Goal: Information Seeking & Learning: Check status

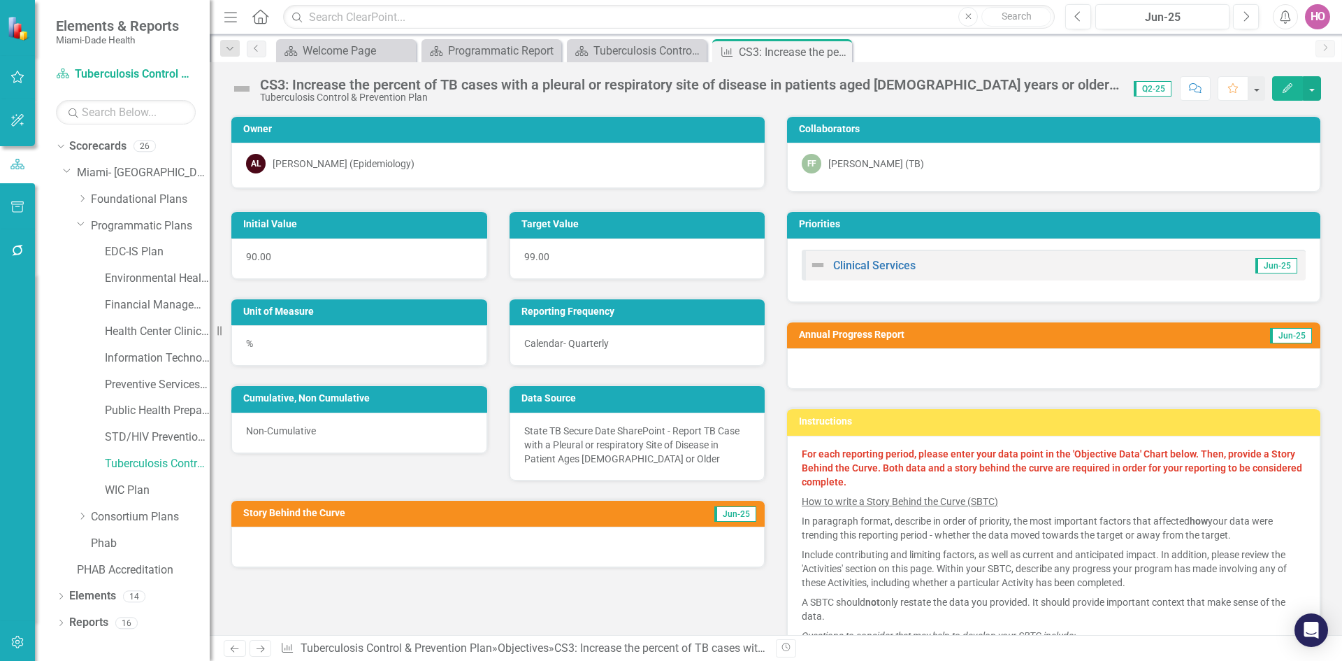
drag, startPoint x: 31, startPoint y: 136, endPoint x: 3, endPoint y: 145, distance: 29.9
click at [30, 132] on div at bounding box center [17, 164] width 35 height 217
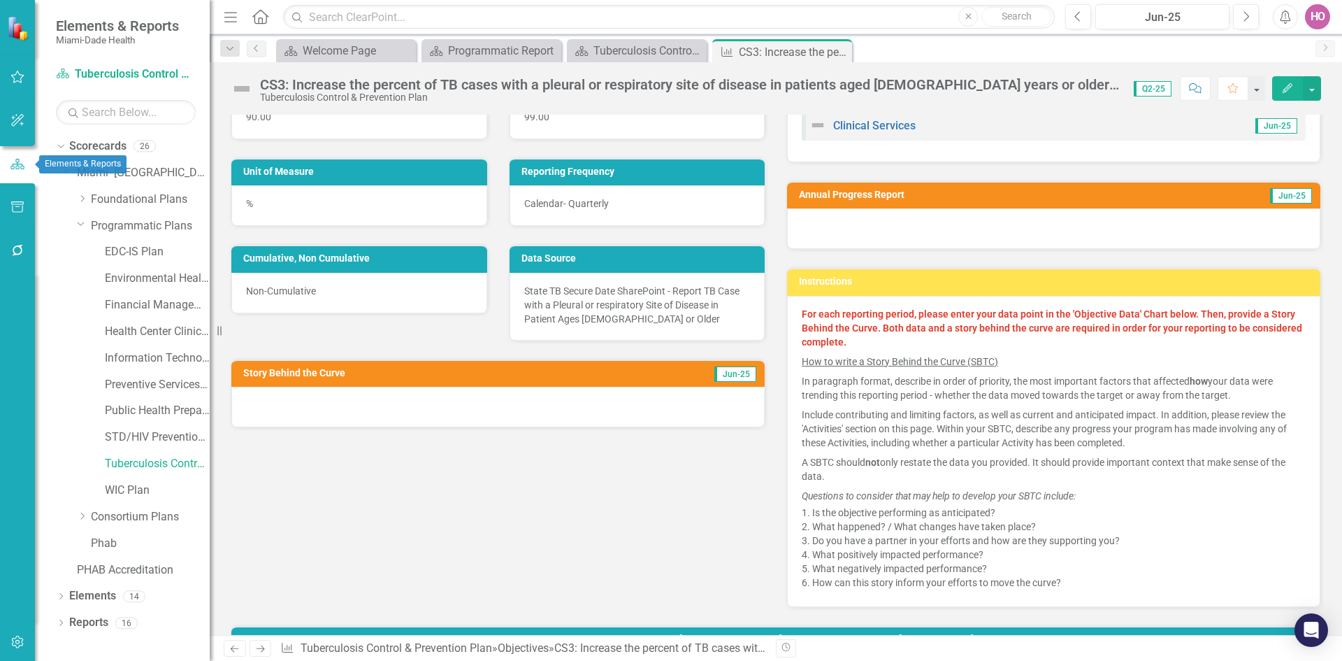
scroll to position [70, 0]
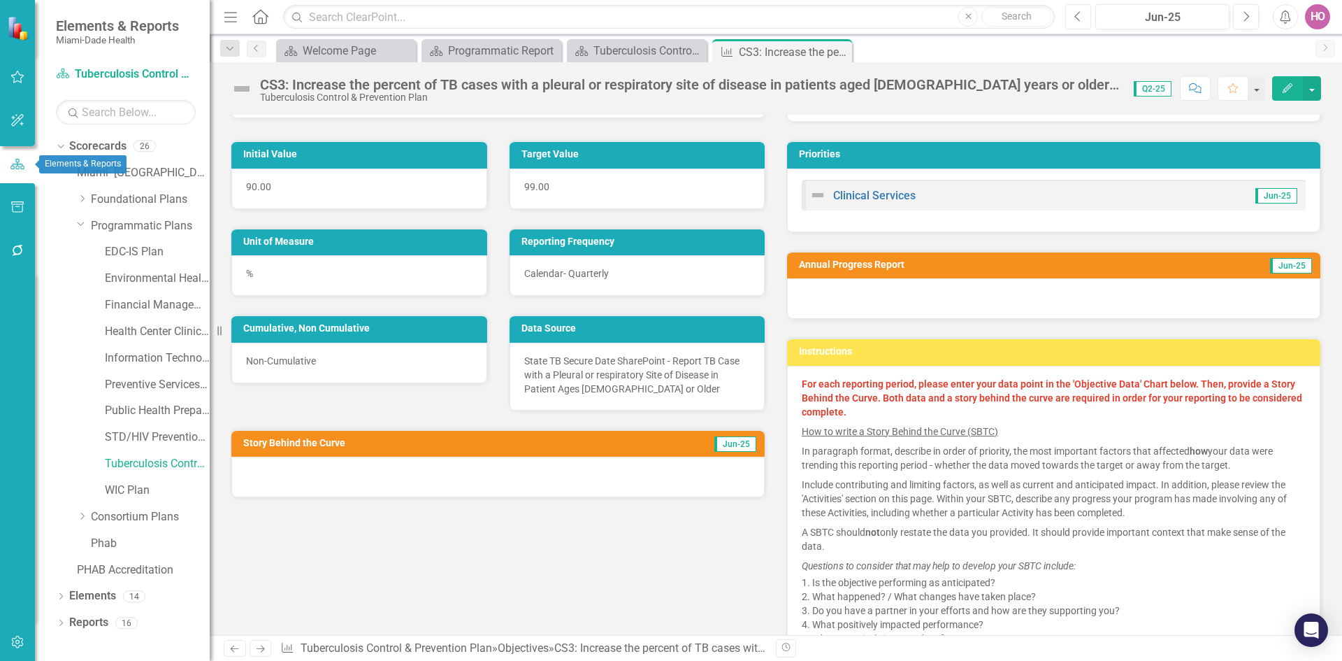
click at [1078, 17] on icon "Previous" at bounding box center [1078, 16] width 8 height 13
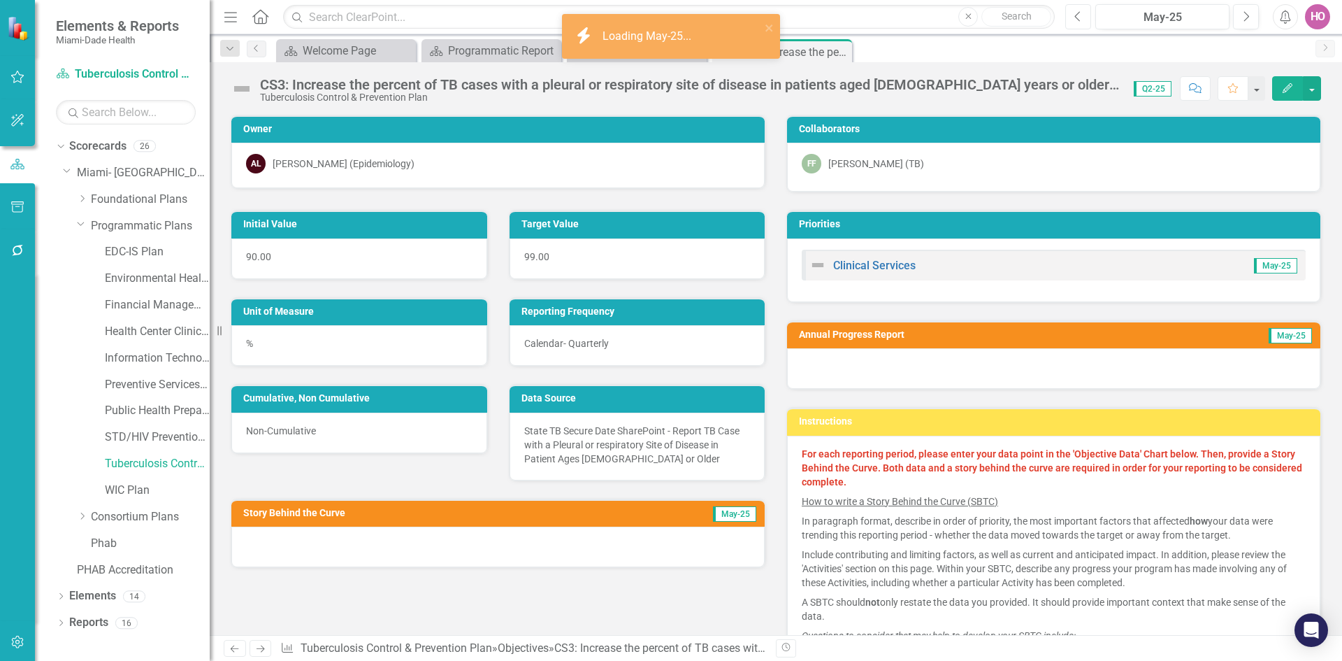
click at [1078, 17] on icon "Previous" at bounding box center [1078, 16] width 8 height 13
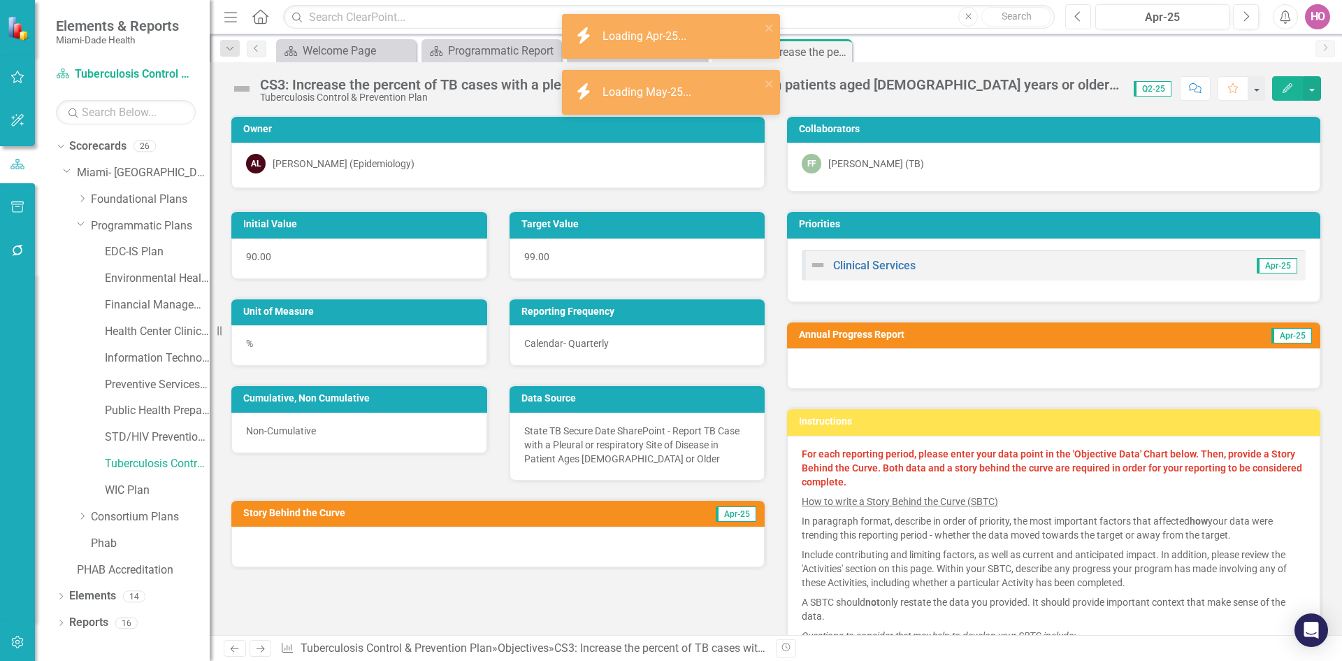
click at [1078, 17] on icon "Previous" at bounding box center [1078, 16] width 8 height 13
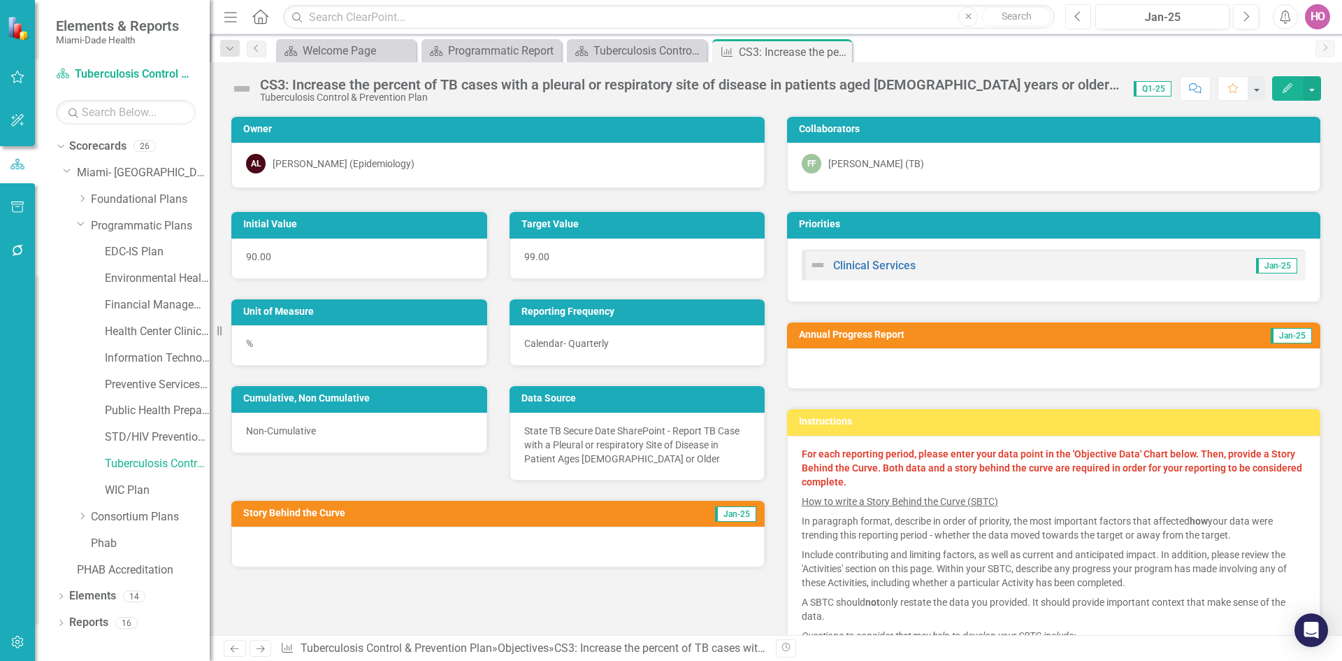
click at [1080, 14] on icon "Previous" at bounding box center [1078, 16] width 8 height 13
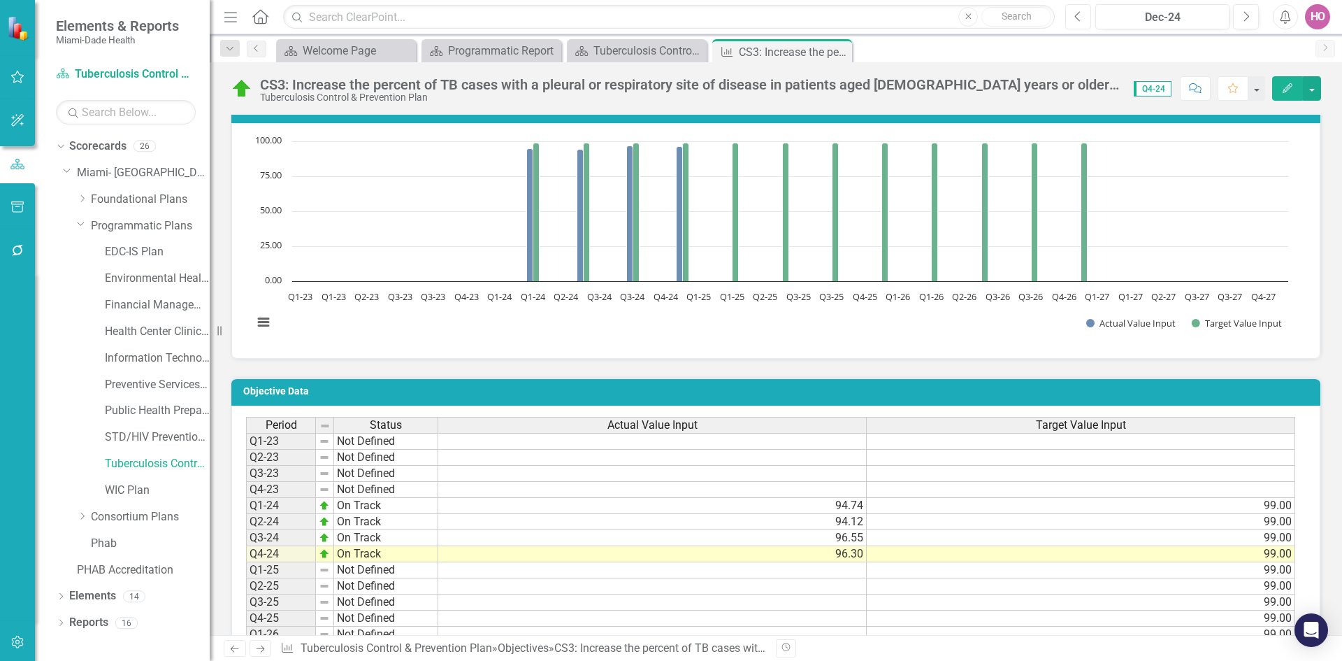
scroll to position [839, 0]
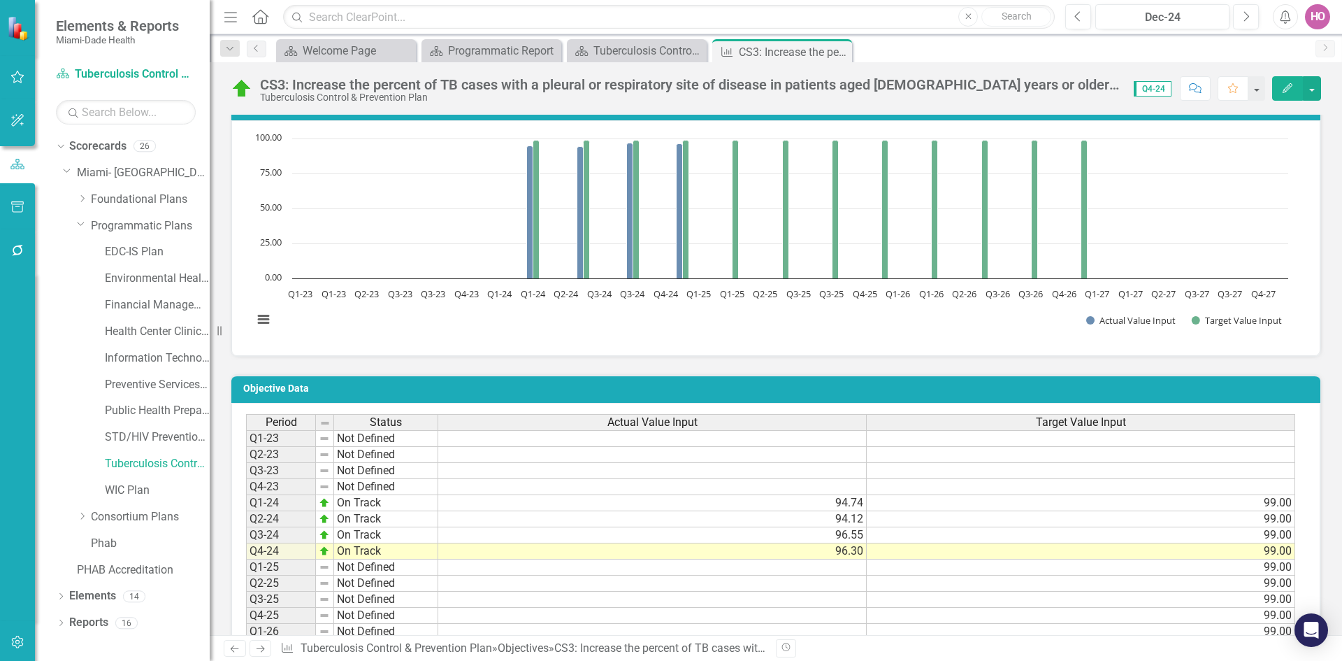
click at [1286, 90] on icon "Edit" at bounding box center [1287, 88] width 13 height 10
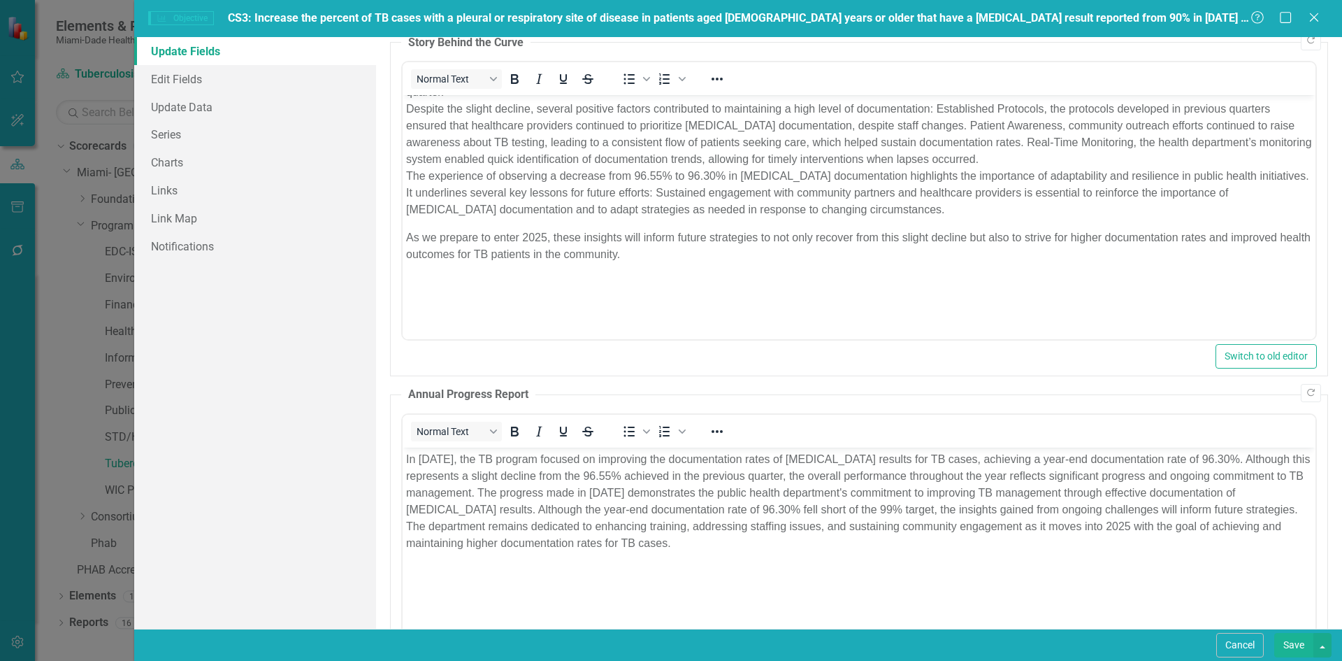
scroll to position [0, 0]
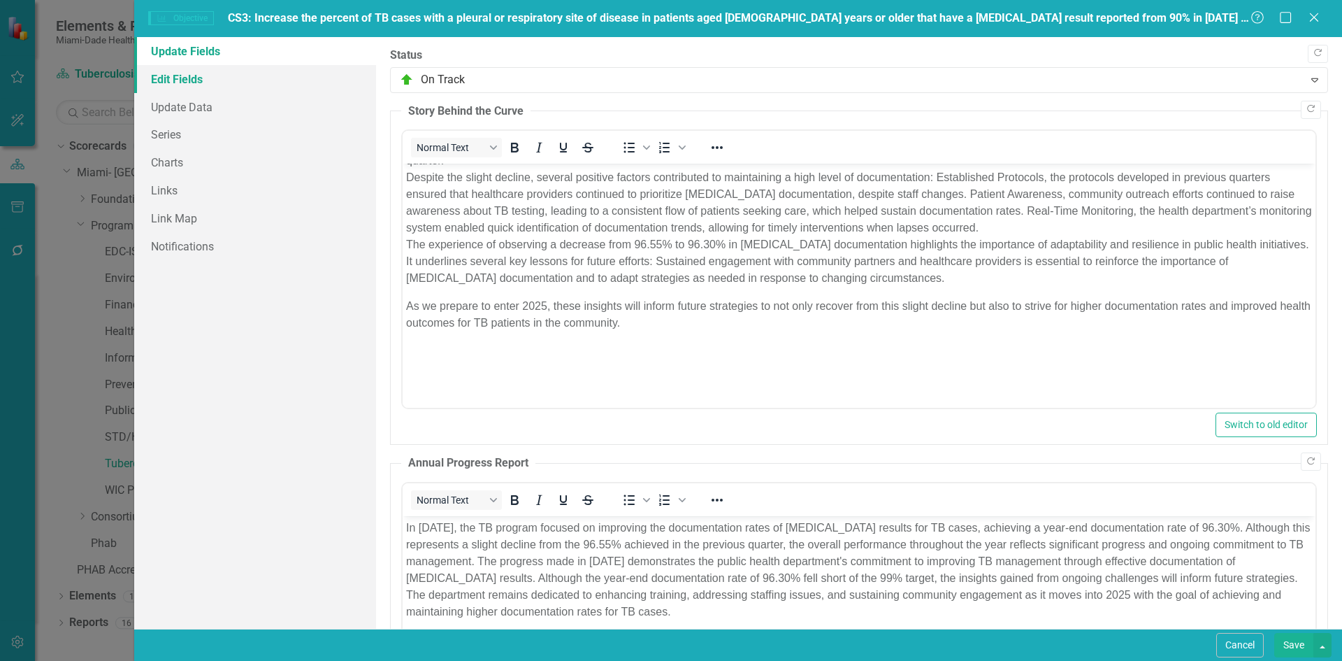
click at [194, 78] on link "Edit Fields" at bounding box center [255, 79] width 242 height 28
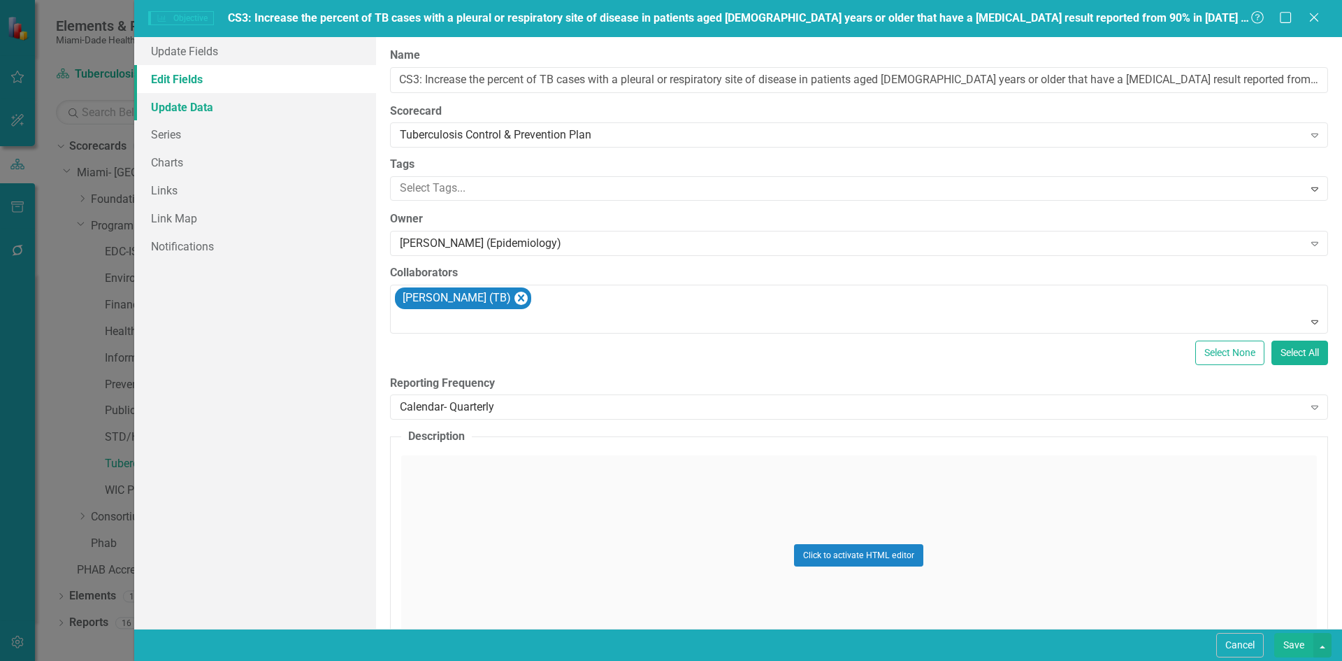
click at [191, 110] on link "Update Data" at bounding box center [255, 107] width 242 height 28
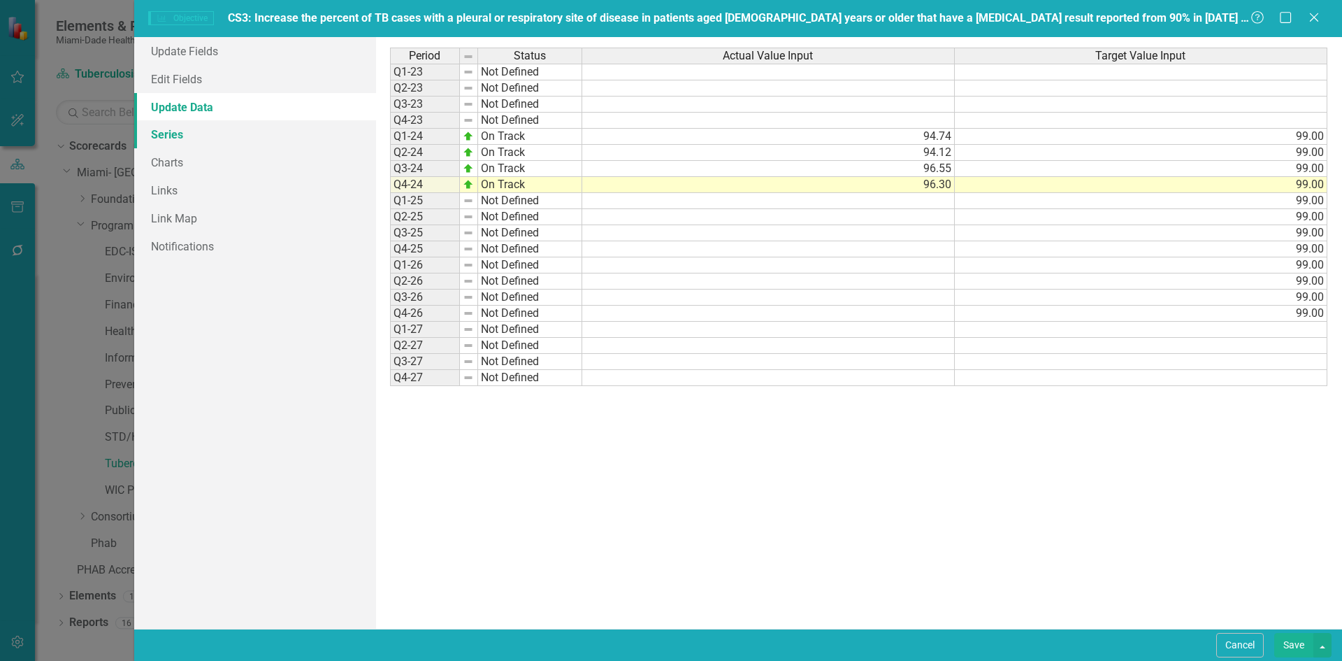
click at [190, 140] on link "Series" at bounding box center [255, 134] width 242 height 28
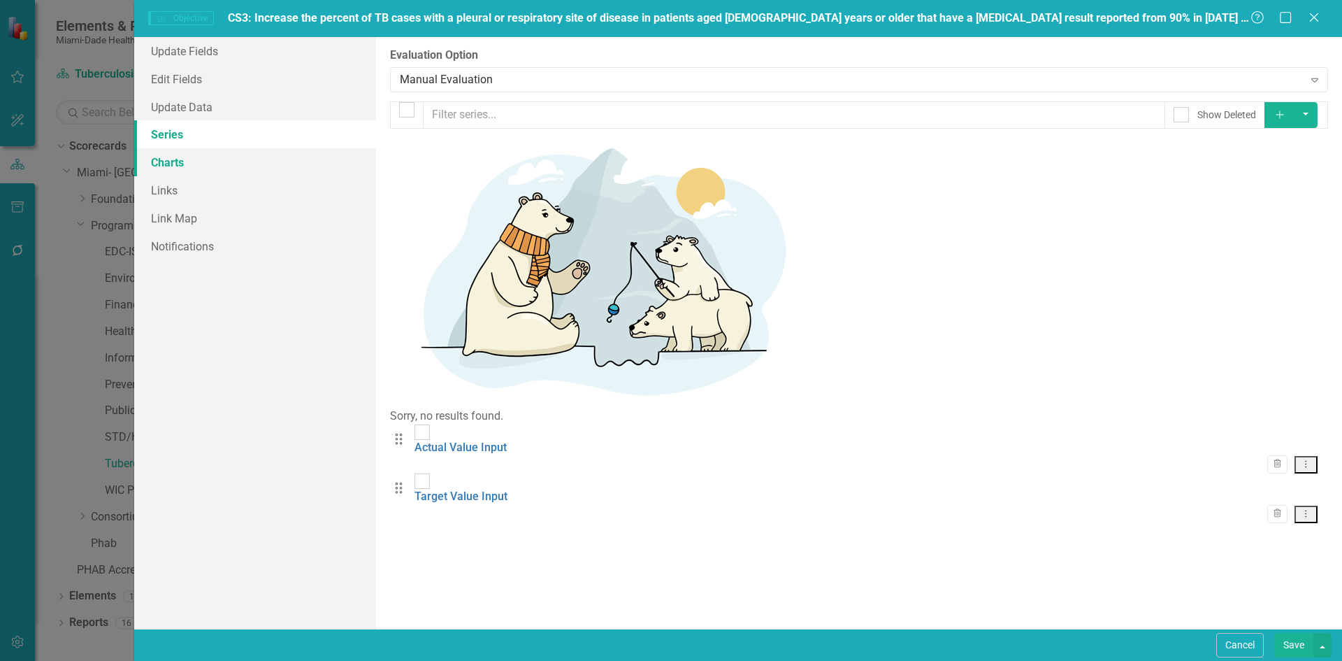
click at [188, 156] on link "Charts" at bounding box center [255, 162] width 242 height 28
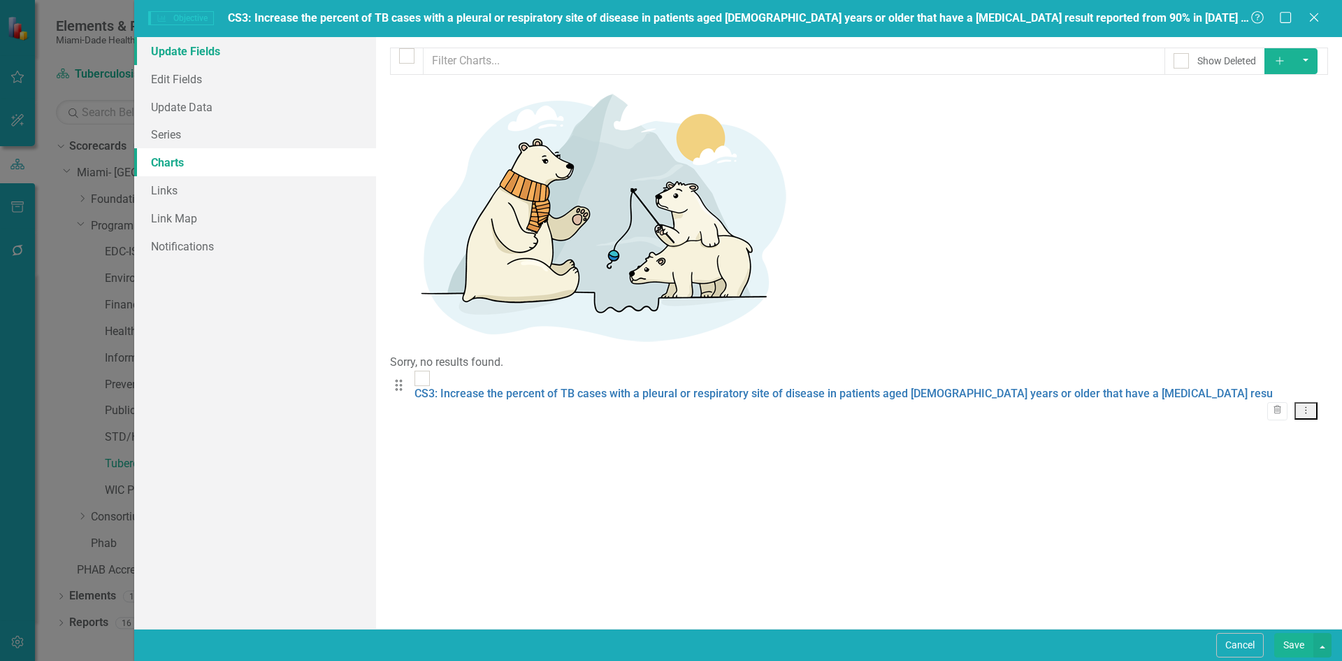
click at [212, 60] on link "Update Fields" at bounding box center [255, 51] width 242 height 28
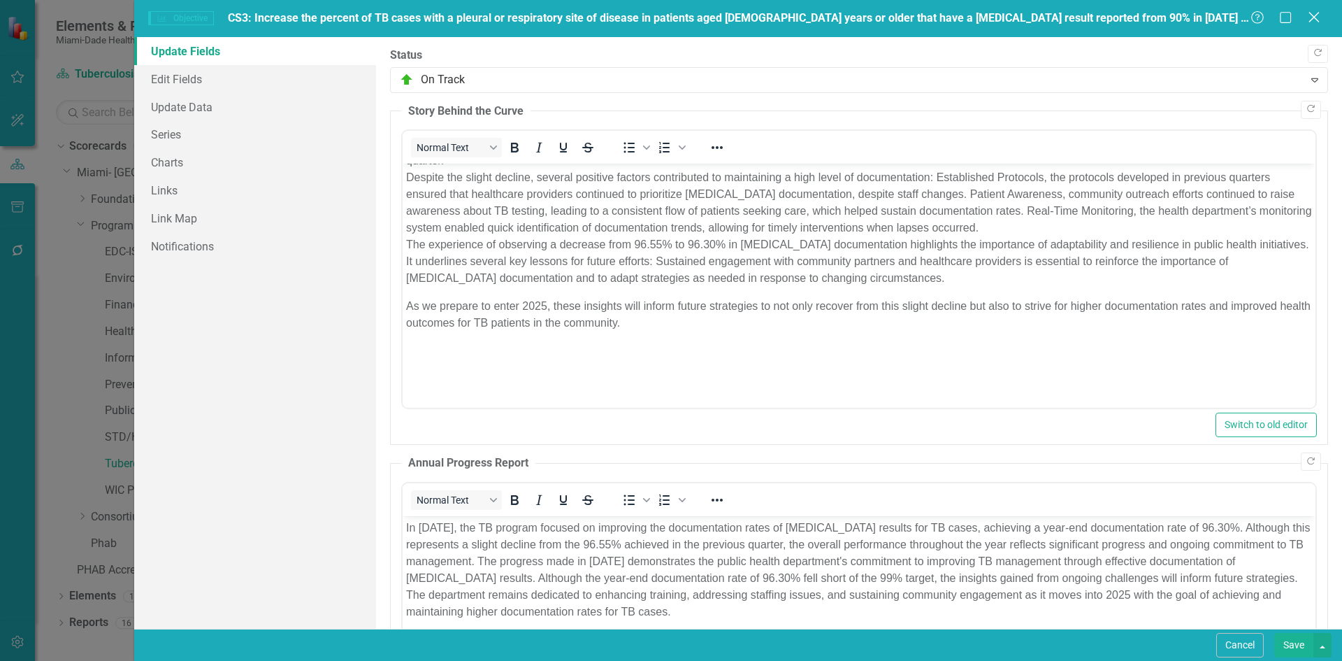
drag, startPoint x: 1317, startPoint y: 15, endPoint x: 1307, endPoint y: 22, distance: 12.0
click at [1317, 15] on icon at bounding box center [1314, 17] width 10 height 10
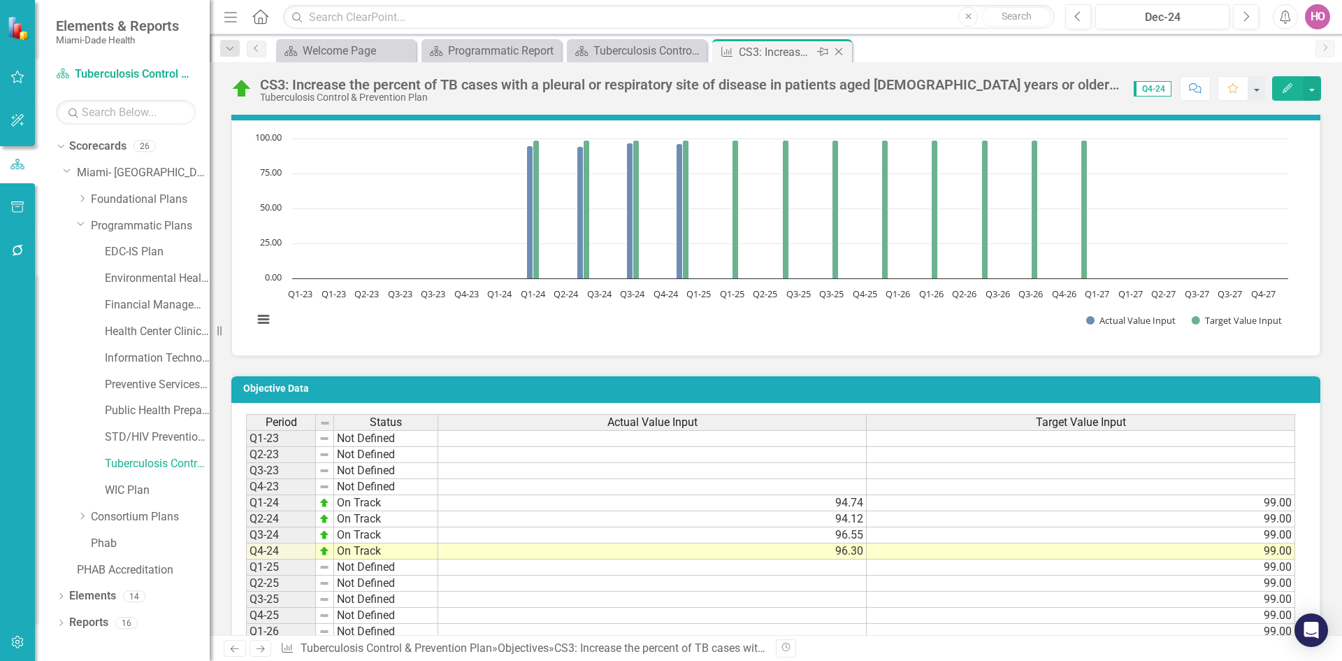
click at [841, 54] on icon at bounding box center [839, 52] width 8 height 8
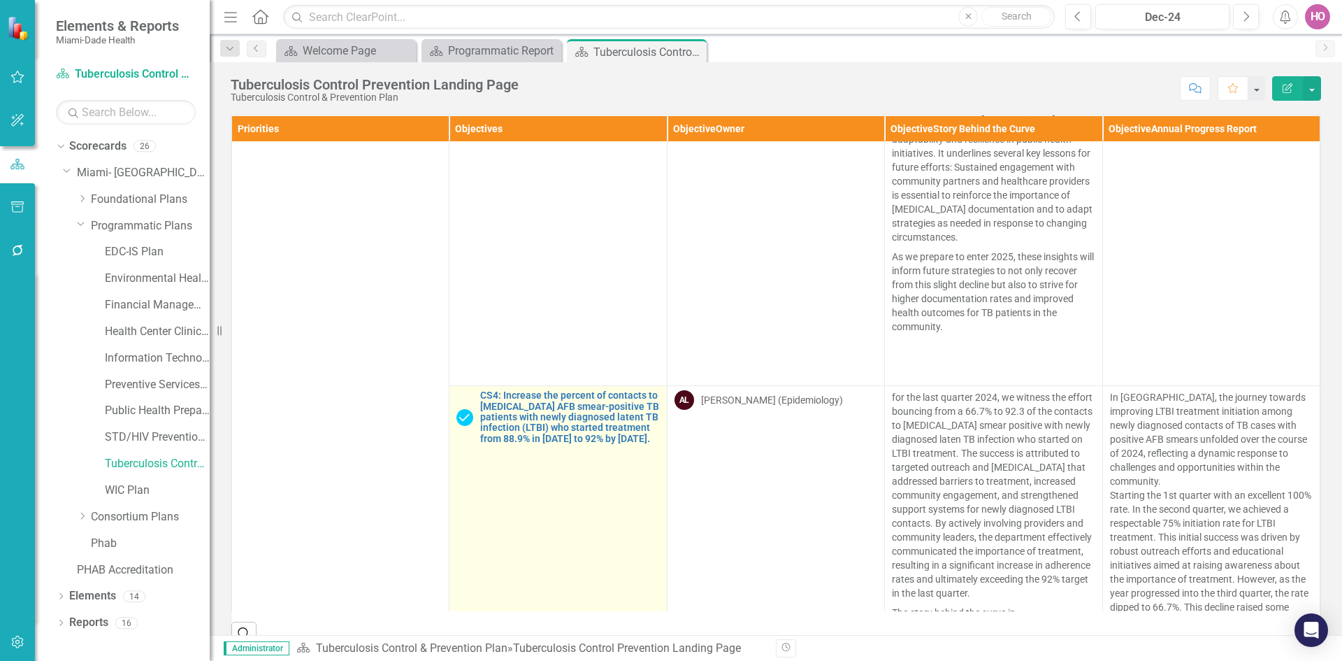
scroll to position [5312, 0]
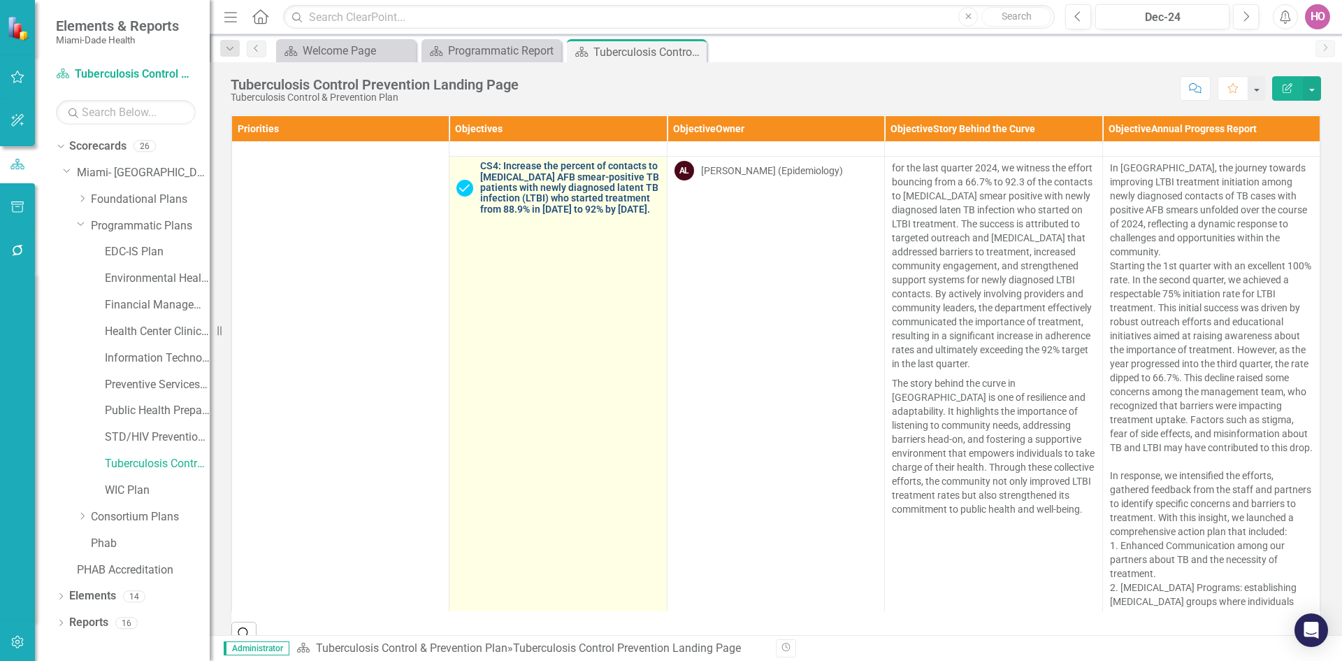
click at [534, 215] on link "CS4: Increase the percent of contacts to [MEDICAL_DATA] AFB smear-positive TB p…" at bounding box center [569, 188] width 179 height 54
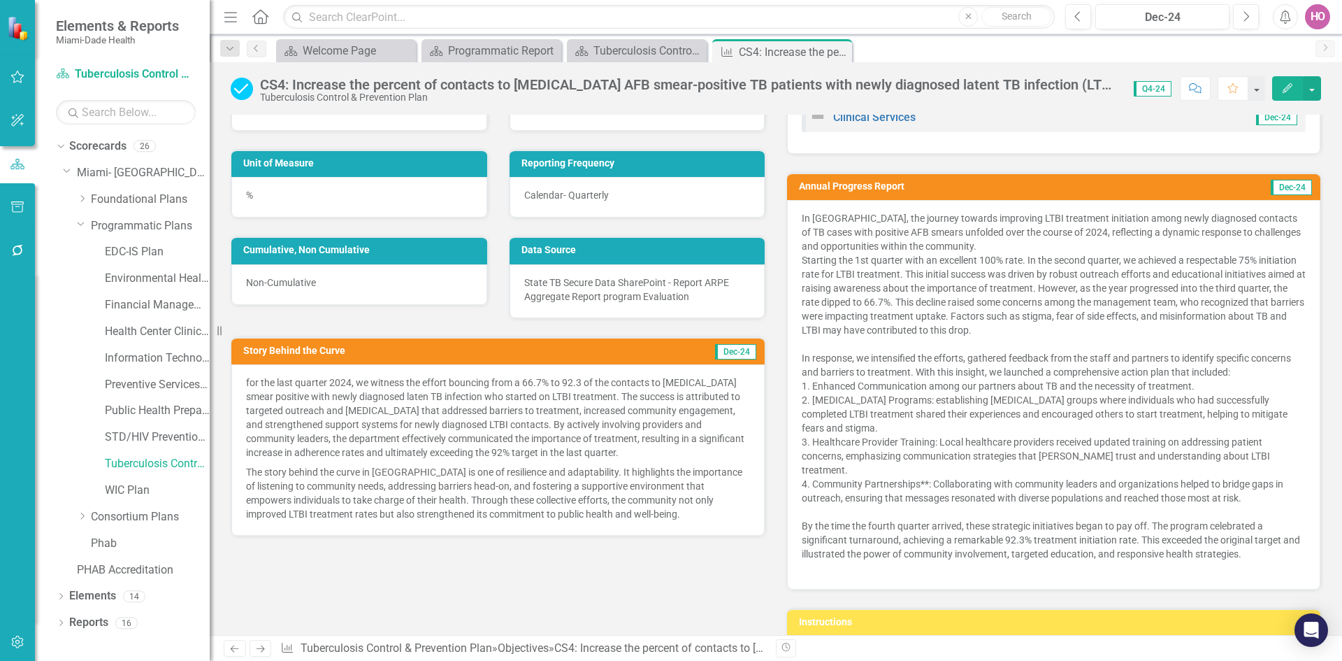
scroll to position [140, 0]
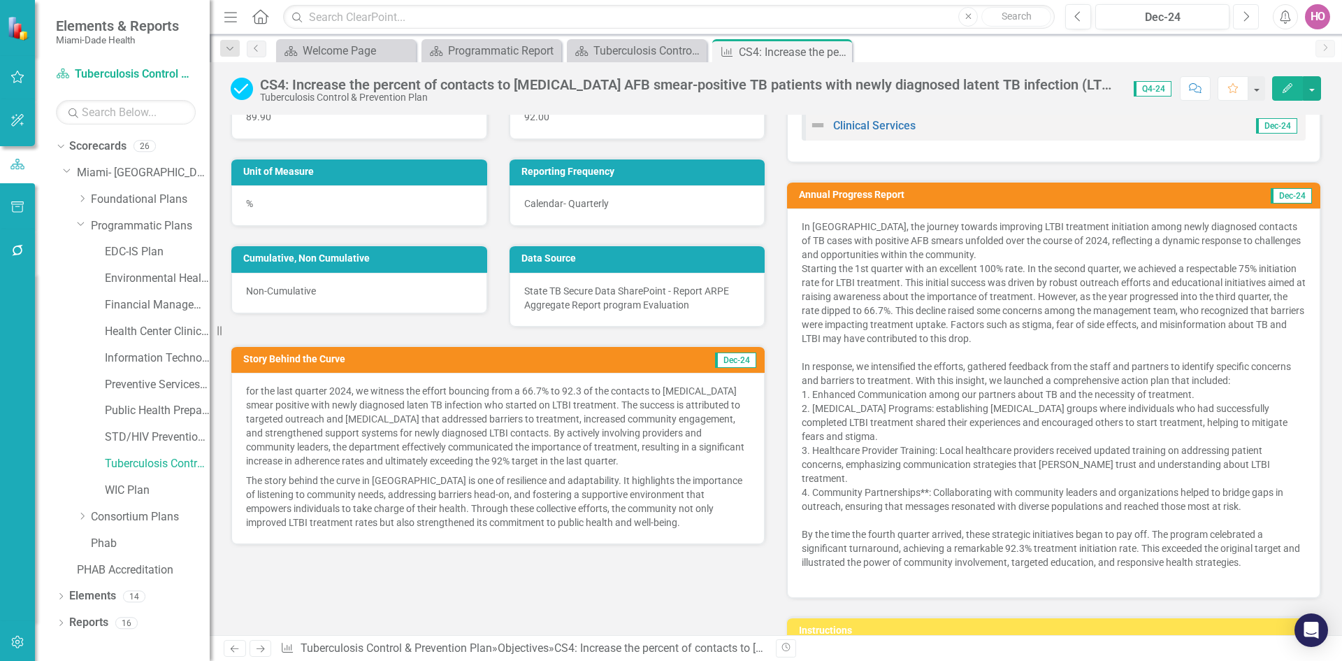
click at [1247, 24] on button "Next" at bounding box center [1246, 16] width 26 height 25
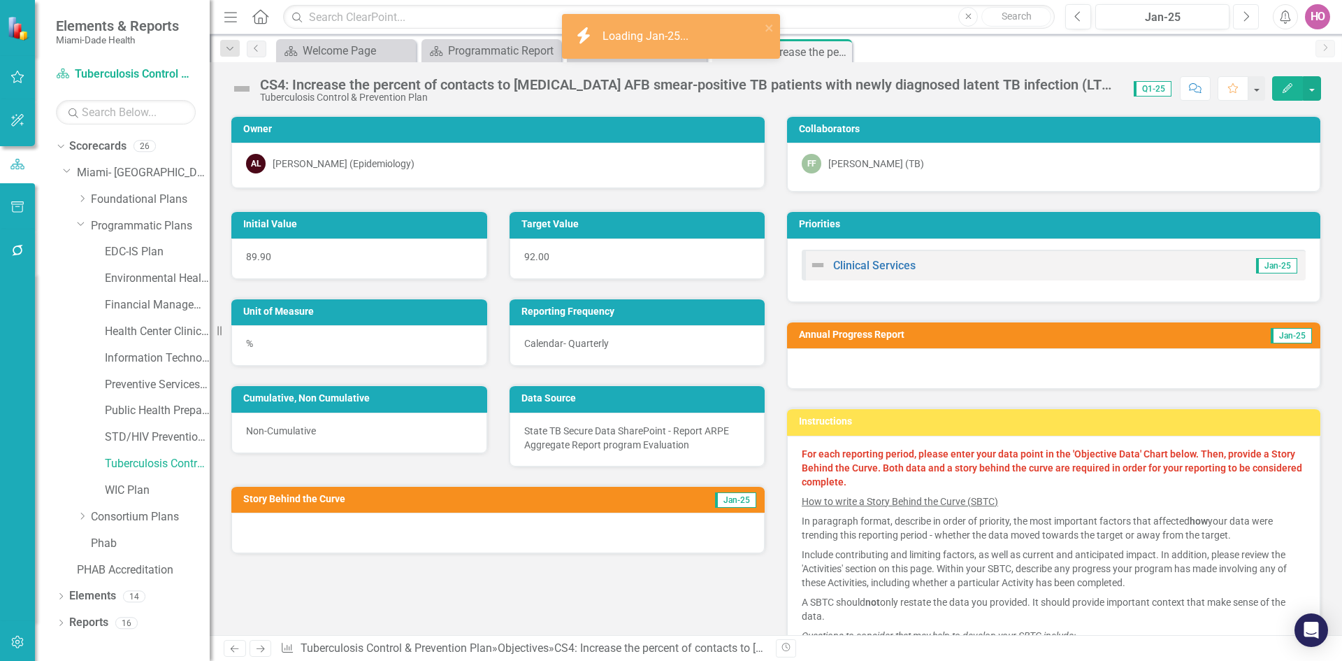
click at [1247, 23] on button "Next" at bounding box center [1246, 16] width 26 height 25
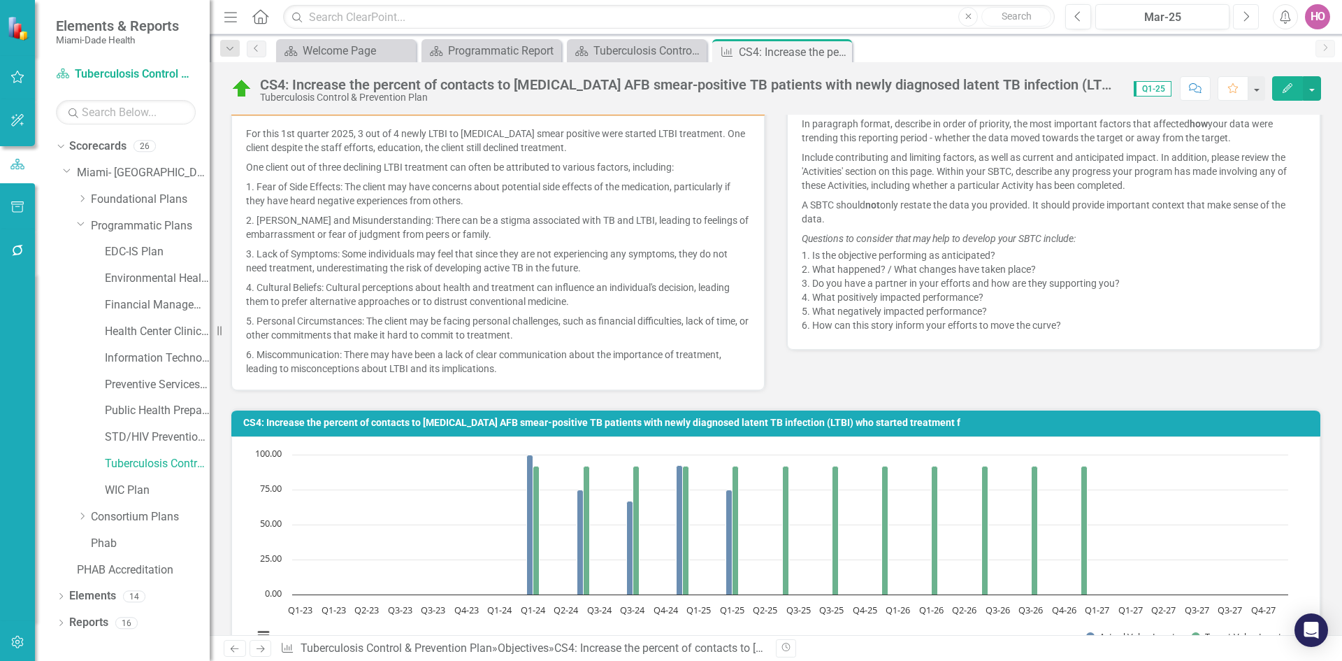
scroll to position [280, 0]
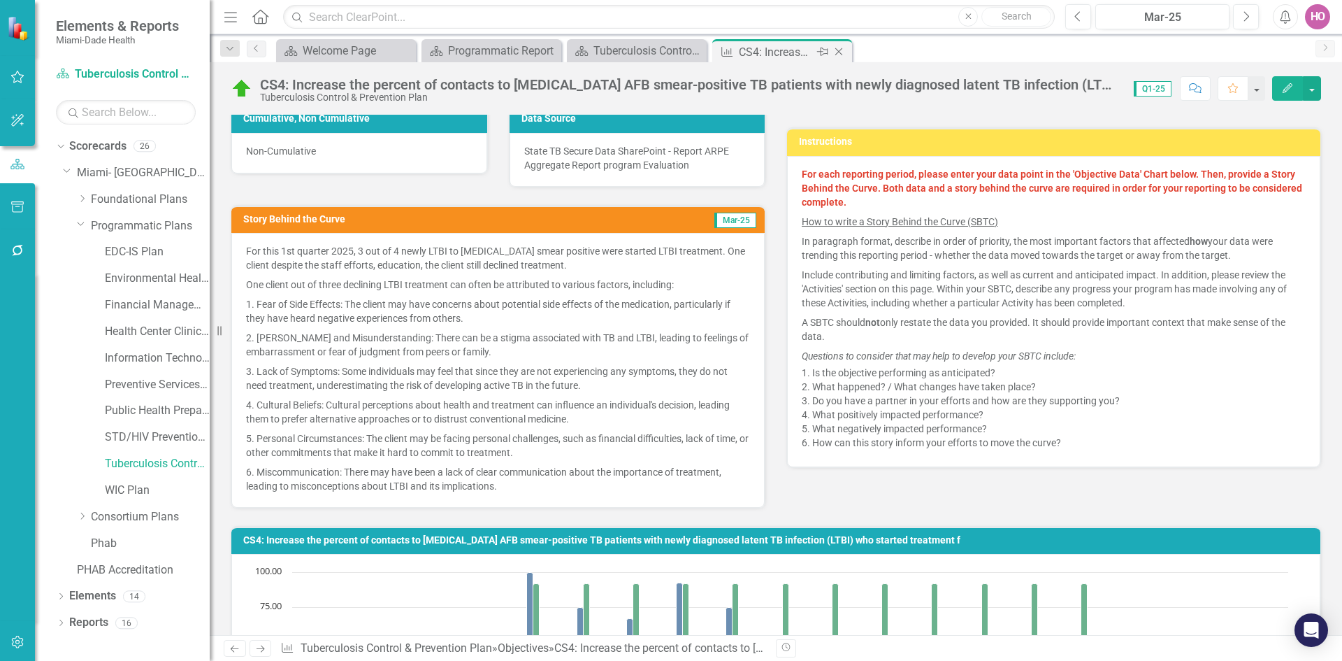
click at [841, 52] on icon "Close" at bounding box center [839, 51] width 14 height 11
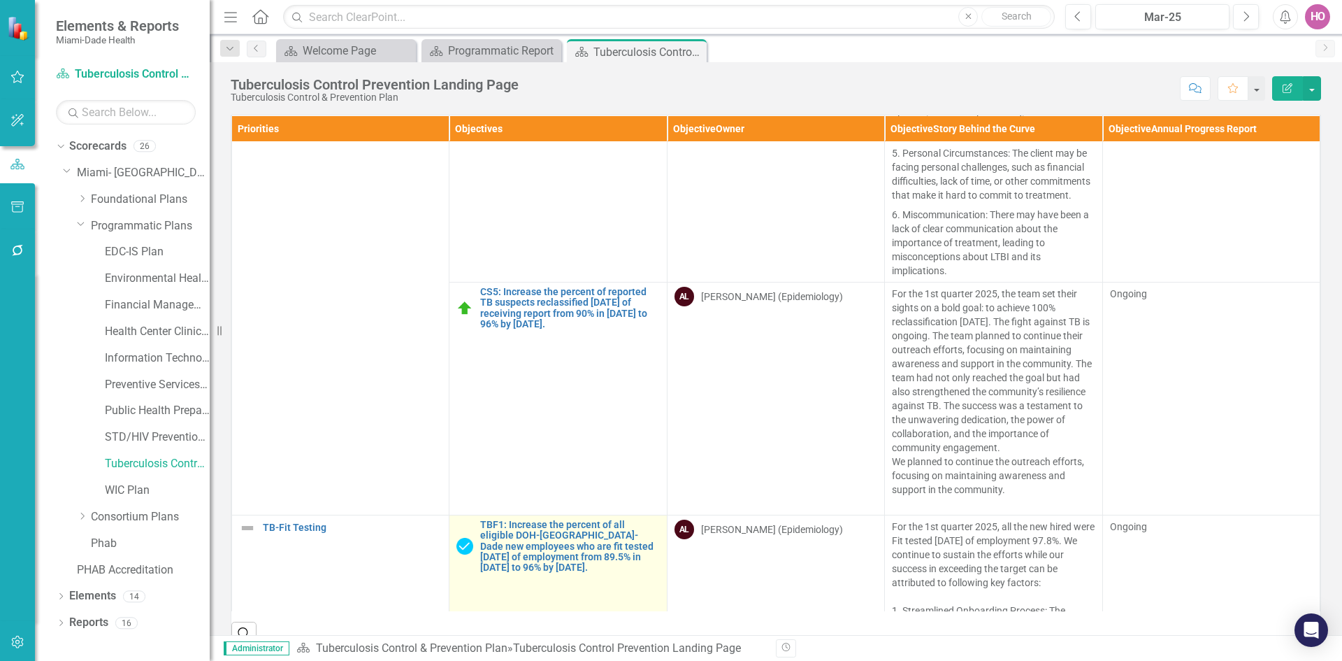
scroll to position [1620, 0]
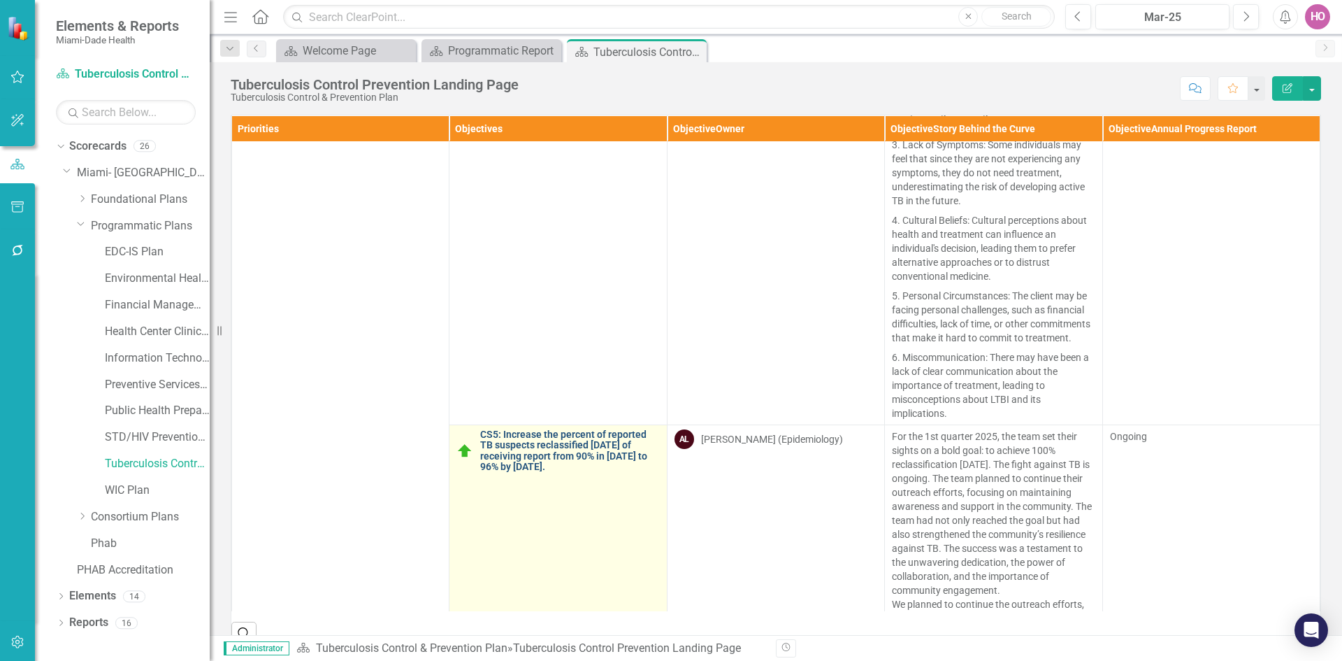
click at [527, 473] on link "CS5: Increase the percent of reported TB suspects reclassified [DATE] of receiv…" at bounding box center [569, 450] width 179 height 43
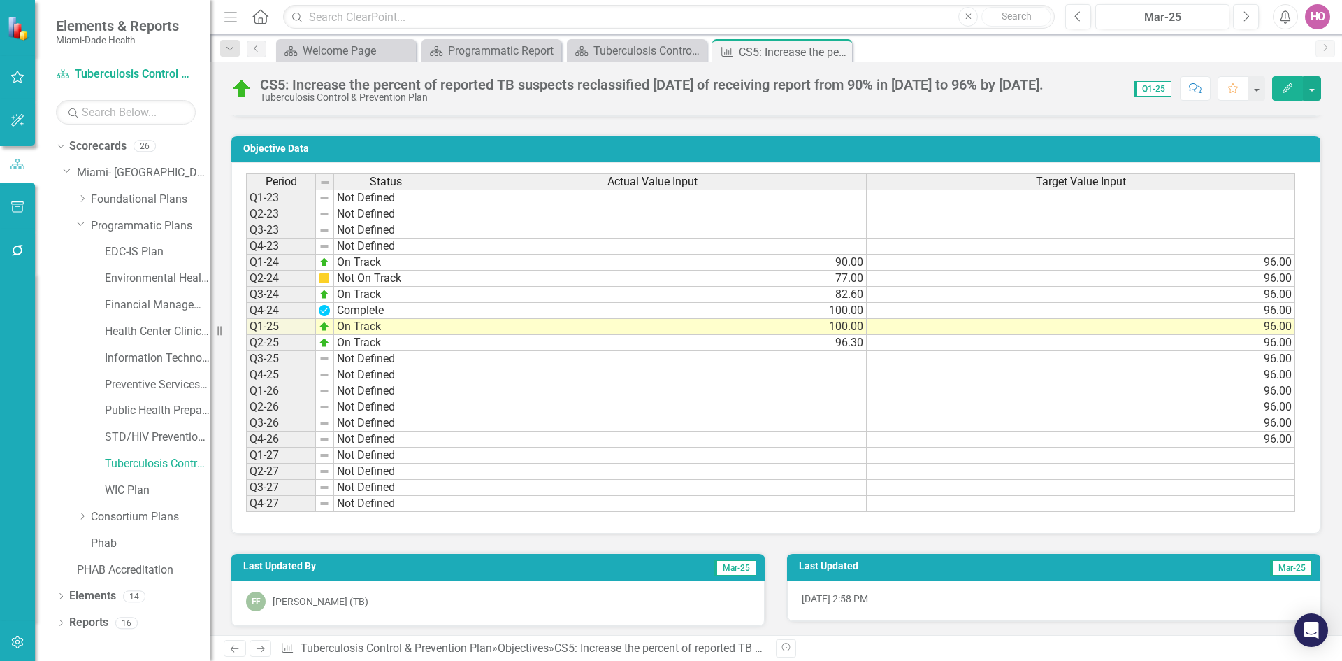
scroll to position [918, 0]
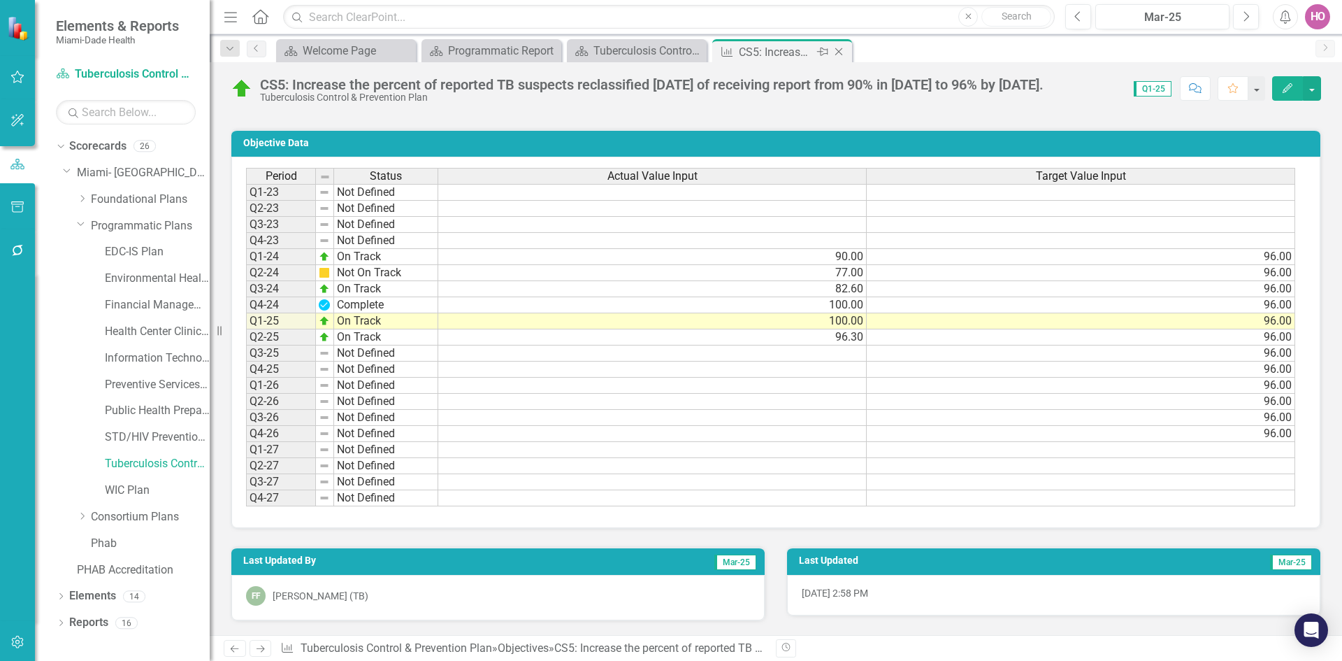
click at [841, 52] on icon "Close" at bounding box center [839, 51] width 14 height 11
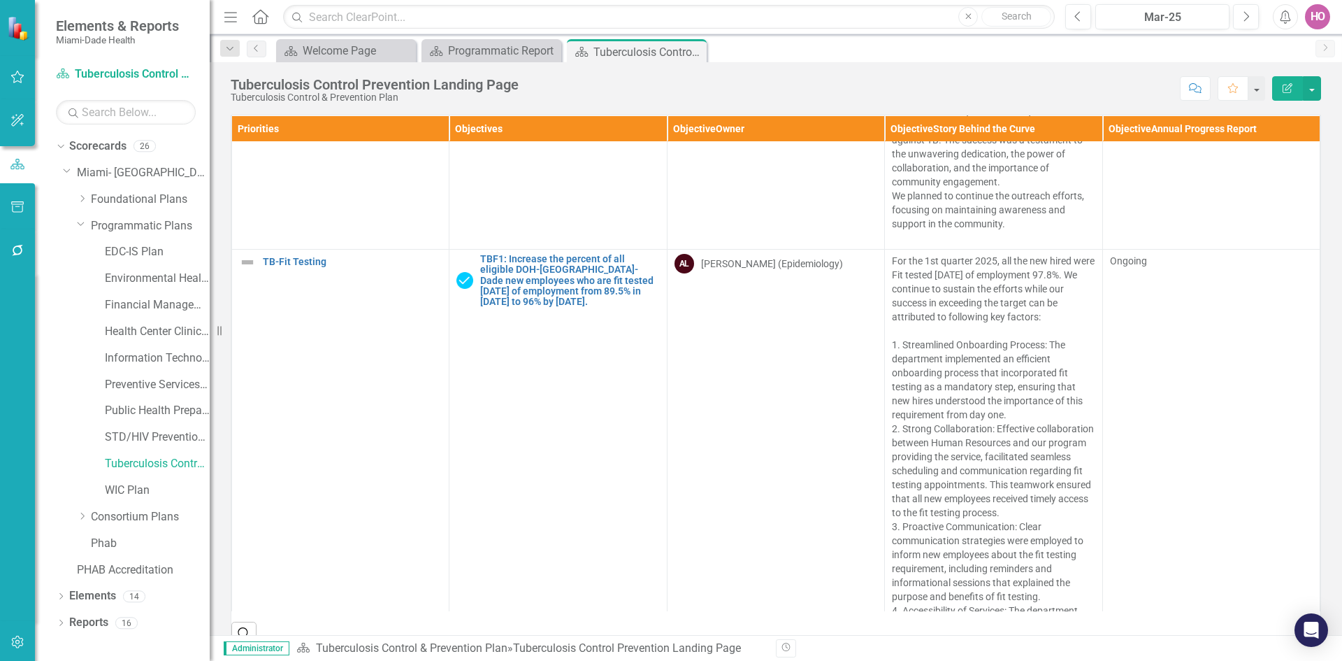
scroll to position [2025, 0]
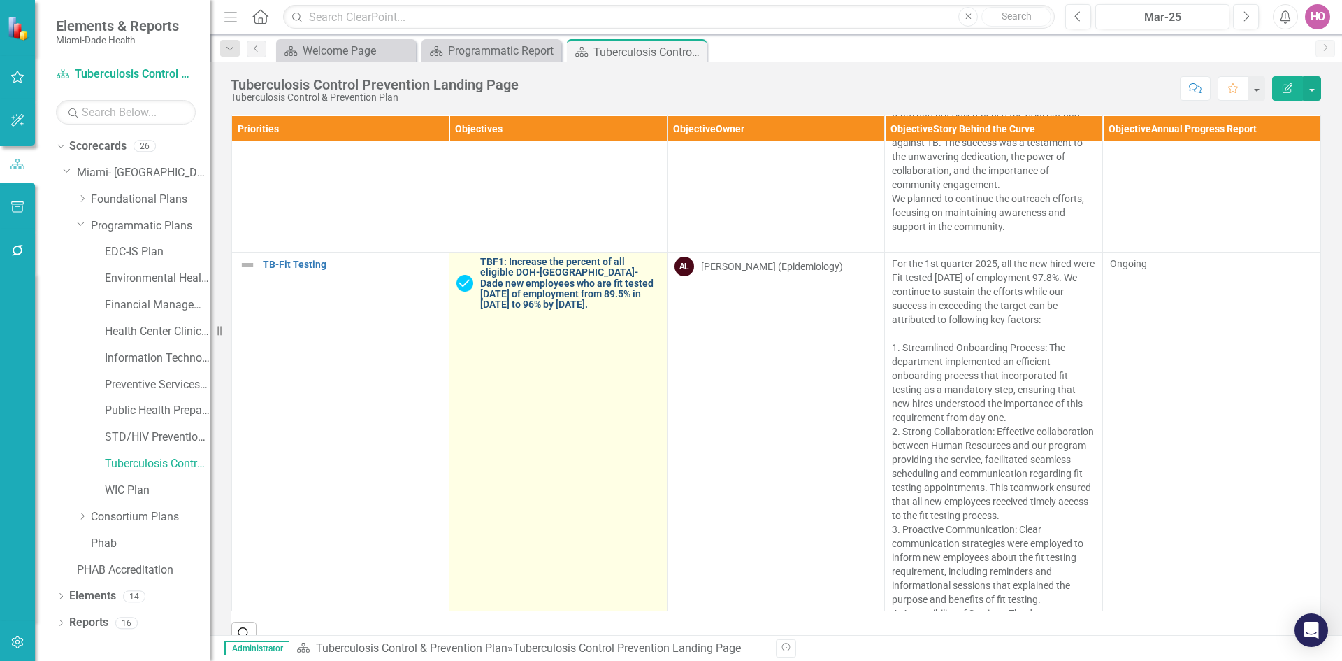
click at [517, 291] on link "TBF1: Increase the percent of all eligible DOH-[GEOGRAPHIC_DATA]-Dade new emplo…" at bounding box center [569, 284] width 179 height 54
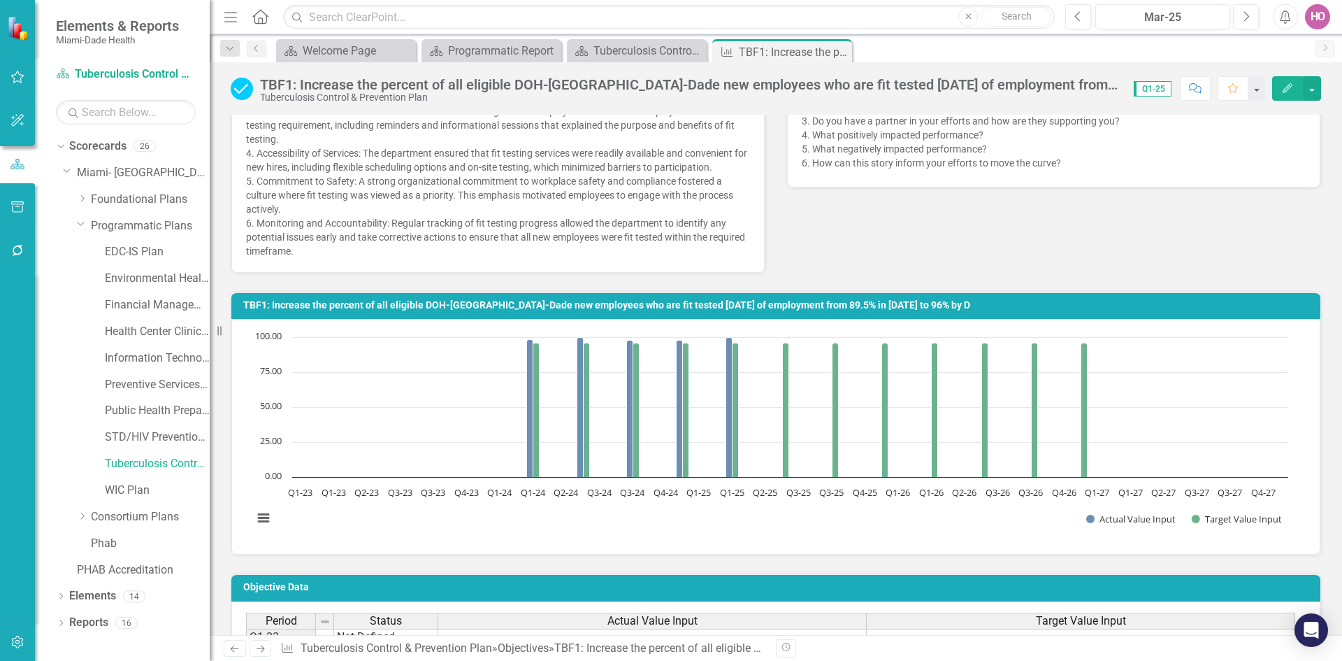
scroll to position [769, 0]
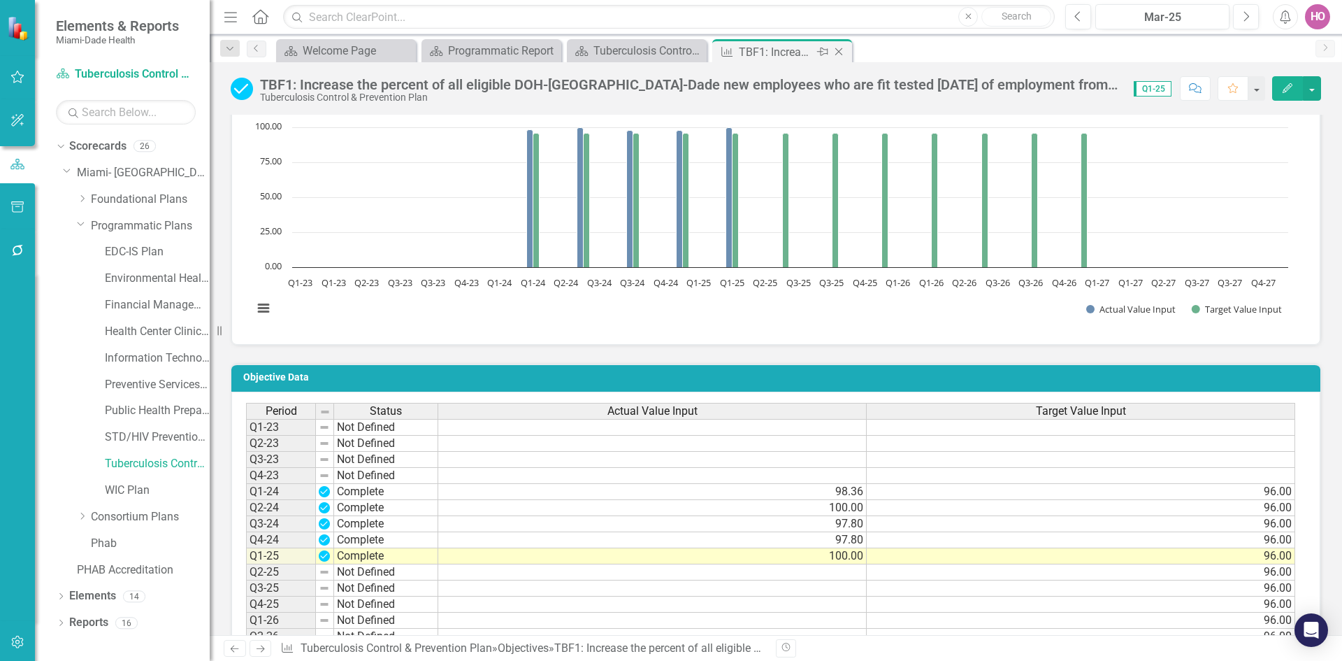
click at [838, 50] on icon "Close" at bounding box center [839, 51] width 14 height 11
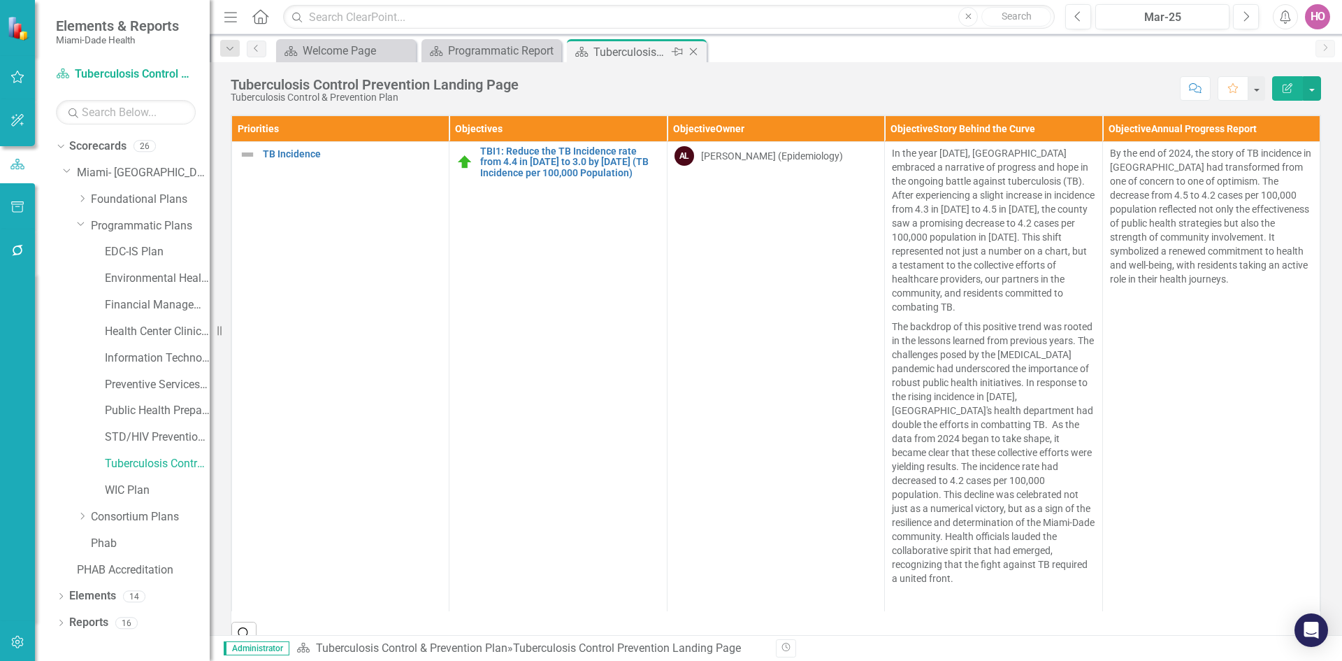
click at [695, 52] on icon "Close" at bounding box center [693, 51] width 14 height 11
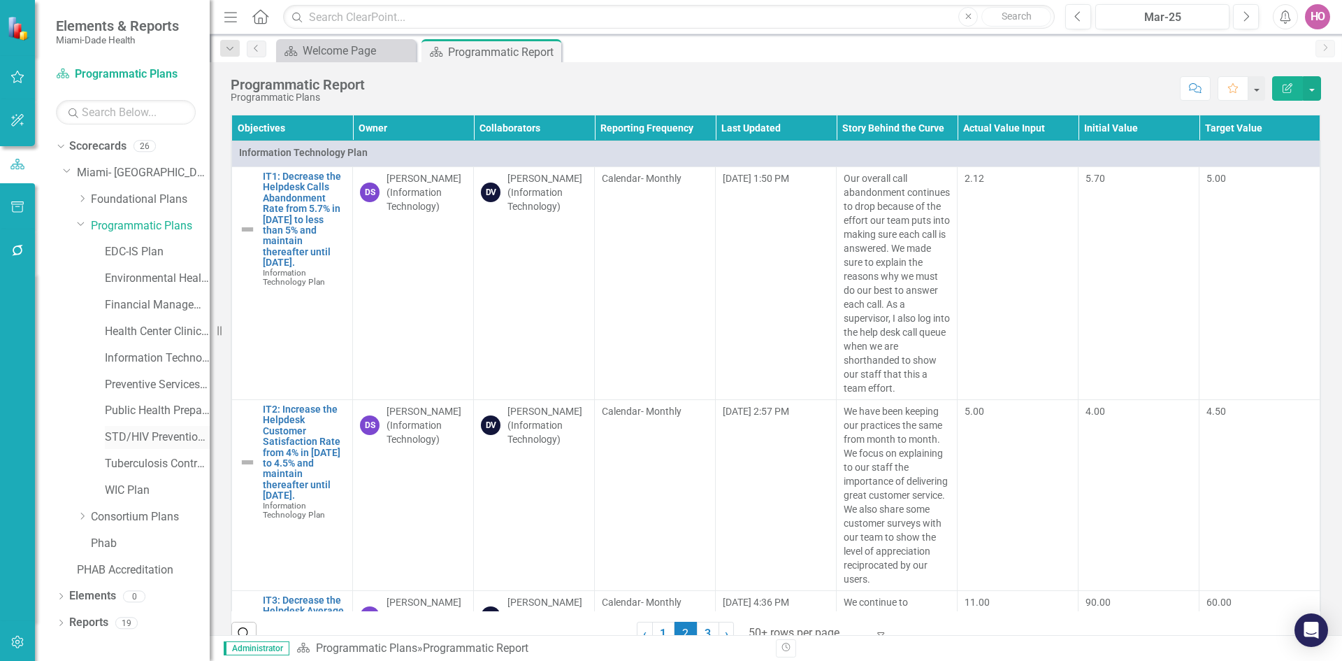
click at [133, 434] on link "STD/HIV Prevention and Control Plan" at bounding box center [157, 437] width 105 height 16
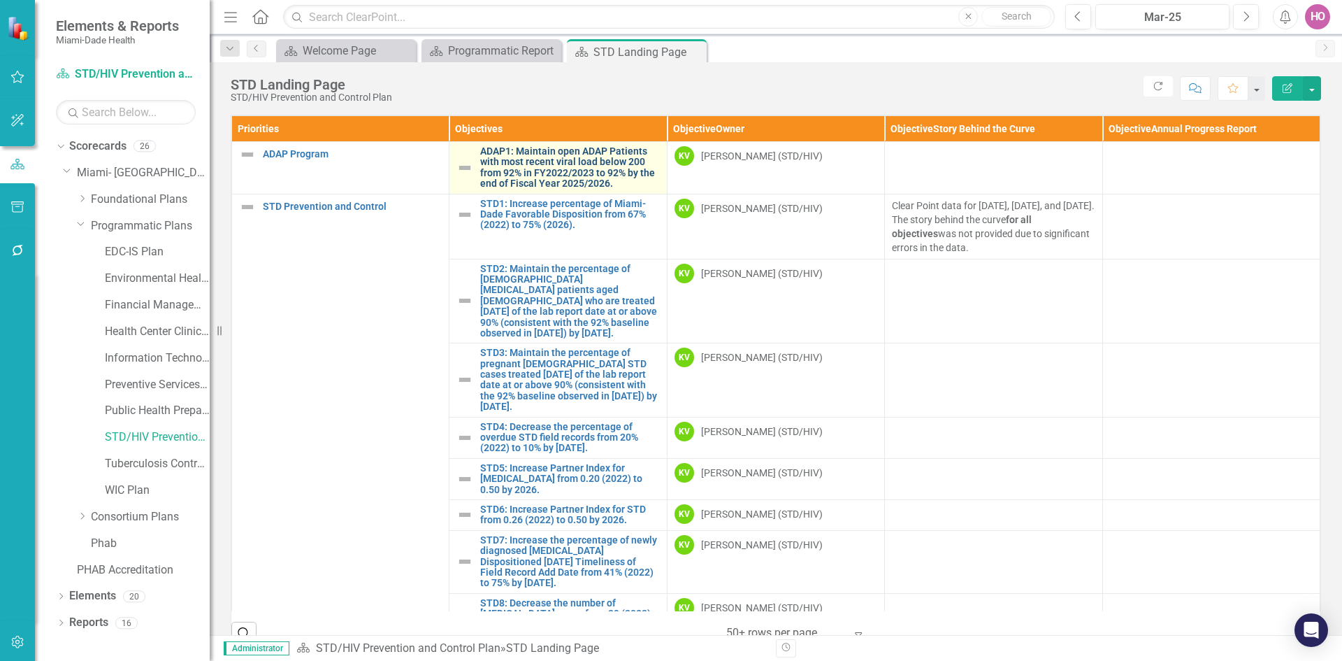
click at [540, 168] on link "ADAP1: Maintain open ADAP Patients with most recent viral load below 200 from 9…" at bounding box center [569, 167] width 179 height 43
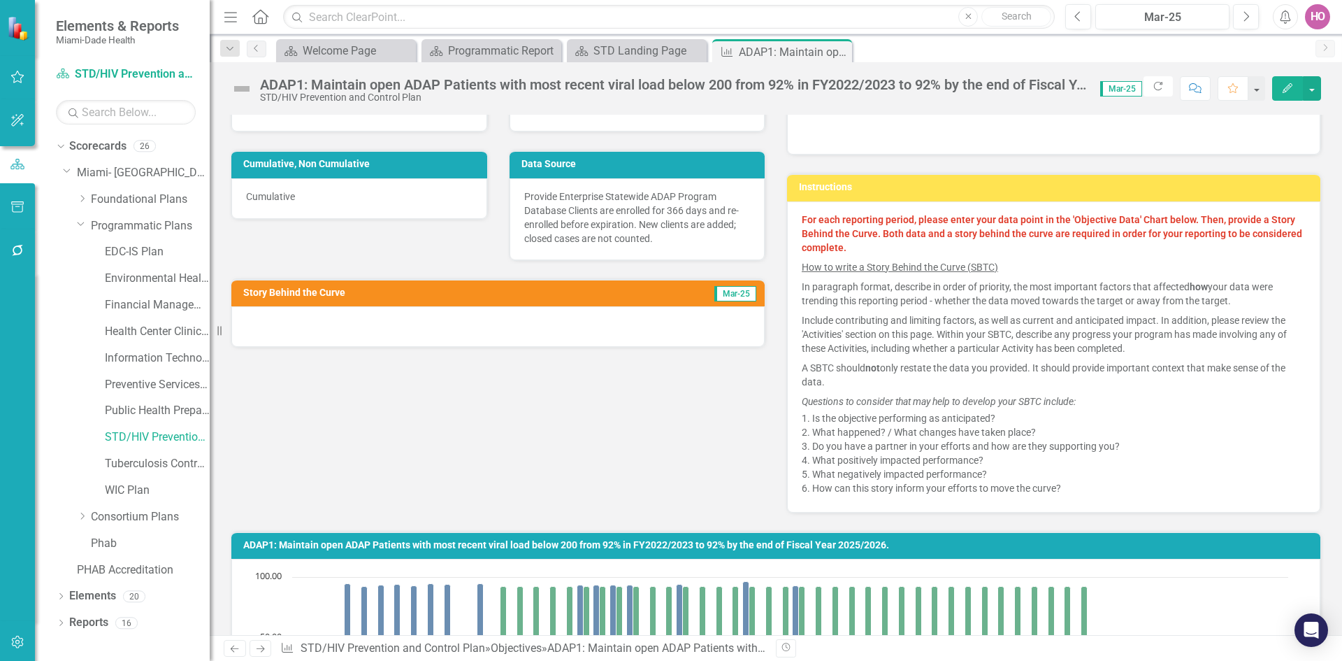
scroll to position [233, 0]
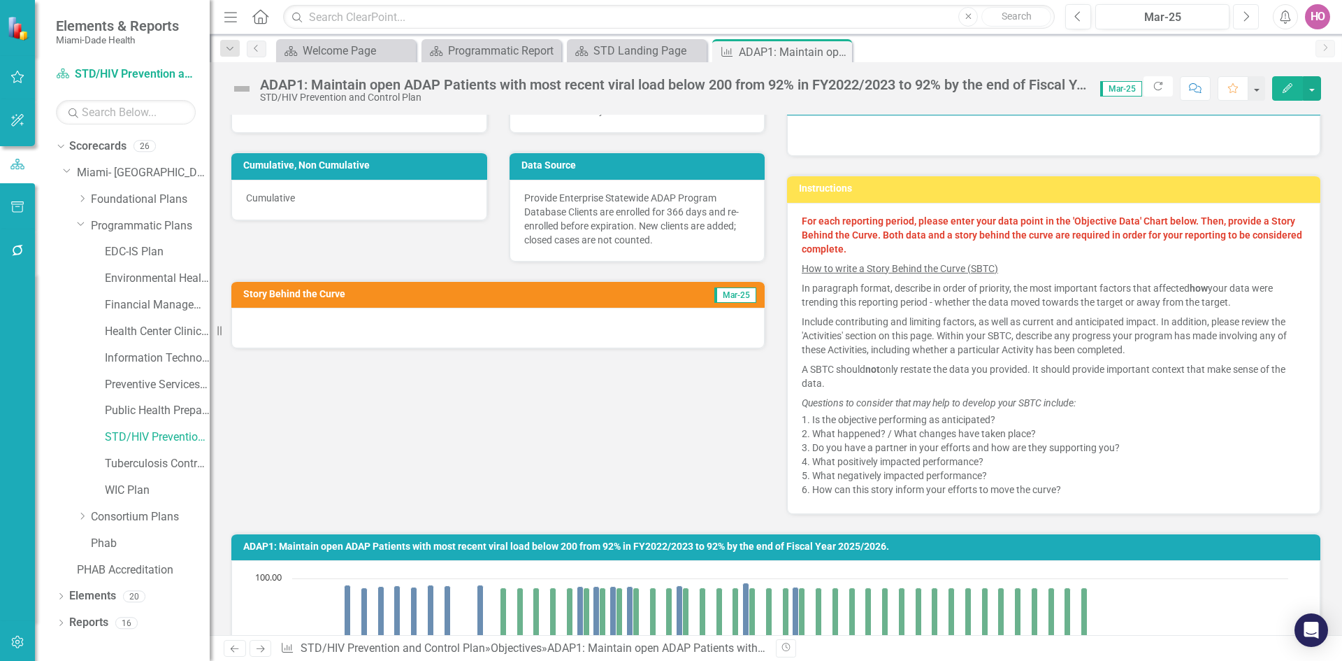
click at [1250, 15] on button "Next" at bounding box center [1246, 16] width 26 height 25
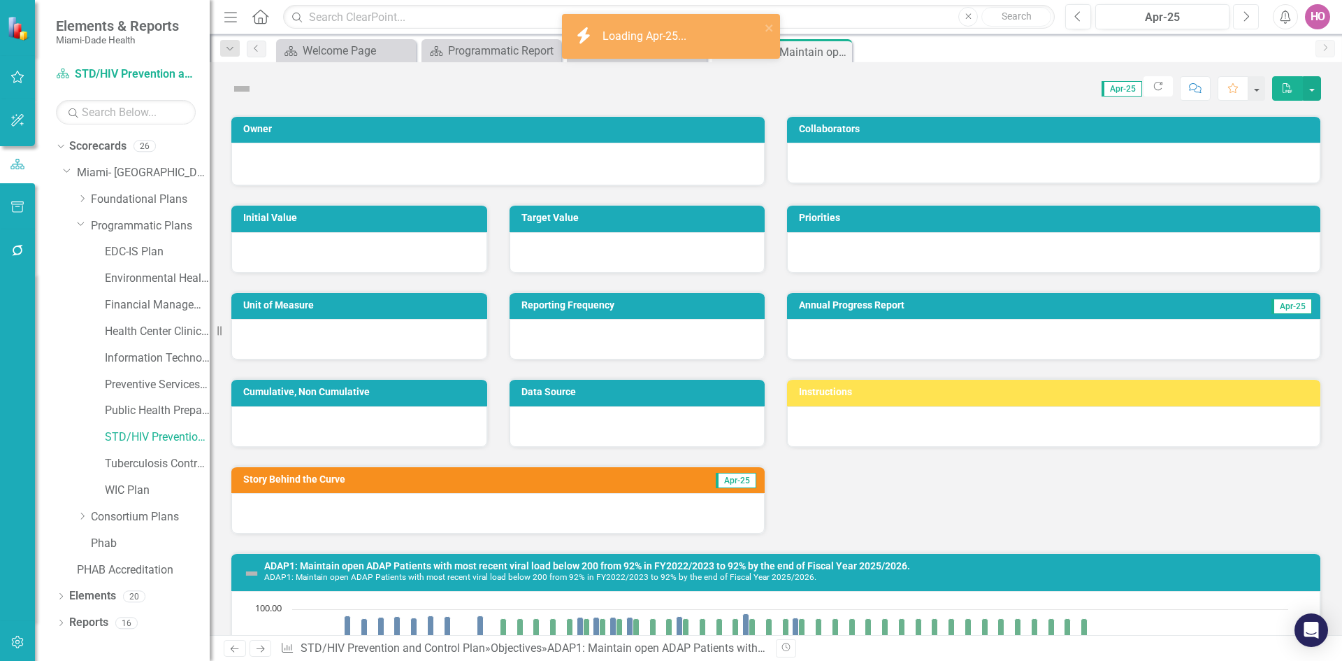
click at [1250, 15] on button "Next" at bounding box center [1246, 16] width 26 height 25
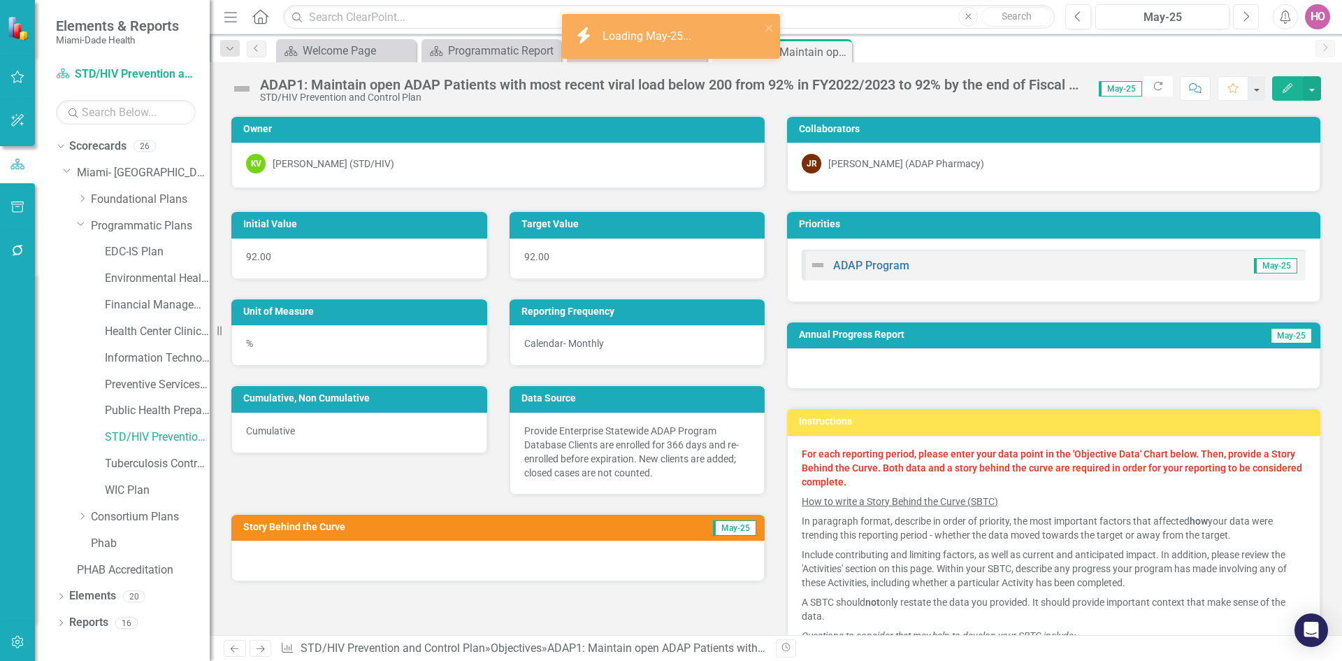
click at [1250, 15] on button "Next" at bounding box center [1246, 16] width 26 height 25
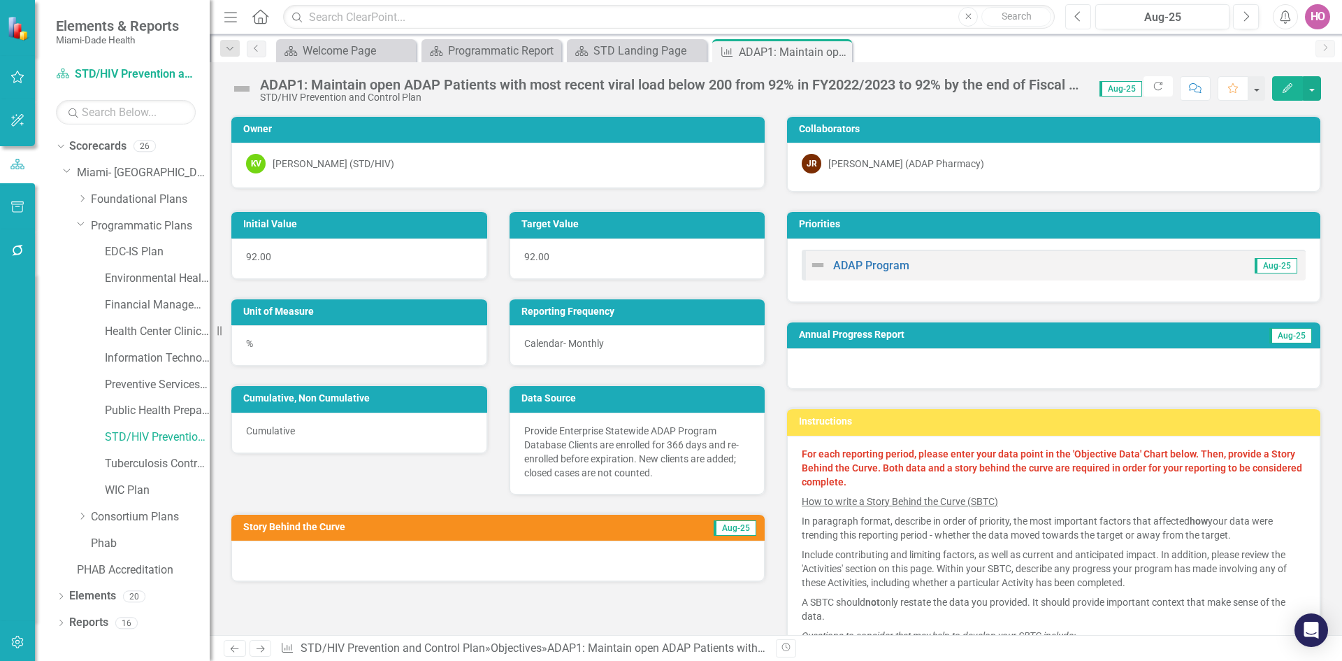
click at [1077, 14] on icon "button" at bounding box center [1078, 16] width 6 height 10
click at [844, 52] on icon "Close" at bounding box center [839, 51] width 14 height 11
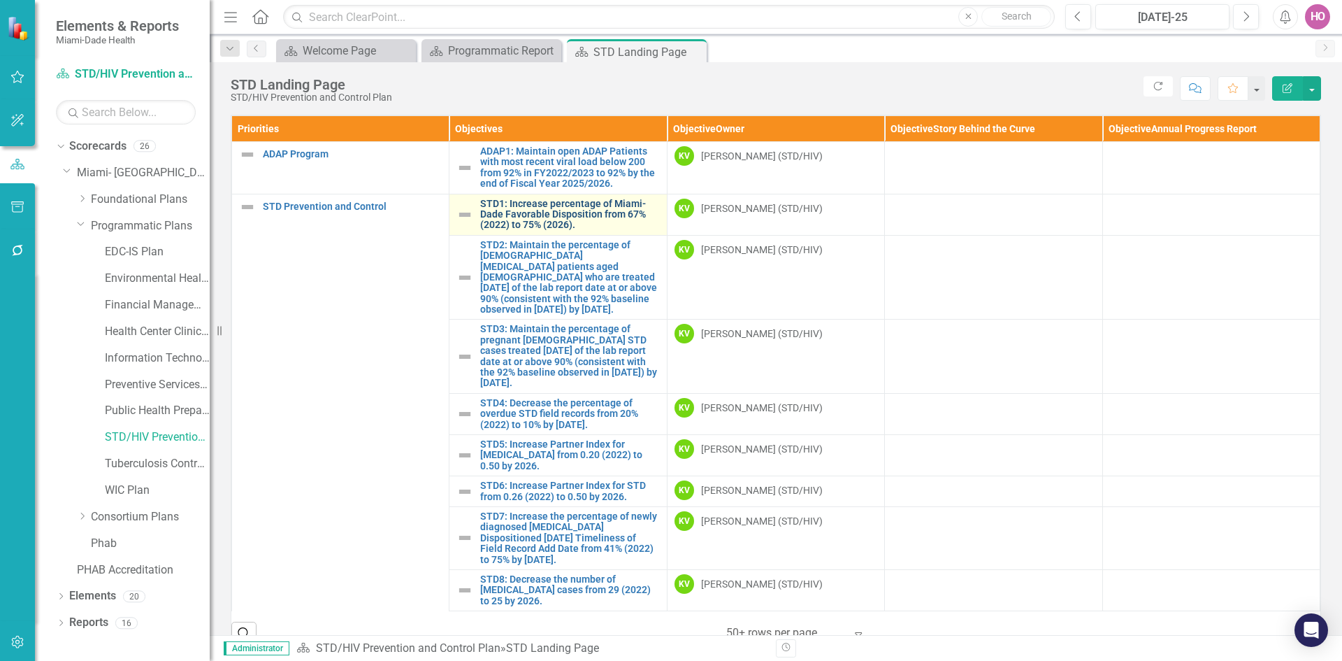
click at [535, 212] on link "STD1: Increase percentage of Miami-Dade Favorable Disposition from 67% (2022) t…" at bounding box center [569, 215] width 179 height 32
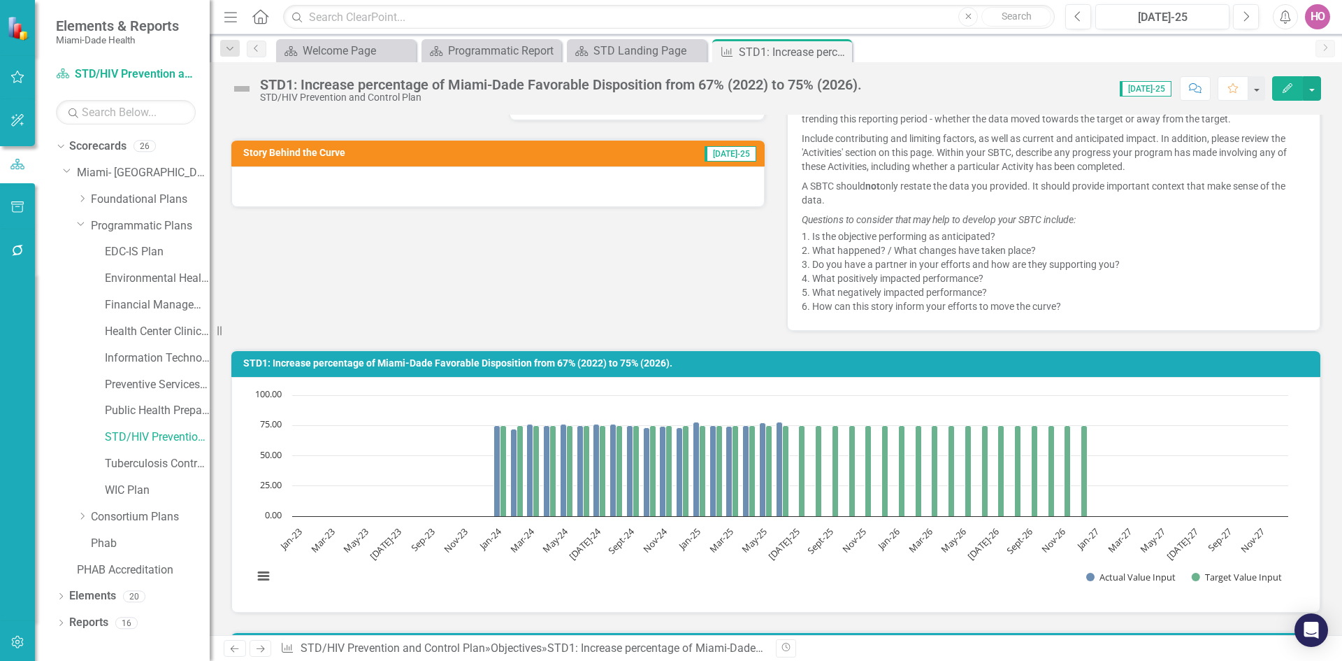
scroll to position [396, 0]
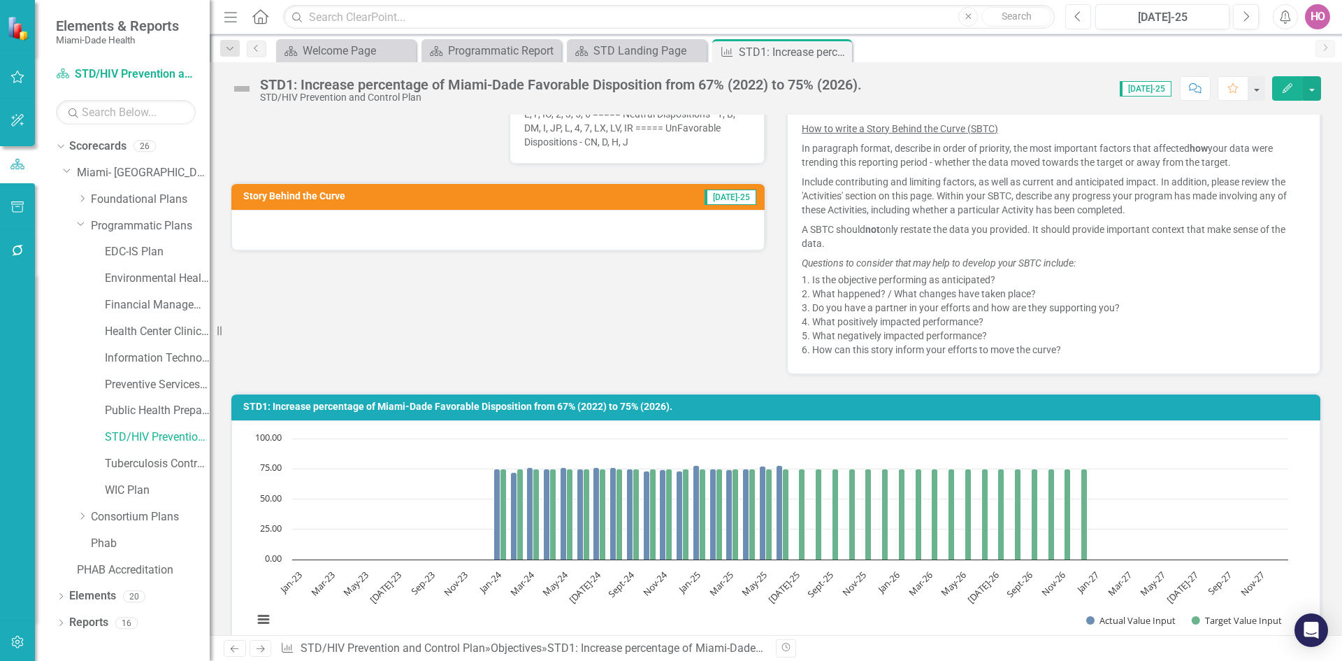
click at [1077, 16] on icon "Previous" at bounding box center [1078, 16] width 8 height 13
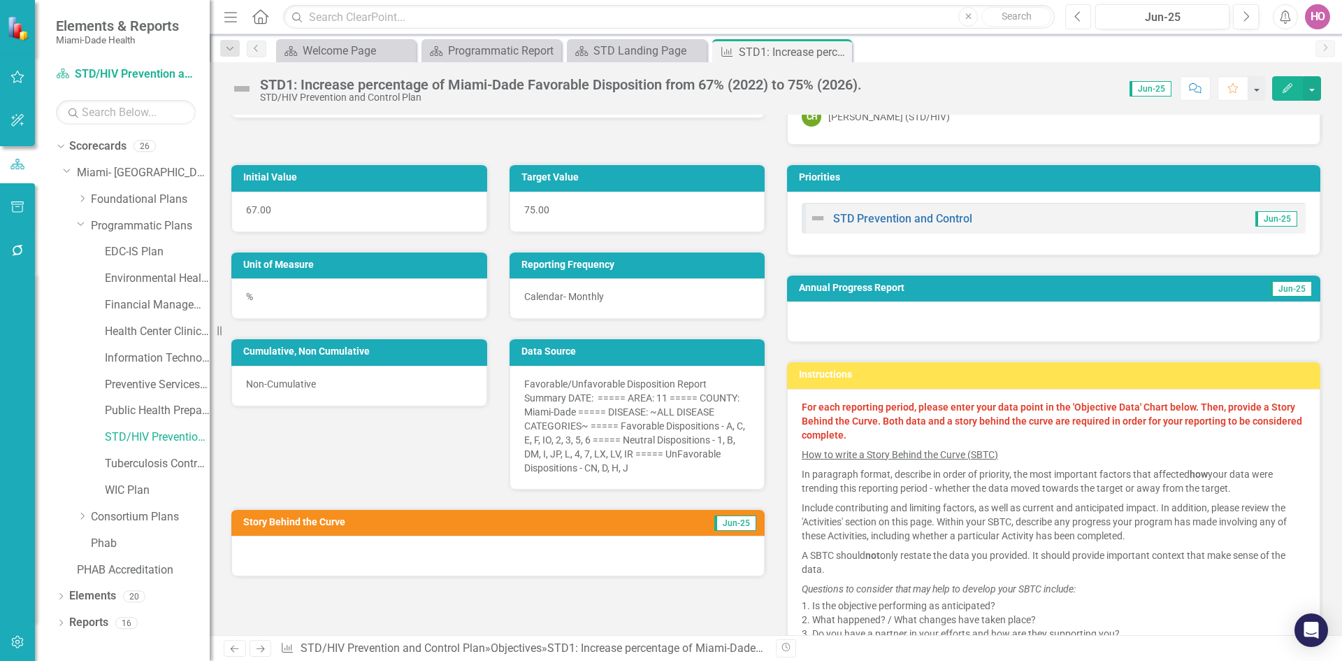
scroll to position [140, 0]
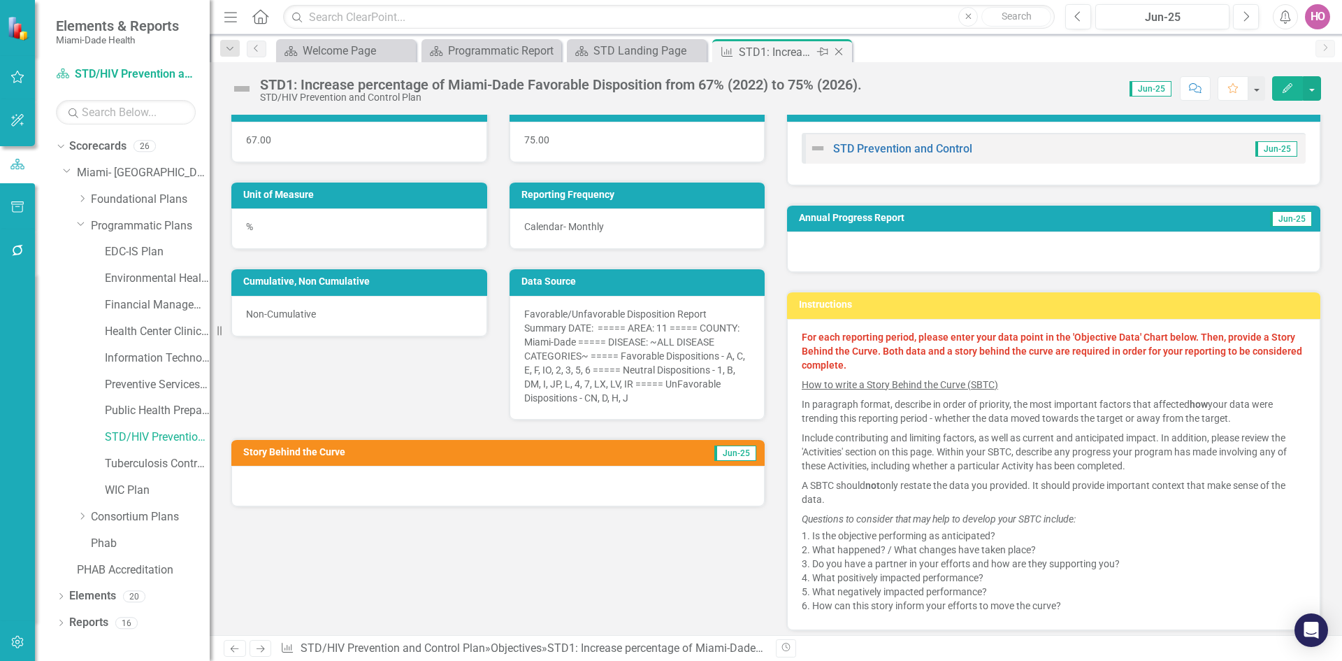
click at [839, 50] on icon "Close" at bounding box center [839, 51] width 14 height 11
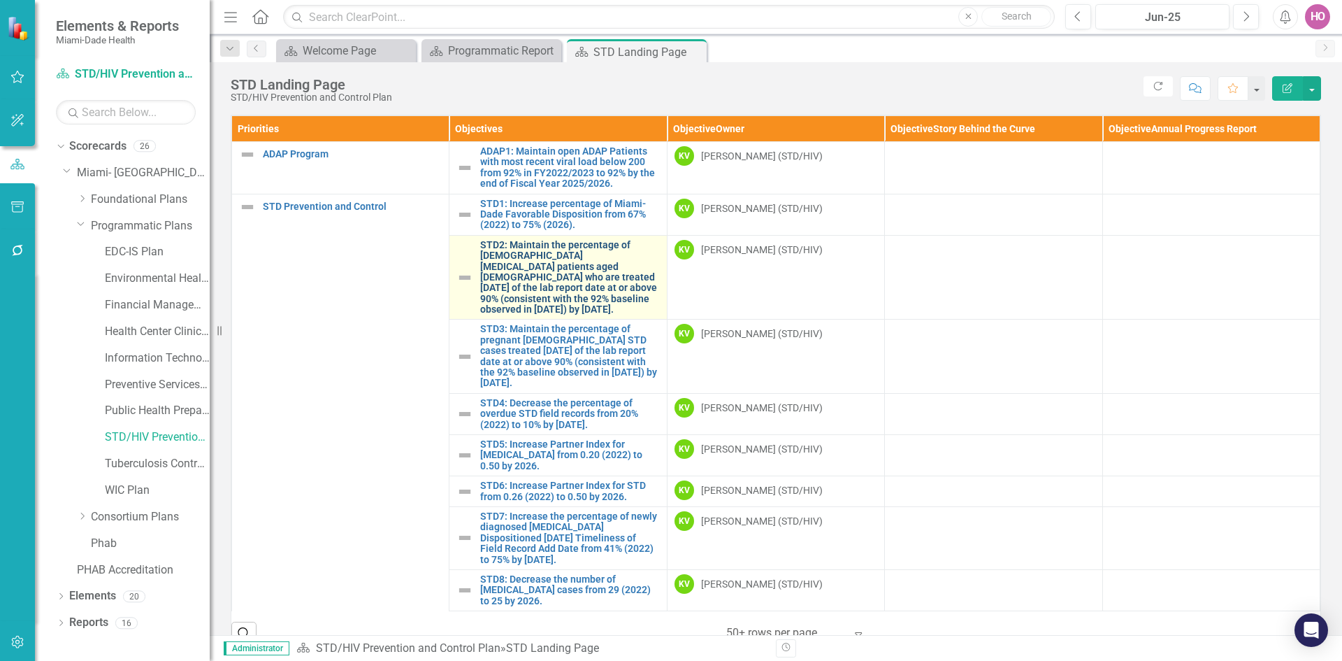
click at [529, 286] on link "STD2: Maintain the percentage of [DEMOGRAPHIC_DATA] [MEDICAL_DATA] patients age…" at bounding box center [569, 277] width 179 height 75
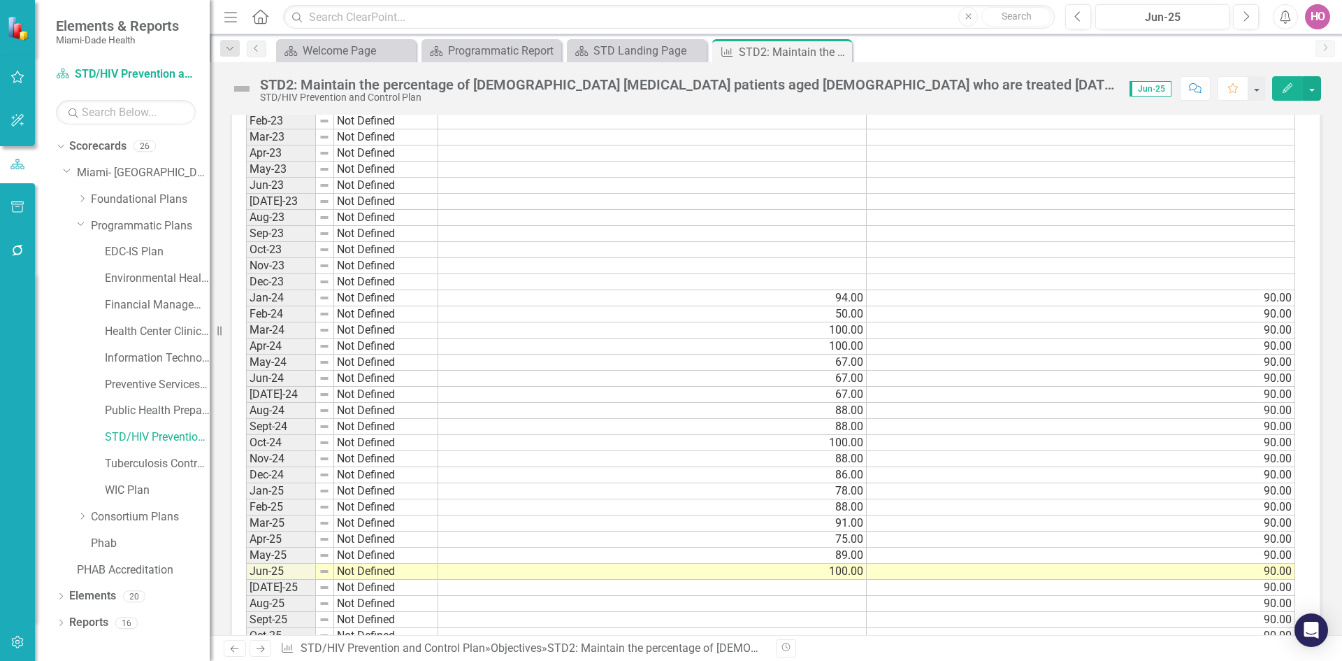
scroll to position [1048, 0]
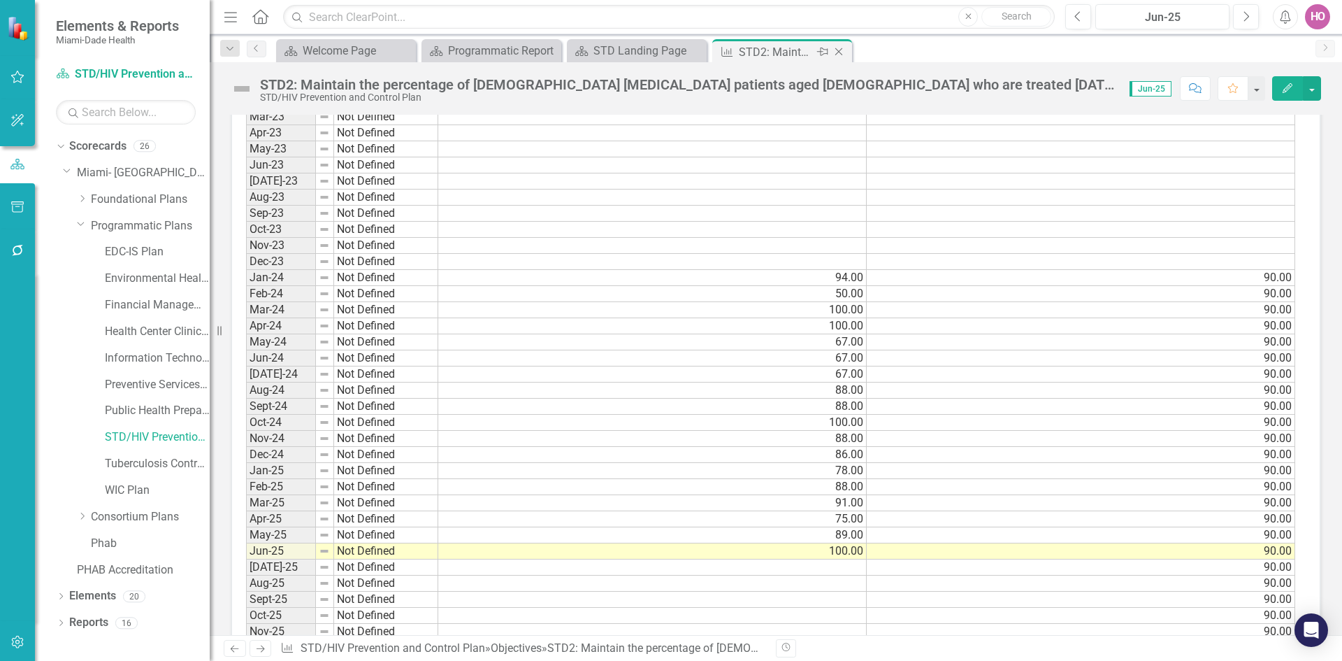
click at [835, 50] on icon "Close" at bounding box center [839, 51] width 14 height 11
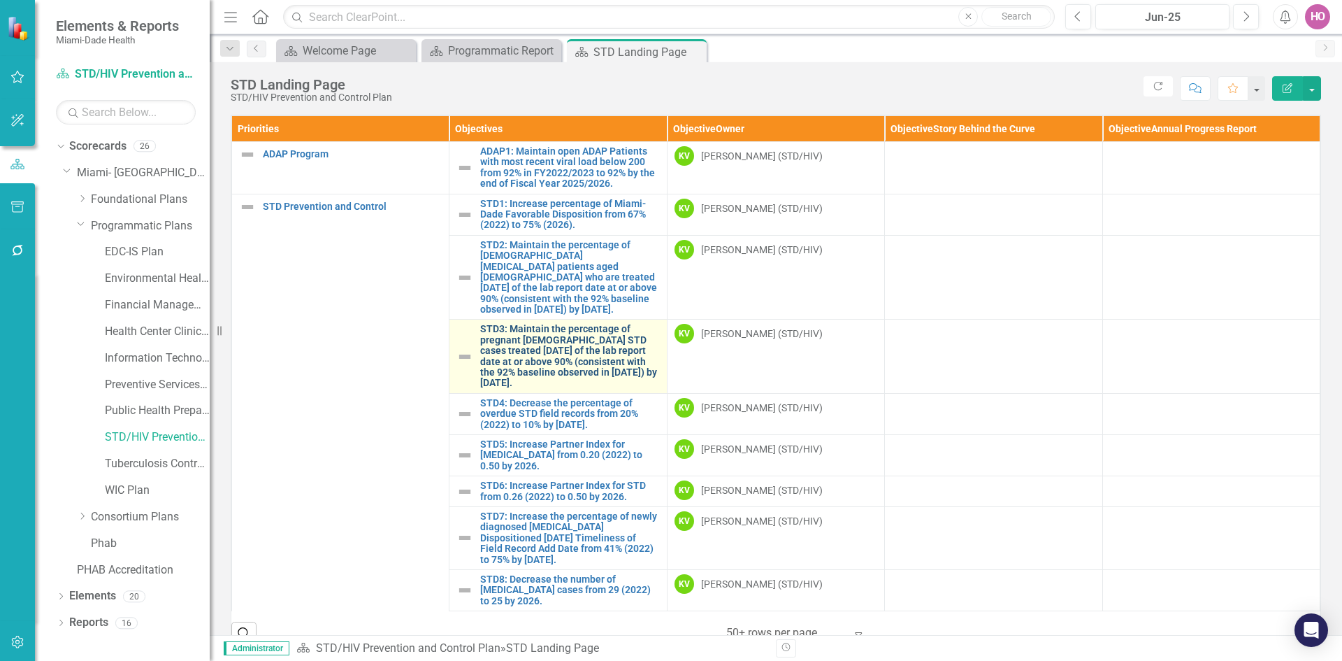
click at [542, 361] on link "STD3: Maintain the percentage of pregnant [DEMOGRAPHIC_DATA] STD cases treated …" at bounding box center [569, 356] width 179 height 64
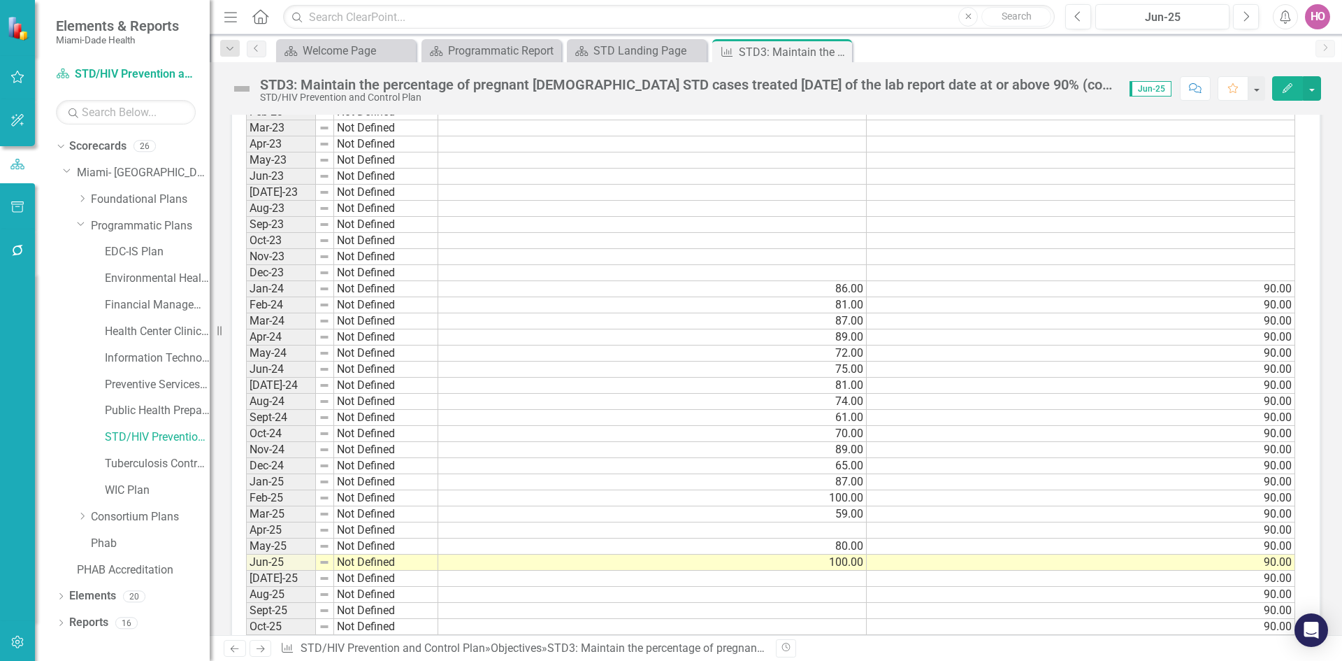
scroll to position [1118, 0]
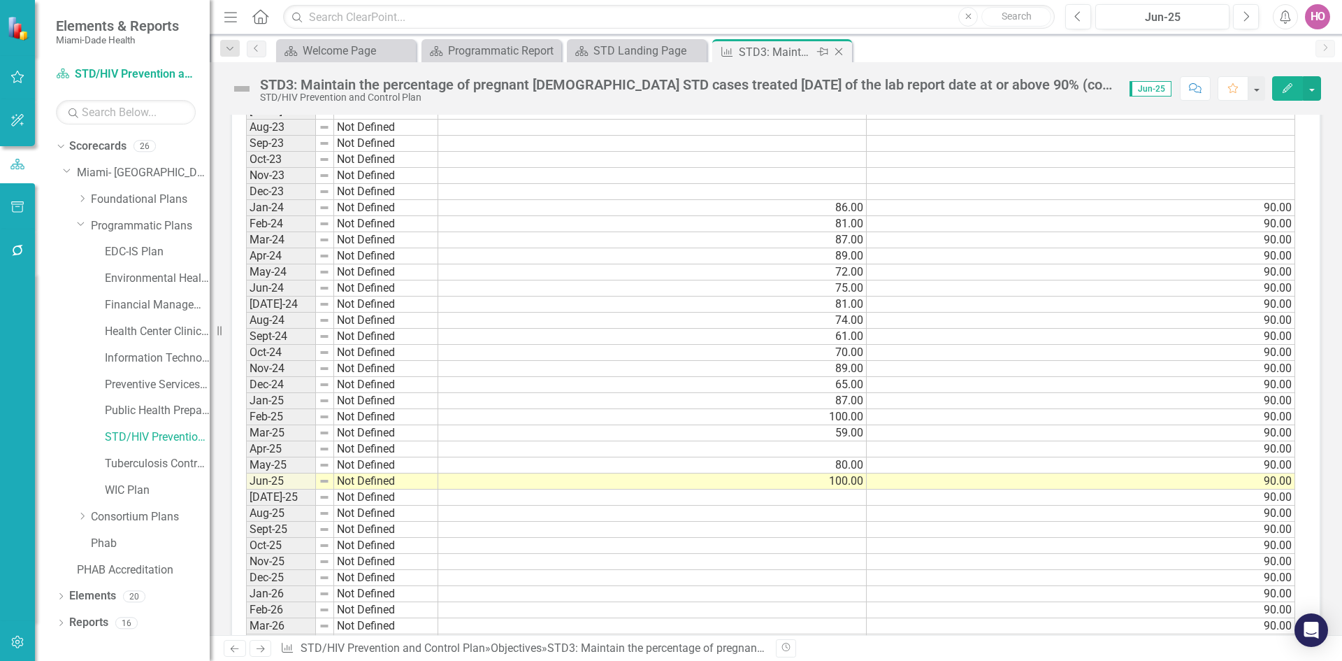
click at [839, 49] on icon "Close" at bounding box center [839, 51] width 14 height 11
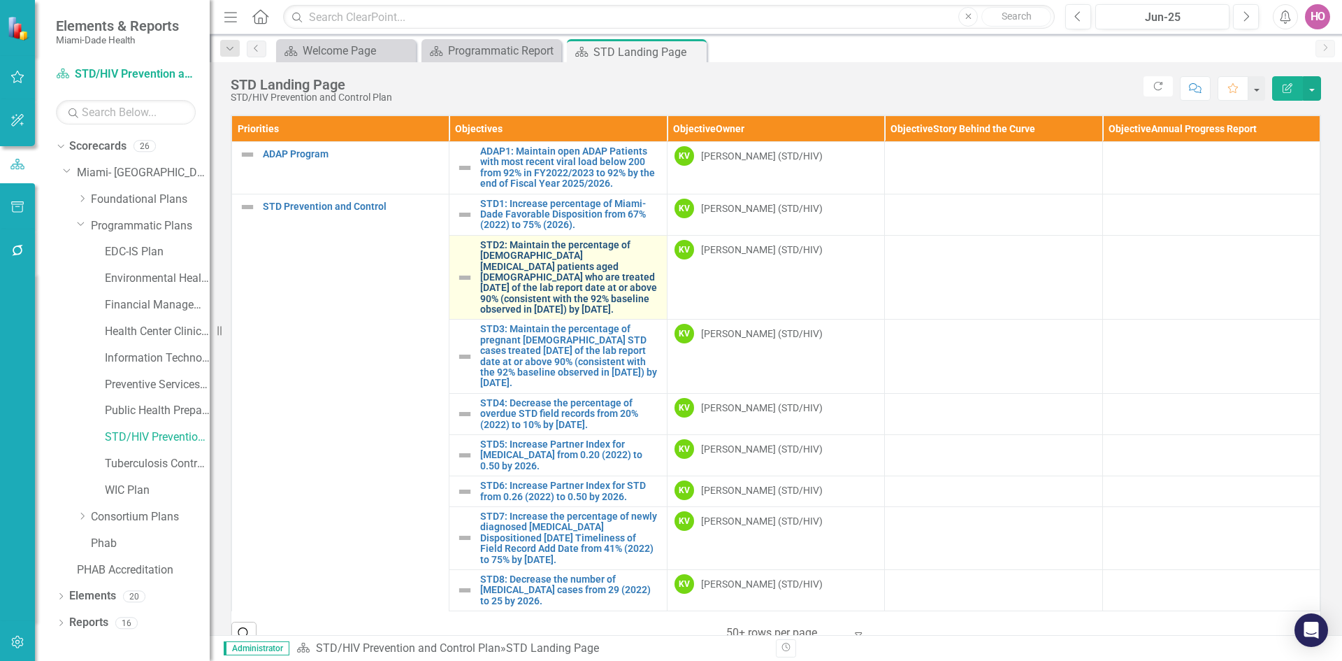
click at [513, 281] on link "STD2: Maintain the percentage of [DEMOGRAPHIC_DATA] [MEDICAL_DATA] patients age…" at bounding box center [569, 277] width 179 height 75
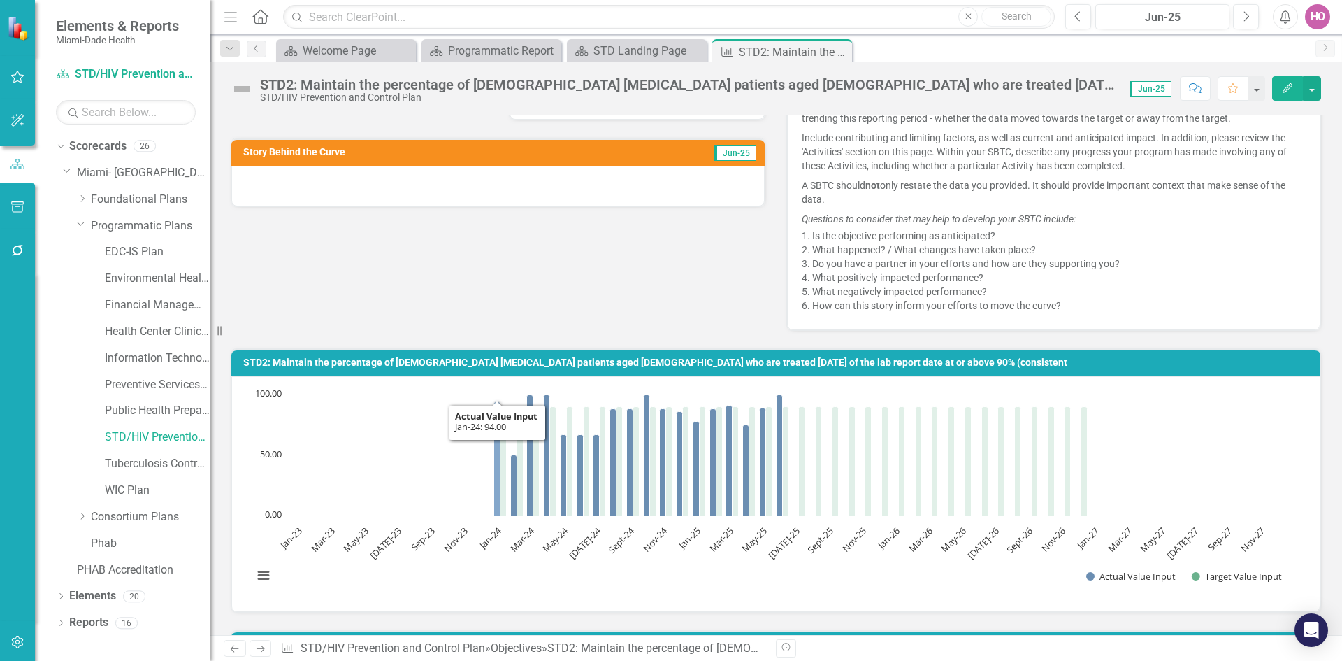
scroll to position [280, 0]
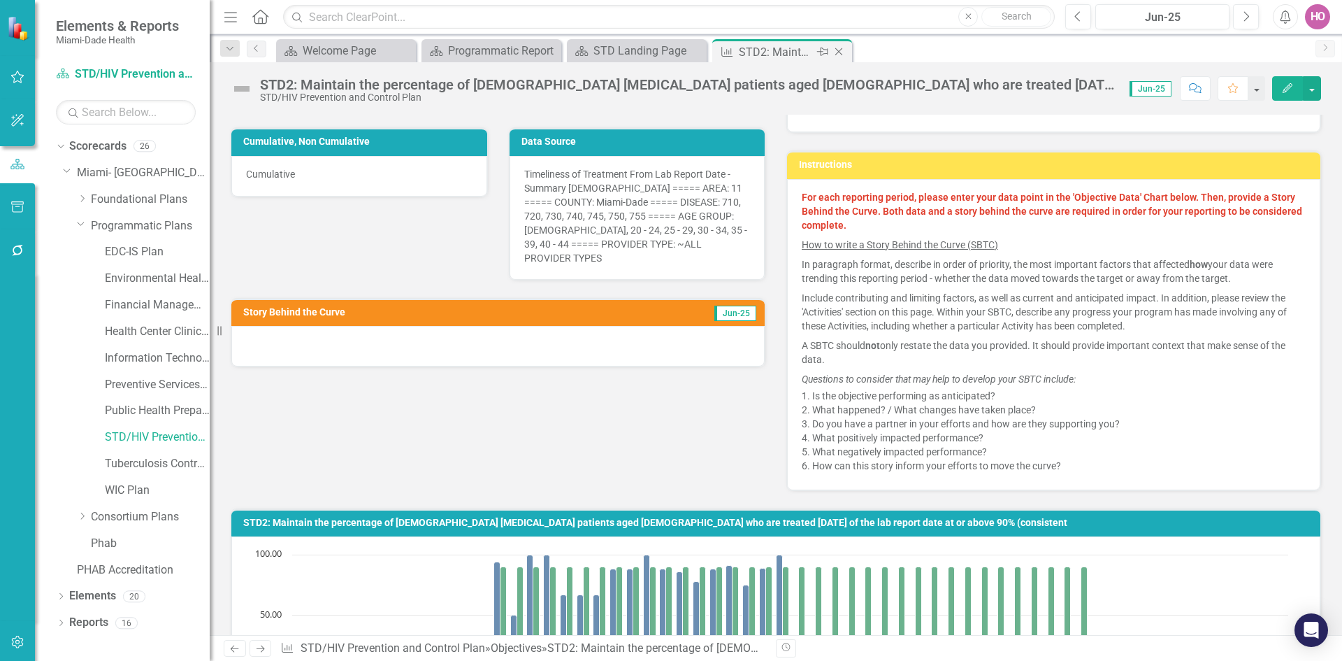
click at [839, 52] on icon "Close" at bounding box center [839, 51] width 14 height 11
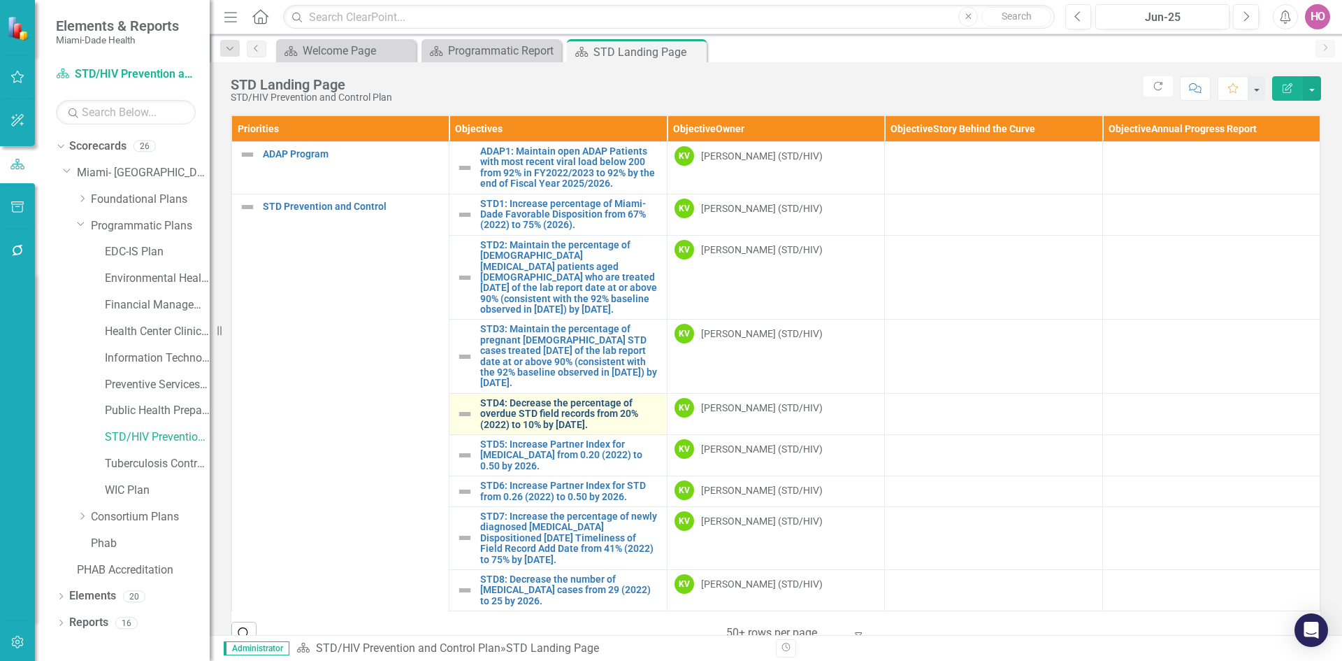
click at [565, 420] on link "STD4: Decrease the percentage of overdue STD field records from 20% (2022) to 1…" at bounding box center [569, 414] width 179 height 32
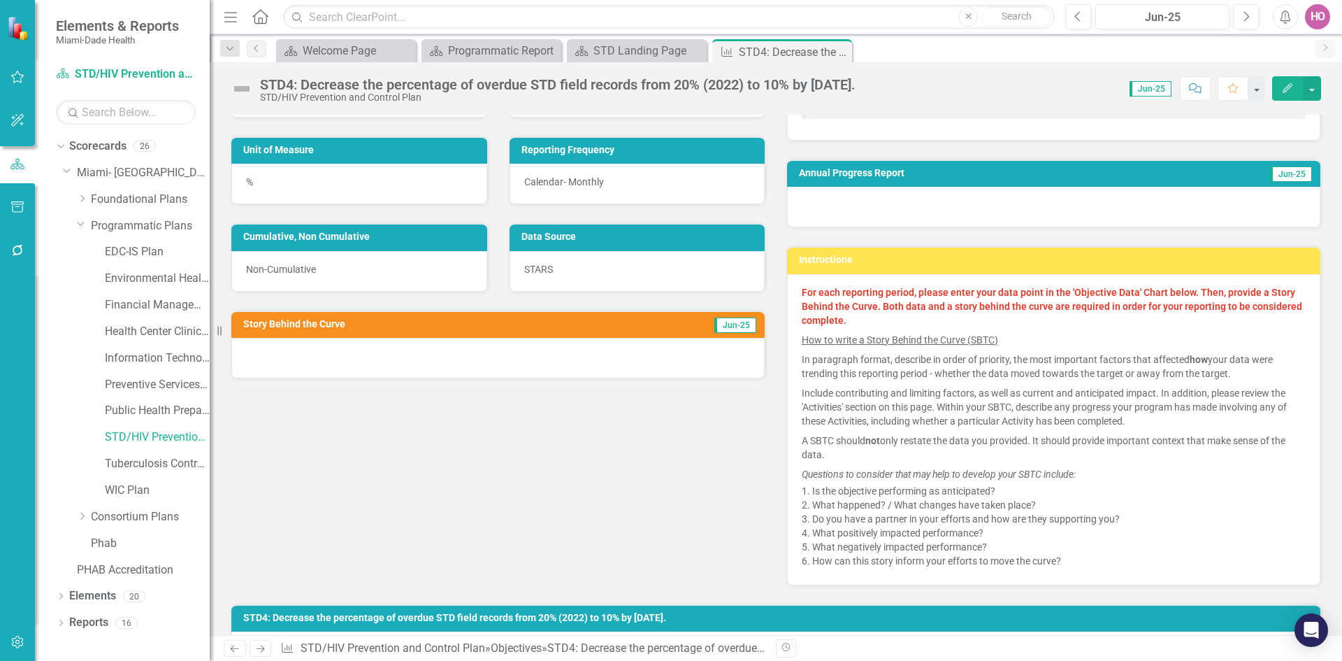
scroll to position [140, 0]
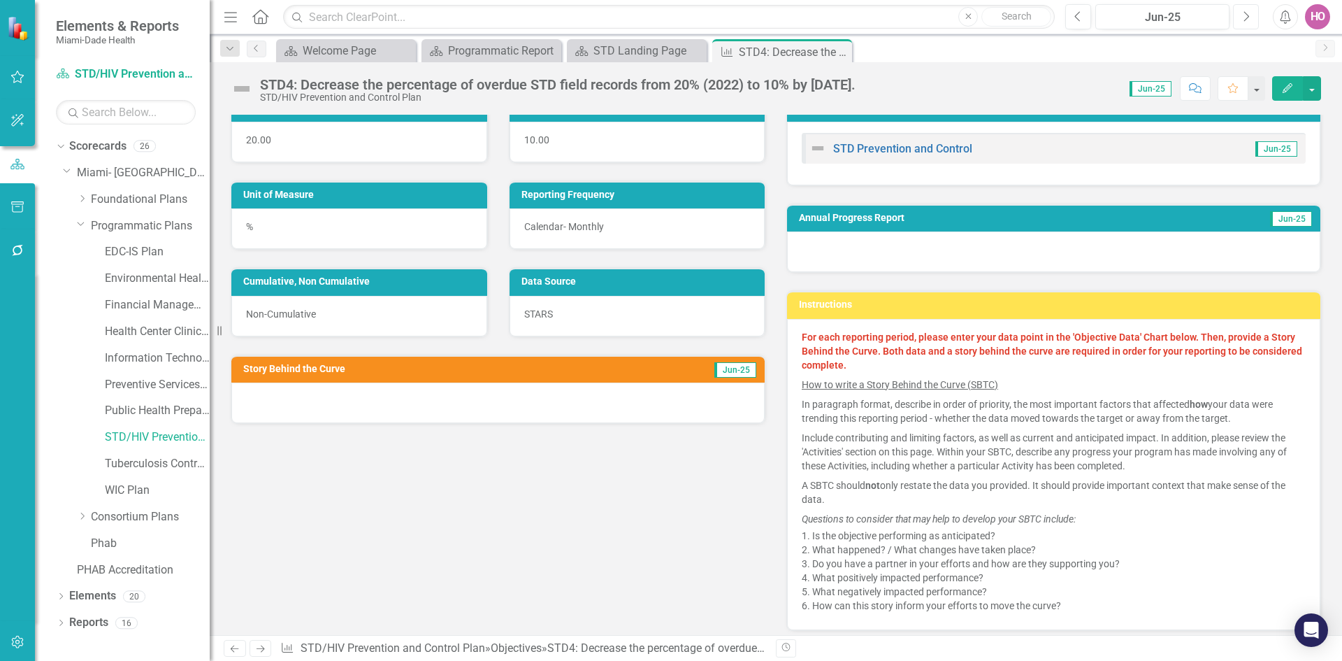
click at [1247, 17] on icon "Next" at bounding box center [1246, 16] width 8 height 13
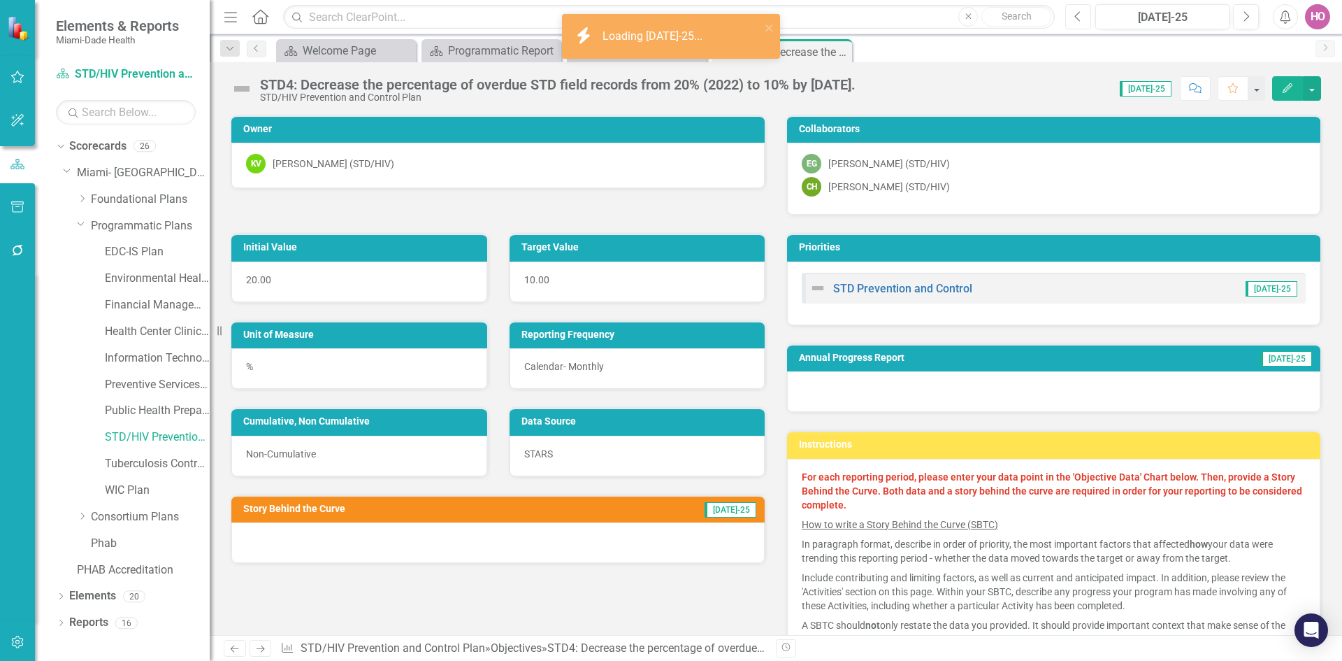
click at [1077, 21] on icon "Previous" at bounding box center [1078, 16] width 8 height 13
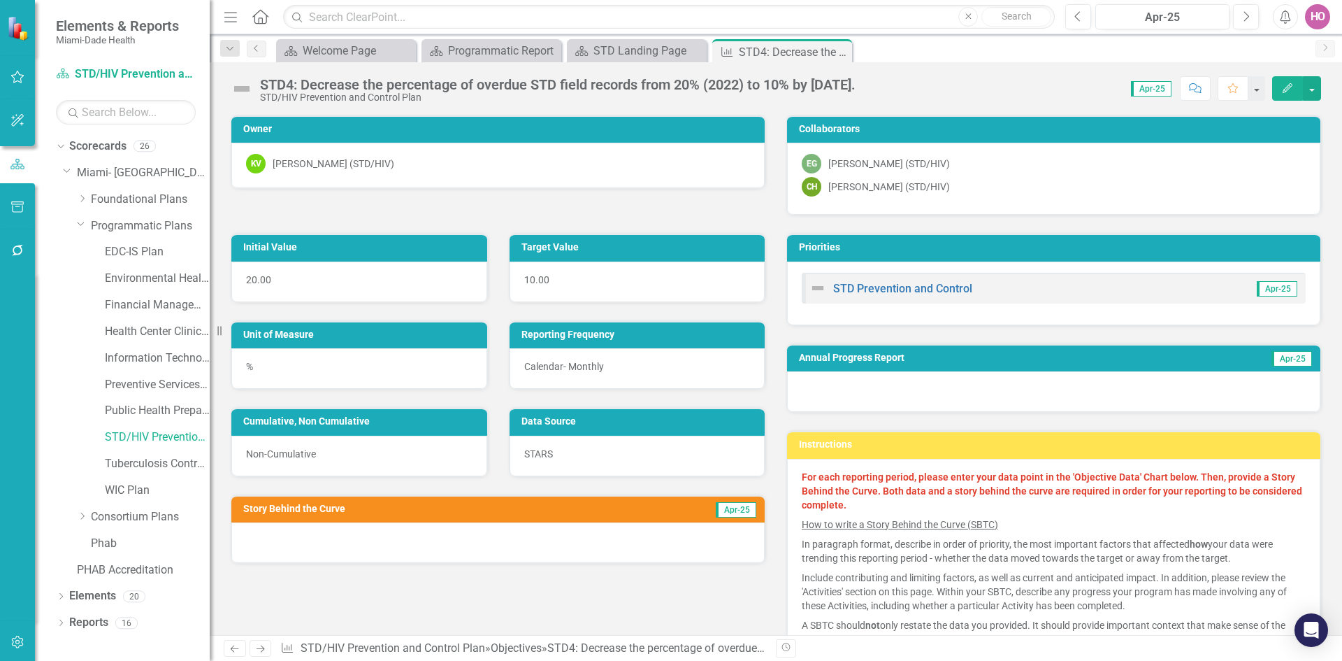
click at [1077, 21] on icon "Previous" at bounding box center [1078, 16] width 8 height 13
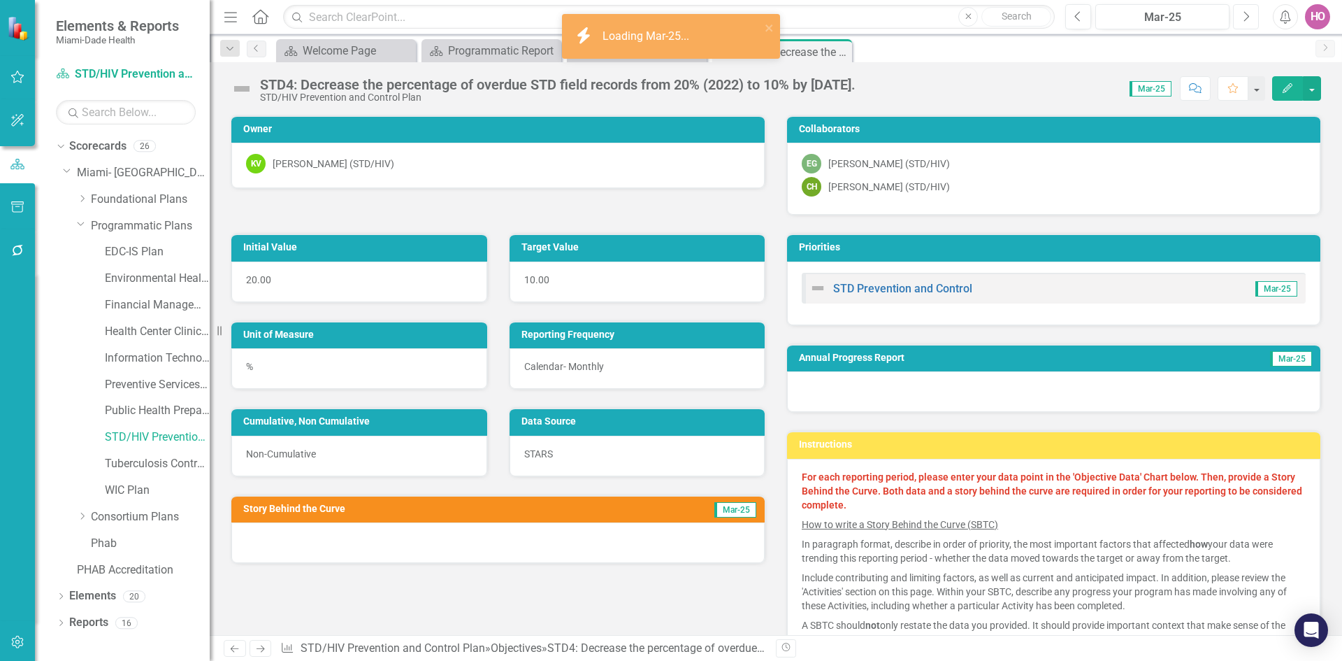
click at [1249, 15] on icon "Next" at bounding box center [1246, 16] width 8 height 13
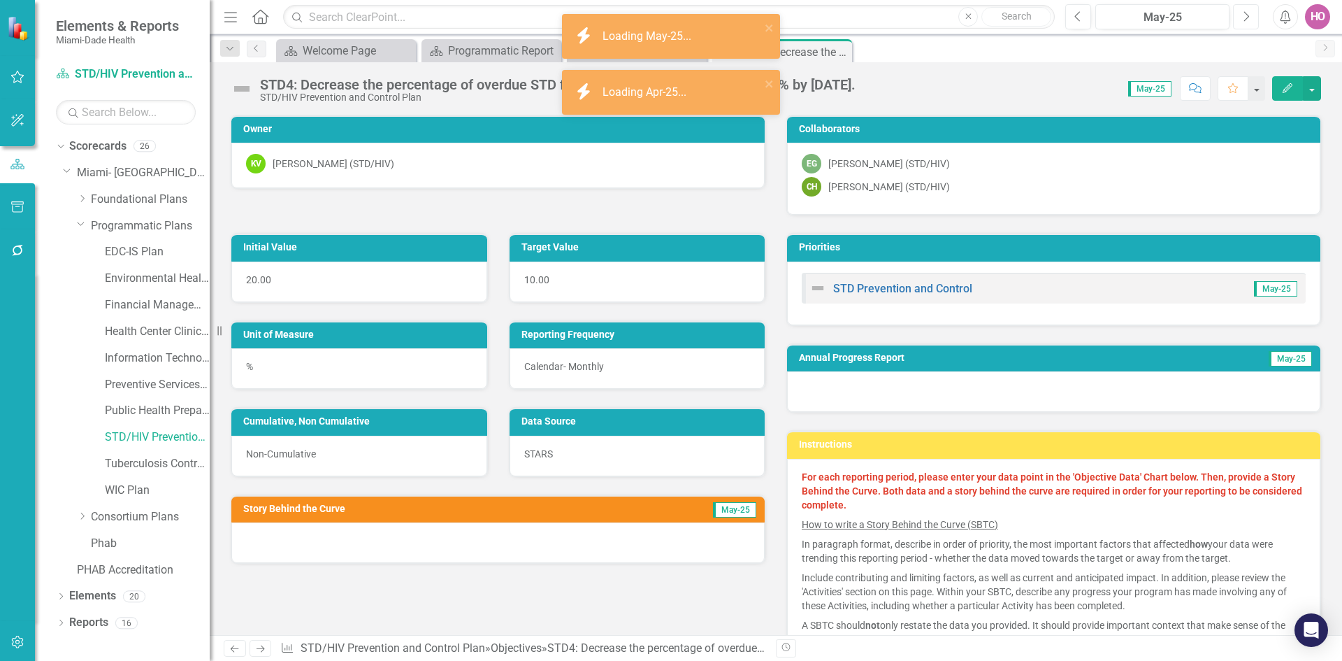
click at [1249, 15] on icon "Next" at bounding box center [1246, 16] width 8 height 13
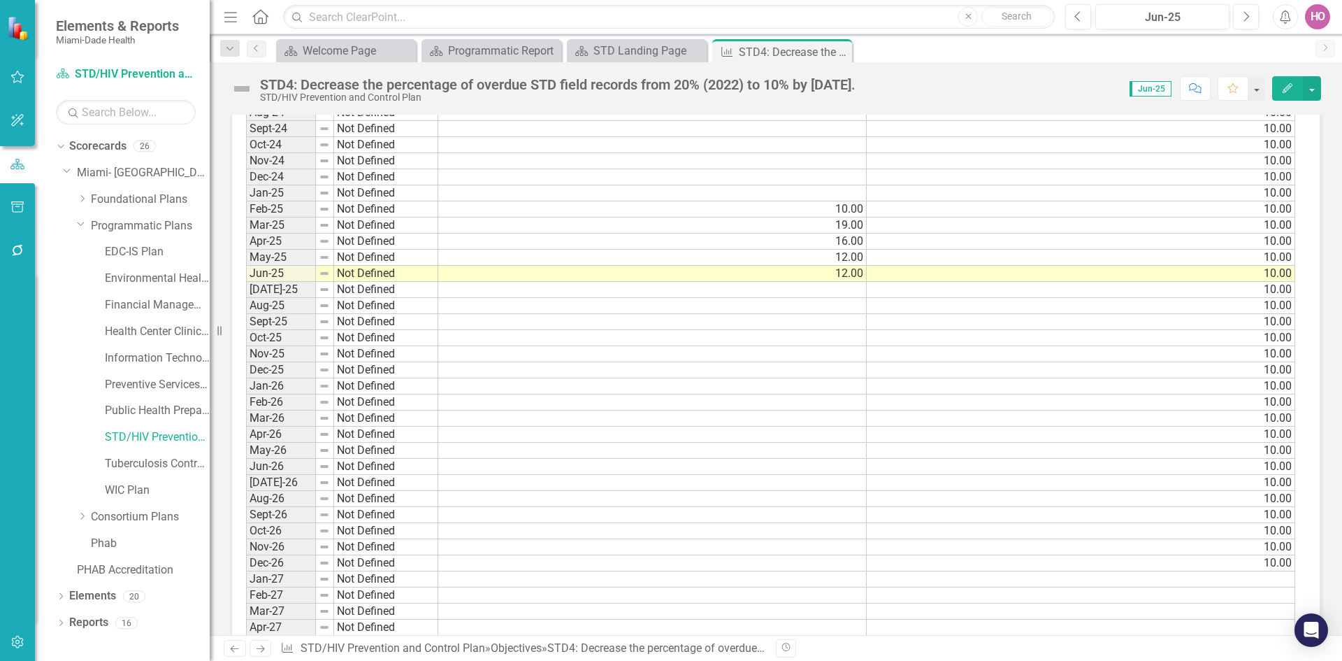
scroll to position [1234, 0]
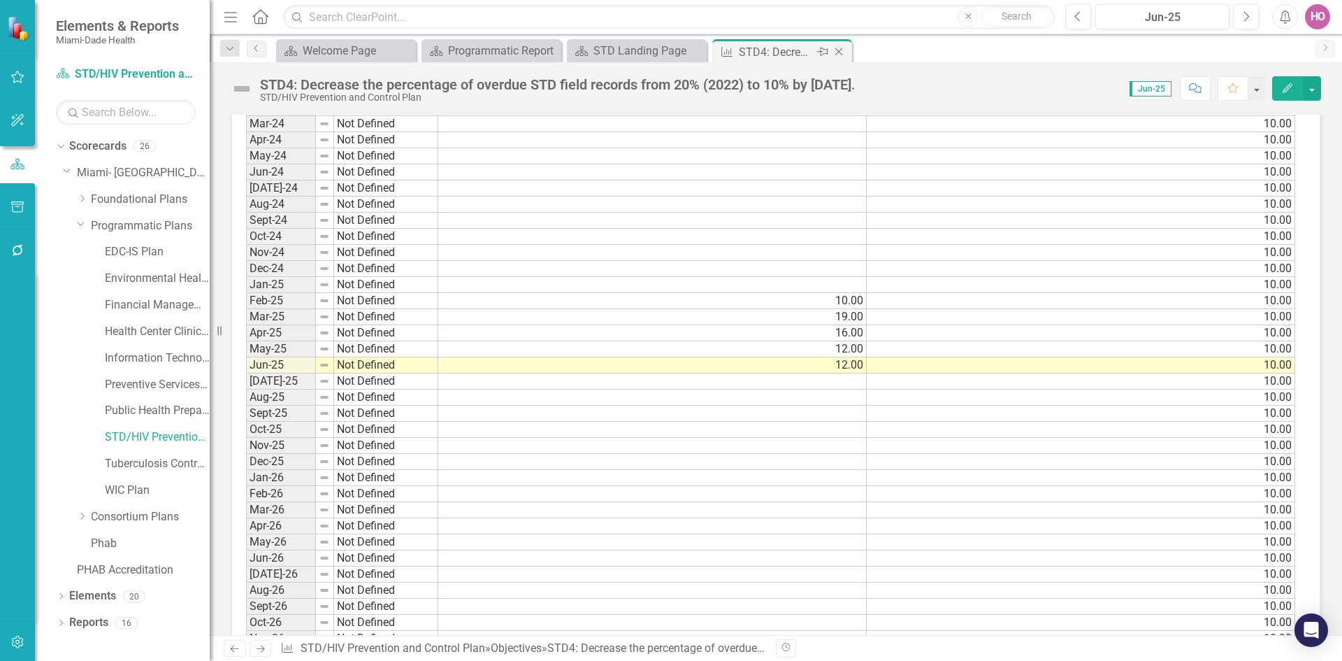
click at [842, 54] on icon "Close" at bounding box center [839, 51] width 14 height 11
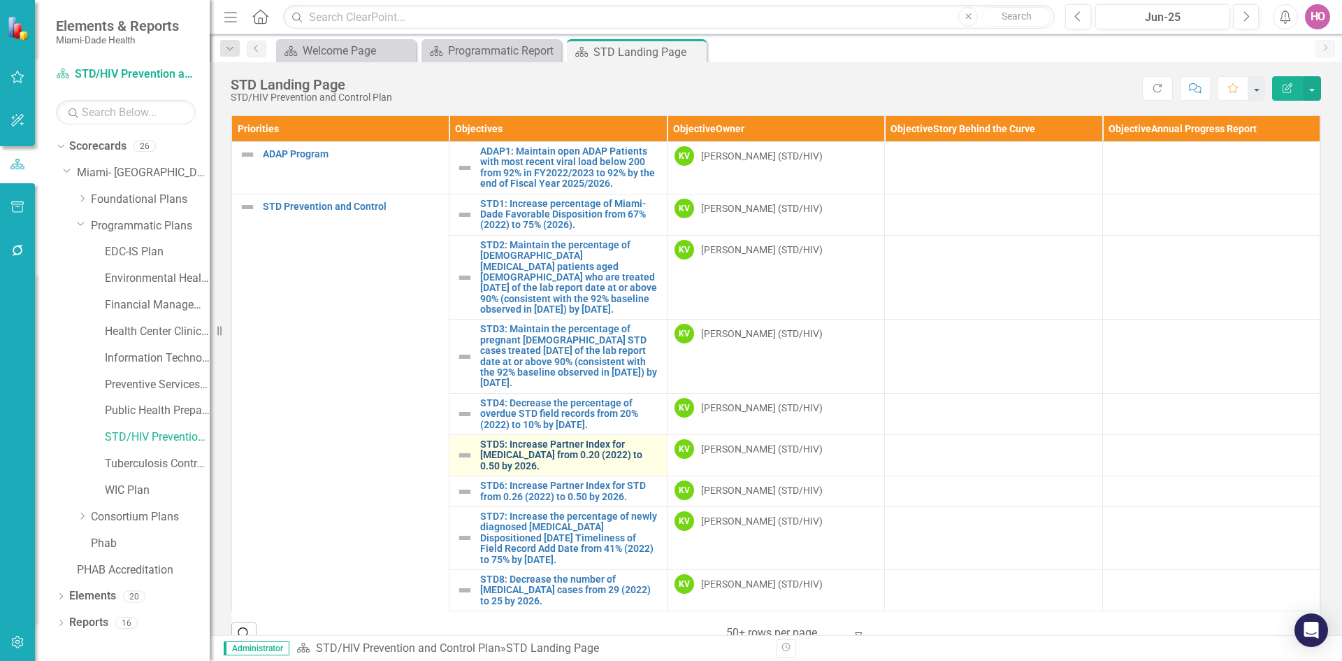
click at [521, 454] on link "STD5: Increase Partner Index for [MEDICAL_DATA] from 0.20 (2022) to 0.50 by 202…" at bounding box center [569, 455] width 179 height 32
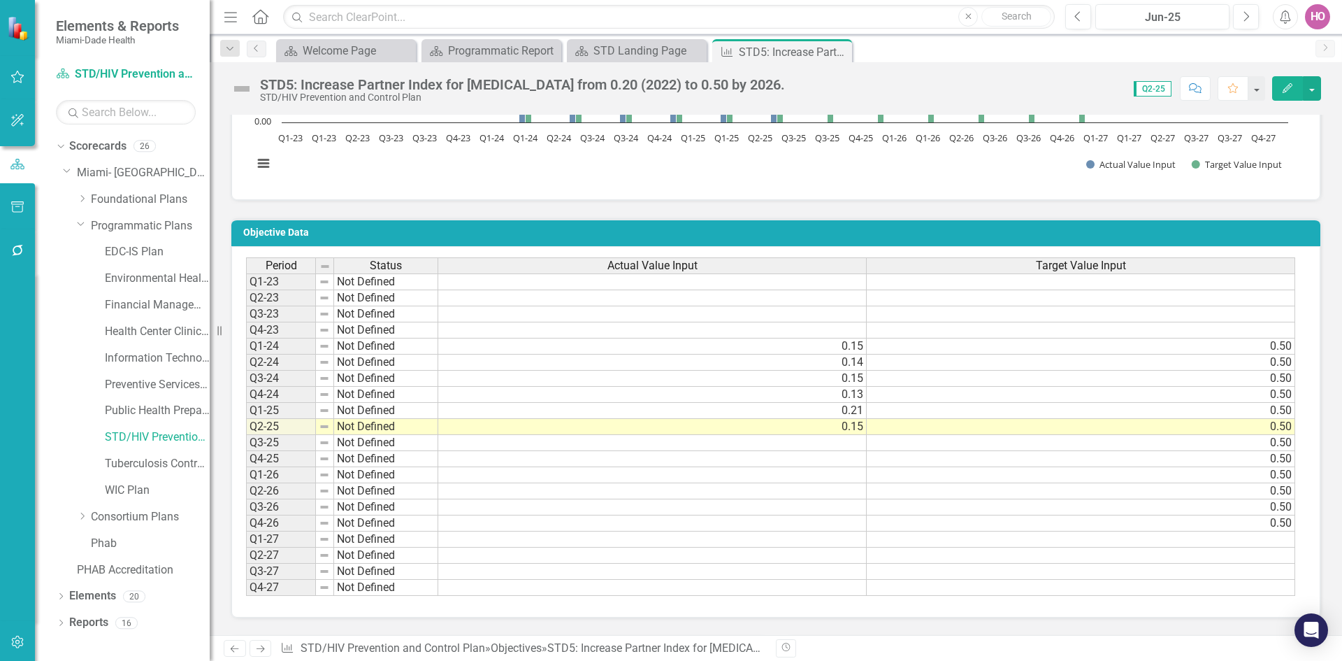
scroll to position [909, 0]
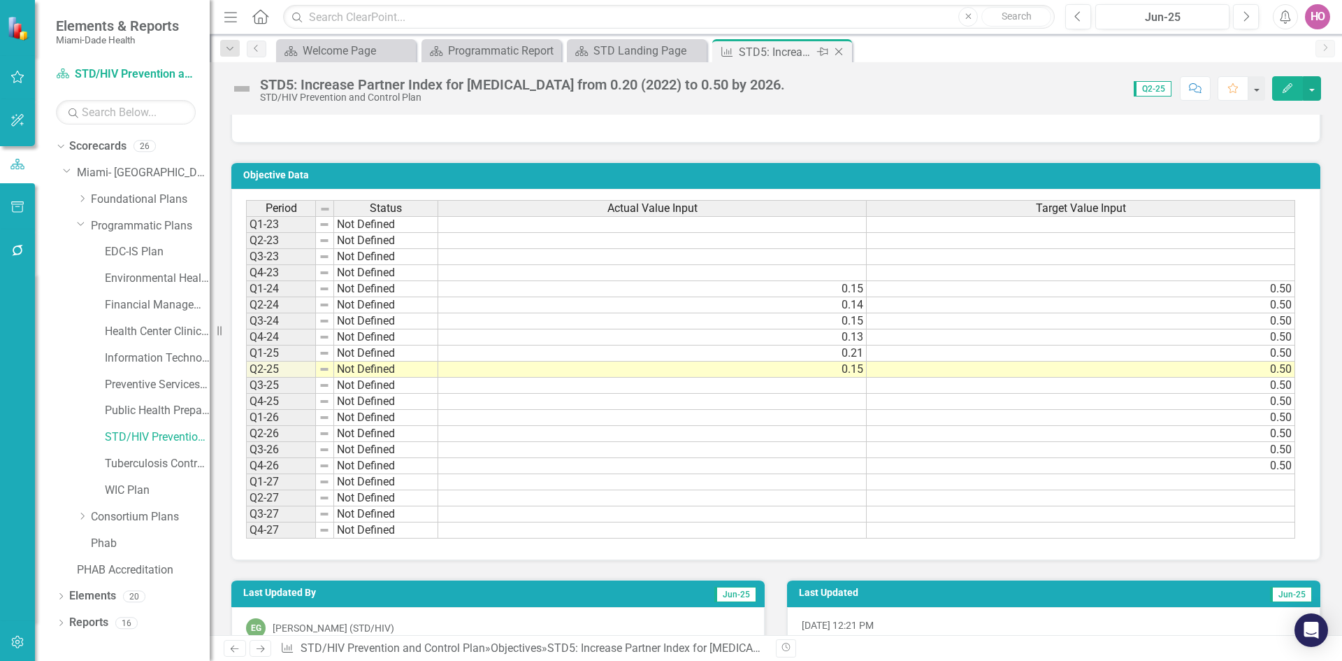
click at [842, 48] on icon "Close" at bounding box center [839, 51] width 14 height 11
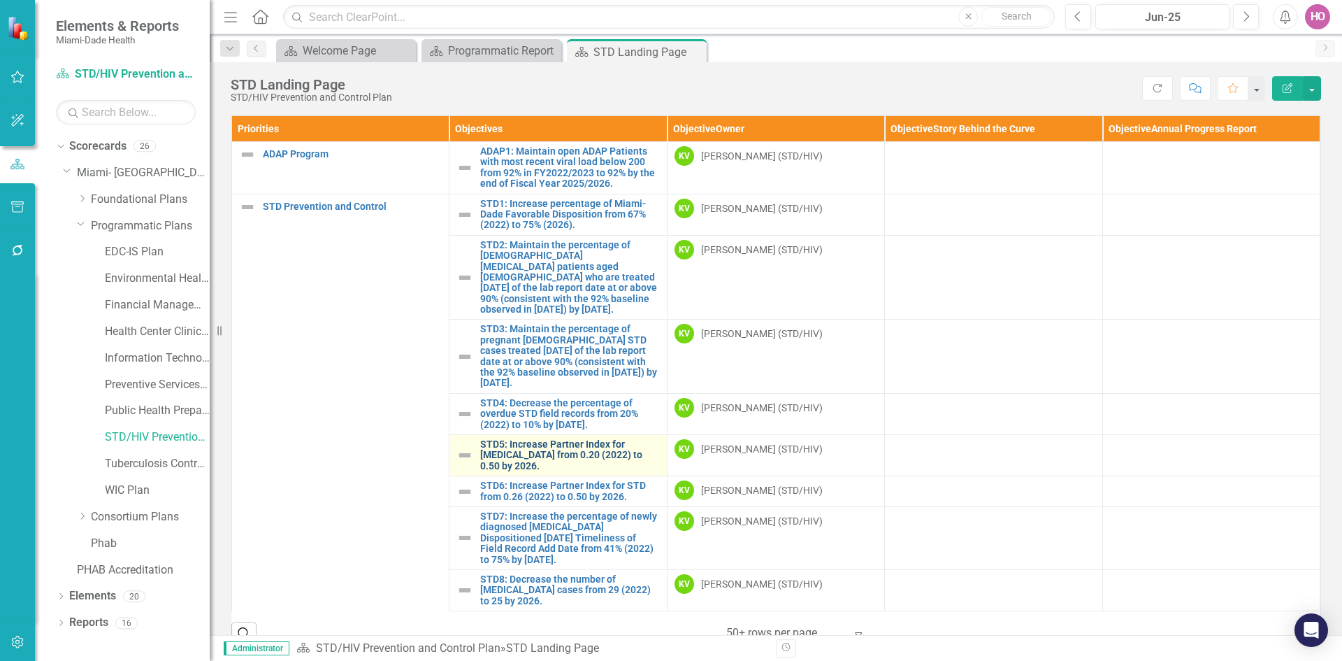
click at [524, 456] on link "STD5: Increase Partner Index for [MEDICAL_DATA] from 0.20 (2022) to 0.50 by 202…" at bounding box center [569, 455] width 179 height 32
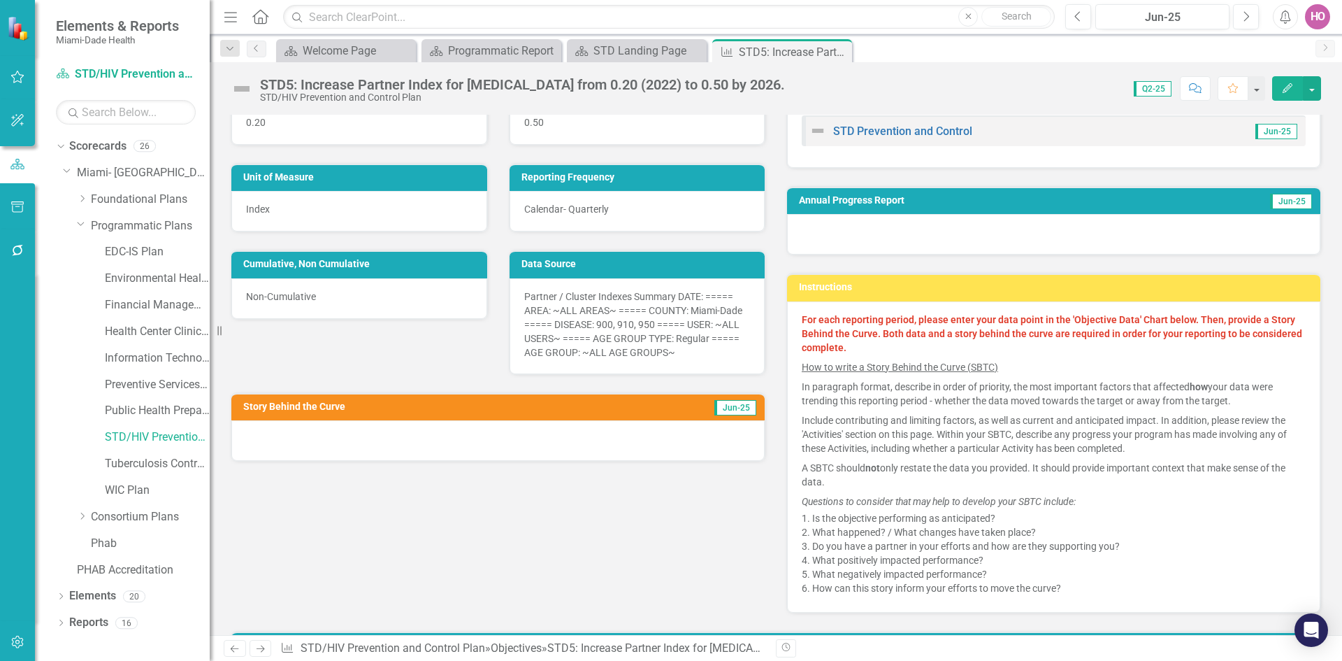
scroll to position [140, 0]
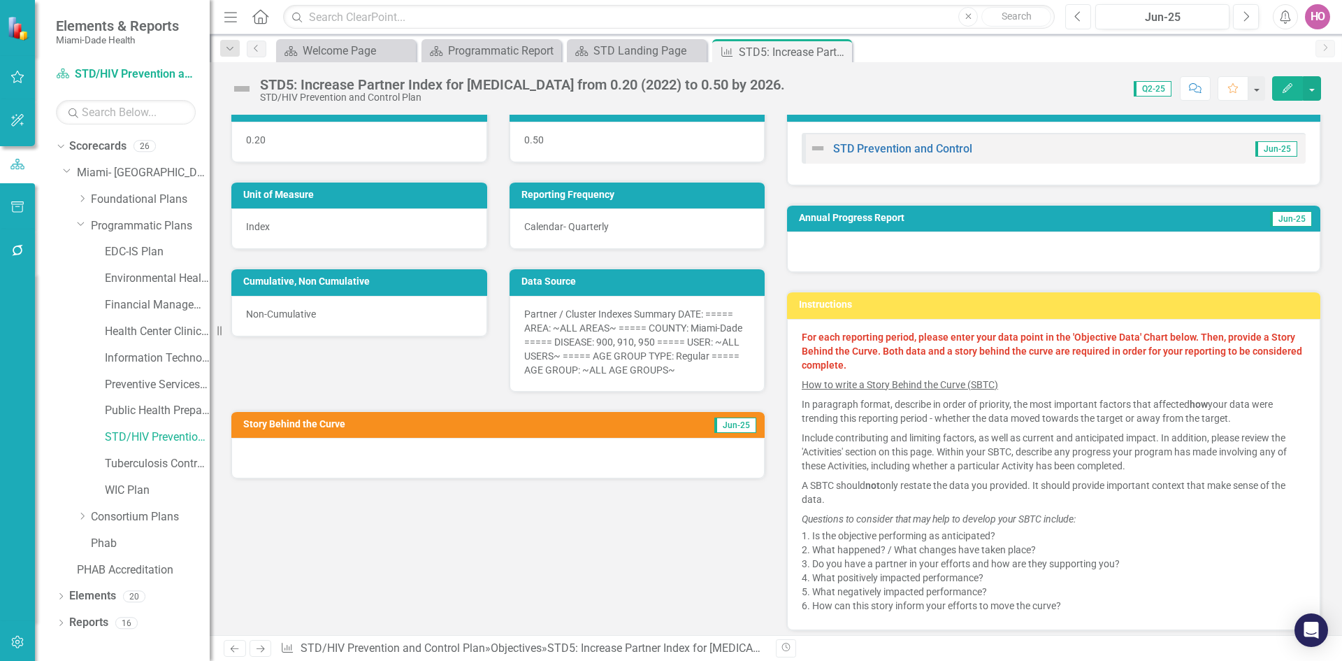
click at [1076, 15] on icon "Previous" at bounding box center [1078, 16] width 8 height 13
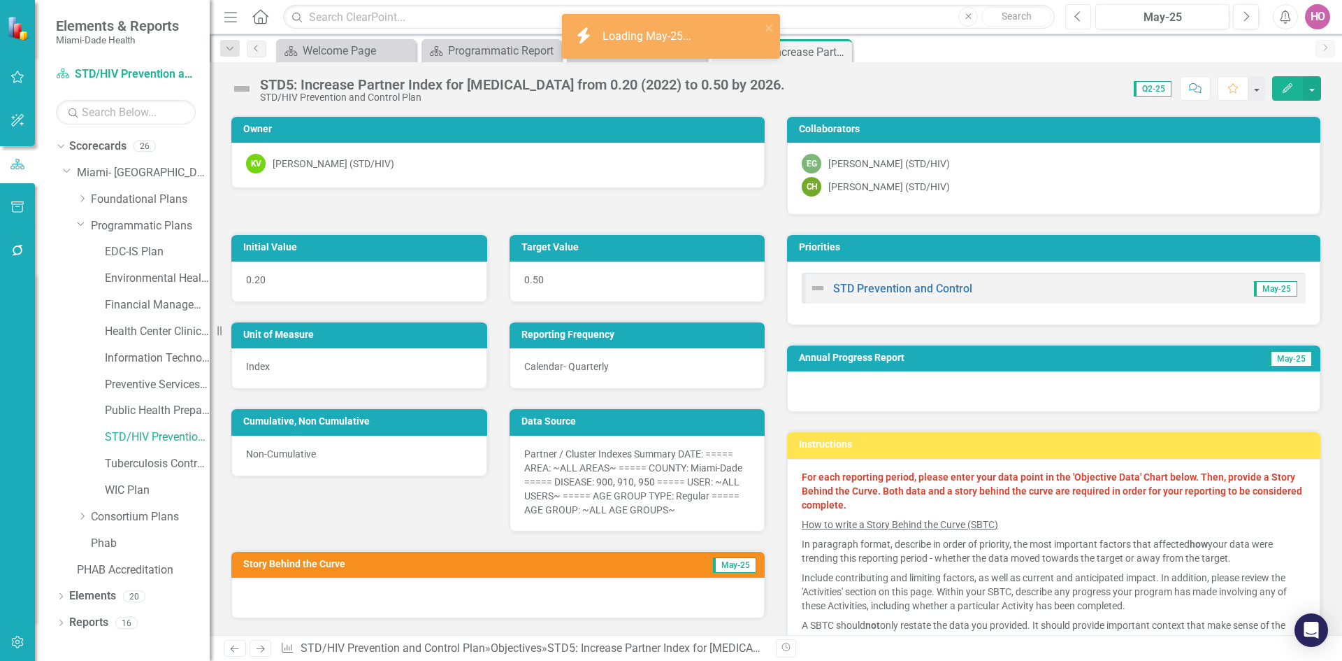
click at [1076, 15] on icon "Previous" at bounding box center [1078, 16] width 8 height 13
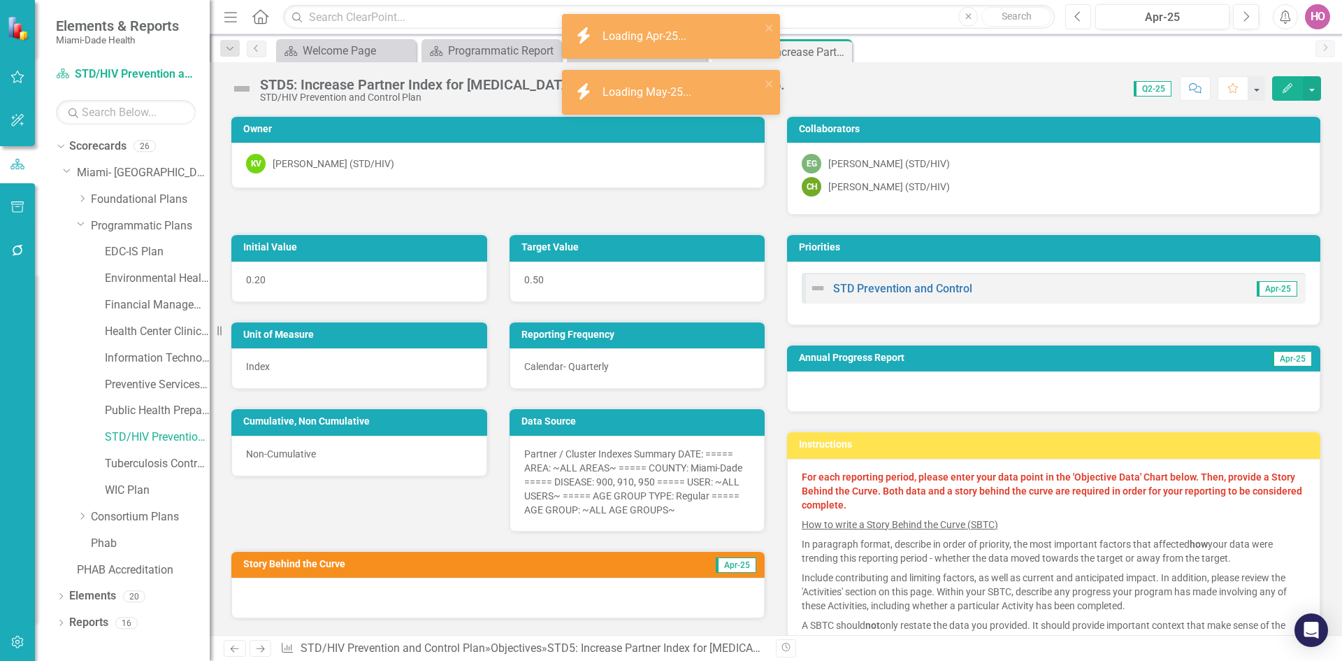
click at [1076, 15] on icon "Previous" at bounding box center [1078, 16] width 8 height 13
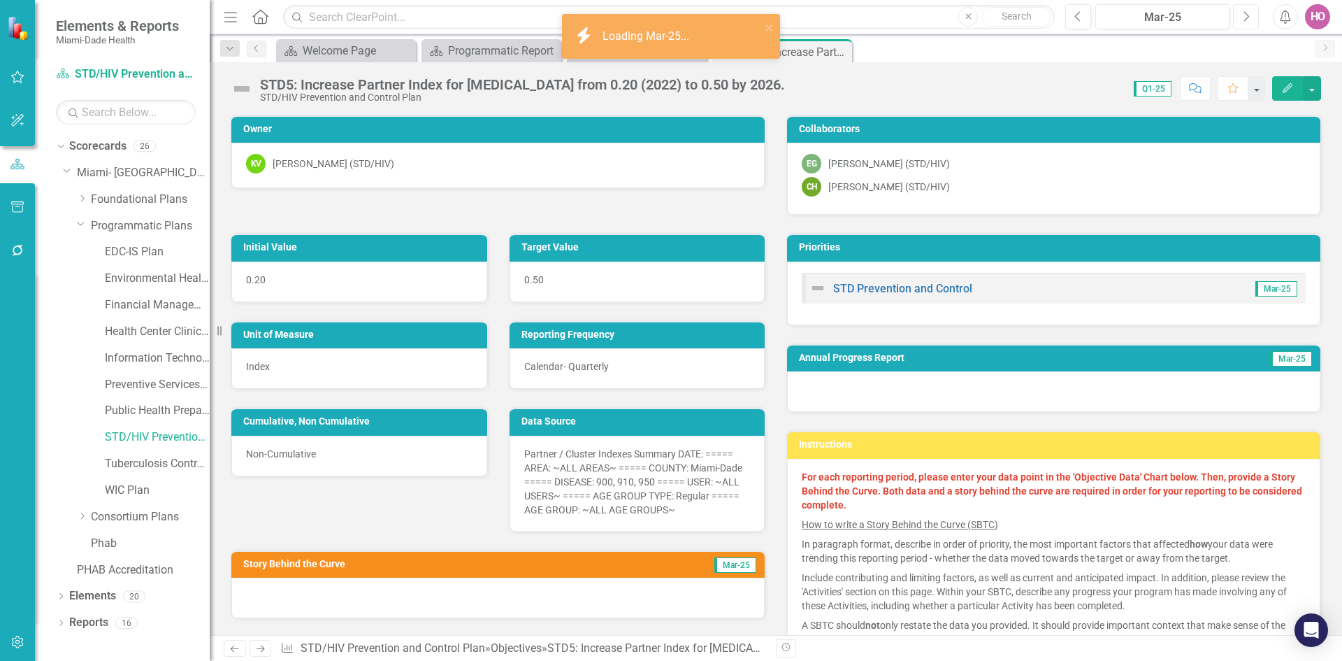
click at [1248, 19] on icon "Next" at bounding box center [1246, 16] width 8 height 13
click at [1248, 18] on icon "Next" at bounding box center [1246, 16] width 8 height 13
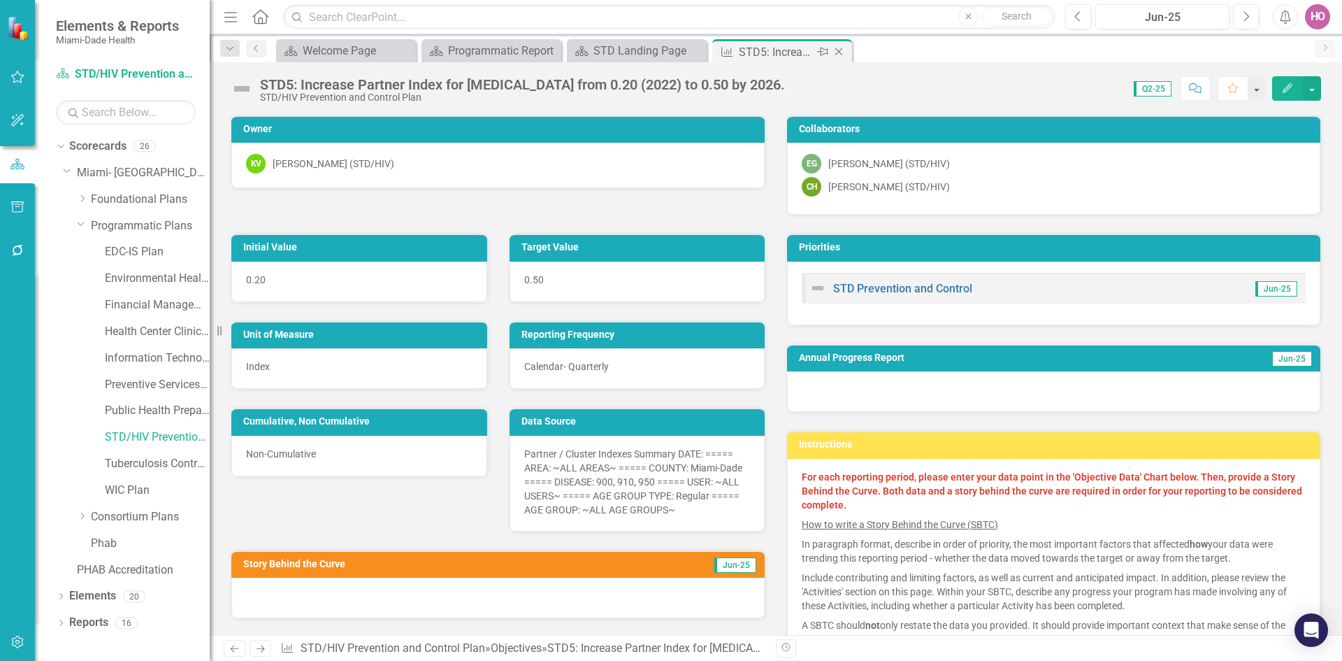
click at [837, 50] on icon at bounding box center [839, 52] width 8 height 8
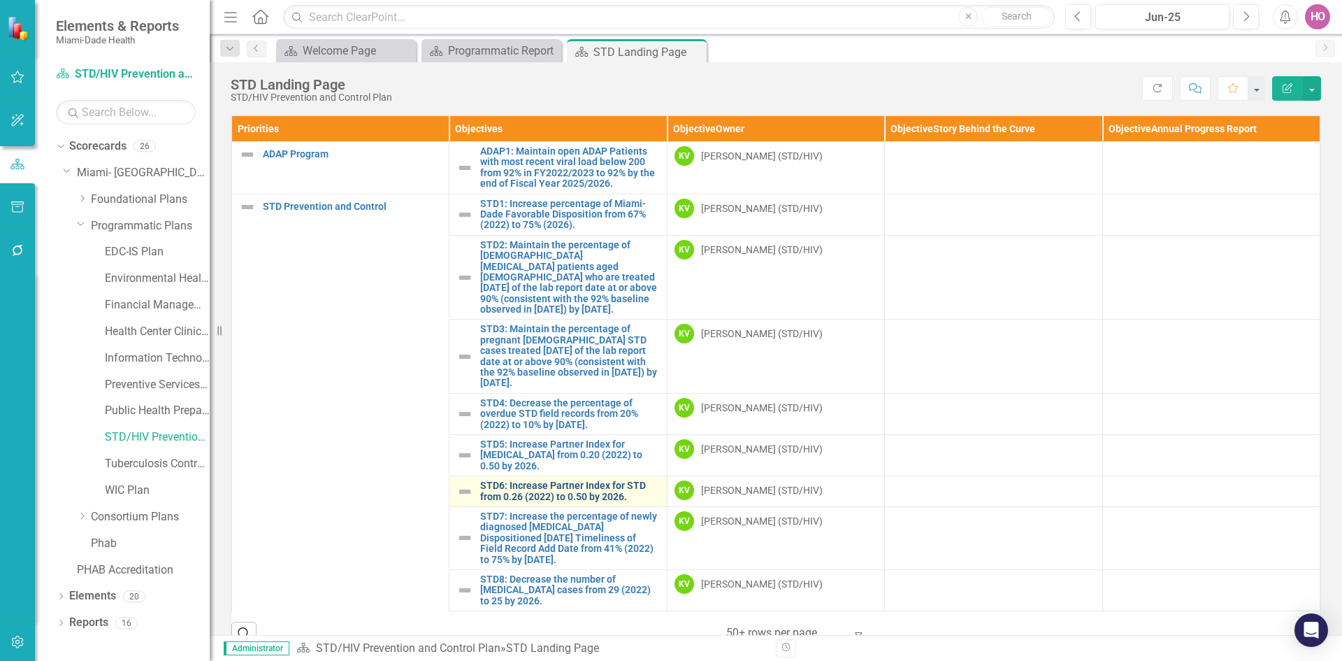
click at [513, 480] on link "STD6: Increase Partner Index for STD from 0.26 (2022) to 0.50 by 2026." at bounding box center [569, 491] width 179 height 22
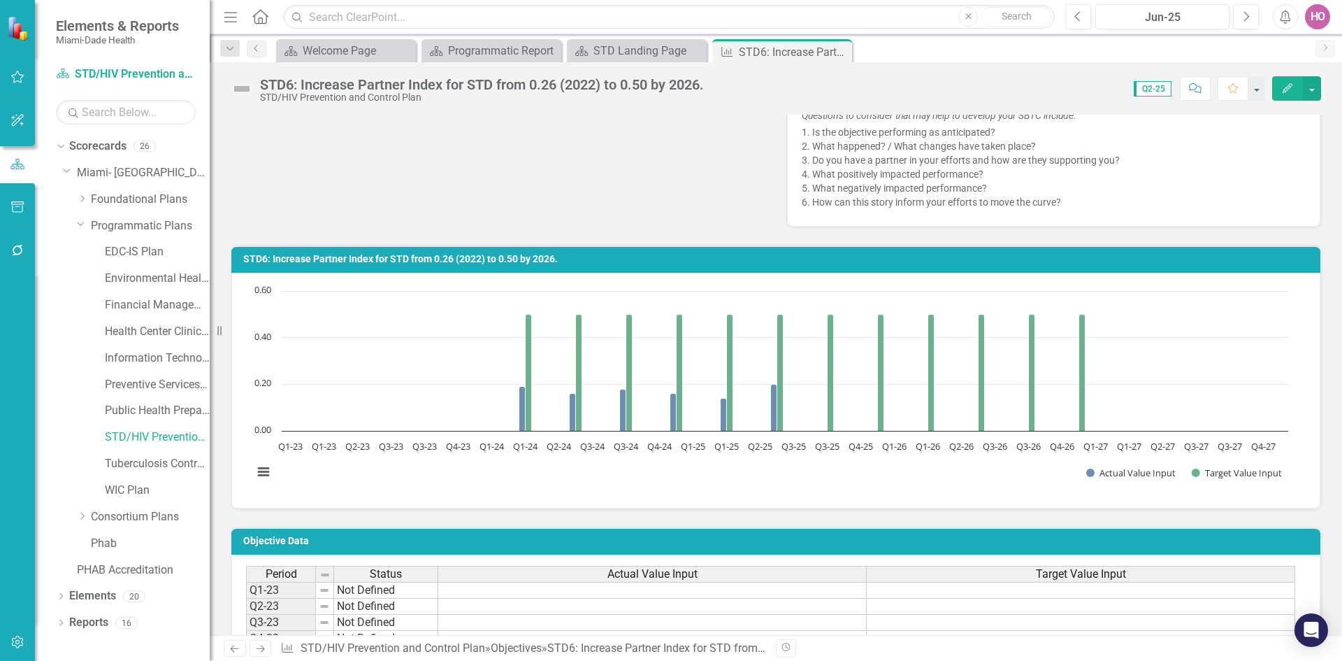
scroll to position [521, 0]
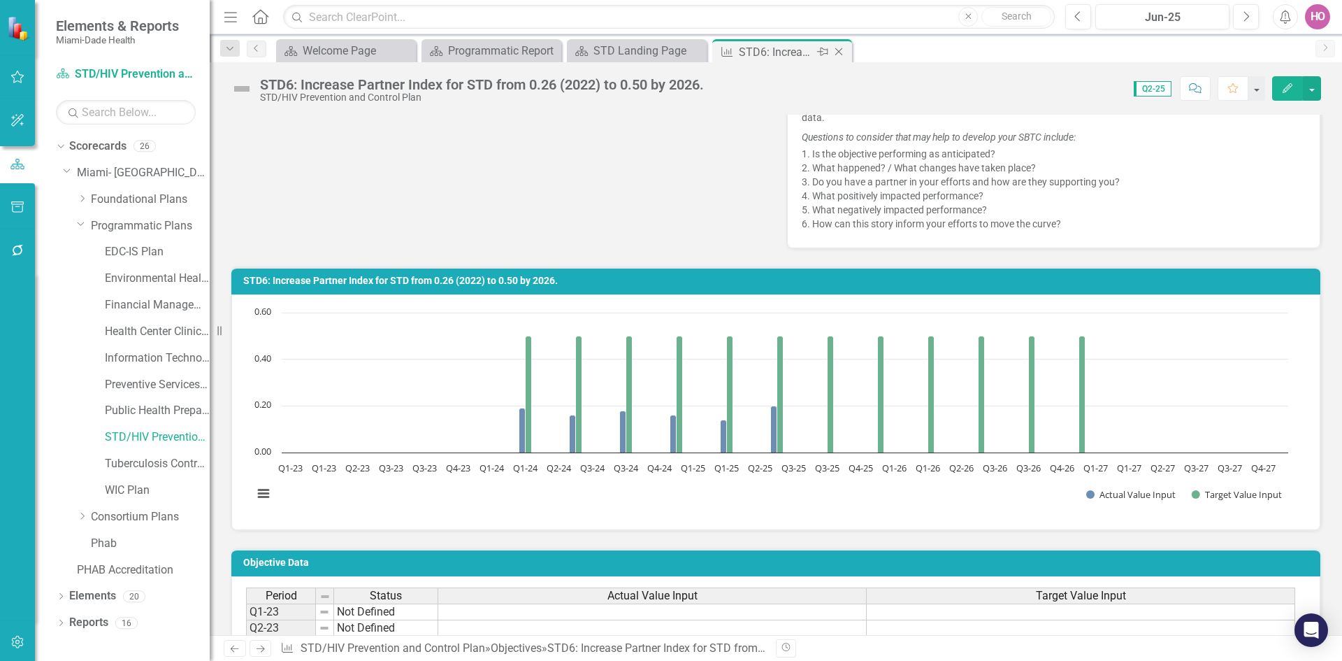
click at [837, 50] on icon at bounding box center [839, 52] width 8 height 8
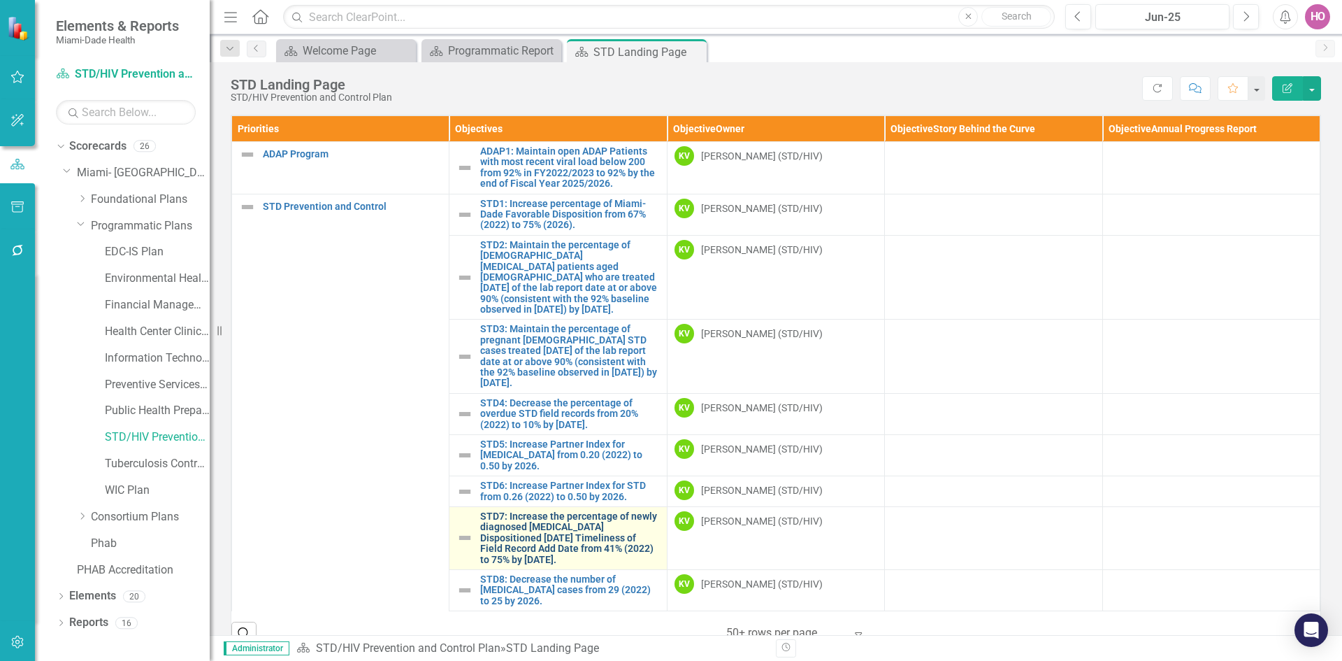
click at [513, 521] on link "STD7: Increase the percentage of newly diagnosed [MEDICAL_DATA] Dispositioned […" at bounding box center [569, 538] width 179 height 54
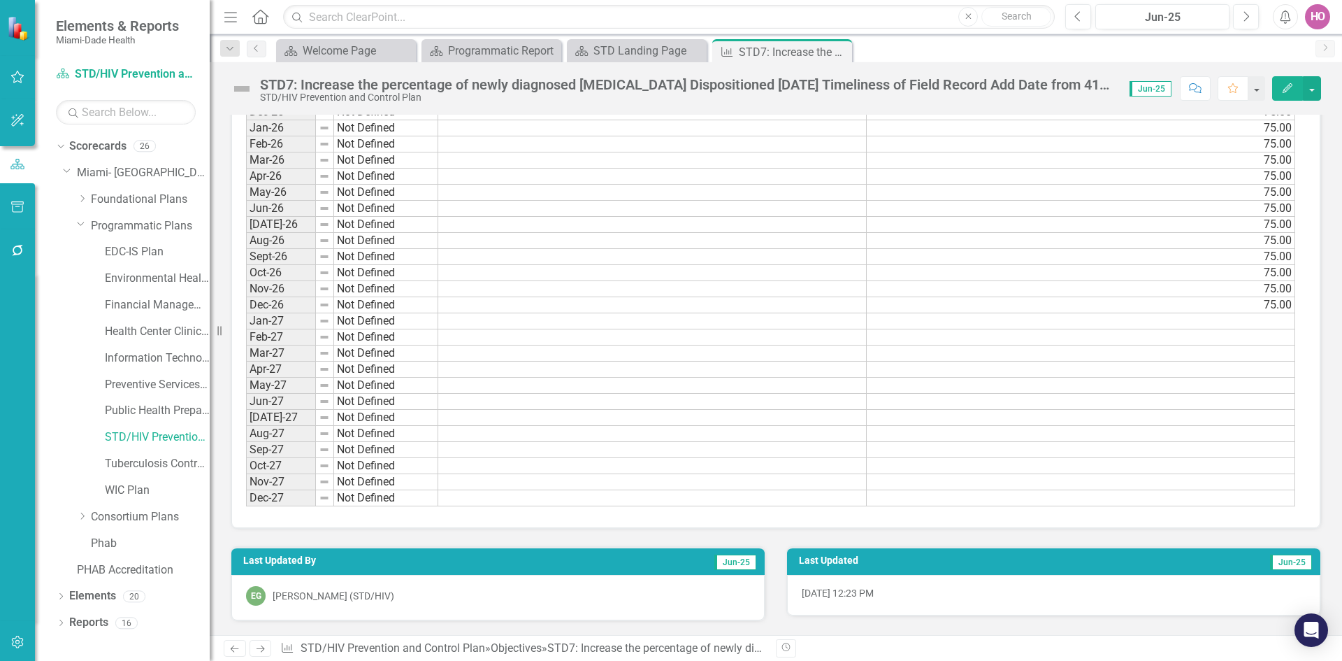
scroll to position [1165, 0]
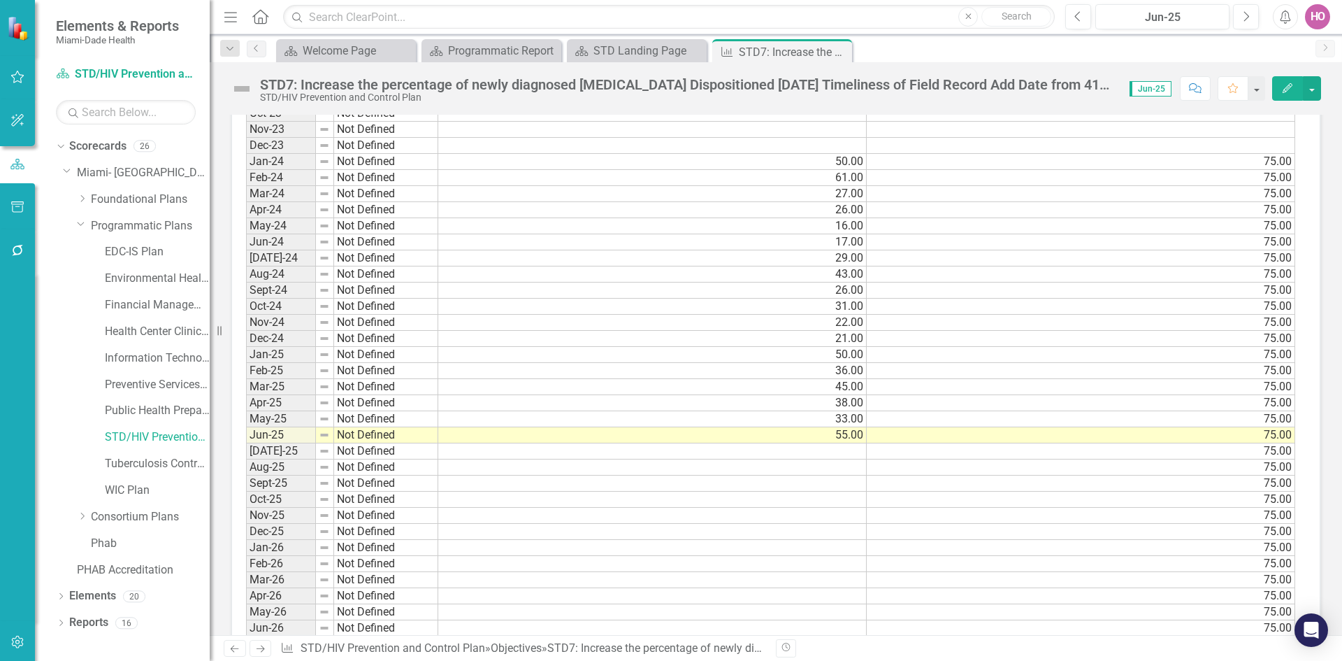
click at [0, 0] on icon "Close" at bounding box center [0, 0] width 0 height 0
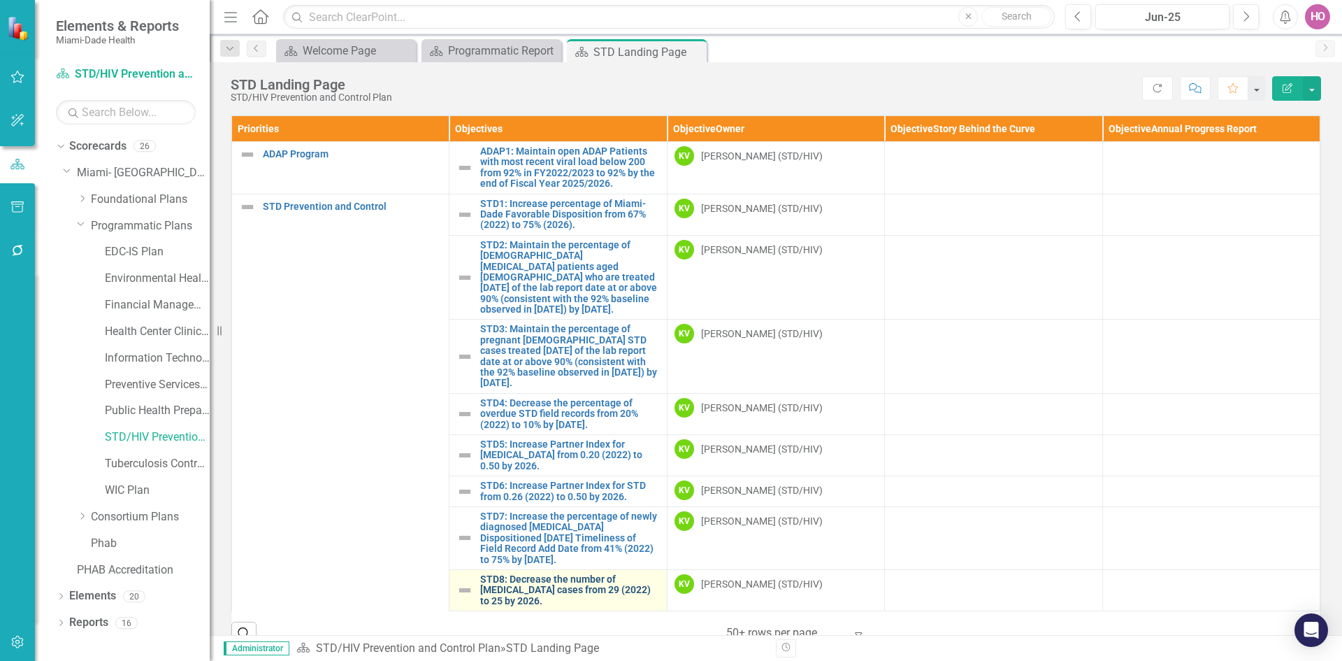
click at [519, 582] on link "STD8: Decrease the number of [MEDICAL_DATA] cases from 29 (2022) to 25 by 2026." at bounding box center [569, 590] width 179 height 32
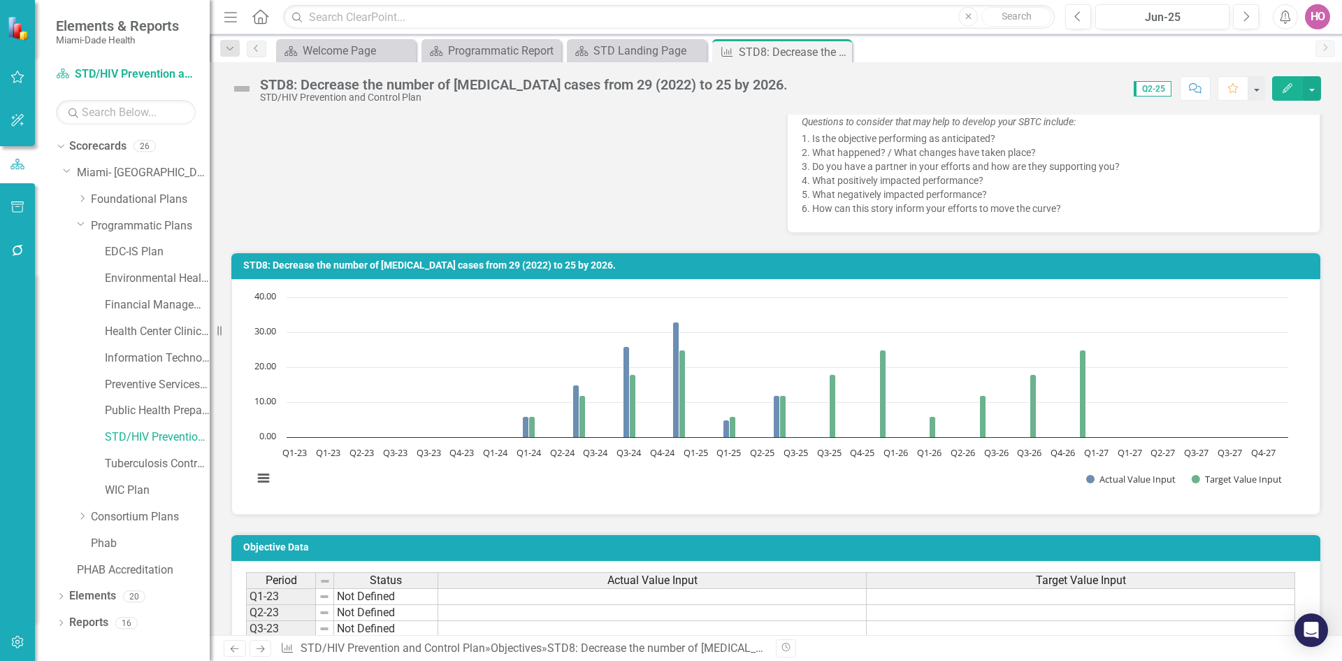
scroll to position [521, 0]
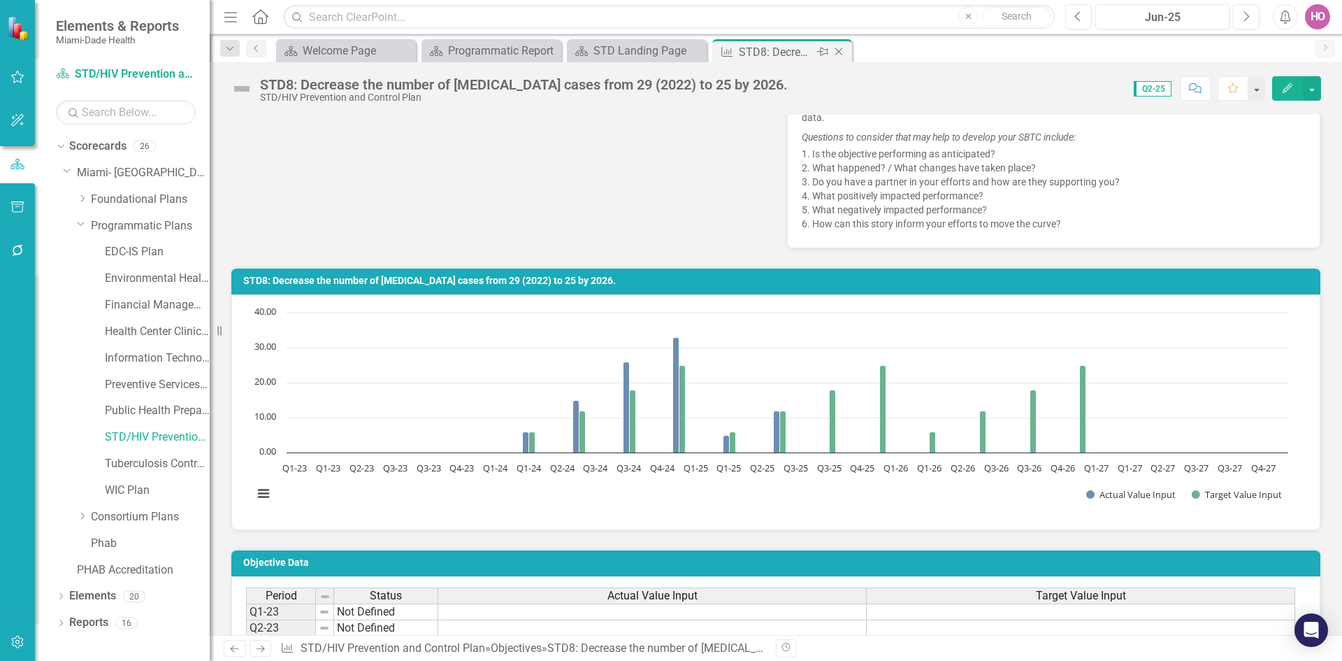
click at [843, 52] on icon "Close" at bounding box center [839, 51] width 14 height 11
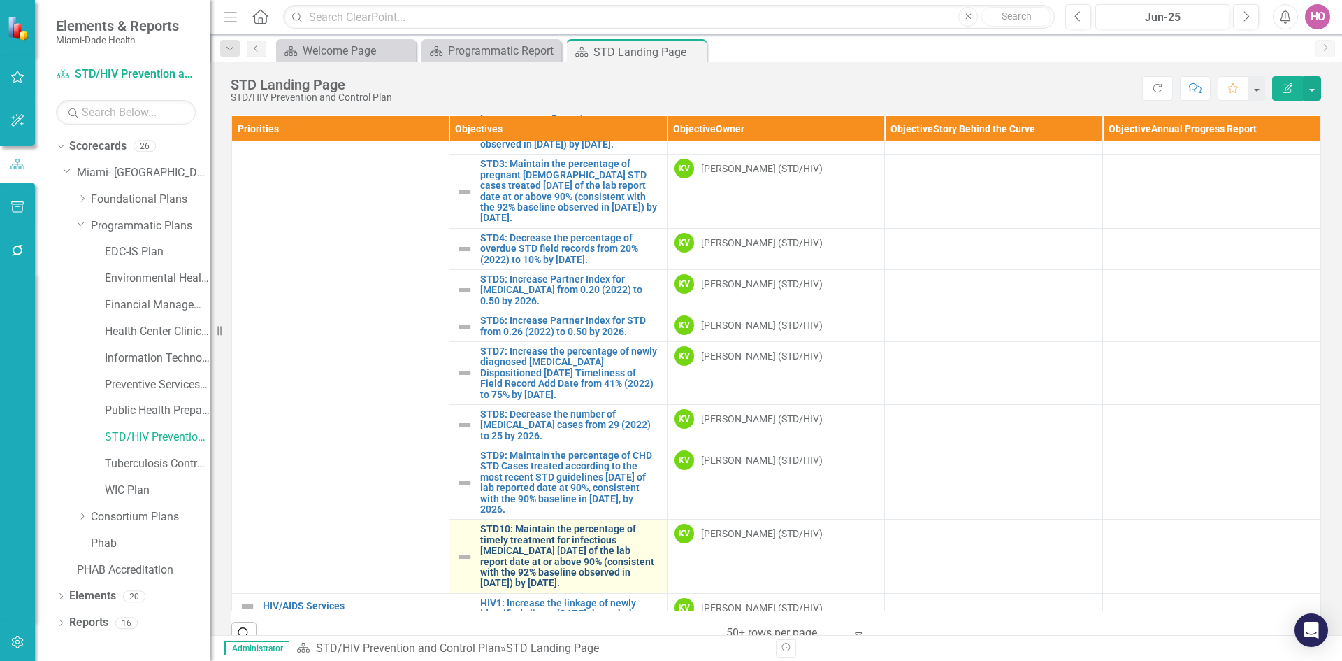
scroll to position [210, 0]
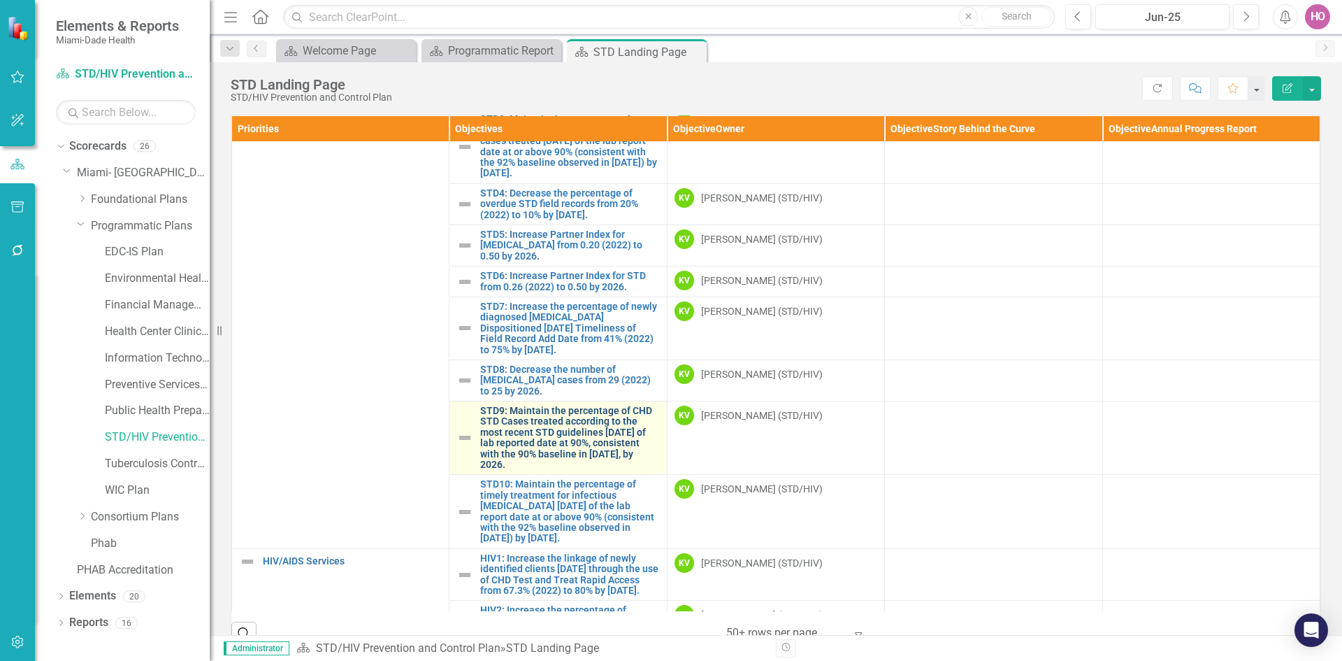
click at [532, 415] on link "STD9: Maintain the percentage of CHD STD Cases treated according to the most re…" at bounding box center [569, 437] width 179 height 64
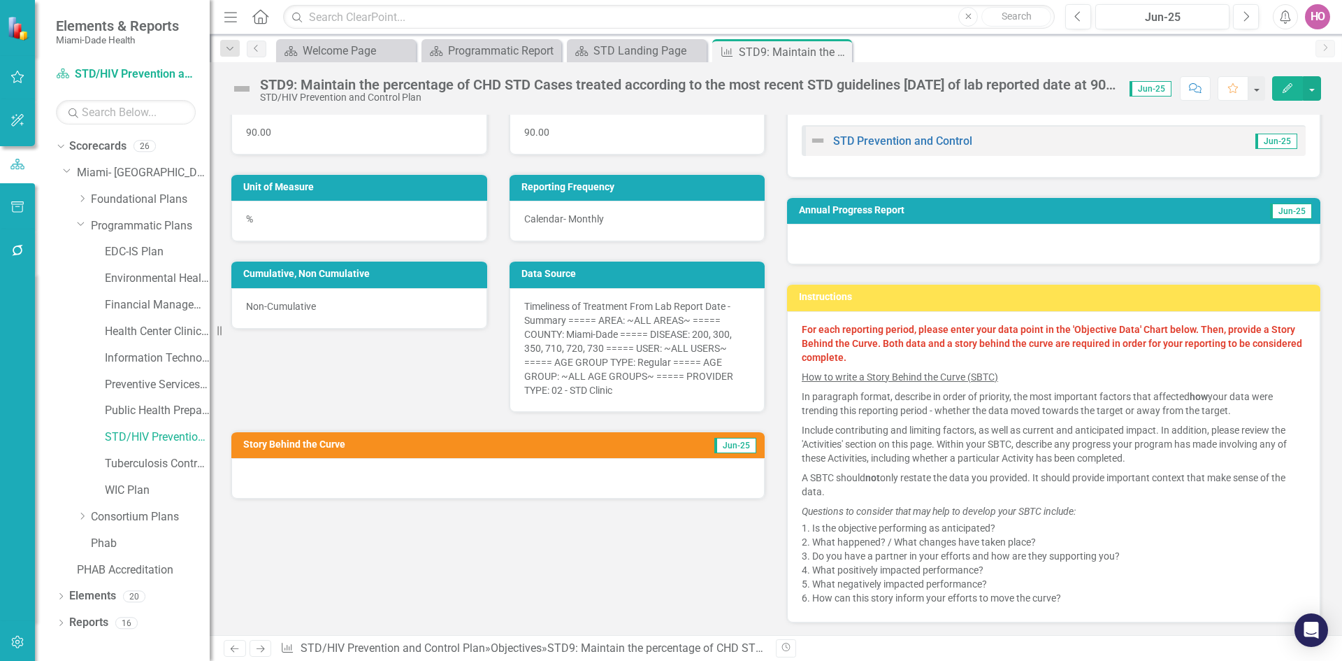
scroll to position [116, 0]
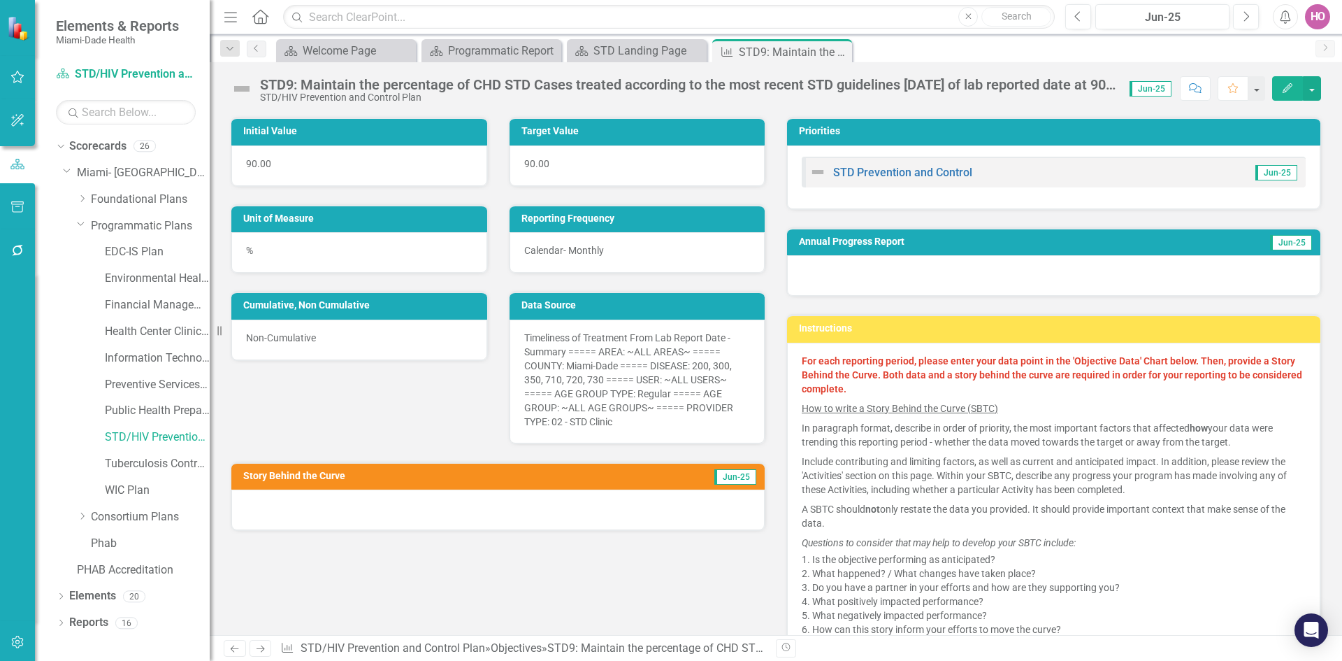
click at [1291, 91] on icon "Edit" at bounding box center [1287, 88] width 13 height 10
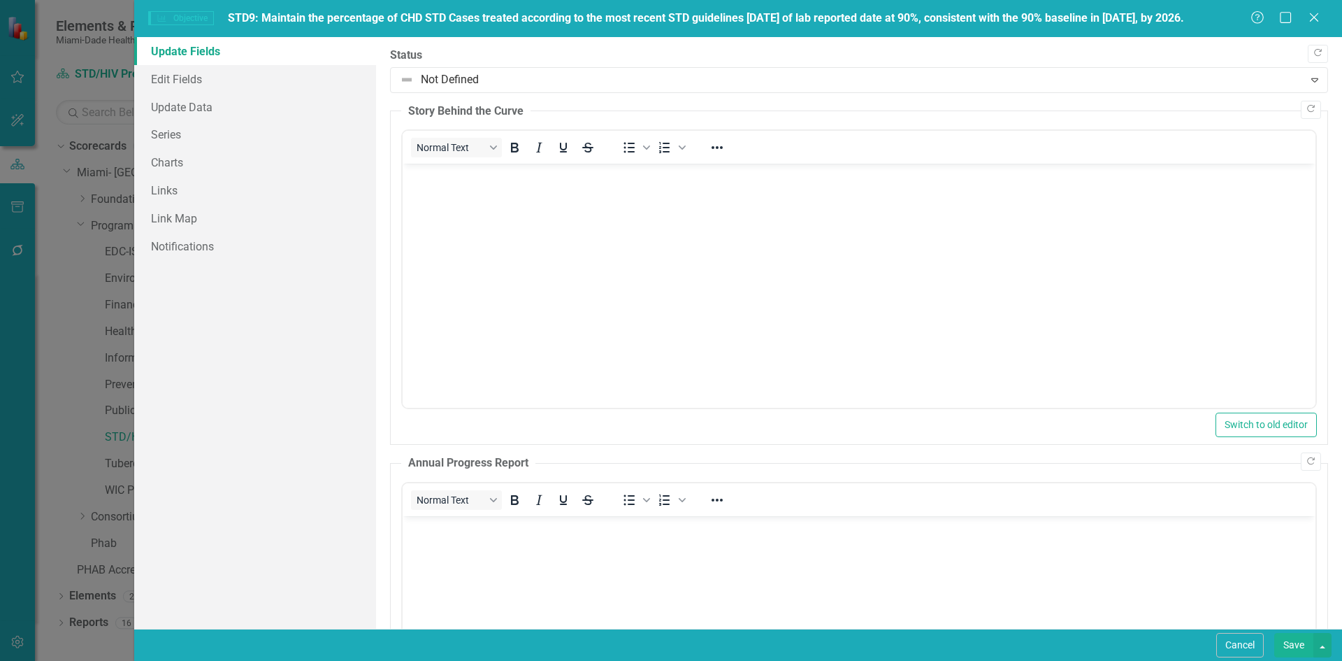
scroll to position [0, 0]
click at [1313, 17] on icon at bounding box center [1314, 17] width 10 height 10
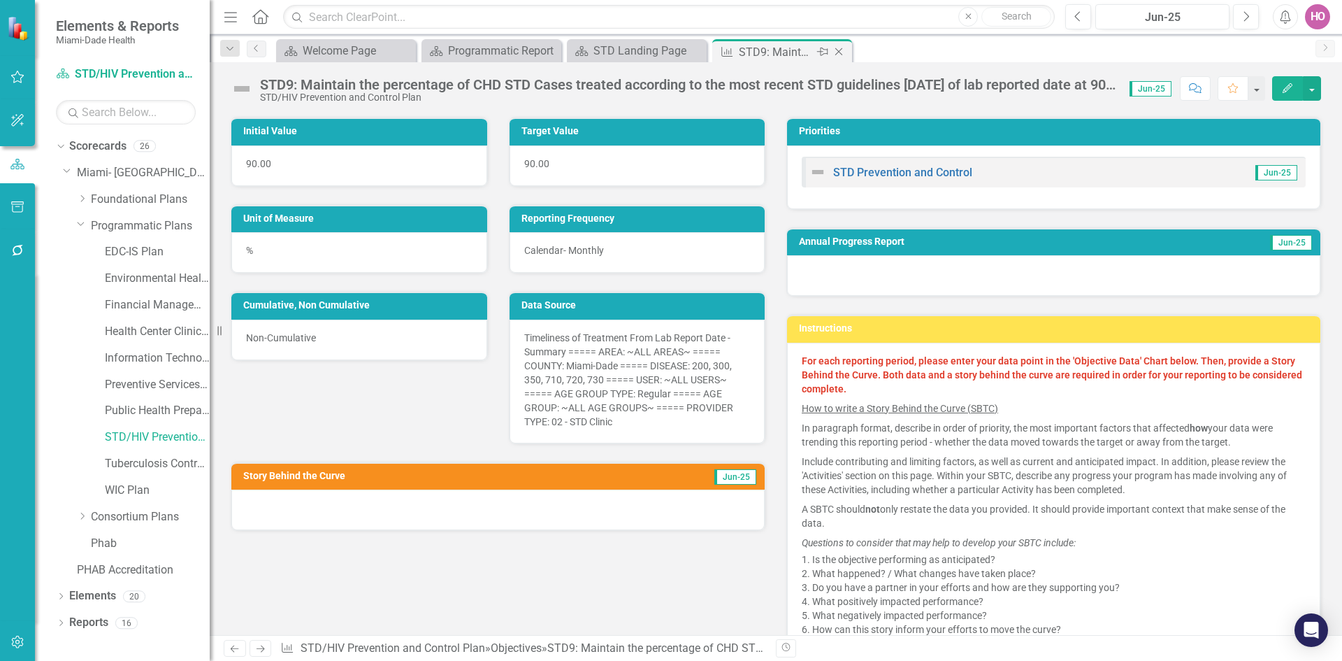
click at [843, 50] on icon "Close" at bounding box center [839, 51] width 14 height 11
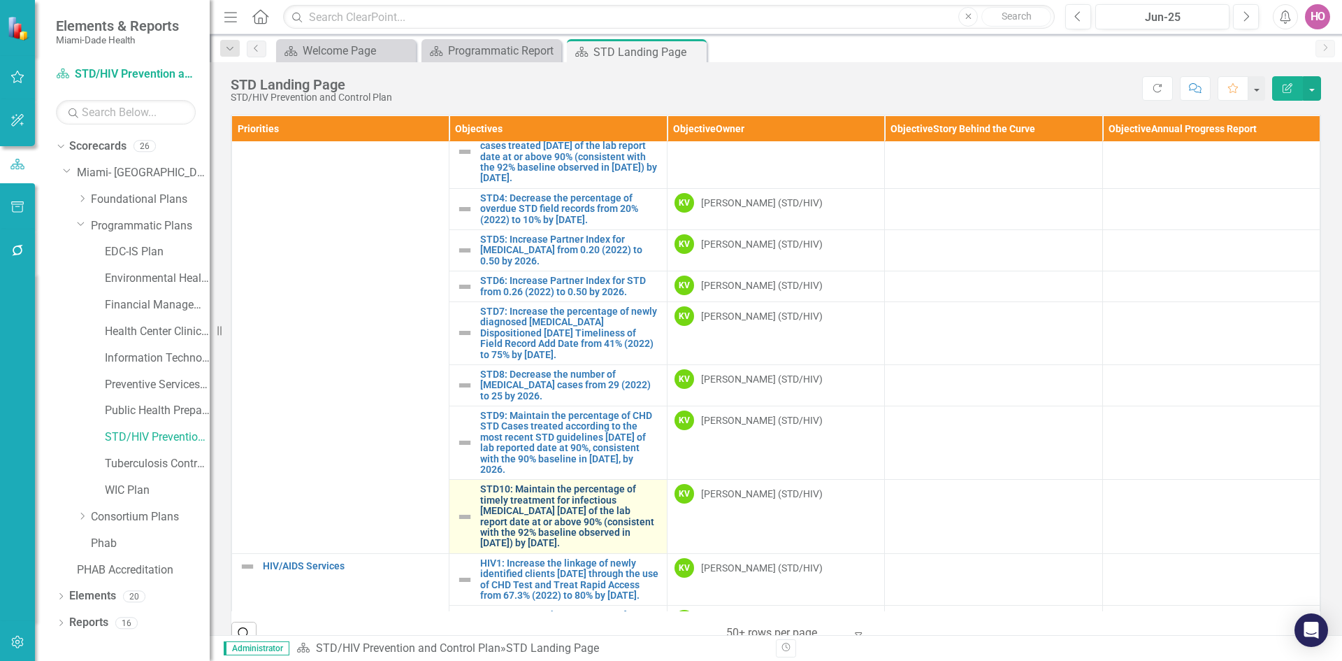
scroll to position [210, 0]
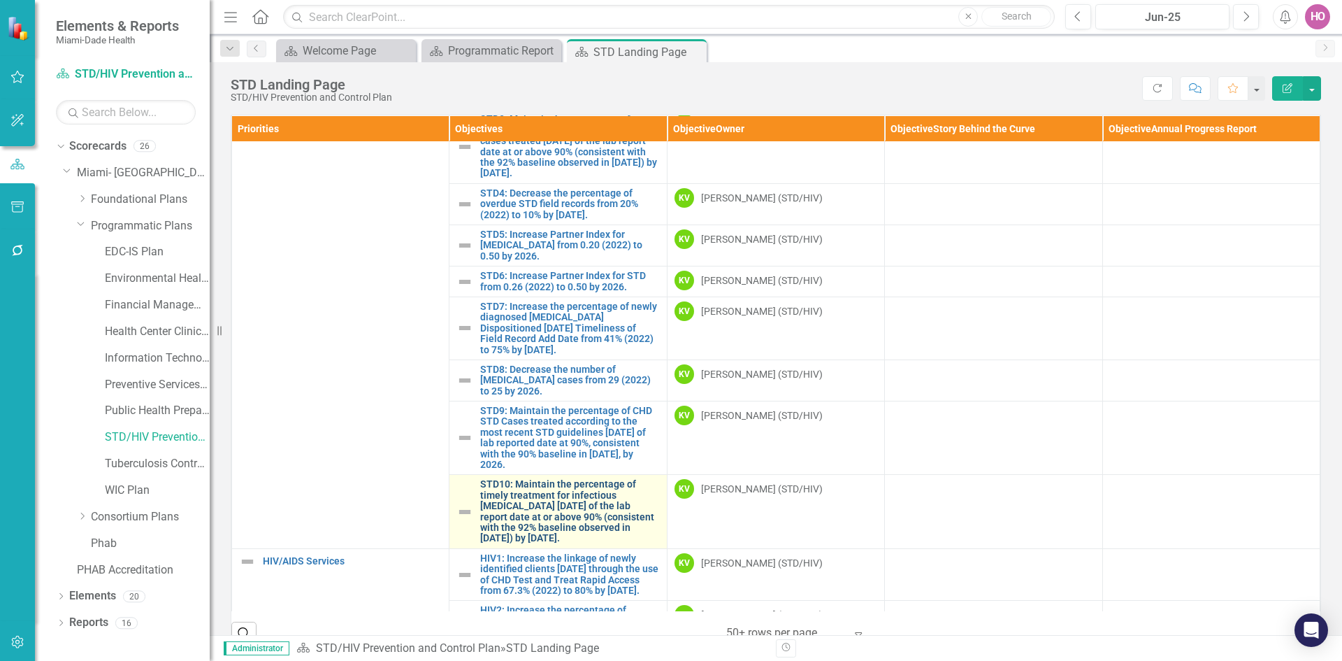
click at [535, 486] on link "STD10: Maintain the percentage of timely treatment for infectious [MEDICAL_DATA…" at bounding box center [569, 511] width 179 height 64
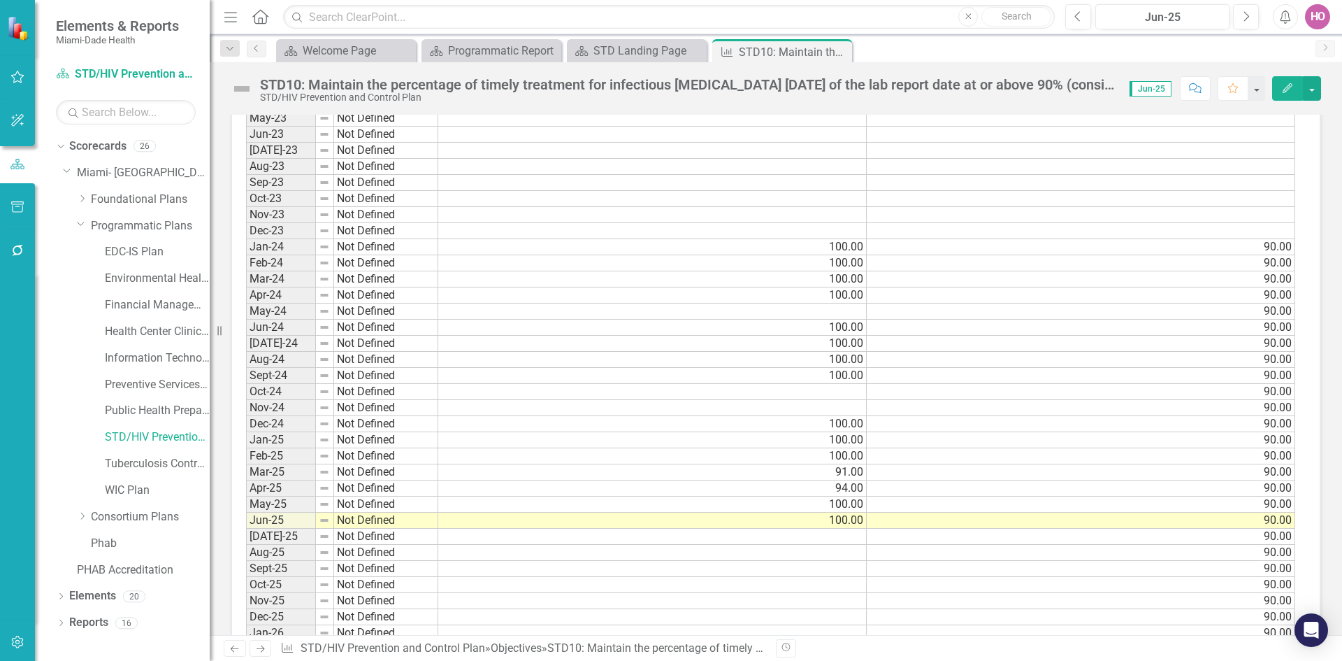
scroll to position [1025, 0]
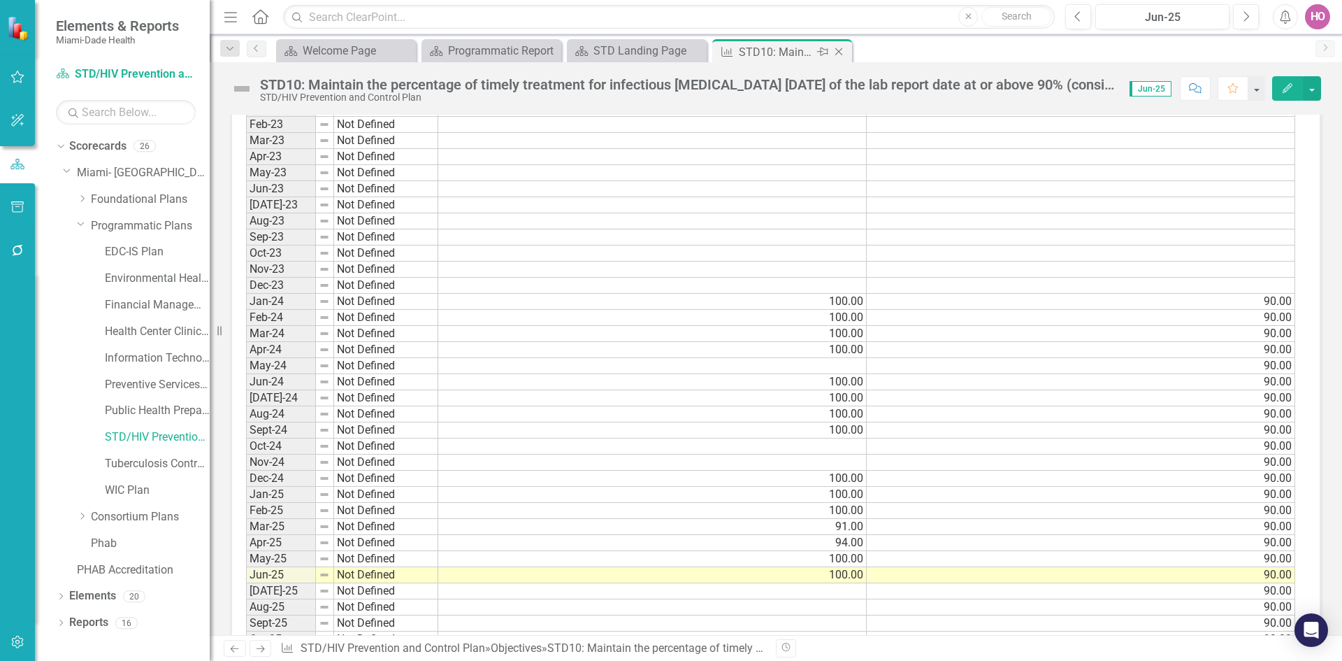
click at [838, 52] on icon "Close" at bounding box center [839, 51] width 14 height 11
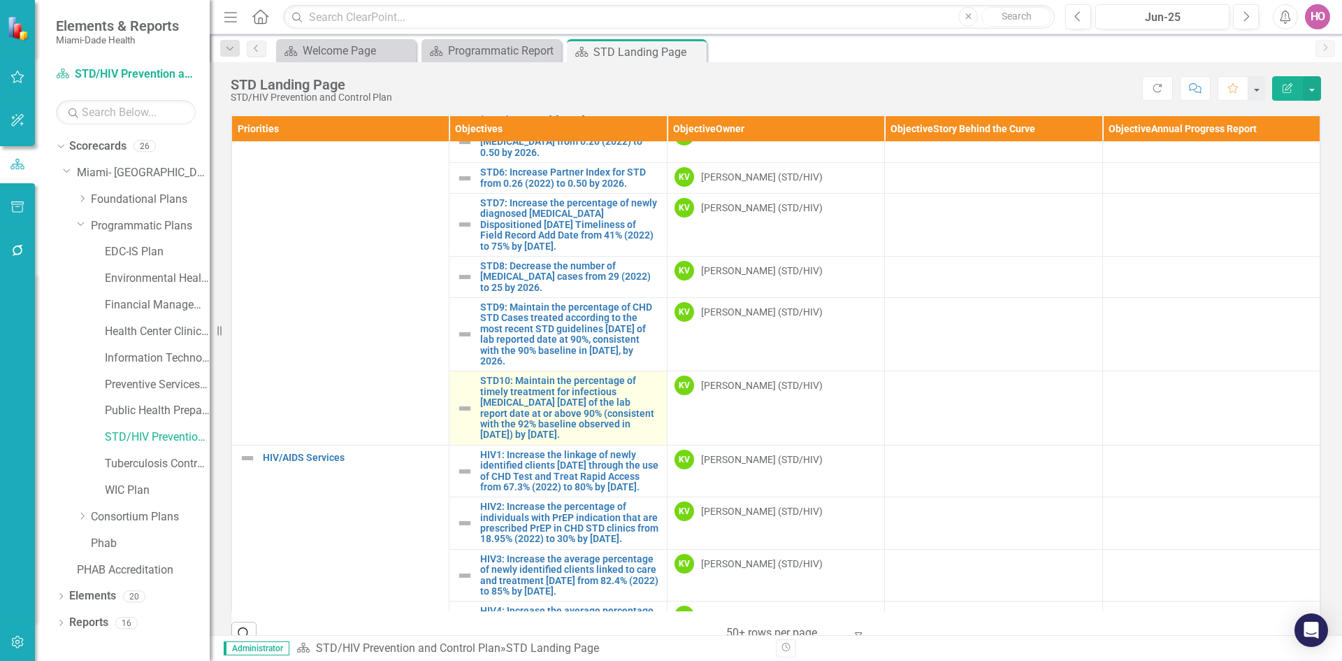
scroll to position [349, 0]
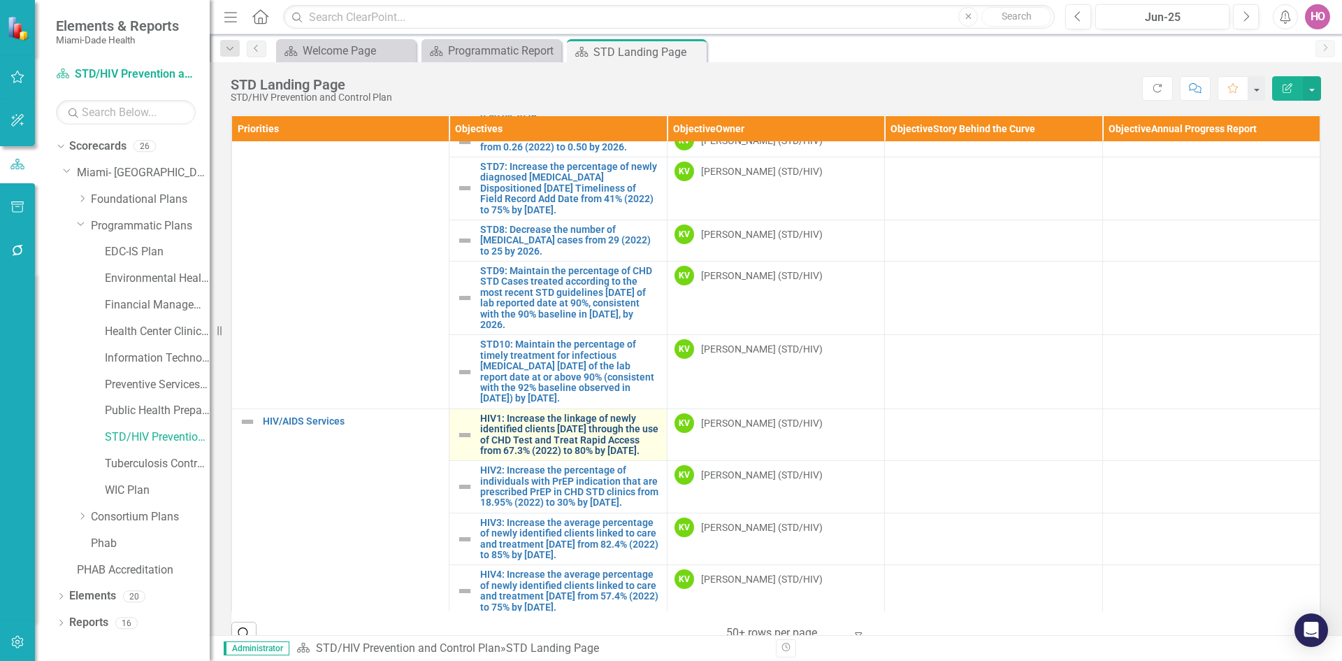
click at [550, 428] on link "HIV1: Increase the linkage of newly identified clients [DATE] through the use o…" at bounding box center [569, 434] width 179 height 43
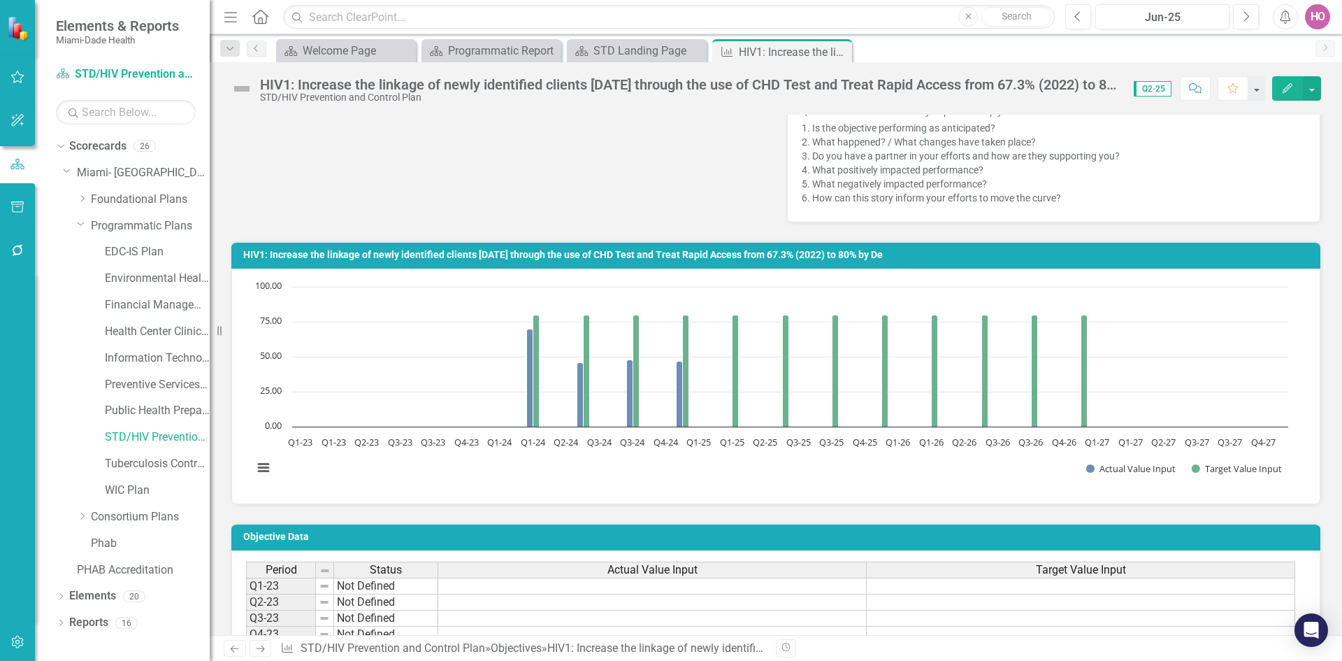
scroll to position [699, 0]
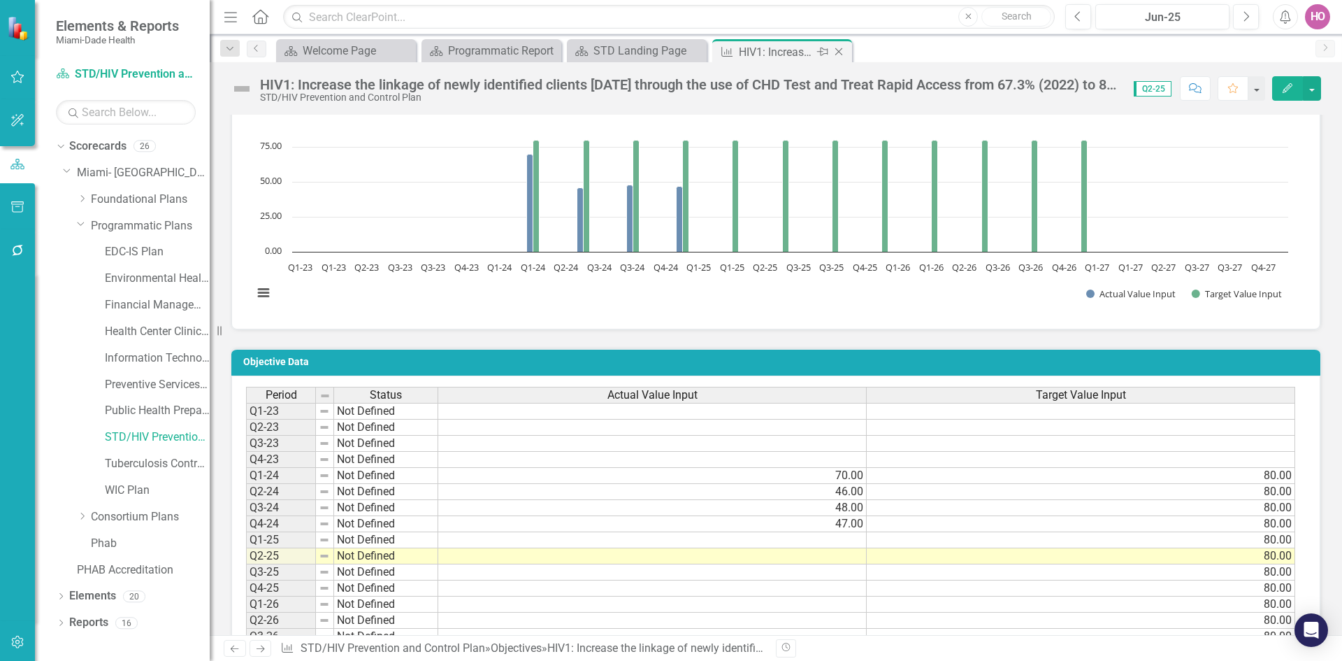
click at [841, 52] on icon "Close" at bounding box center [839, 51] width 14 height 11
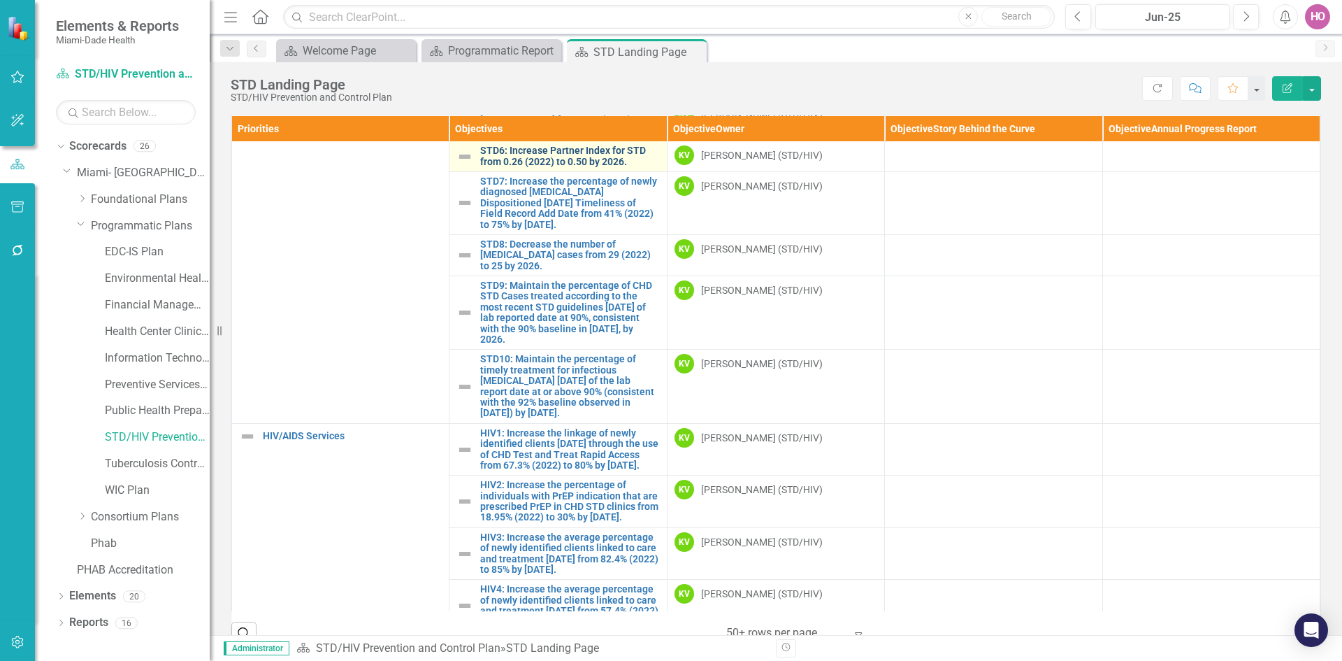
scroll to position [419, 0]
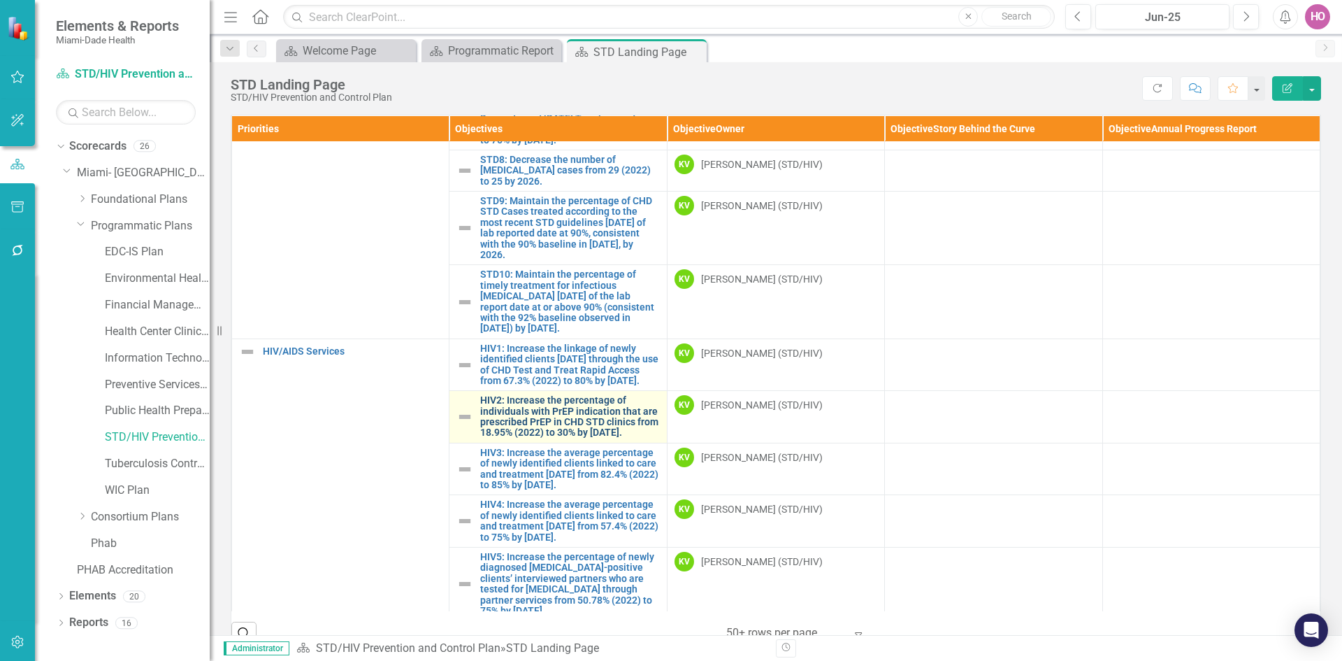
click at [505, 419] on link "HIV2: Increase the percentage of individuals with PrEP indication that are pres…" at bounding box center [569, 416] width 179 height 43
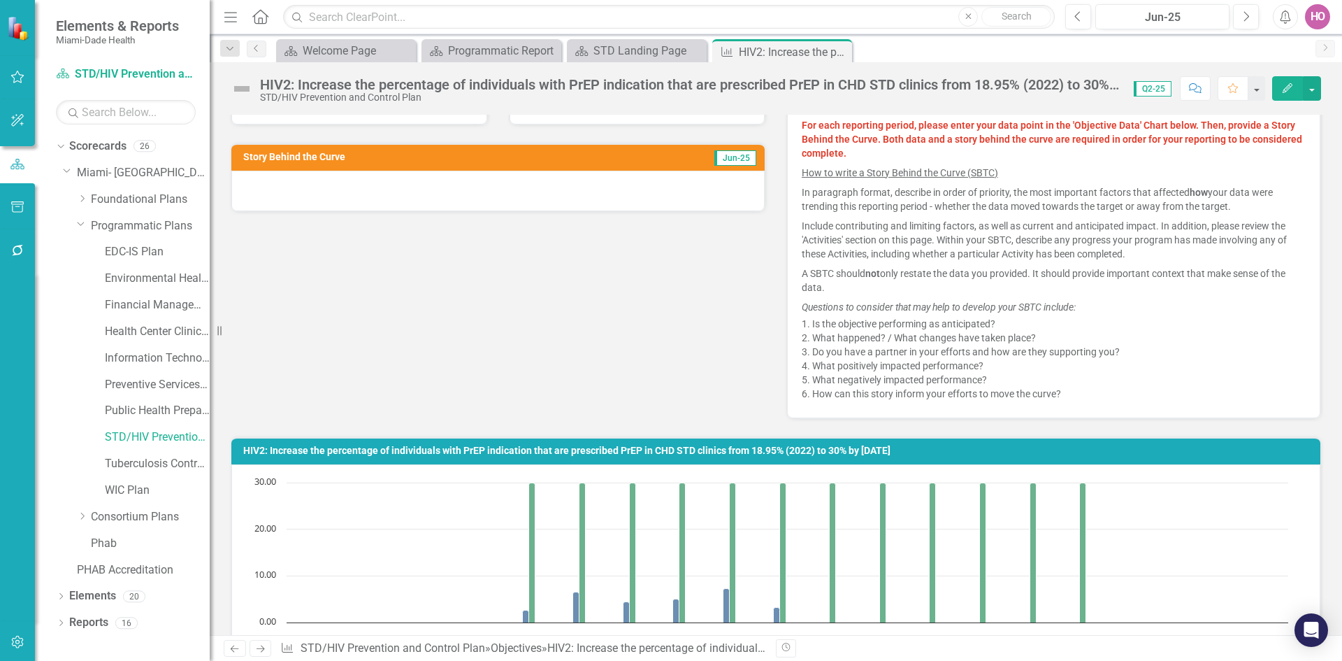
scroll to position [210, 0]
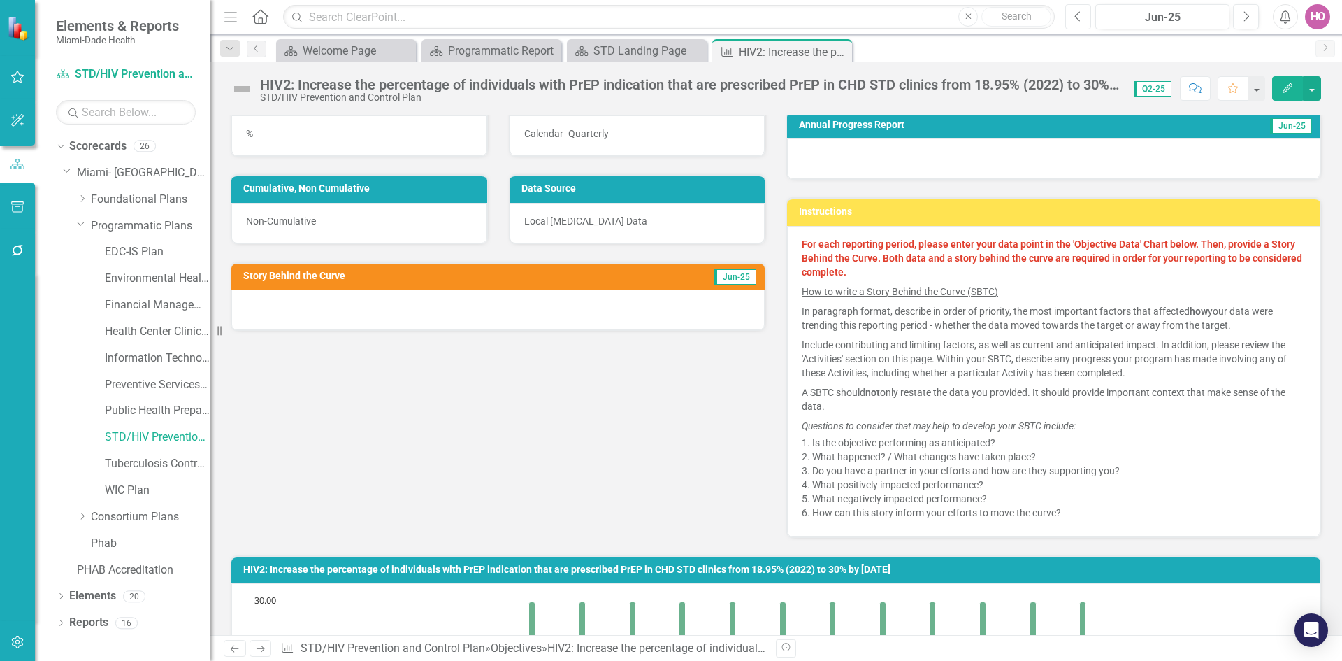
click at [1079, 15] on icon "Previous" at bounding box center [1078, 16] width 8 height 13
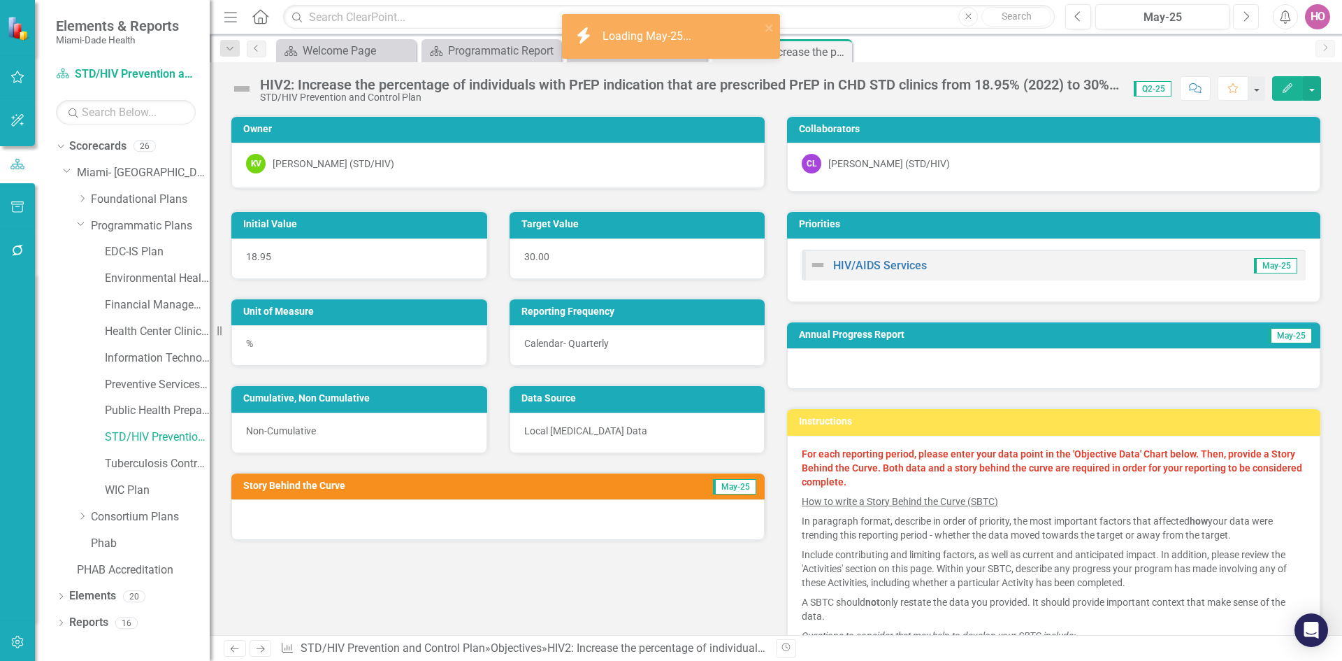
click at [1244, 17] on icon "Next" at bounding box center [1246, 16] width 8 height 13
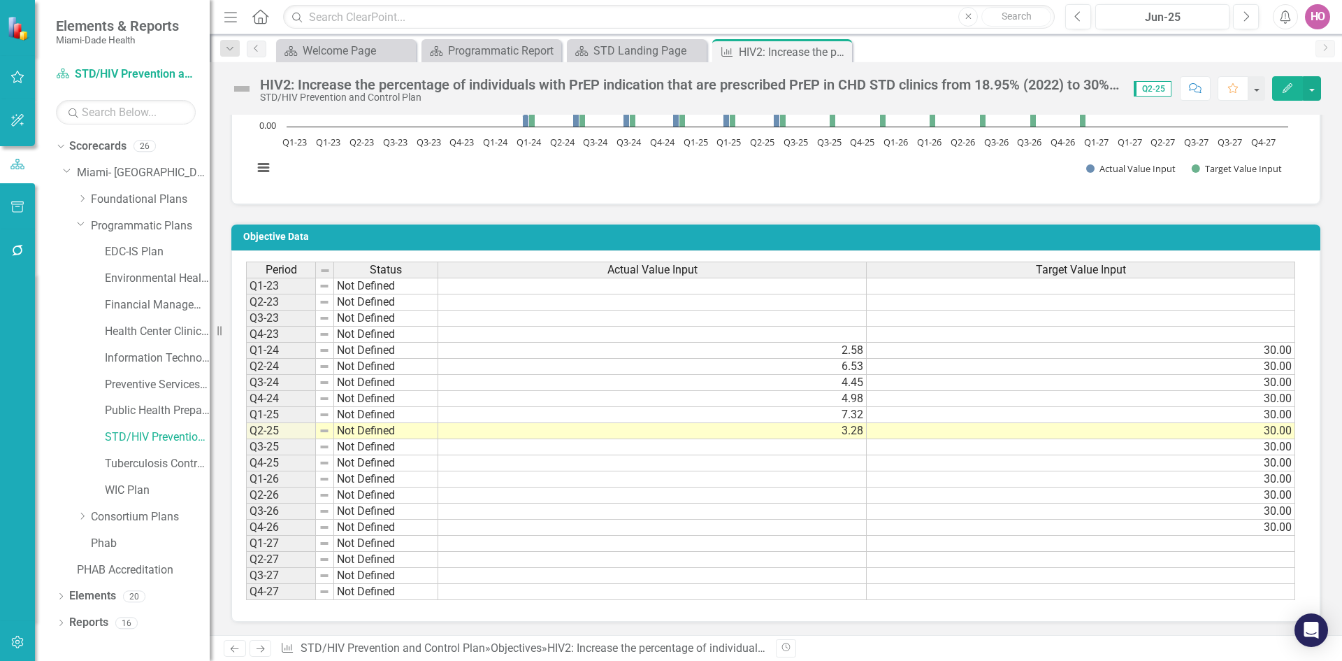
scroll to position [909, 0]
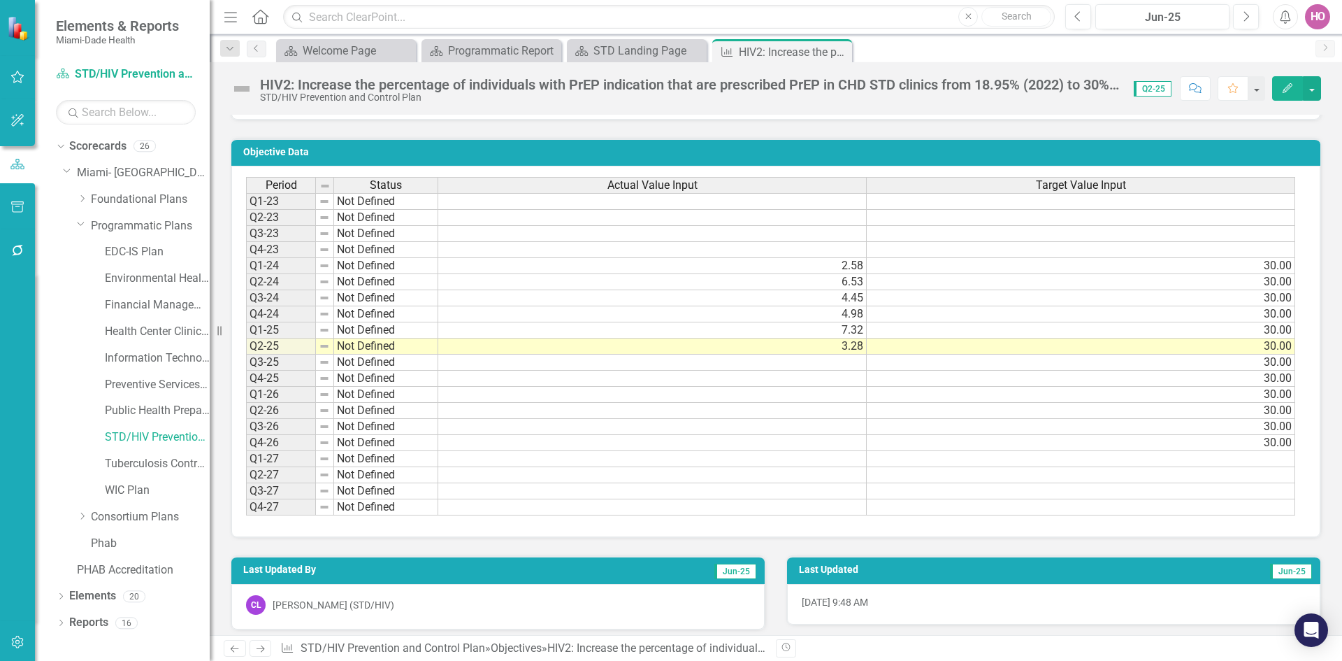
drag, startPoint x: 839, startPoint y: 50, endPoint x: 835, endPoint y: 59, distance: 10.3
click at [0, 0] on icon "Close" at bounding box center [0, 0] width 0 height 0
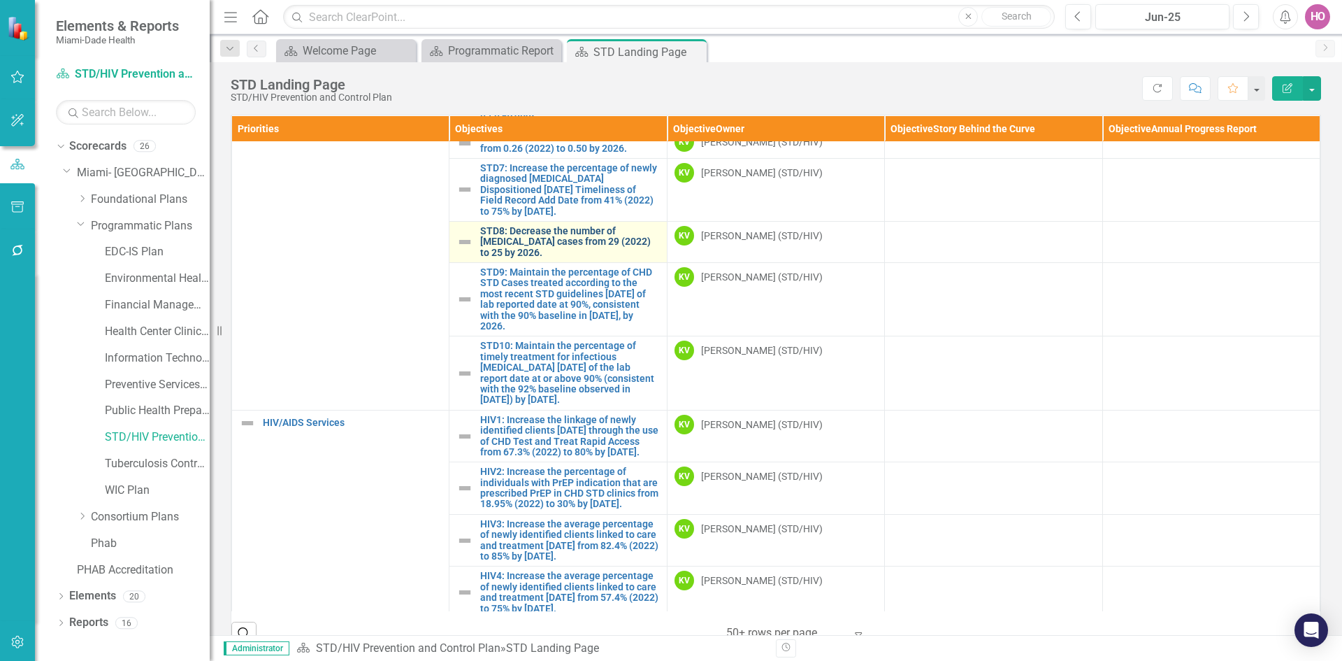
scroll to position [349, 0]
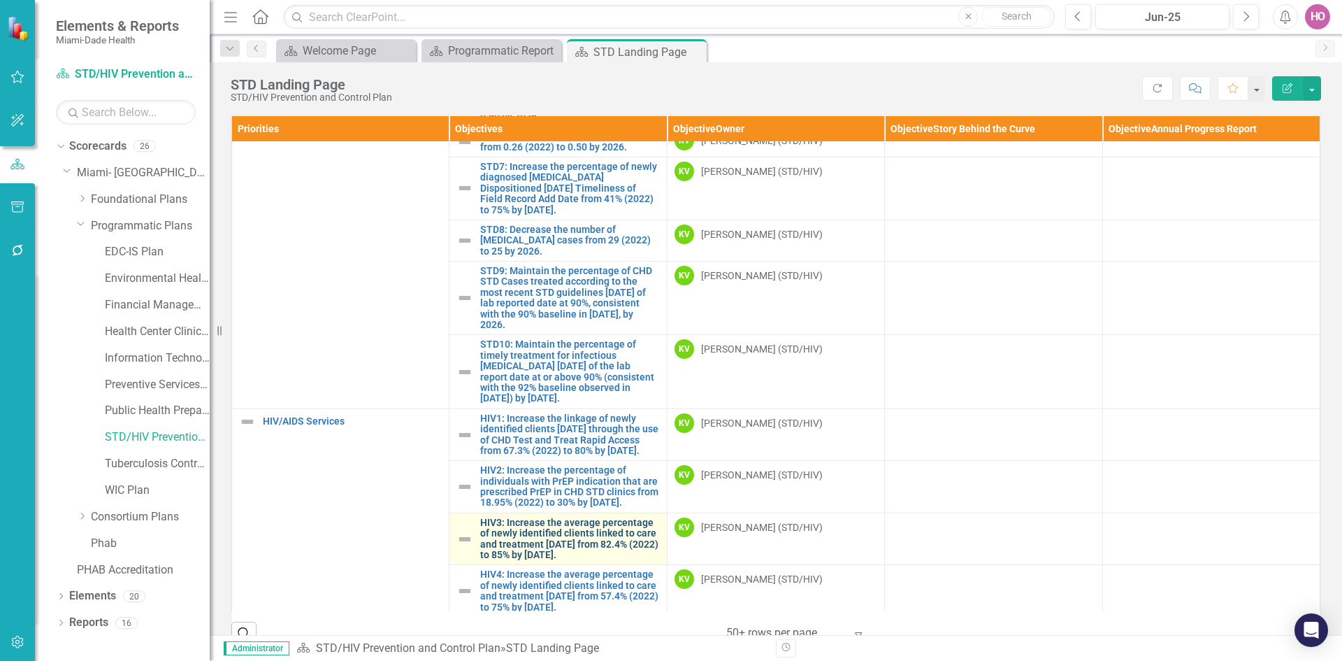
click at [533, 558] on link "HIV3: Increase the average percentage of newly identified clients linked to car…" at bounding box center [569, 538] width 179 height 43
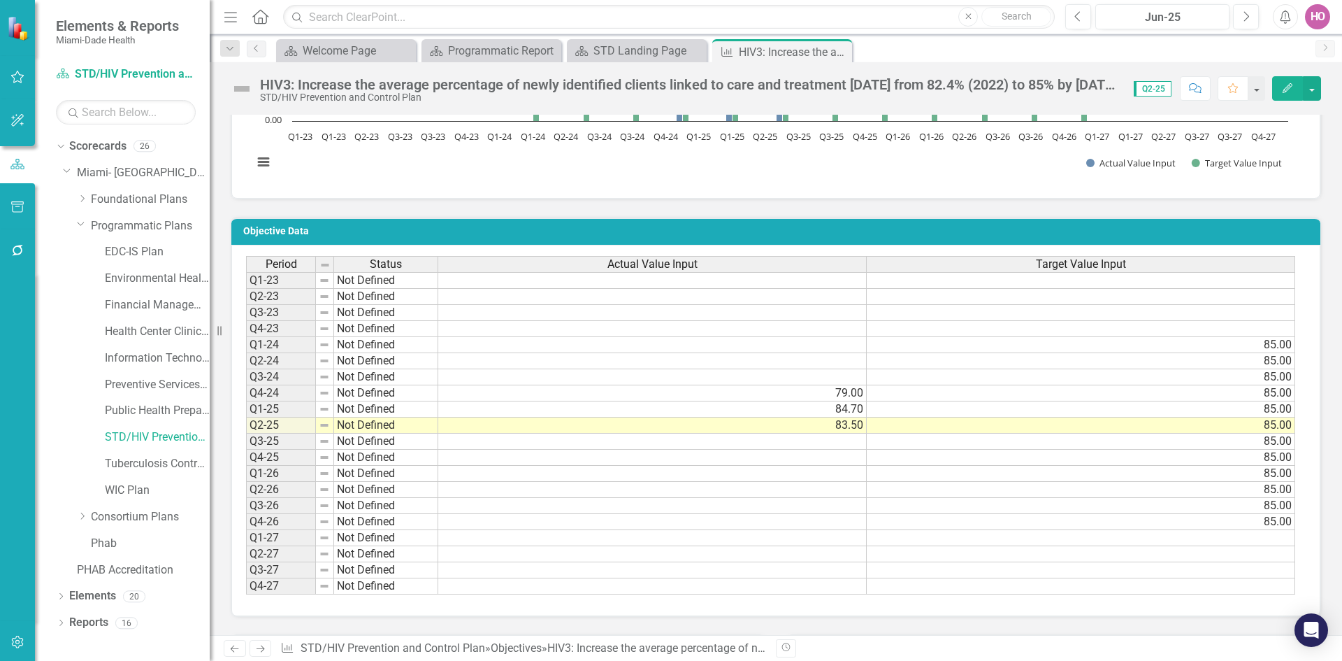
scroll to position [918, 0]
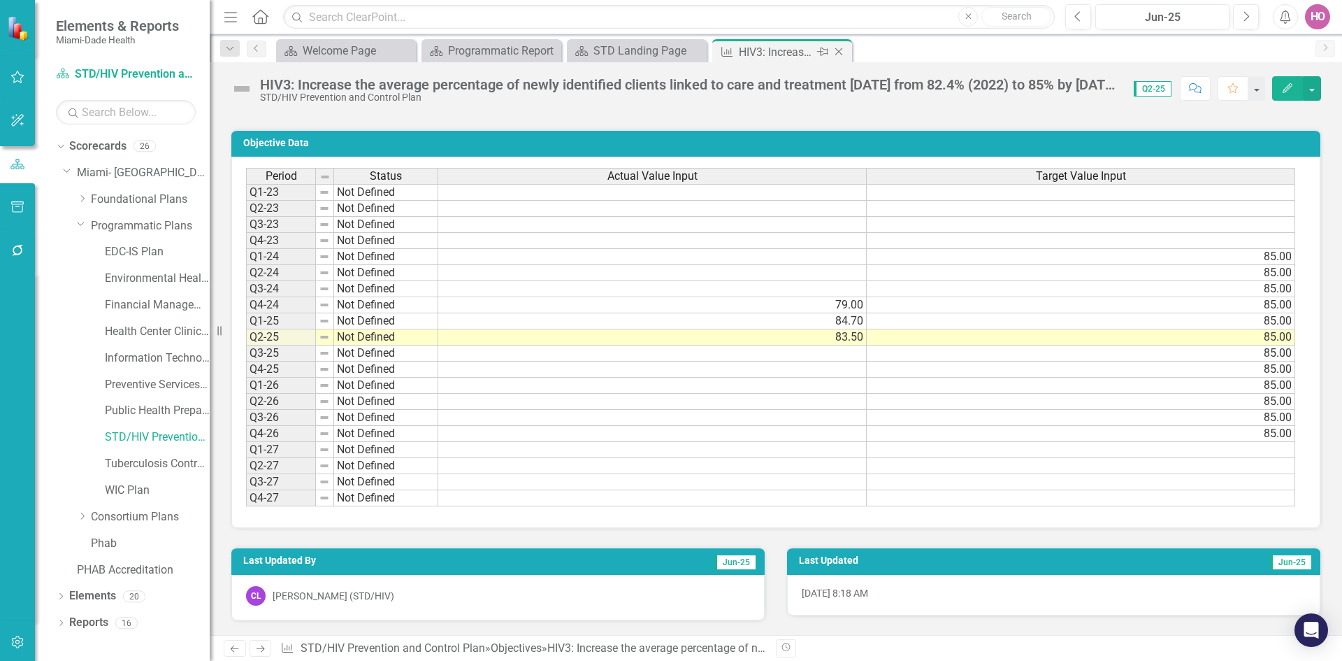
click at [842, 52] on icon "Close" at bounding box center [839, 51] width 14 height 11
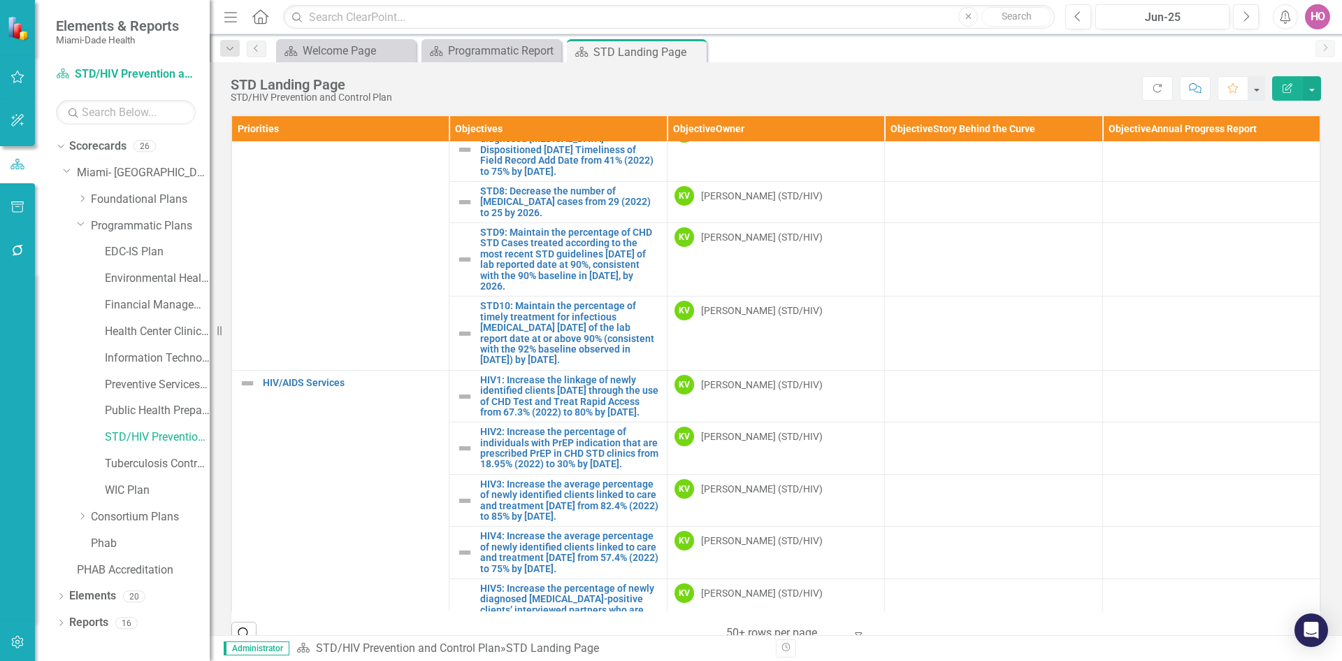
scroll to position [489, 0]
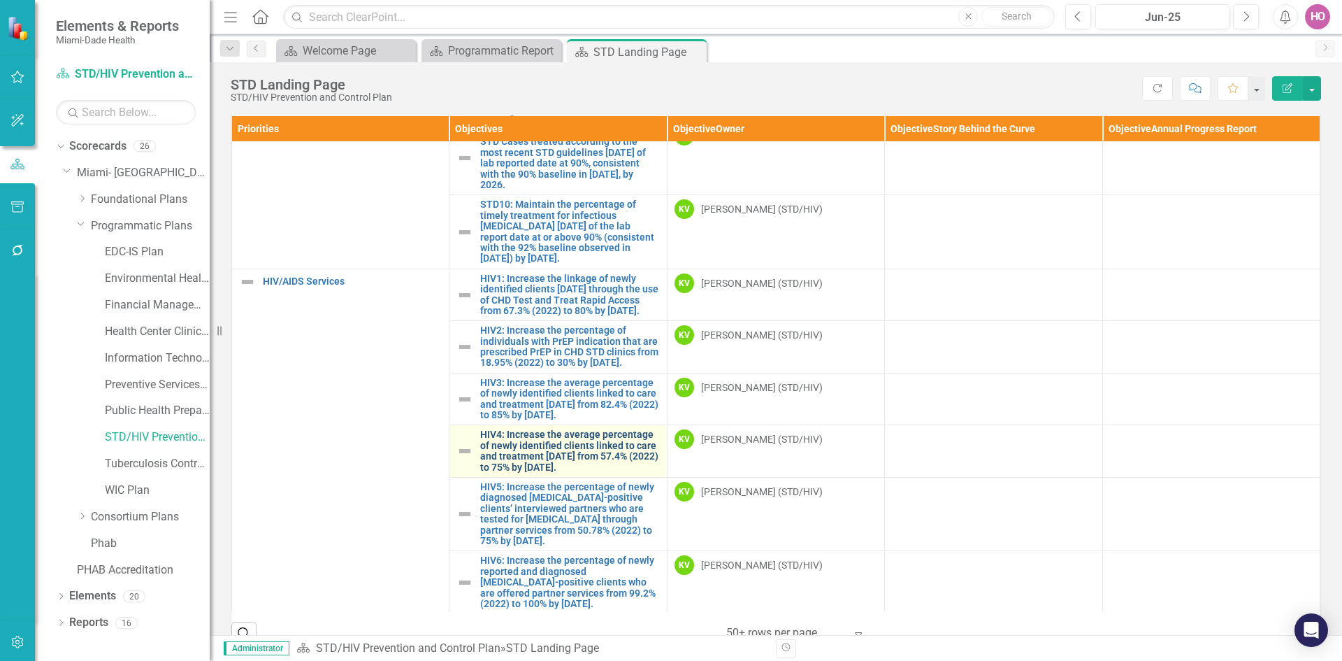
click at [540, 473] on link "HIV4: Increase the average percentage of newly identified clients linked to car…" at bounding box center [569, 450] width 179 height 43
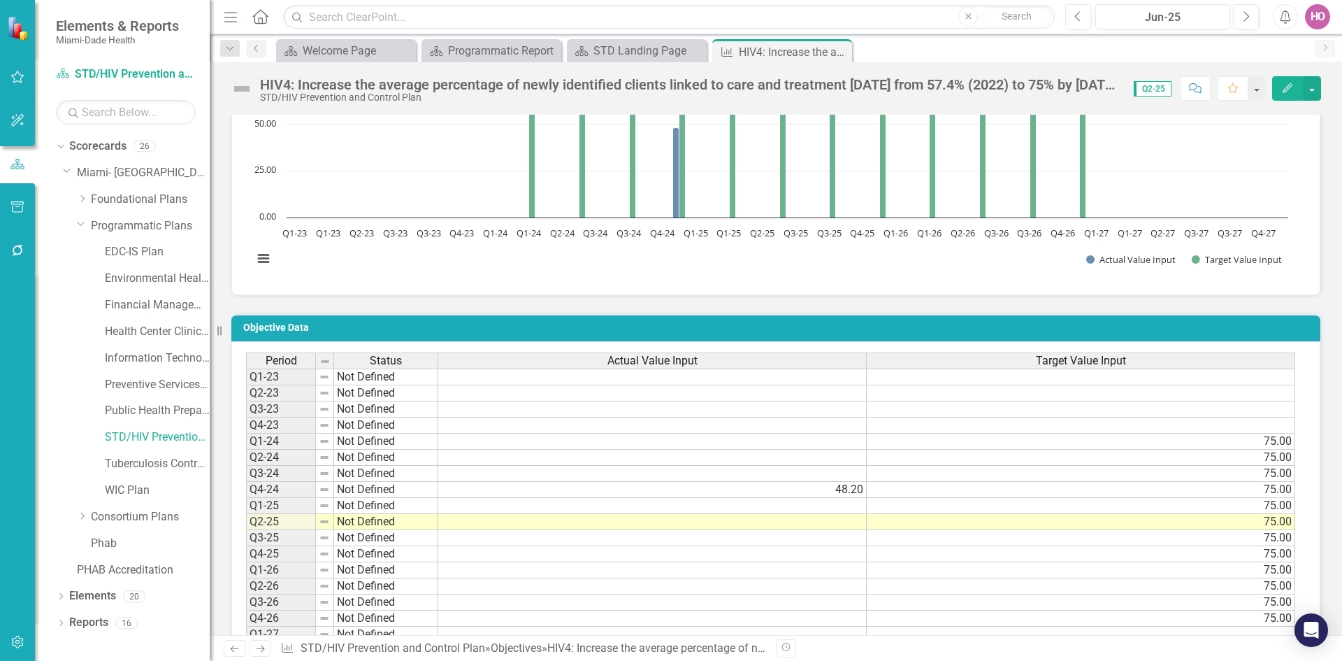
scroll to position [848, 0]
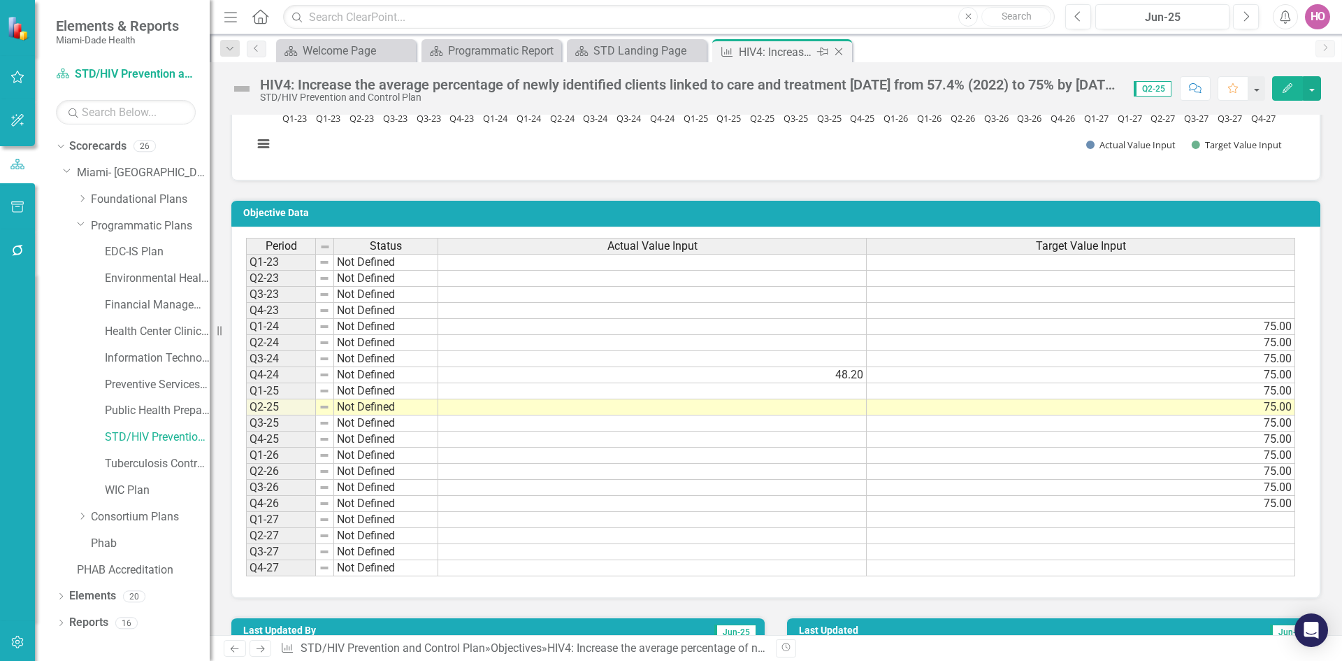
click at [840, 52] on icon "Close" at bounding box center [839, 51] width 14 height 11
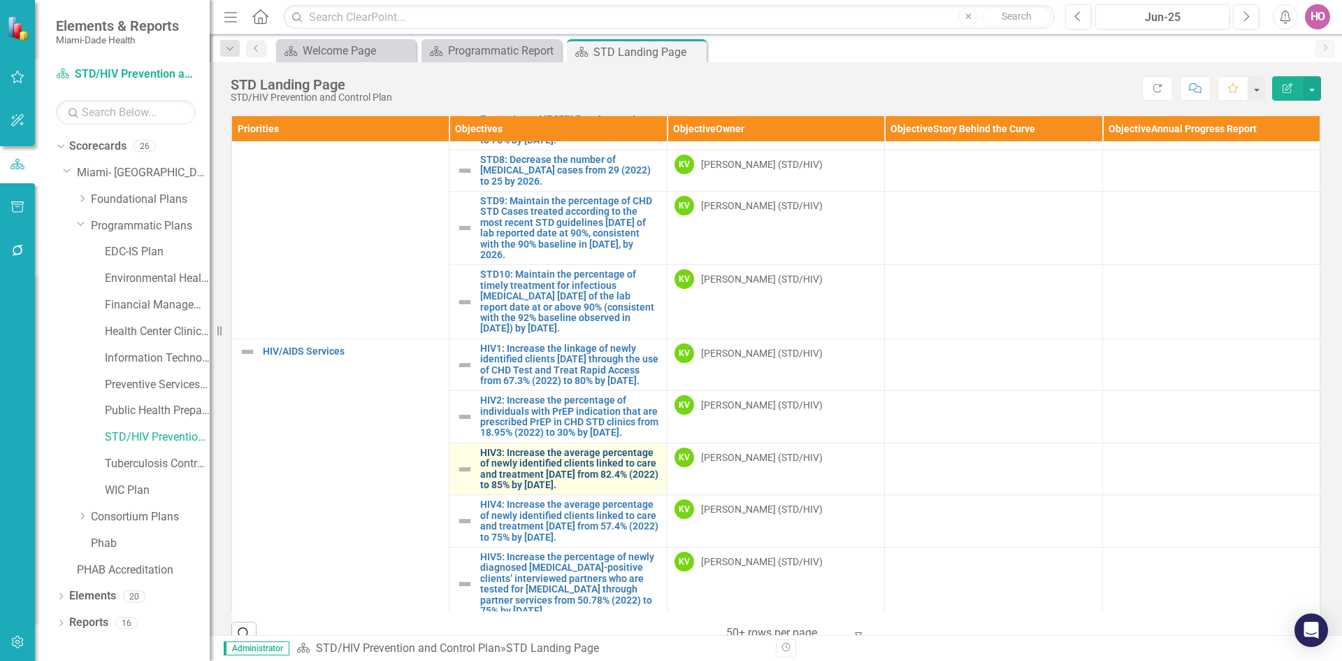
scroll to position [514, 0]
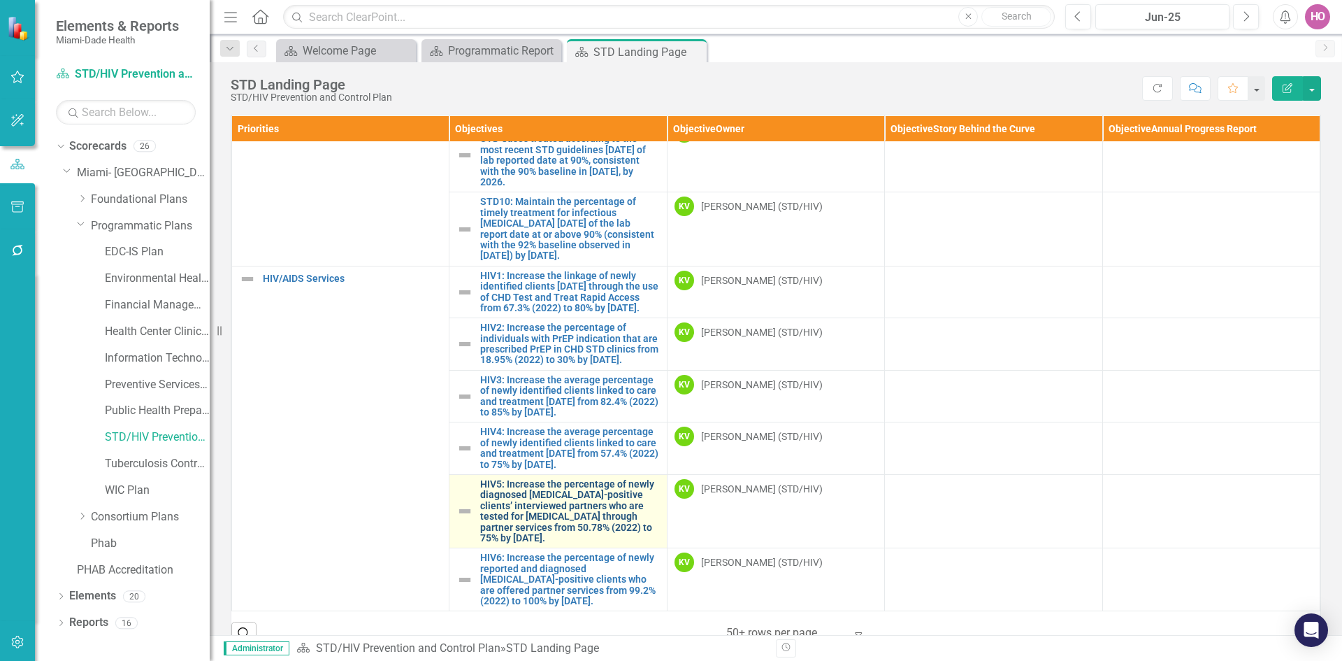
click at [500, 503] on link "HIV5: Increase the percentage of newly diagnosed [MEDICAL_DATA]-positive client…" at bounding box center [569, 511] width 179 height 64
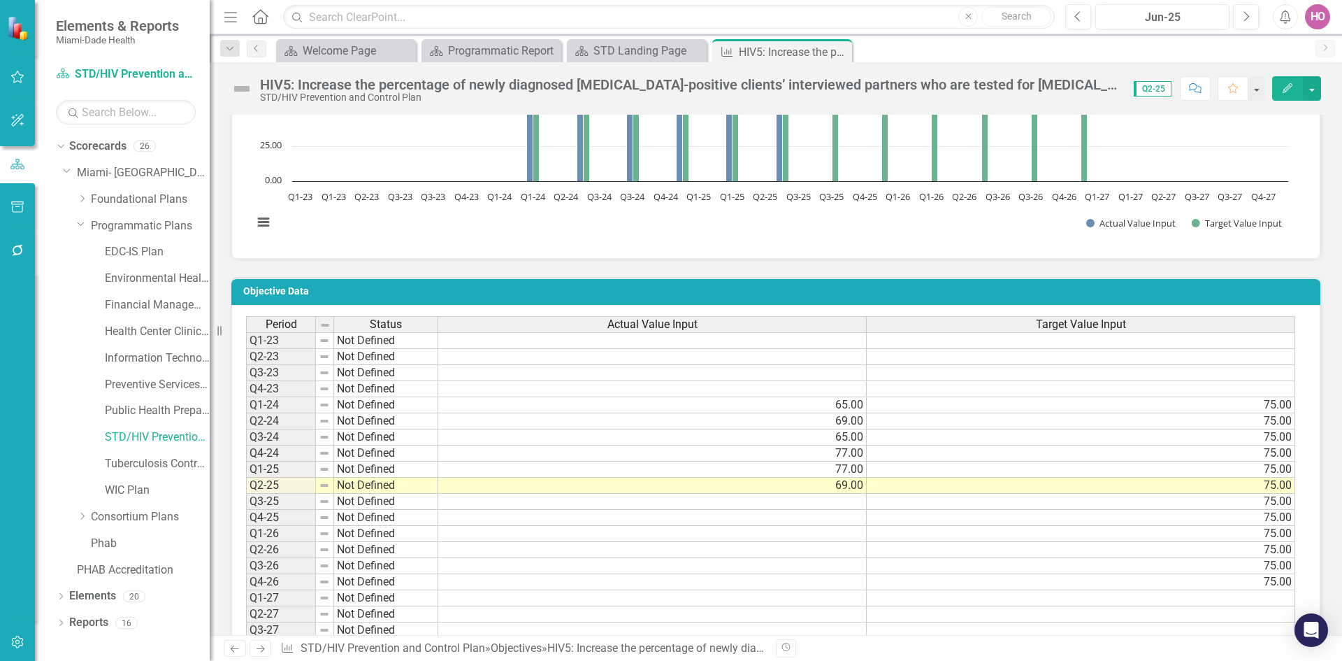
scroll to position [909, 0]
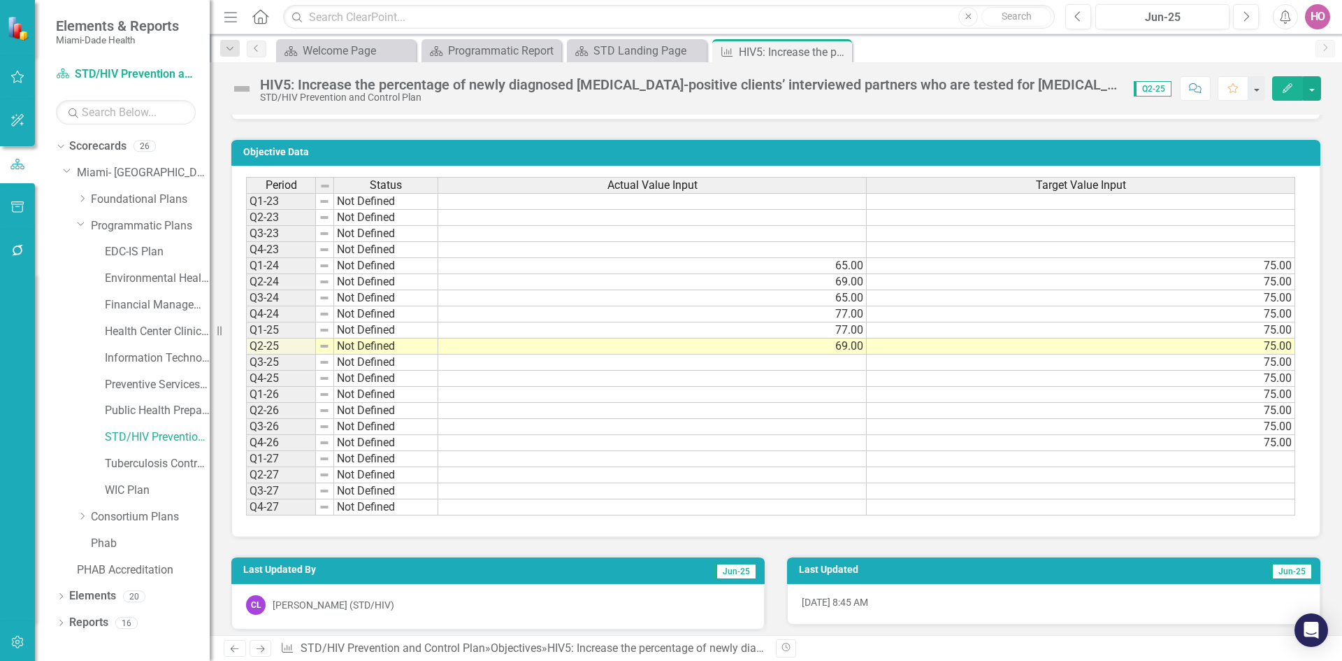
click at [0, 0] on icon "Close" at bounding box center [0, 0] width 0 height 0
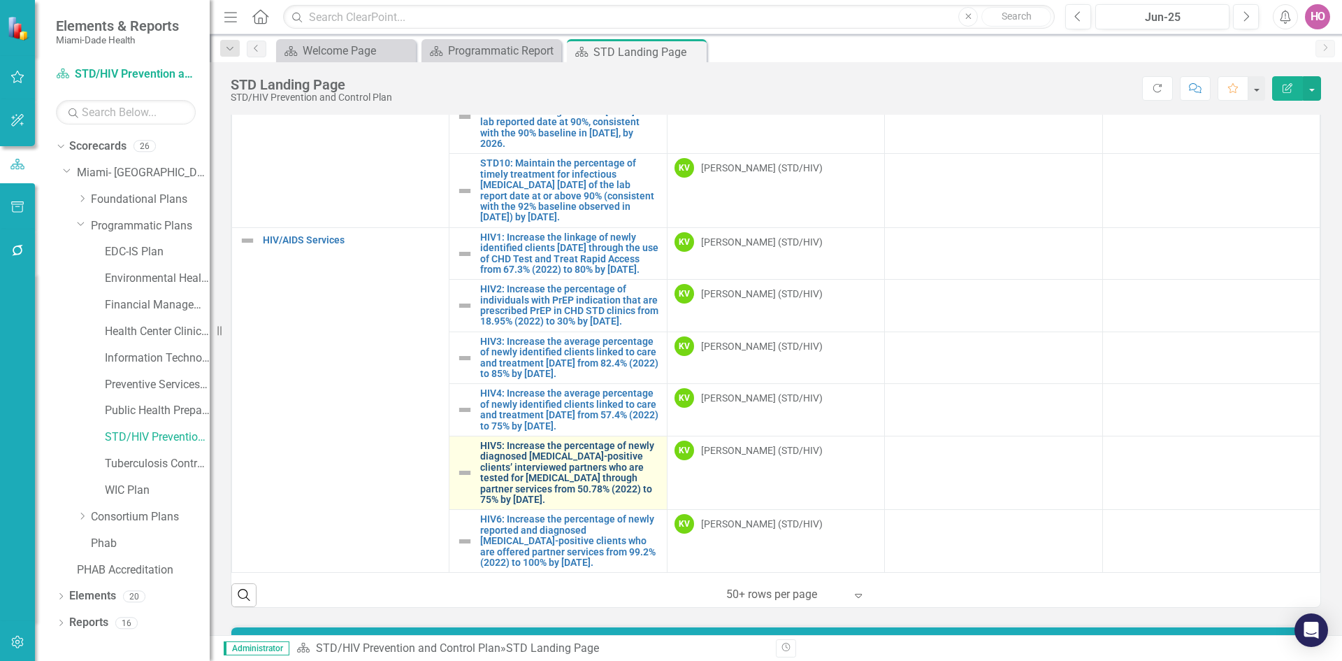
scroll to position [70, 0]
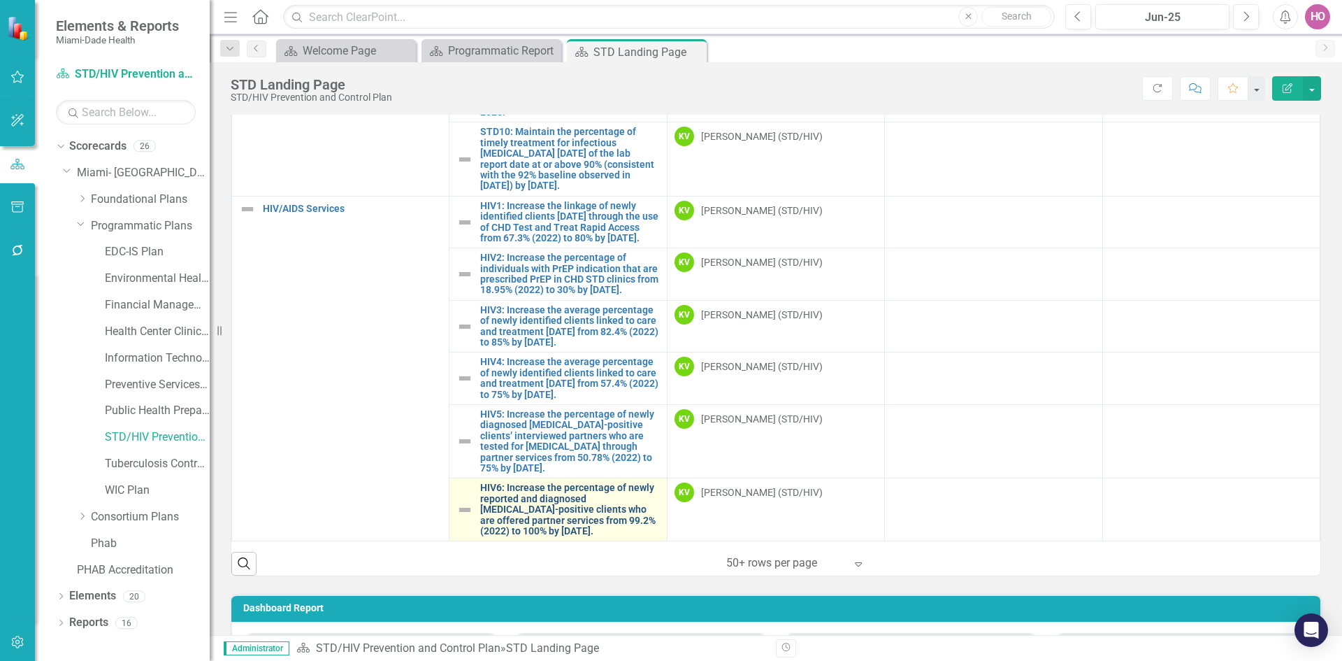
click at [565, 515] on link "HIV6: Increase the percentage of newly reported and diagnosed [MEDICAL_DATA]-po…" at bounding box center [569, 509] width 179 height 54
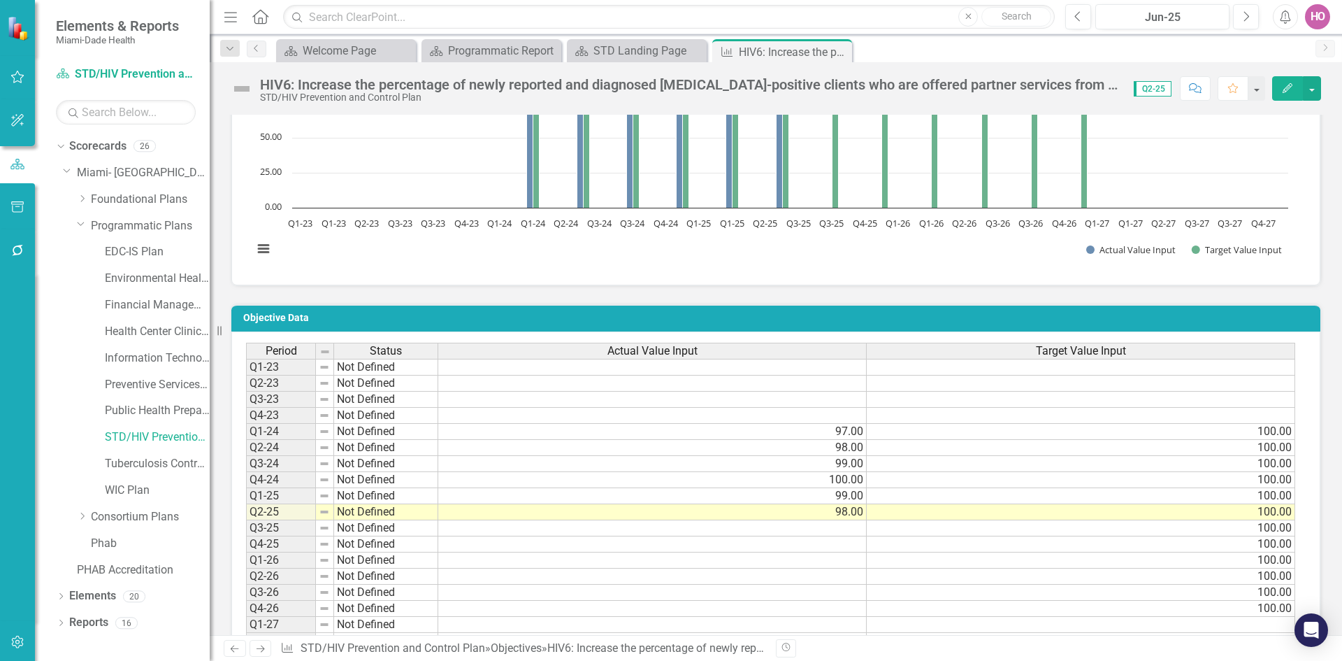
scroll to position [769, 0]
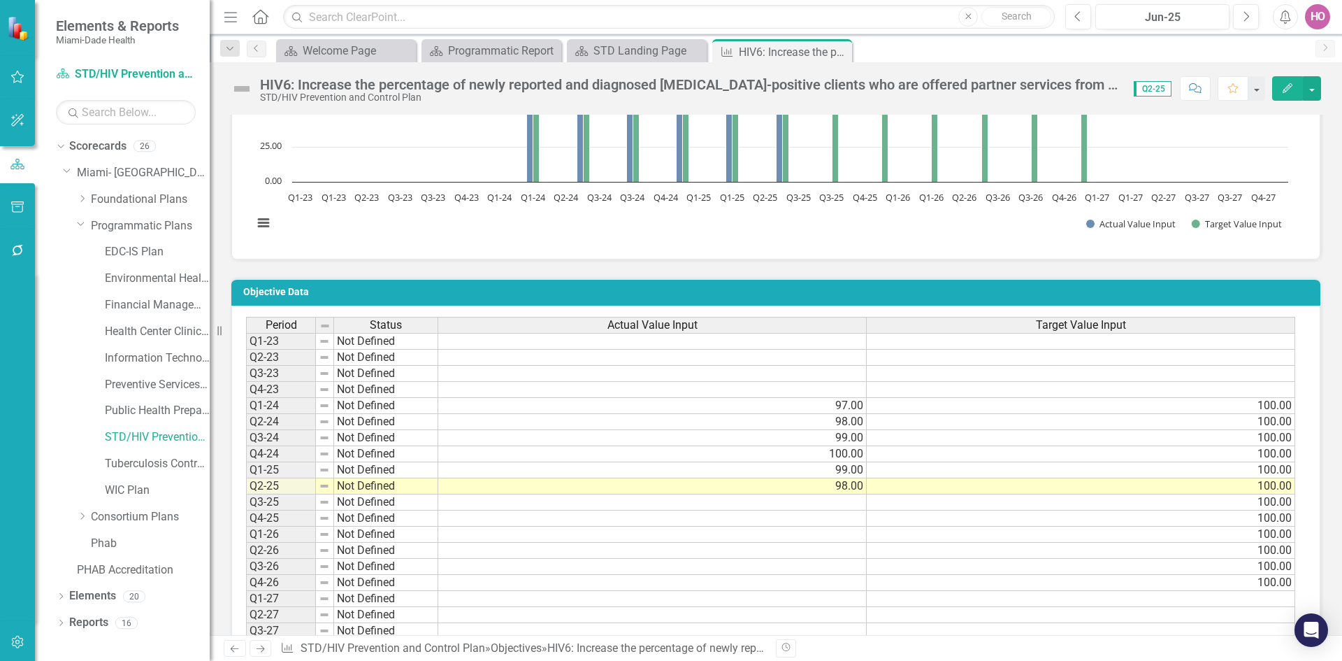
click at [0, 0] on icon "Close" at bounding box center [0, 0] width 0 height 0
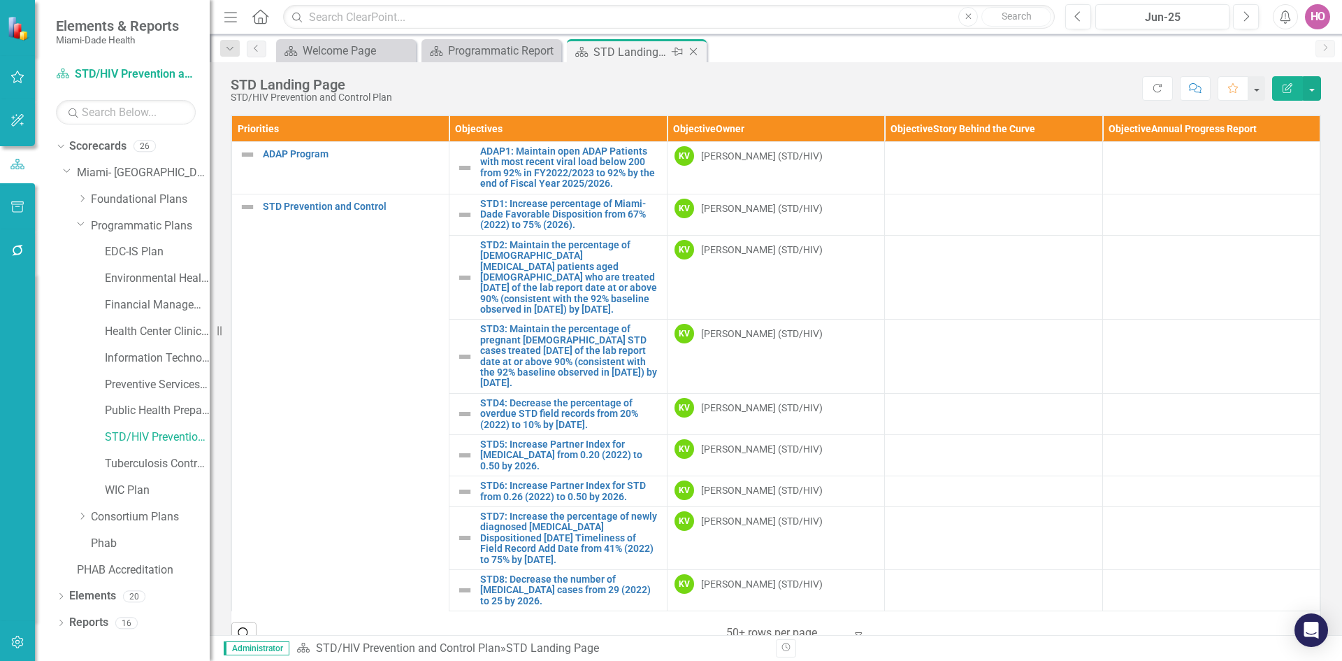
click at [694, 49] on icon "Close" at bounding box center [693, 51] width 14 height 11
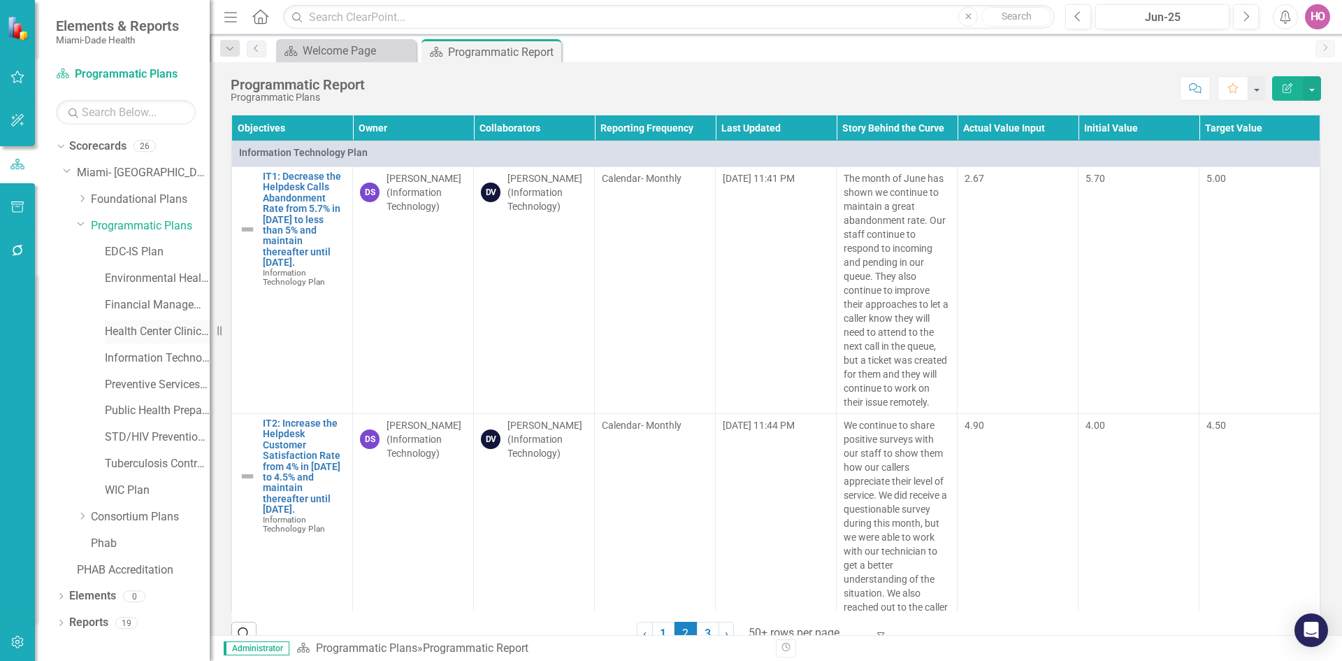
click at [128, 331] on link "Health Center Clinical Admin Support Plan" at bounding box center [157, 332] width 105 height 16
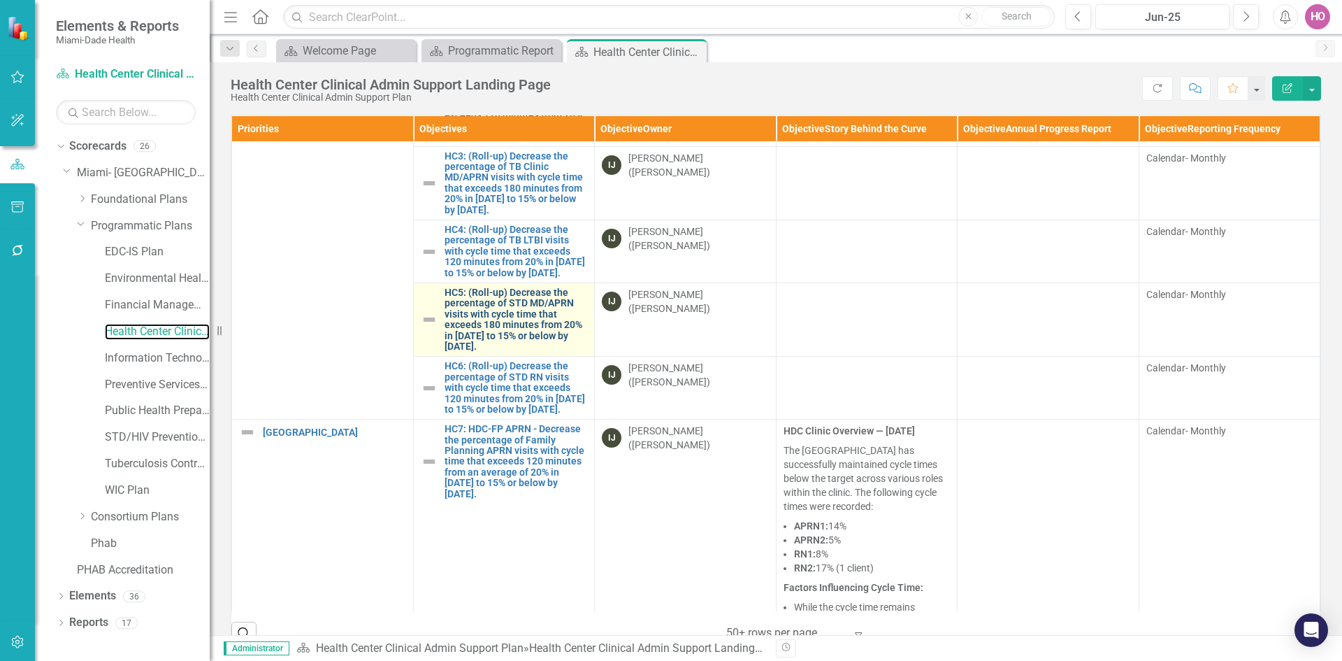
scroll to position [210, 0]
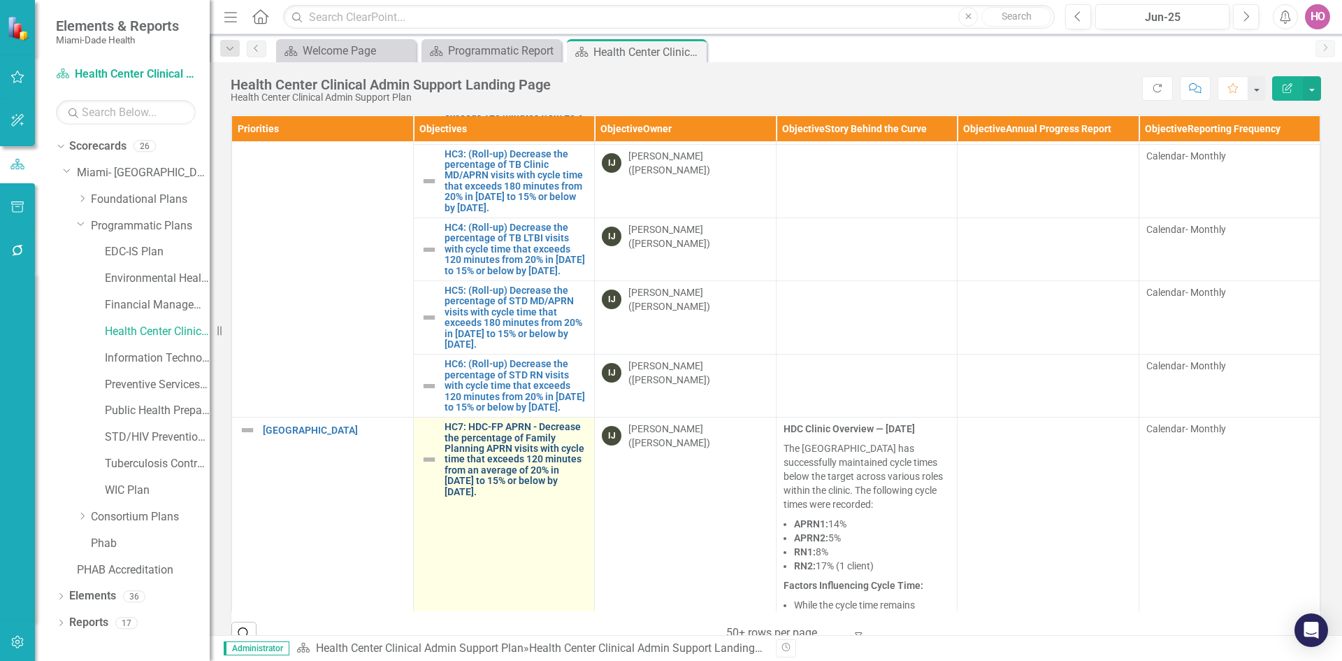
click at [475, 475] on link "HC7: HDC-FP APRN - Decrease the percentage of Family Planning APRN visits with …" at bounding box center [516, 458] width 143 height 75
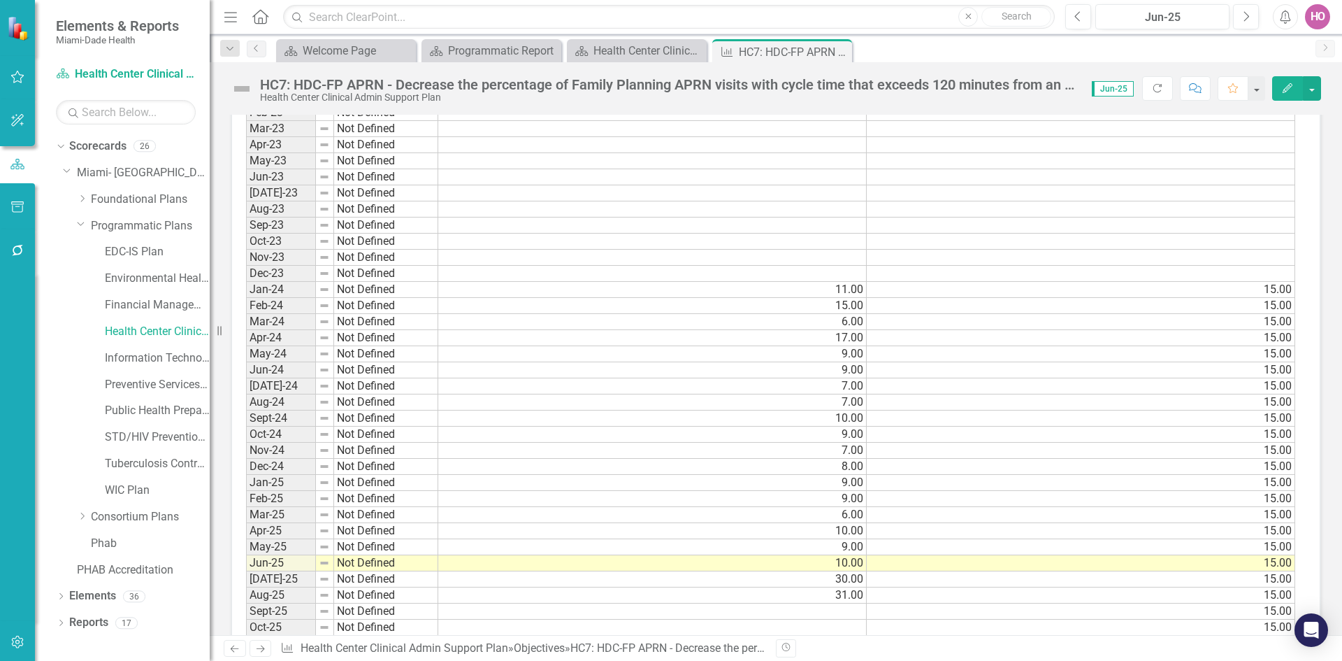
scroll to position [1258, 0]
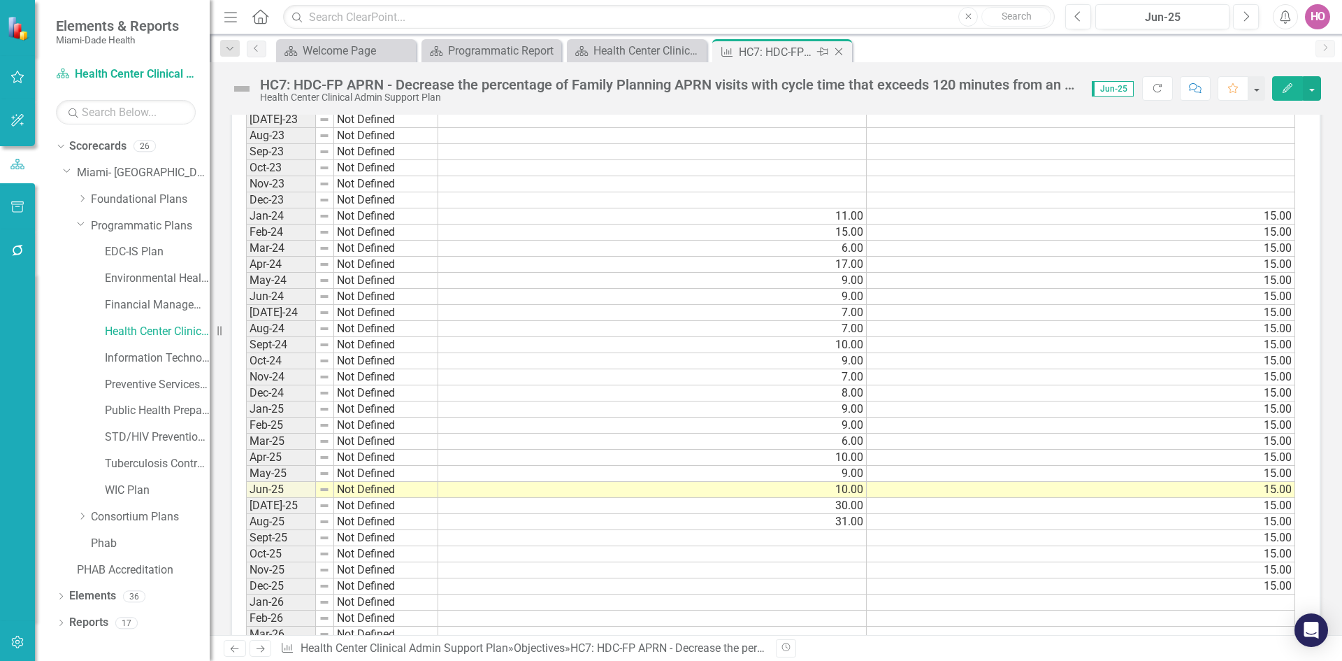
click at [839, 50] on icon "Close" at bounding box center [839, 51] width 14 height 11
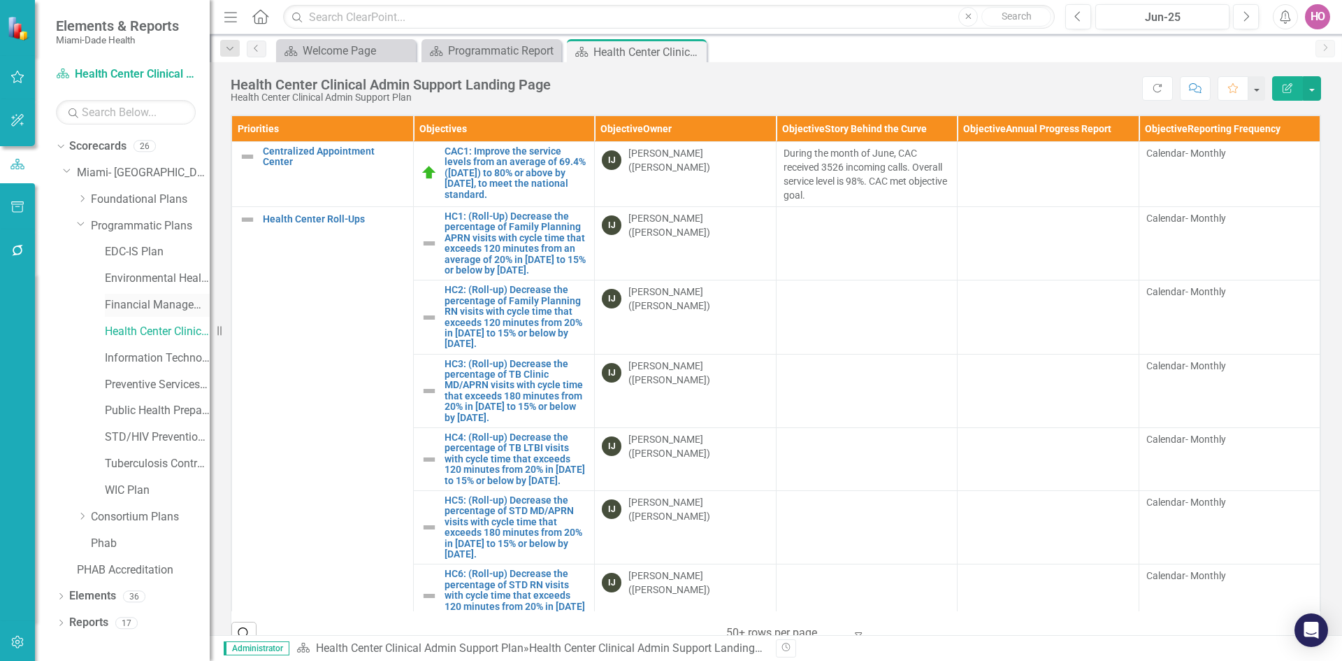
click at [154, 300] on link "Financial Management Plan" at bounding box center [157, 305] width 105 height 16
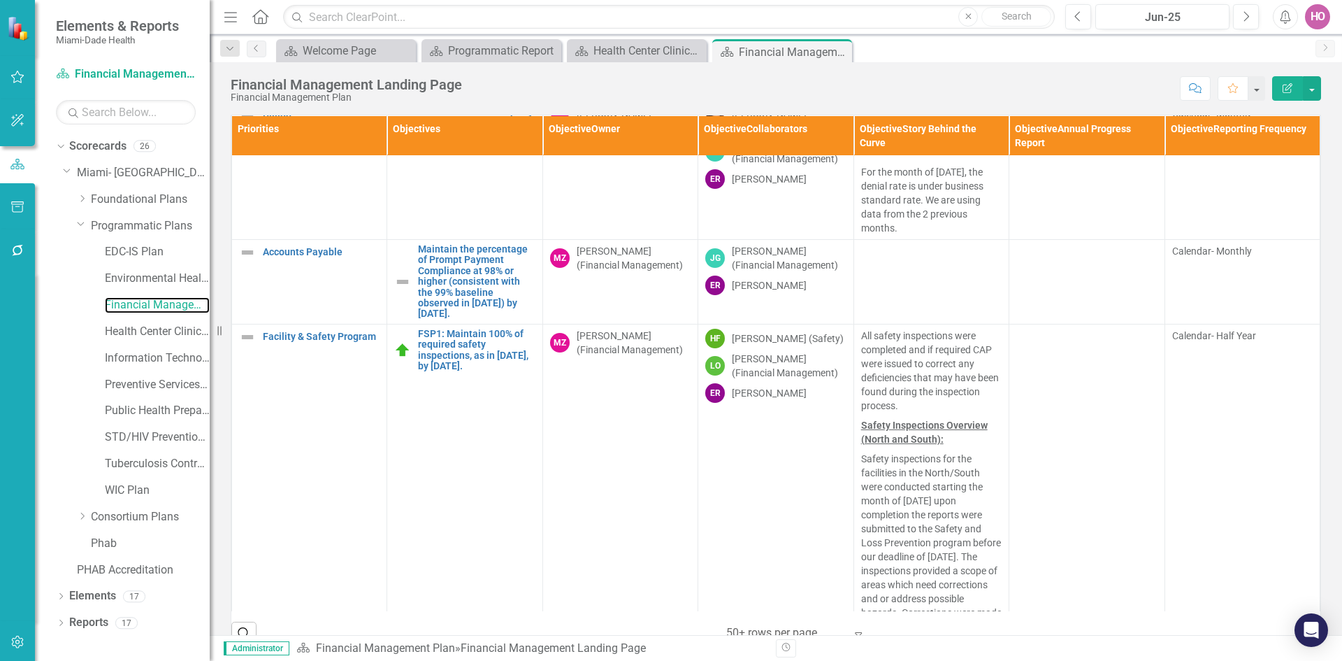
scroll to position [349, 0]
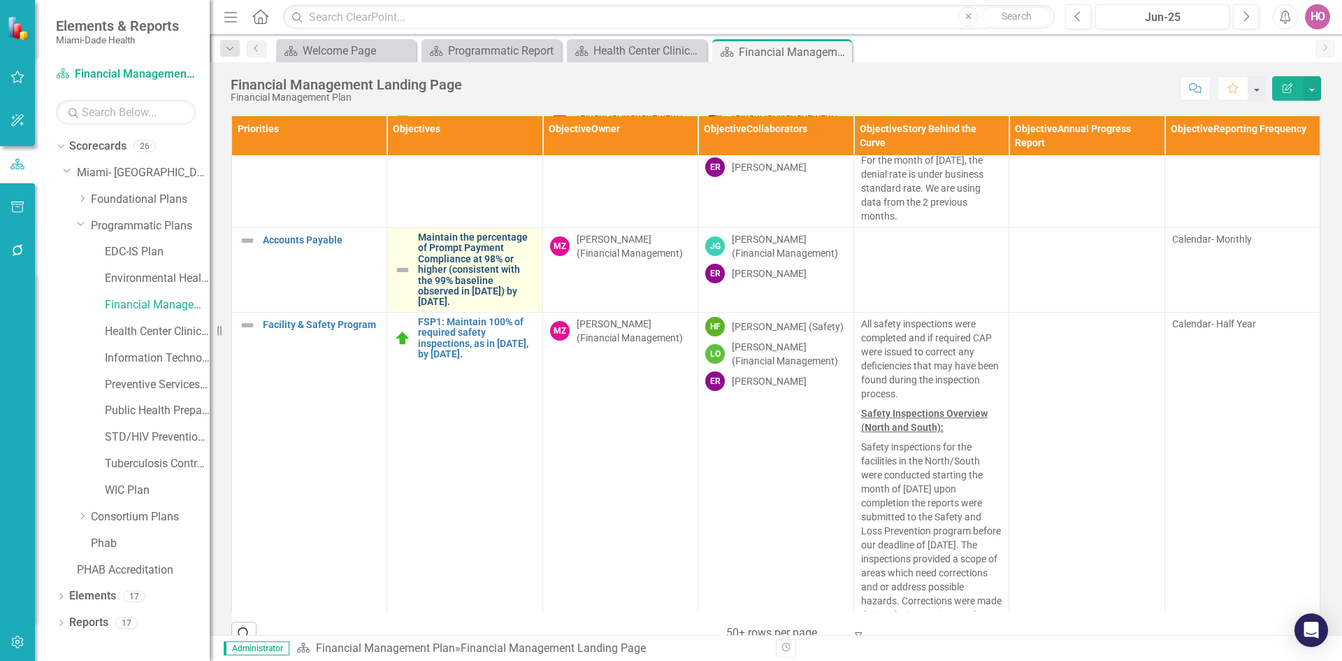
click at [457, 308] on link "Maintain the percentage of Prompt Payment Compliance at 98% or higher (consiste…" at bounding box center [476, 269] width 117 height 75
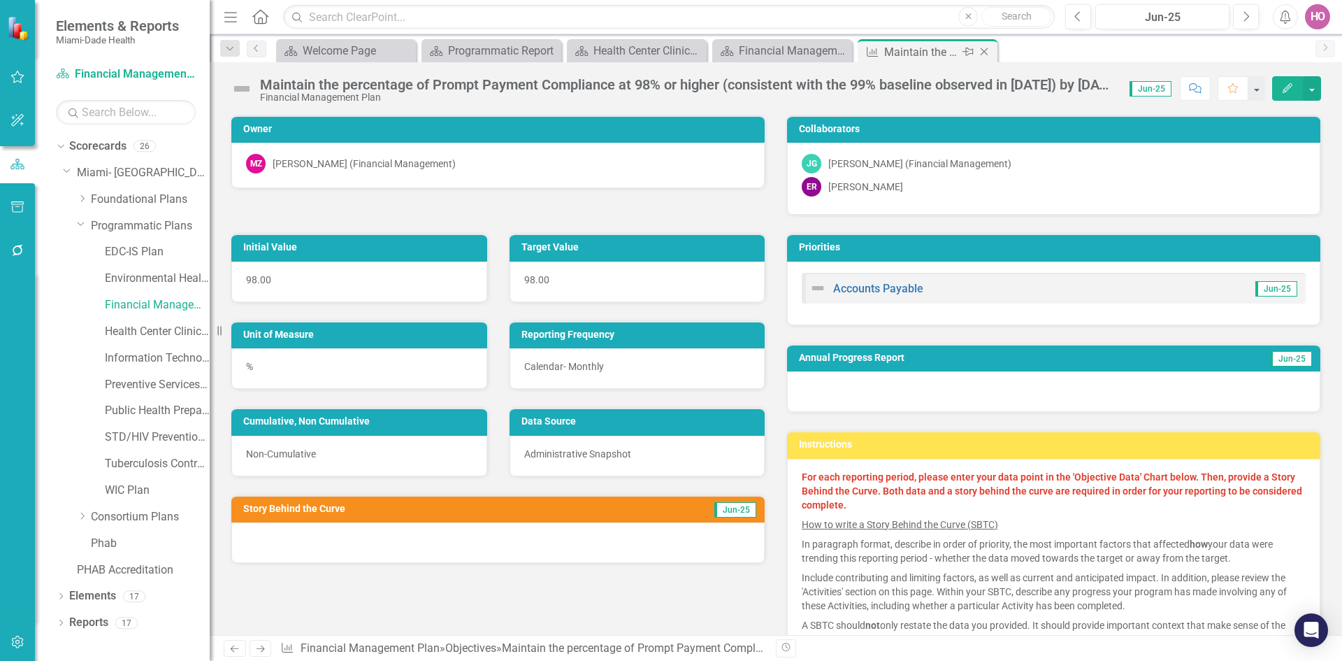
click at [988, 50] on icon "Close" at bounding box center [984, 51] width 14 height 11
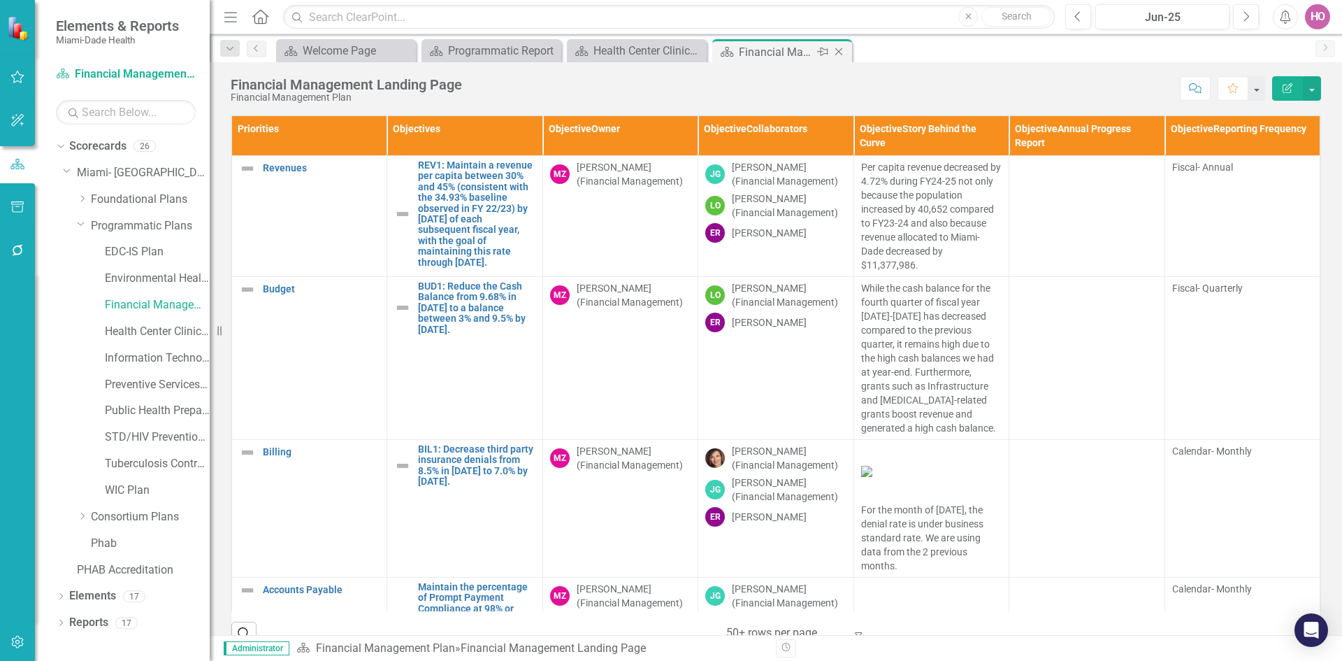
click at [842, 51] on icon "Close" at bounding box center [839, 51] width 14 height 11
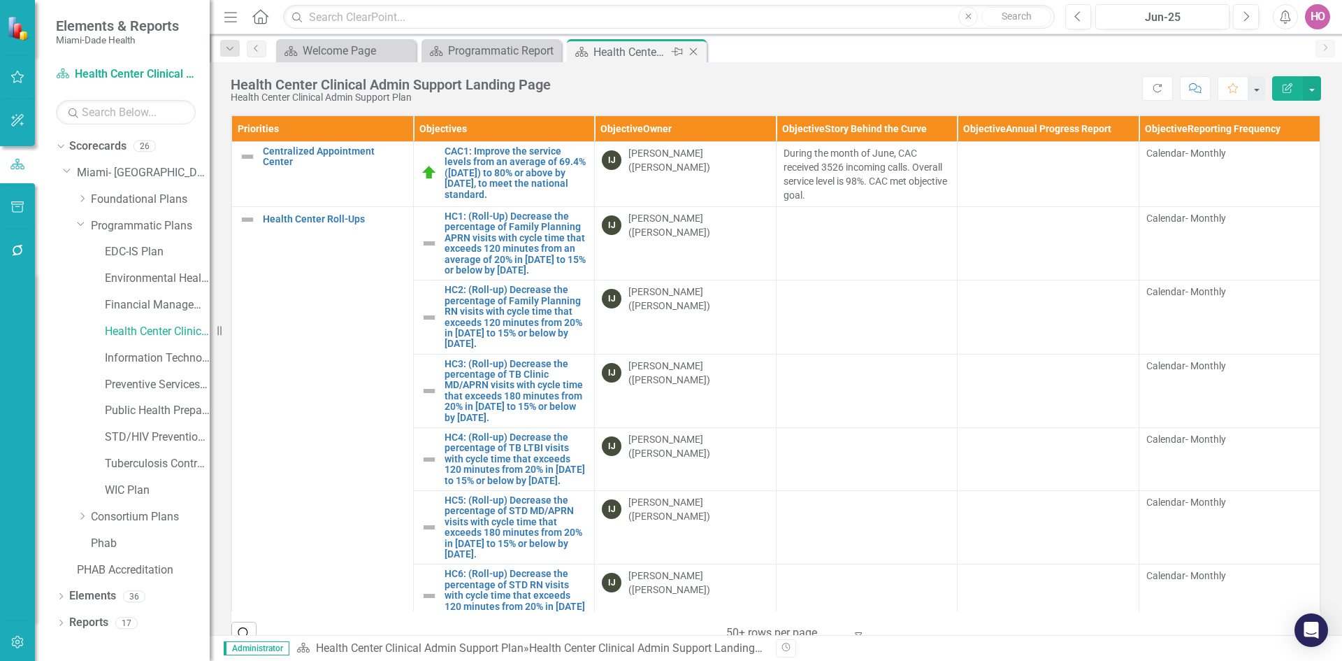
click at [692, 52] on icon "Close" at bounding box center [693, 51] width 14 height 11
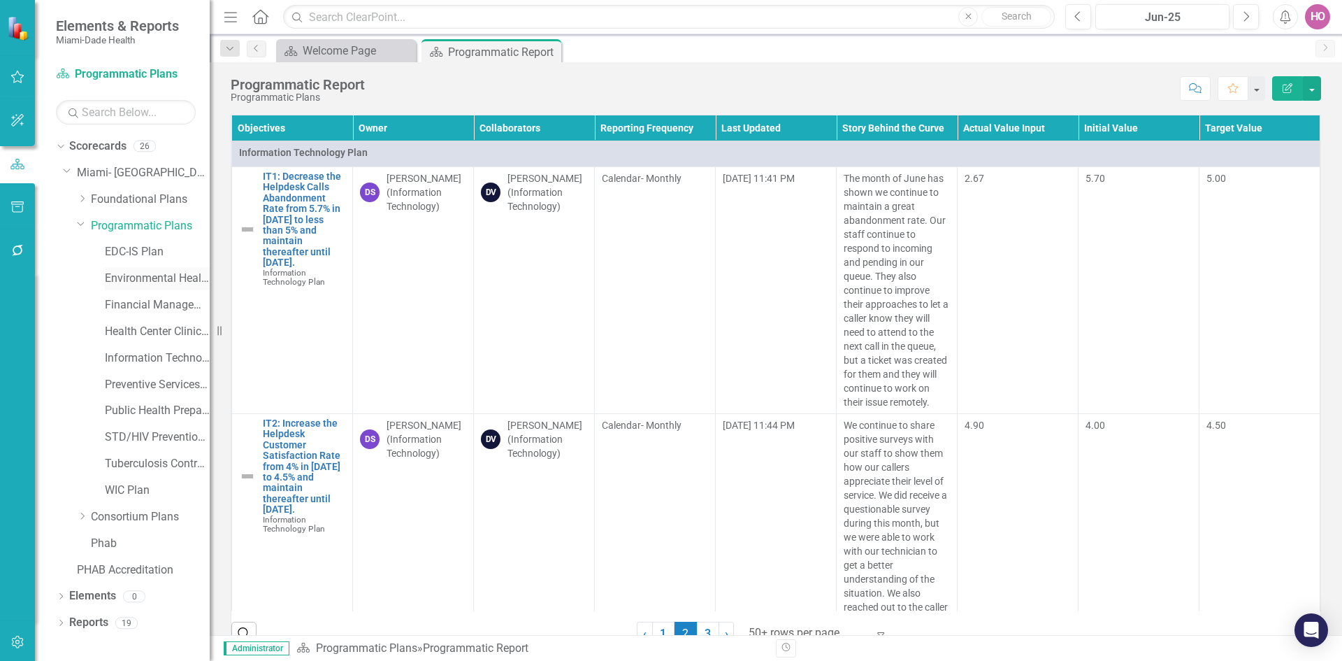
click at [129, 280] on link "Environmental Health Plan" at bounding box center [157, 279] width 105 height 16
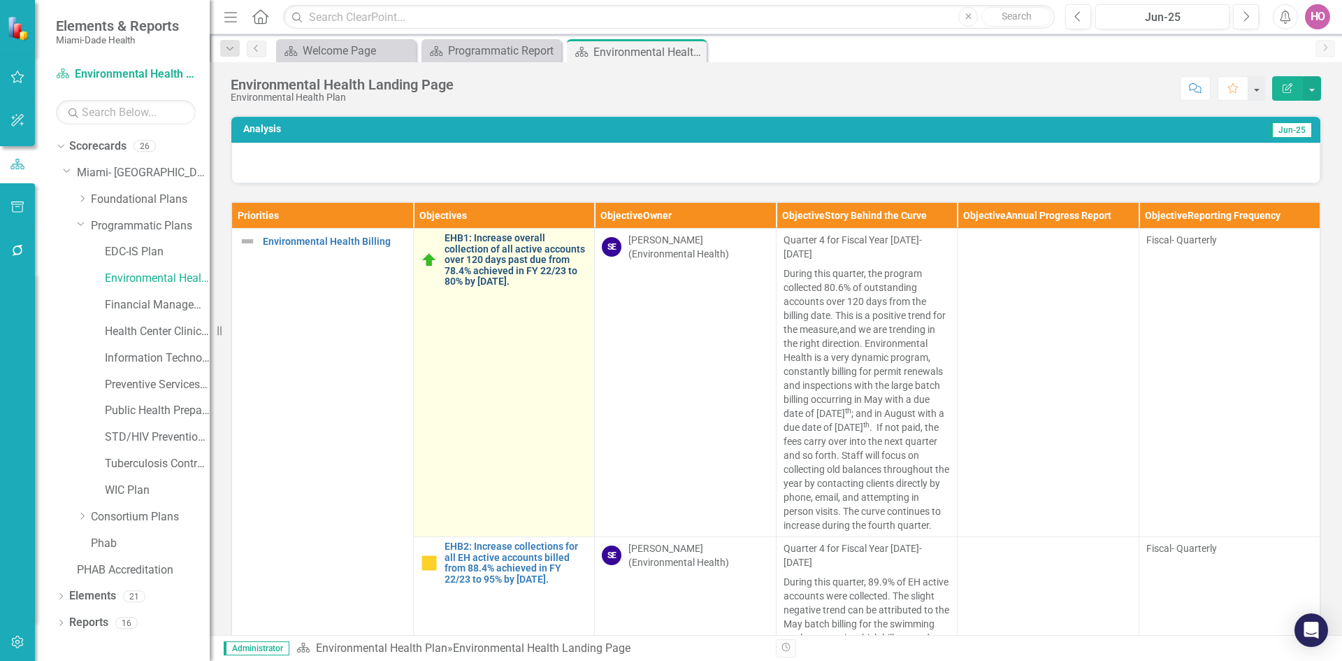
click at [485, 259] on link "EHB1: Increase overall collection of all active accounts over 120 days past due…" at bounding box center [516, 260] width 143 height 54
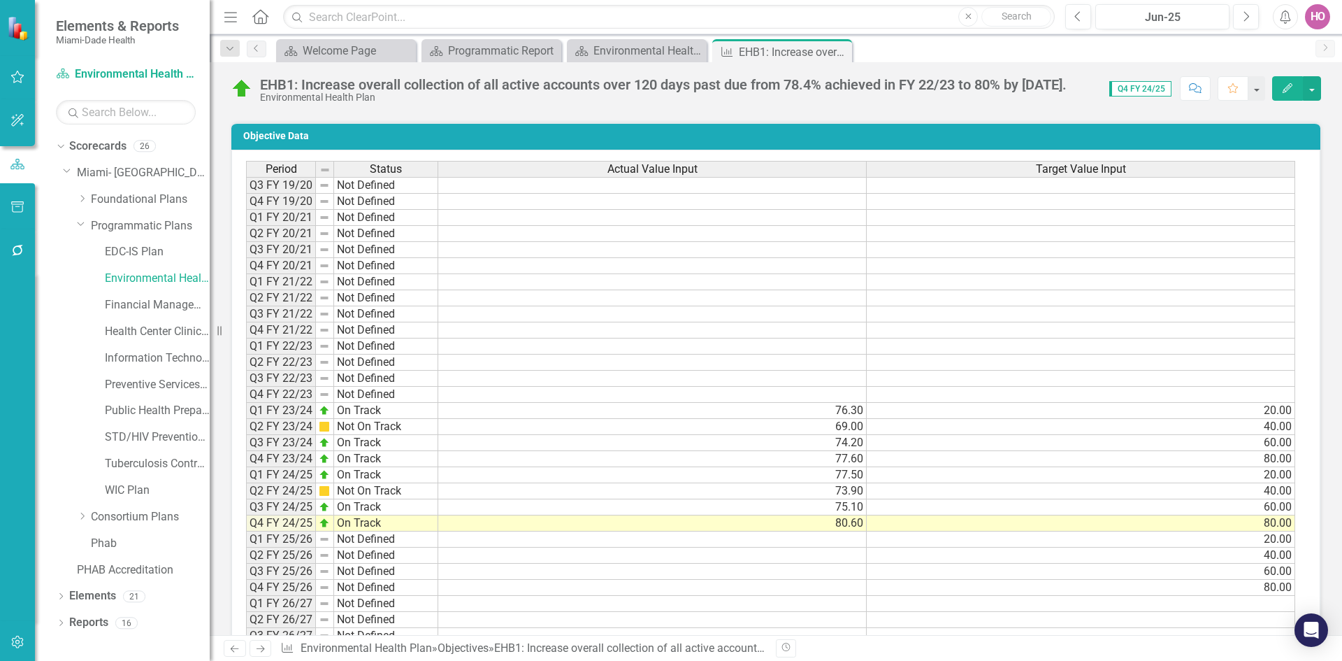
scroll to position [1048, 0]
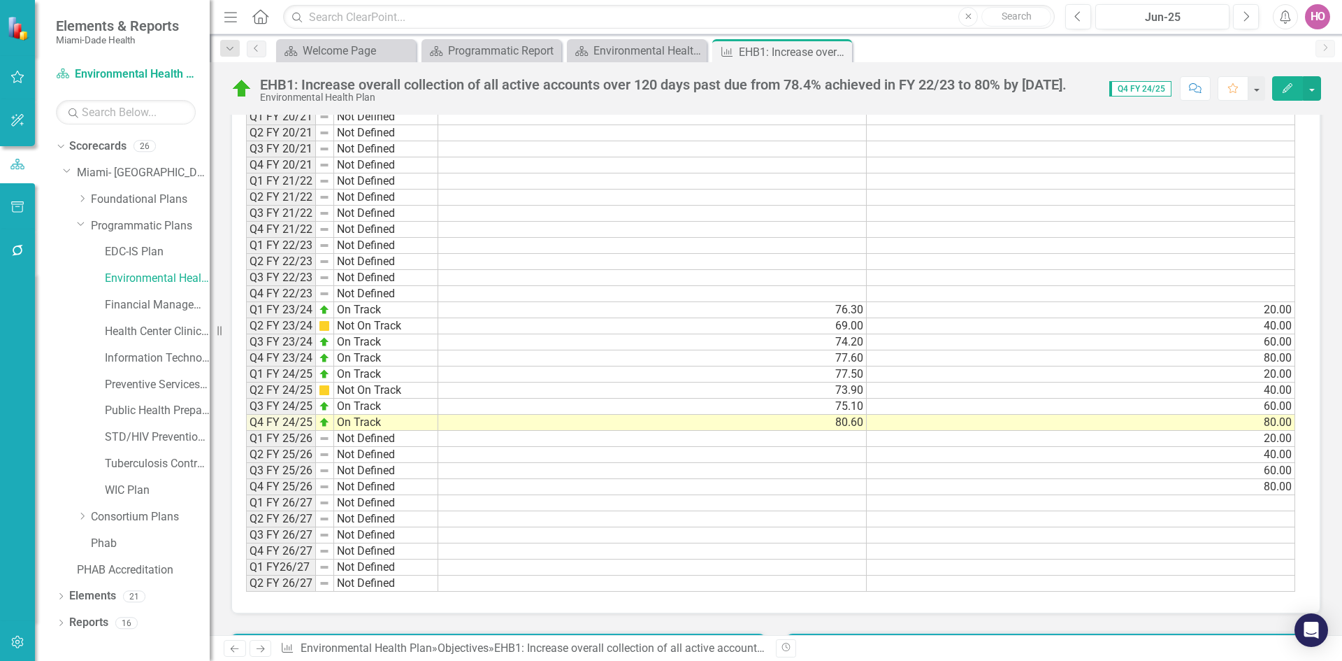
drag, startPoint x: 844, startPoint y: 51, endPoint x: 827, endPoint y: 57, distance: 17.9
click at [0, 0] on icon "Close" at bounding box center [0, 0] width 0 height 0
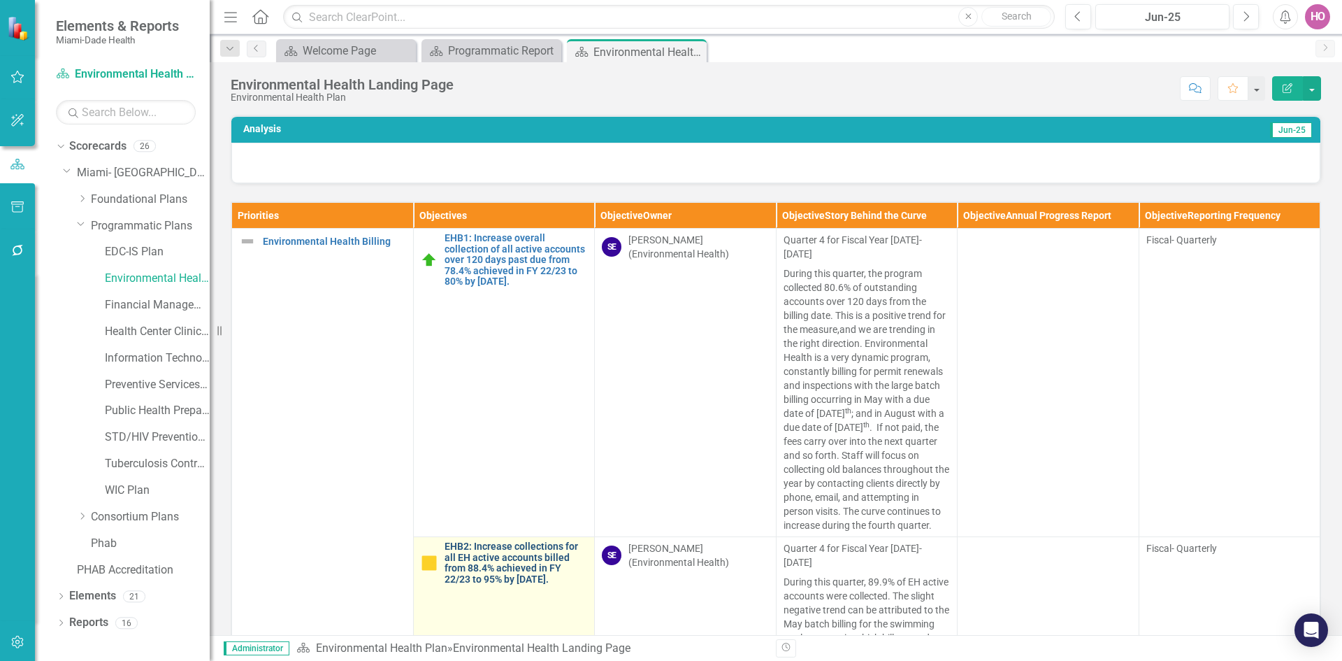
click at [491, 559] on link "EHB2: Increase collections for all EH active accounts billed from 88.4% achieve…" at bounding box center [516, 562] width 143 height 43
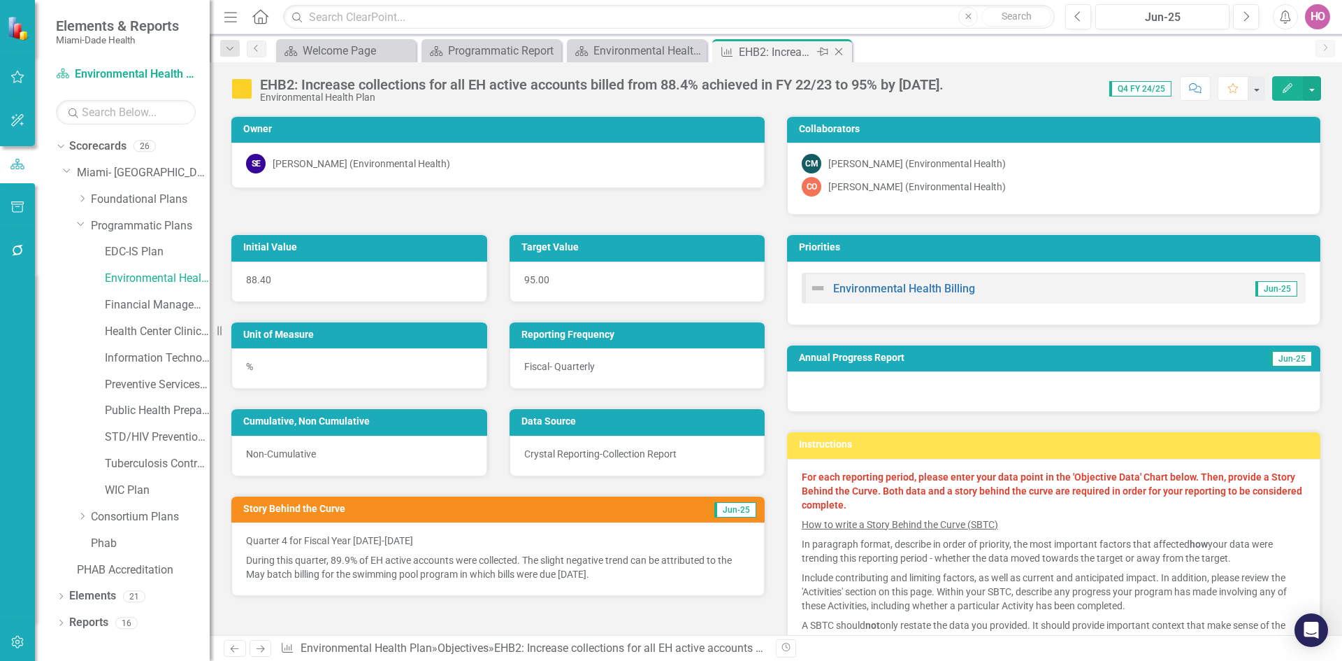
click at [837, 52] on icon "Close" at bounding box center [839, 51] width 14 height 11
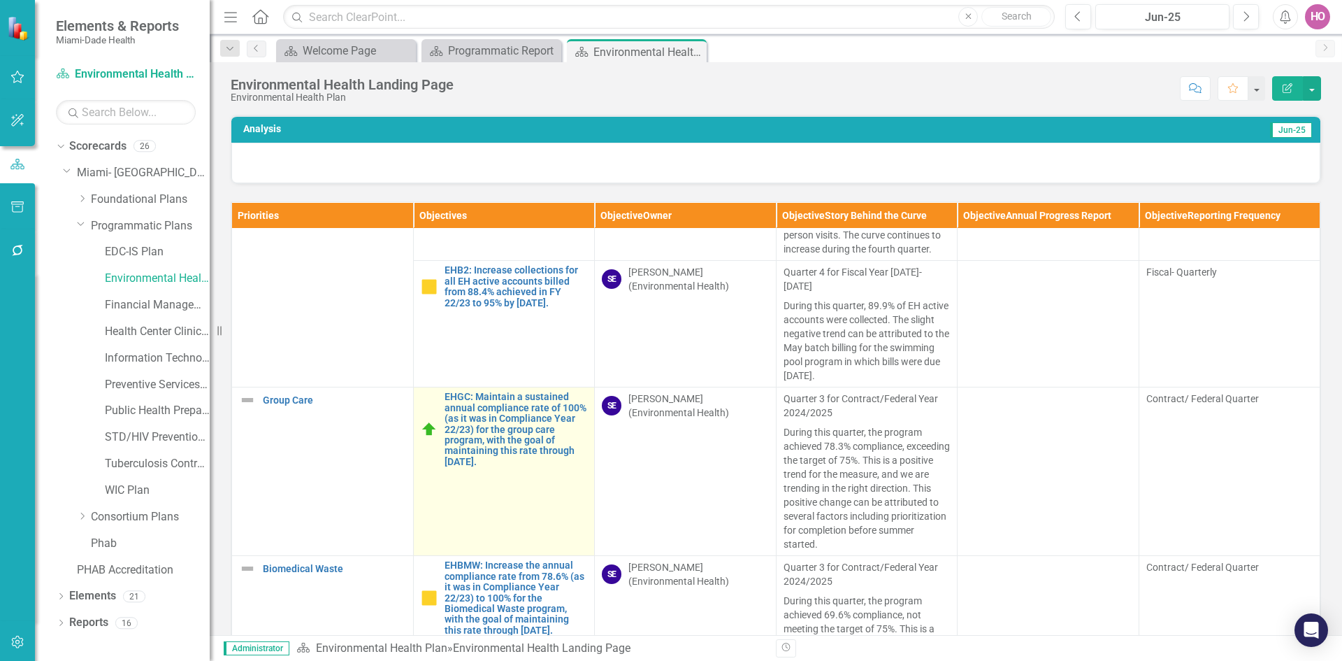
scroll to position [280, 0]
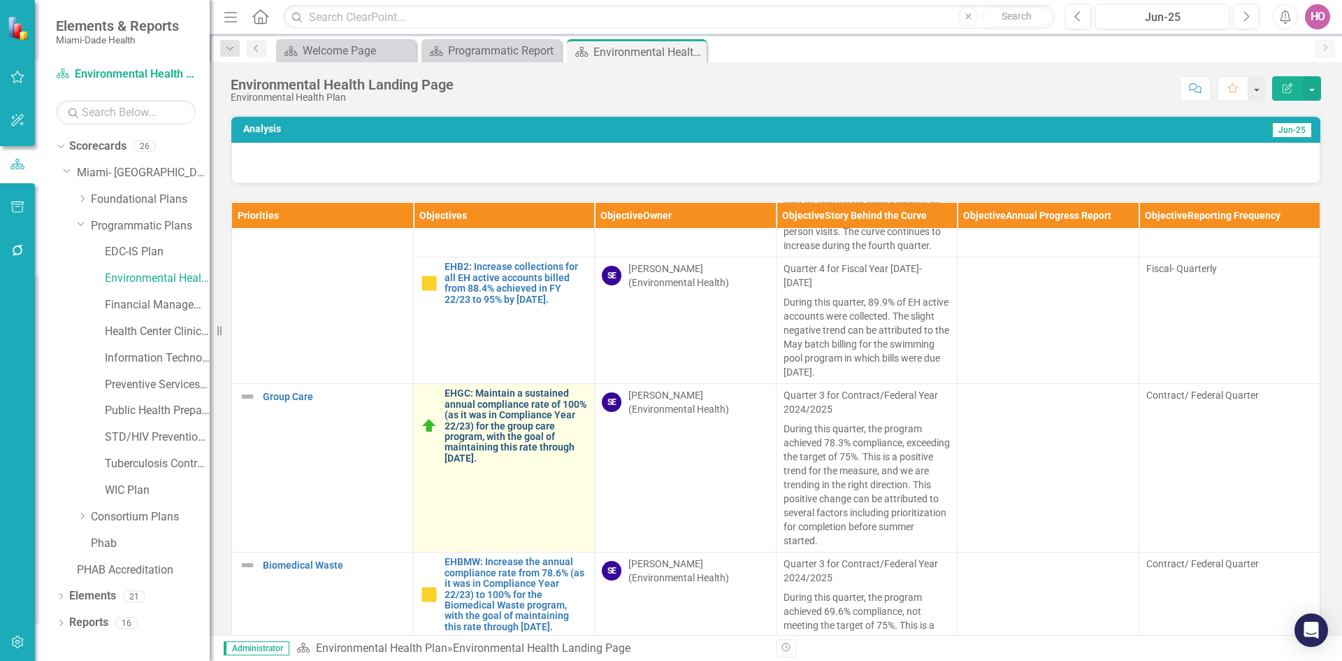
click at [498, 408] on link "EHGC: Maintain a sustained annual compliance rate of 100% (as it was in Complia…" at bounding box center [516, 425] width 143 height 75
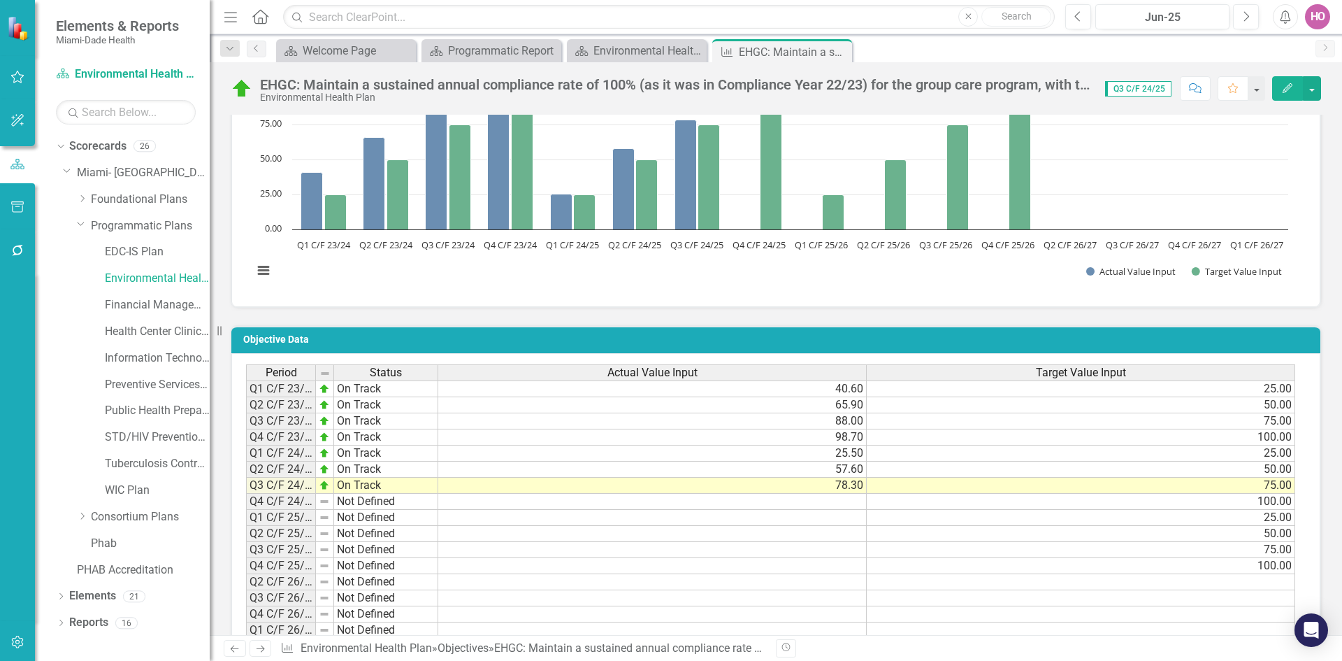
scroll to position [769, 0]
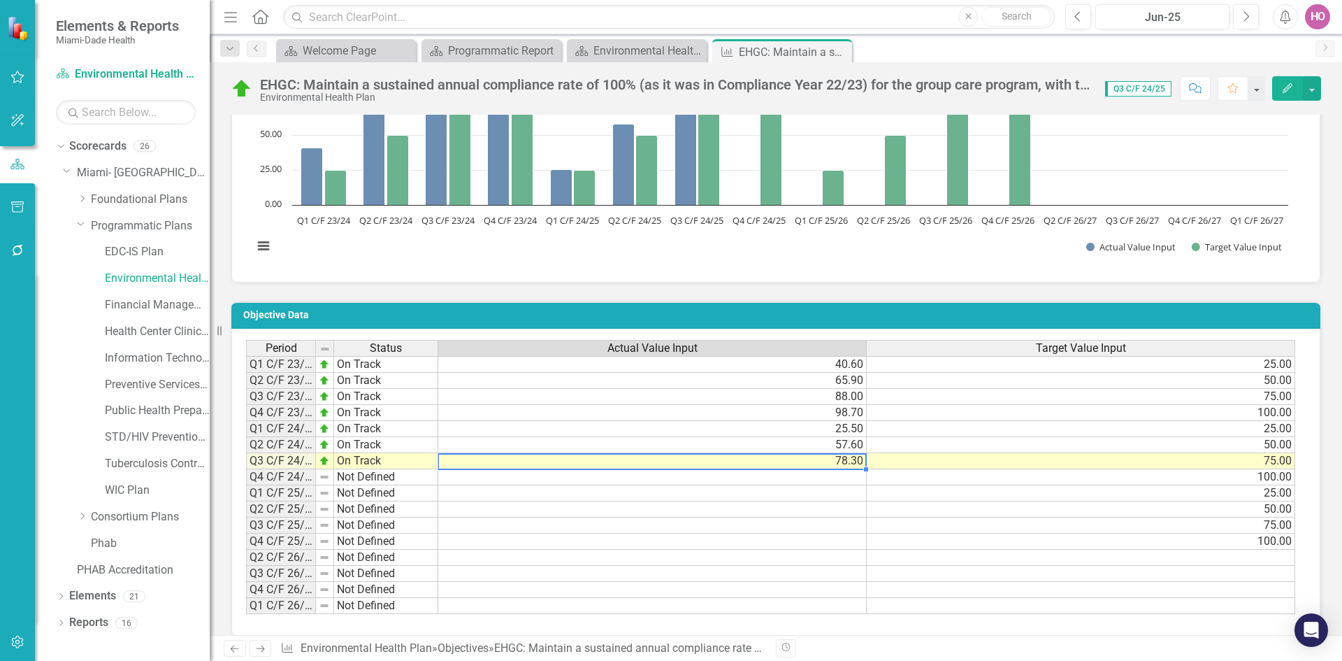
click at [747, 464] on td "78.30" at bounding box center [652, 461] width 428 height 16
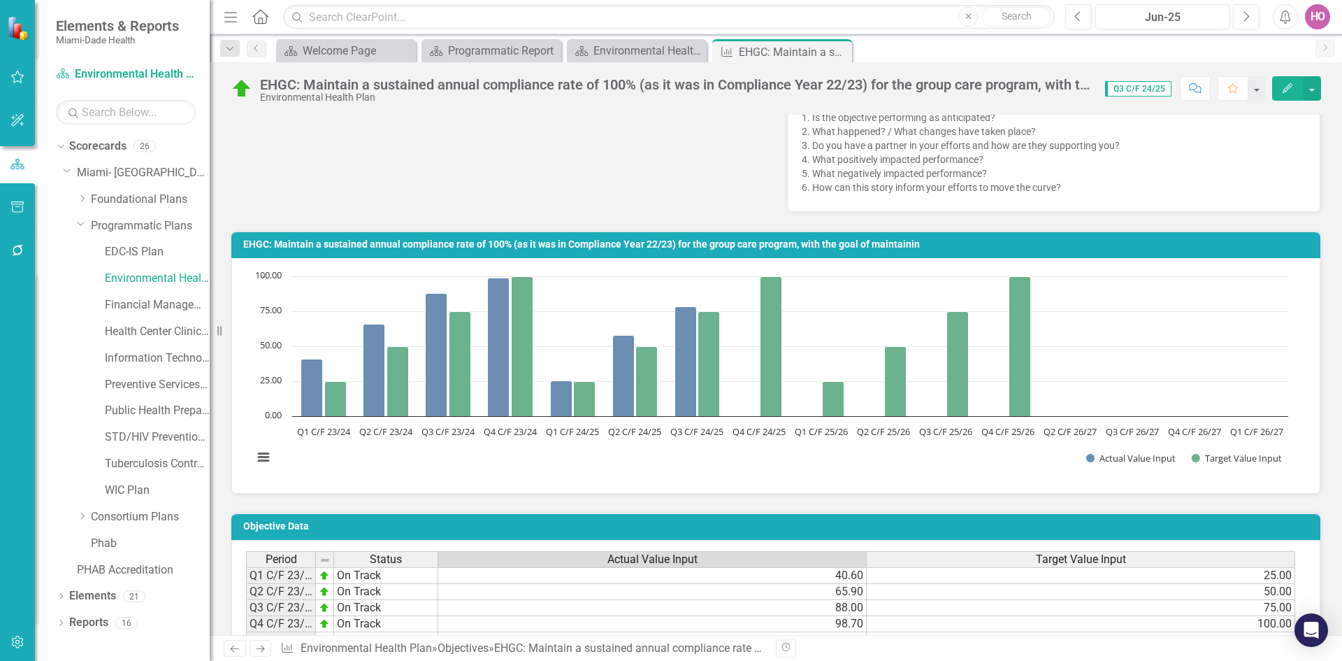
scroll to position [317, 0]
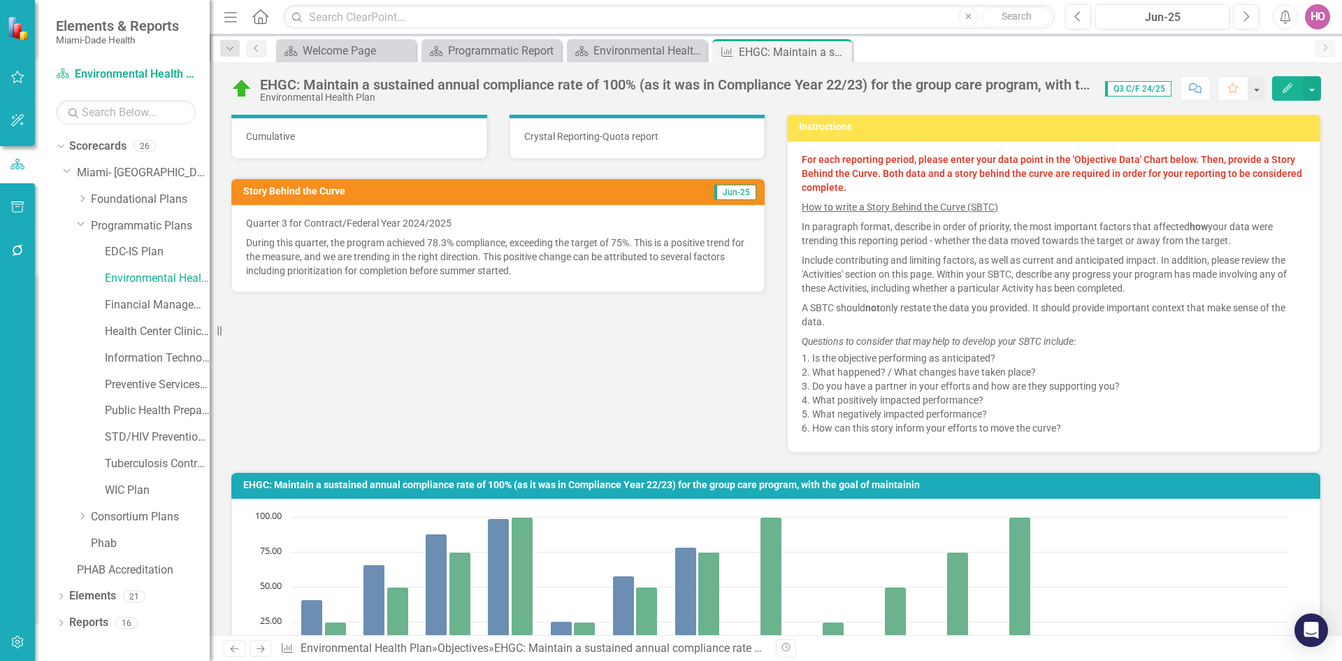
click at [285, 249] on p "During this quarter, the program achieved 78.3% compliance, exceeding the targe…" at bounding box center [498, 255] width 504 height 45
click at [388, 250] on p "During this quarter, the program achieved 78.3% compliance, exceeding the targe…" at bounding box center [498, 255] width 504 height 45
click at [266, 243] on p "During this quarter, the program achieved 78.3% compliance, exceeding the targe…" at bounding box center [498, 255] width 504 height 45
click at [267, 243] on p "During this quarter, the program achieved 78.3% compliance, exceeding the targe…" at bounding box center [498, 255] width 504 height 45
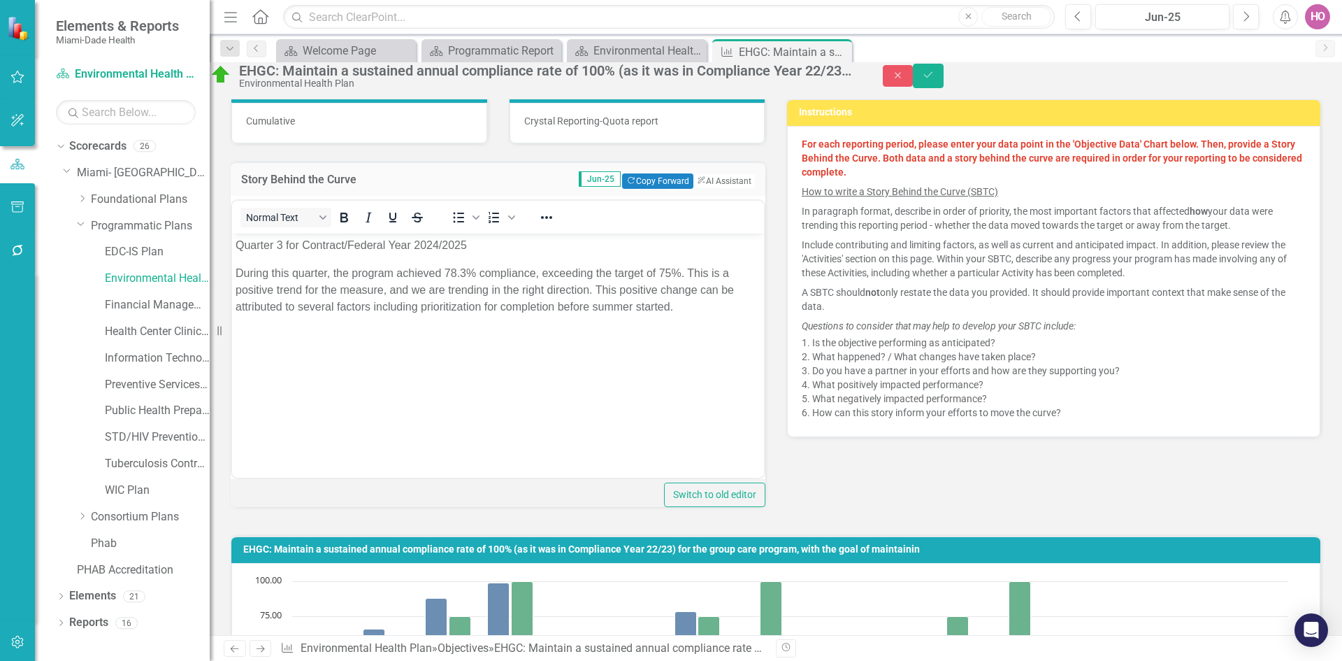
scroll to position [0, 0]
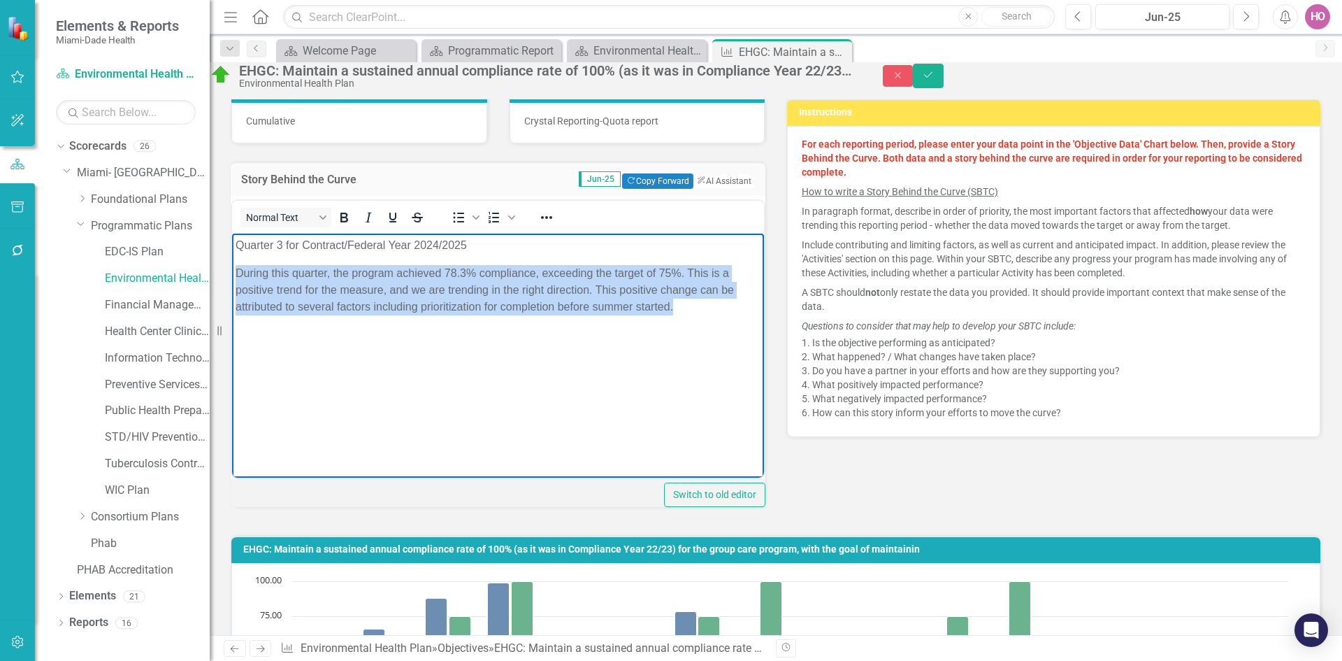
drag, startPoint x: 233, startPoint y: 271, endPoint x: 711, endPoint y: 308, distance: 478.8
click at [711, 308] on body "Quarter 3 for Contract/Federal Year 2024/2025 During this quarter, the program …" at bounding box center [498, 338] width 532 height 210
copy p "During this quarter, the program achieved 78.3% compliance, exceeding the targe…"
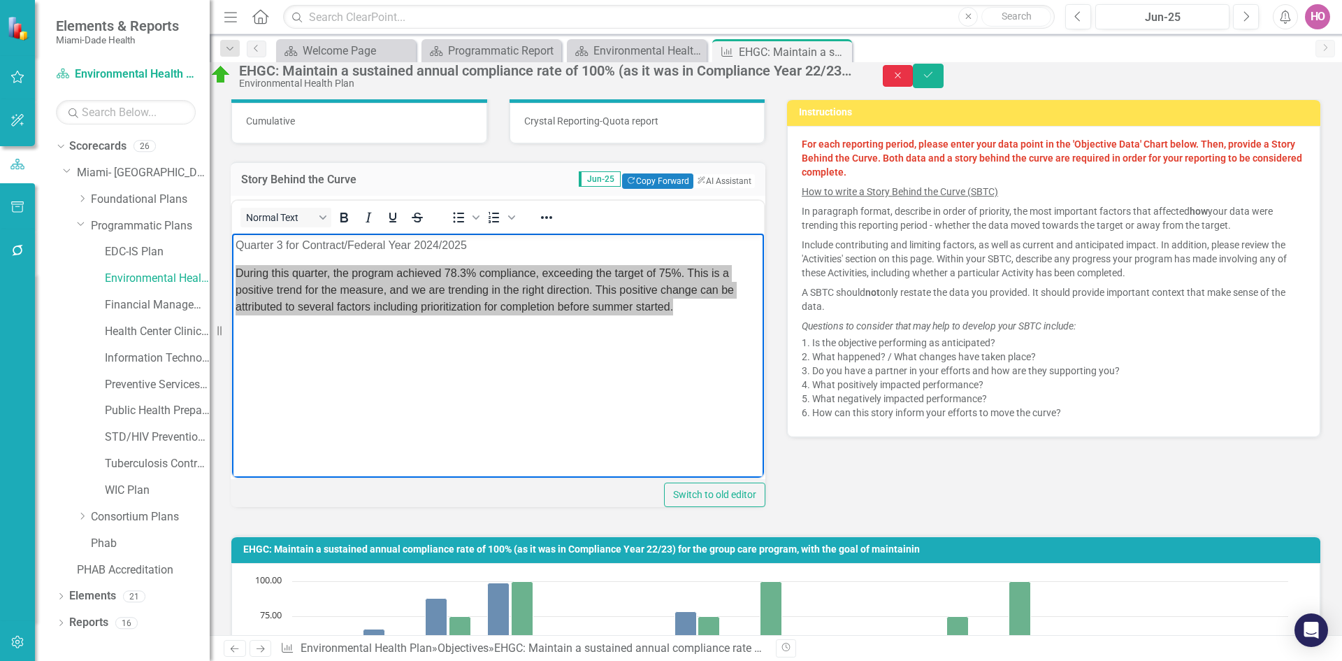
click at [914, 80] on button "Close" at bounding box center [898, 76] width 31 height 22
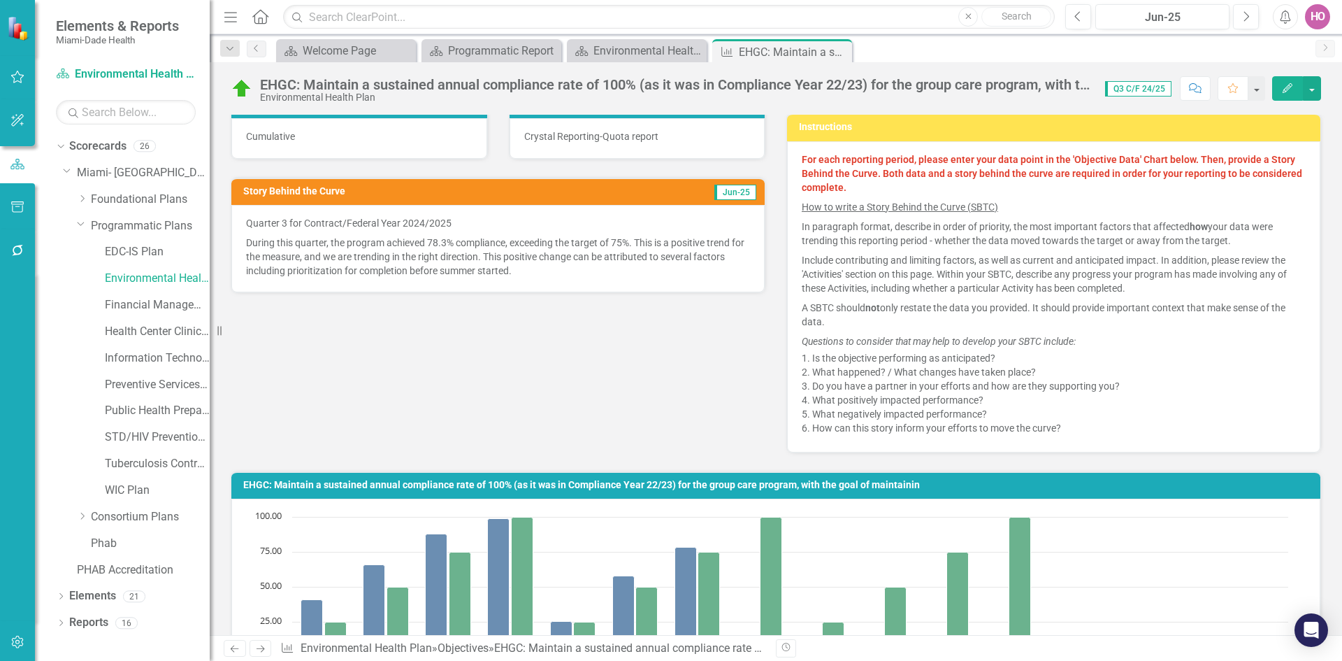
type textarea "78.3"
click at [844, 53] on icon "Close" at bounding box center [839, 51] width 14 height 11
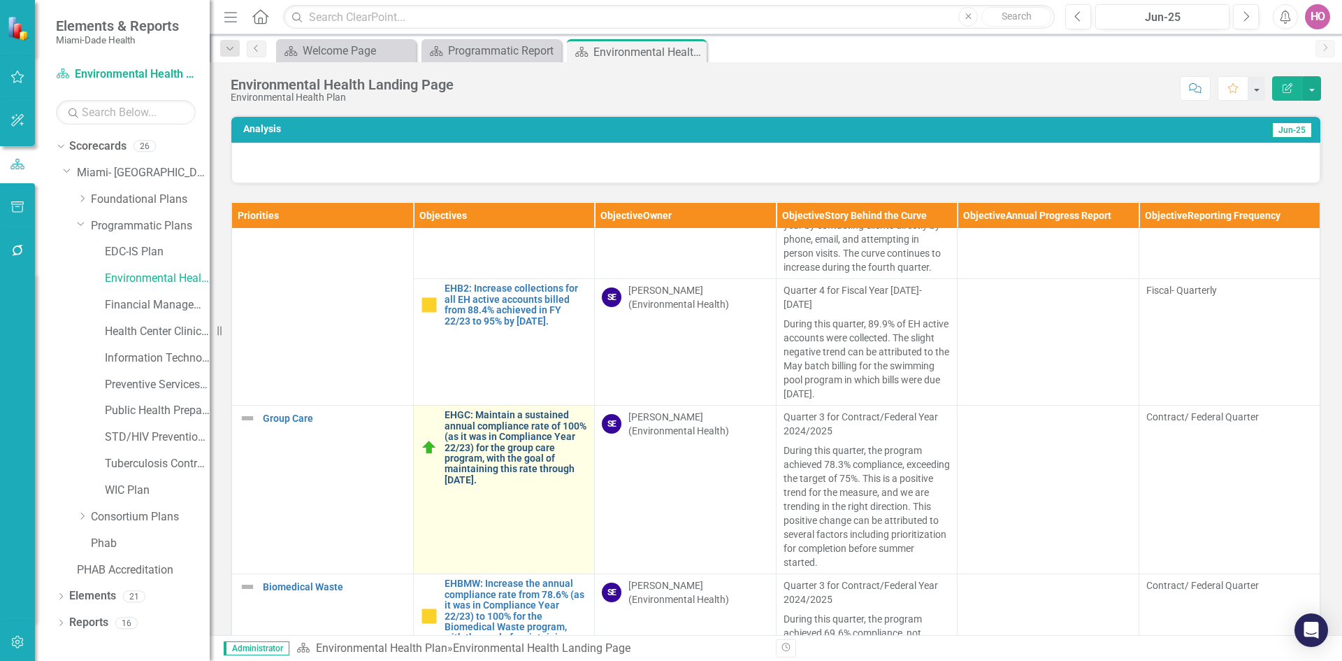
scroll to position [349, 0]
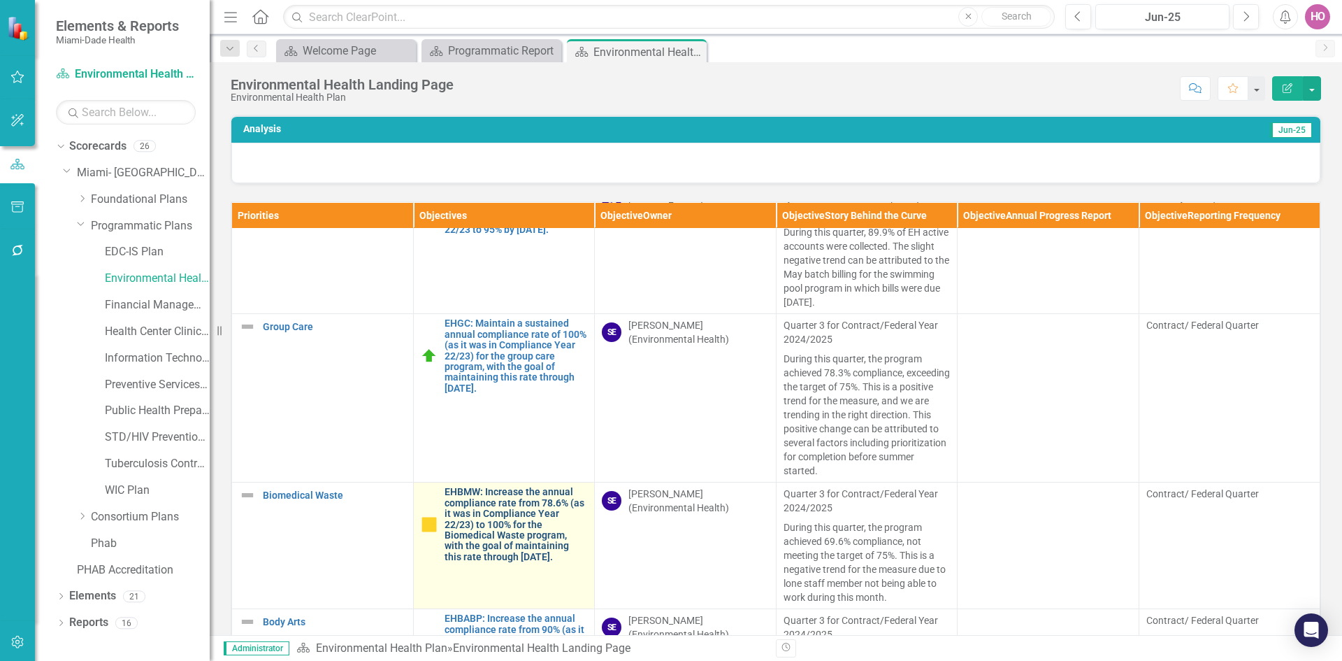
click at [484, 493] on link "EHBMW: Increase the annual compliance rate from 78.6% (as it was in Compliance …" at bounding box center [516, 523] width 143 height 75
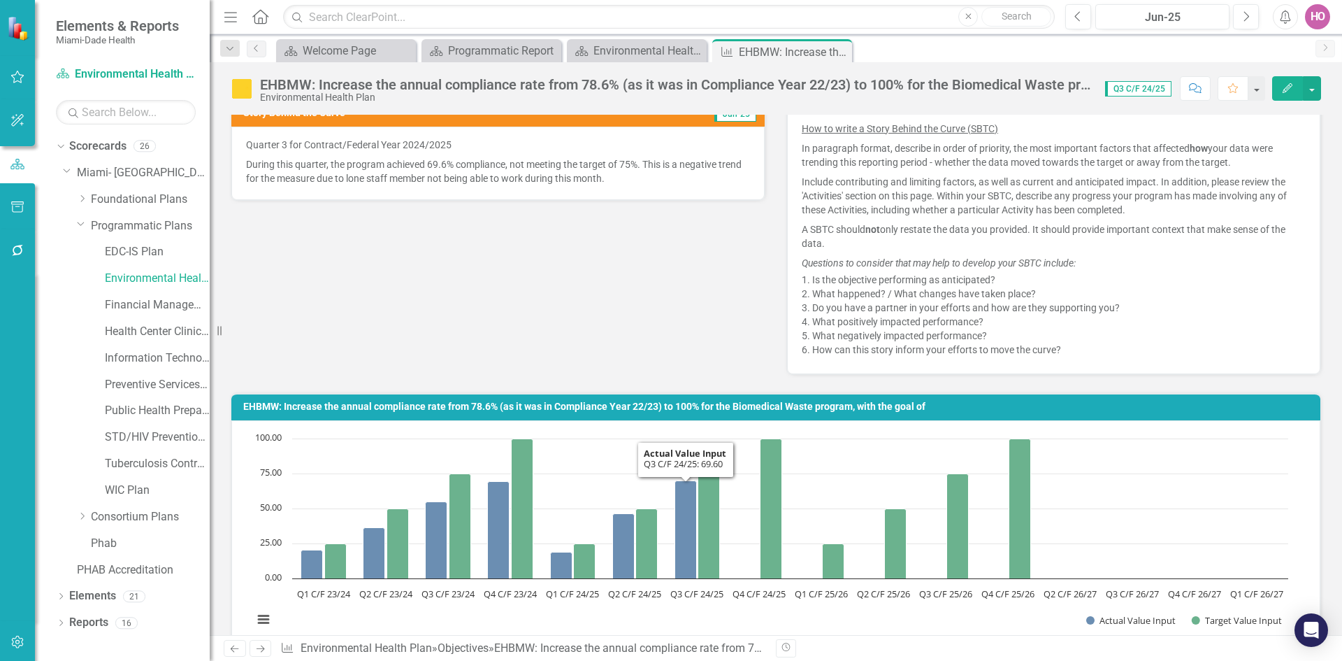
scroll to position [317, 0]
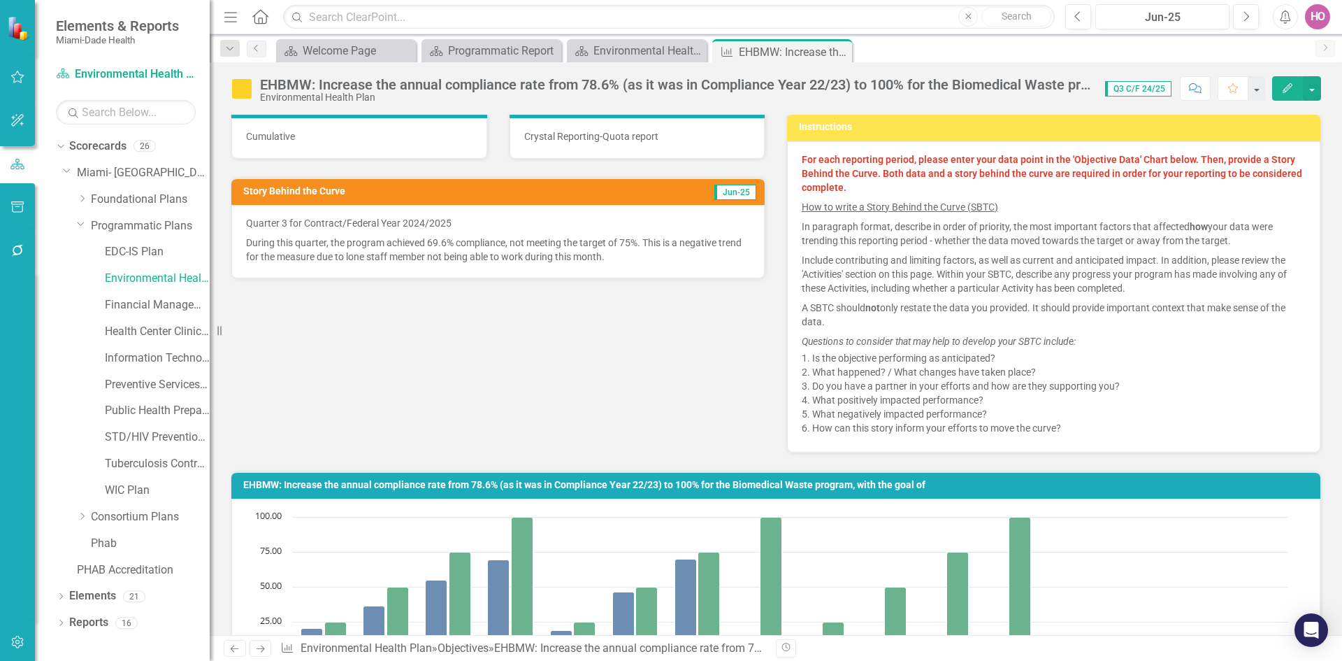
drag, startPoint x: 333, startPoint y: 245, endPoint x: 321, endPoint y: 237, distance: 14.5
click at [333, 245] on p "During this quarter, the program achieved 69.6% compliance, not meeting the tar…" at bounding box center [498, 248] width 504 height 31
click at [294, 237] on p "During this quarter, the program achieved 69.6% compliance, not meeting the tar…" at bounding box center [498, 248] width 504 height 31
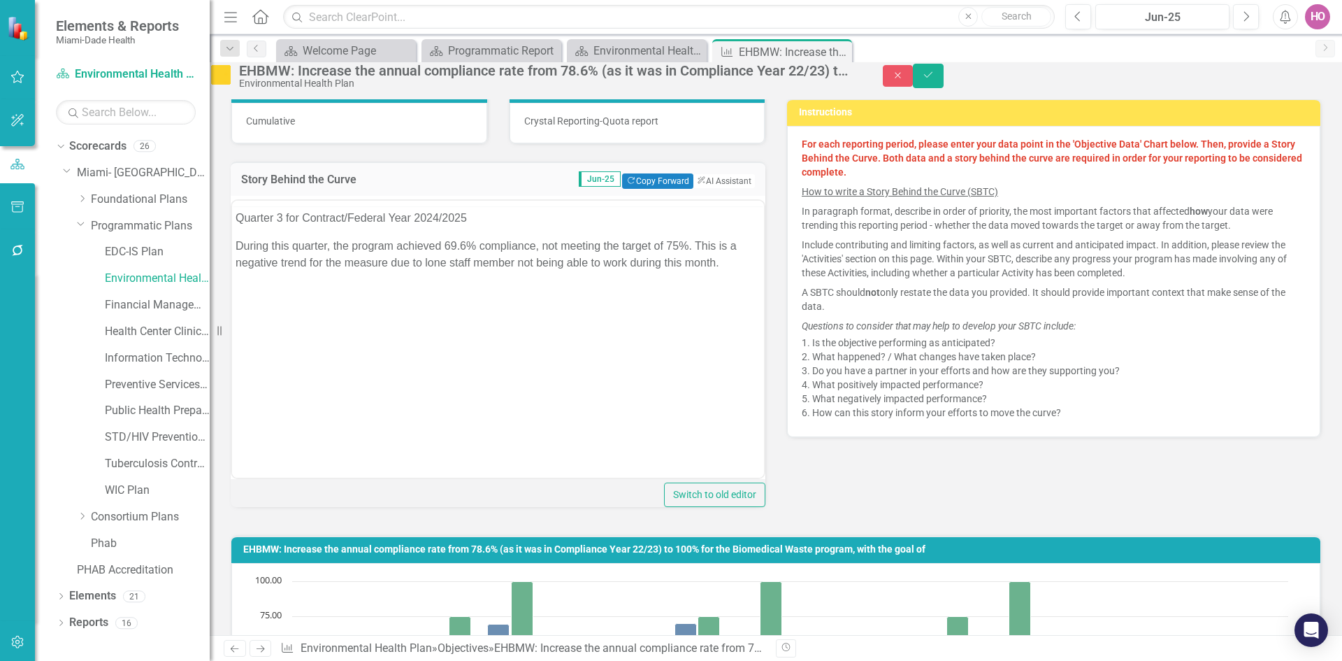
scroll to position [0, 0]
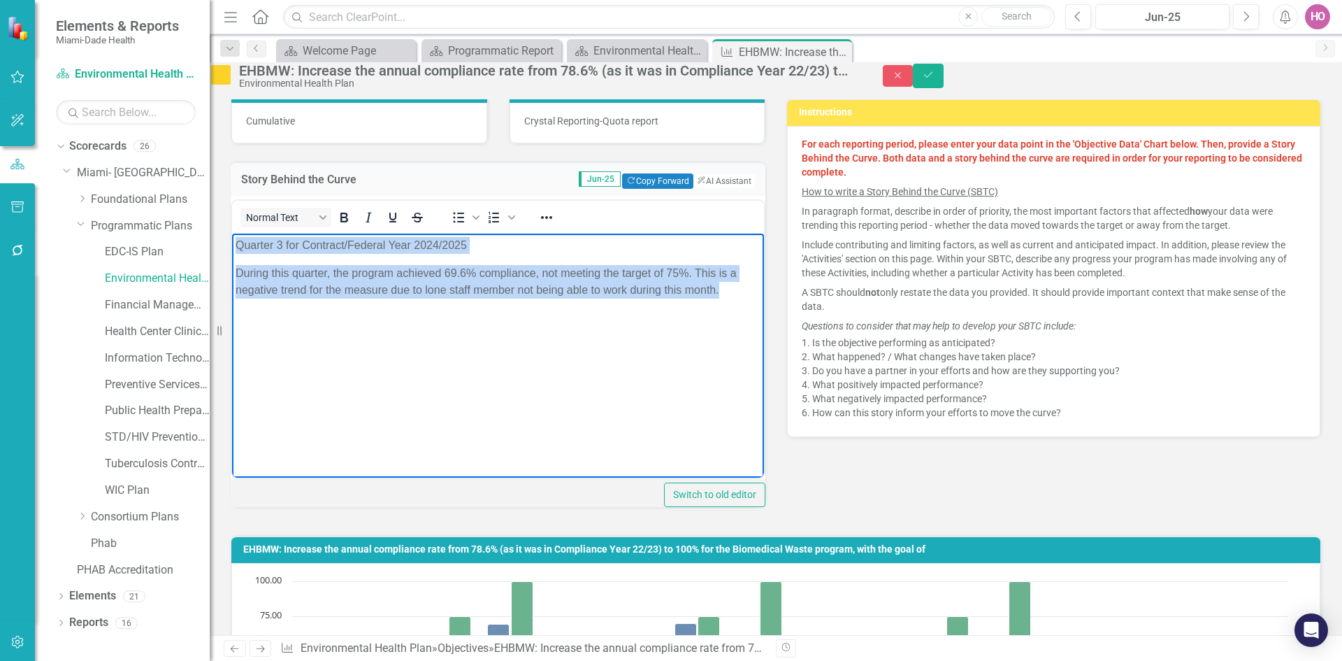
drag, startPoint x: 233, startPoint y: 241, endPoint x: 330, endPoint y: 305, distance: 115.9
click at [330, 305] on body "Quarter 3 for Contract/Federal Year 2024/2025 During this quarter, the program …" at bounding box center [498, 338] width 532 height 210
copy body "Quarter 3 for Contract/Federal Year 2024/2025 During this quarter, the program …"
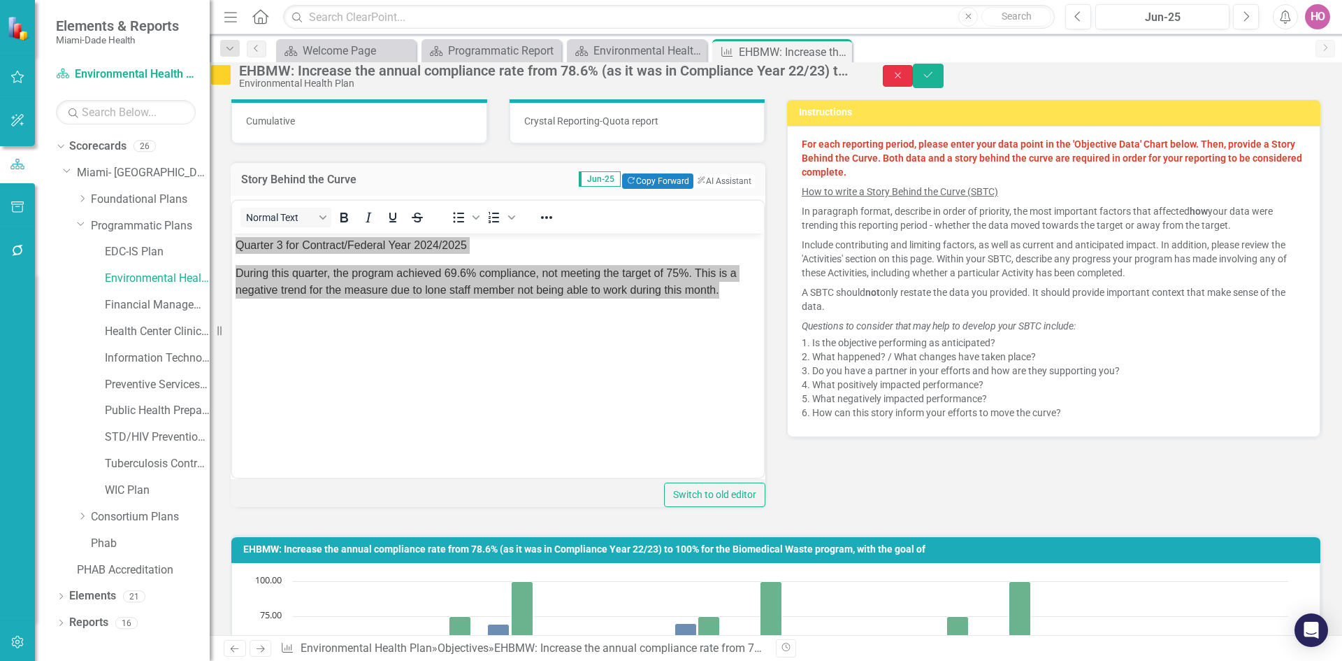
click at [904, 78] on icon "Close" at bounding box center [898, 76] width 13 height 10
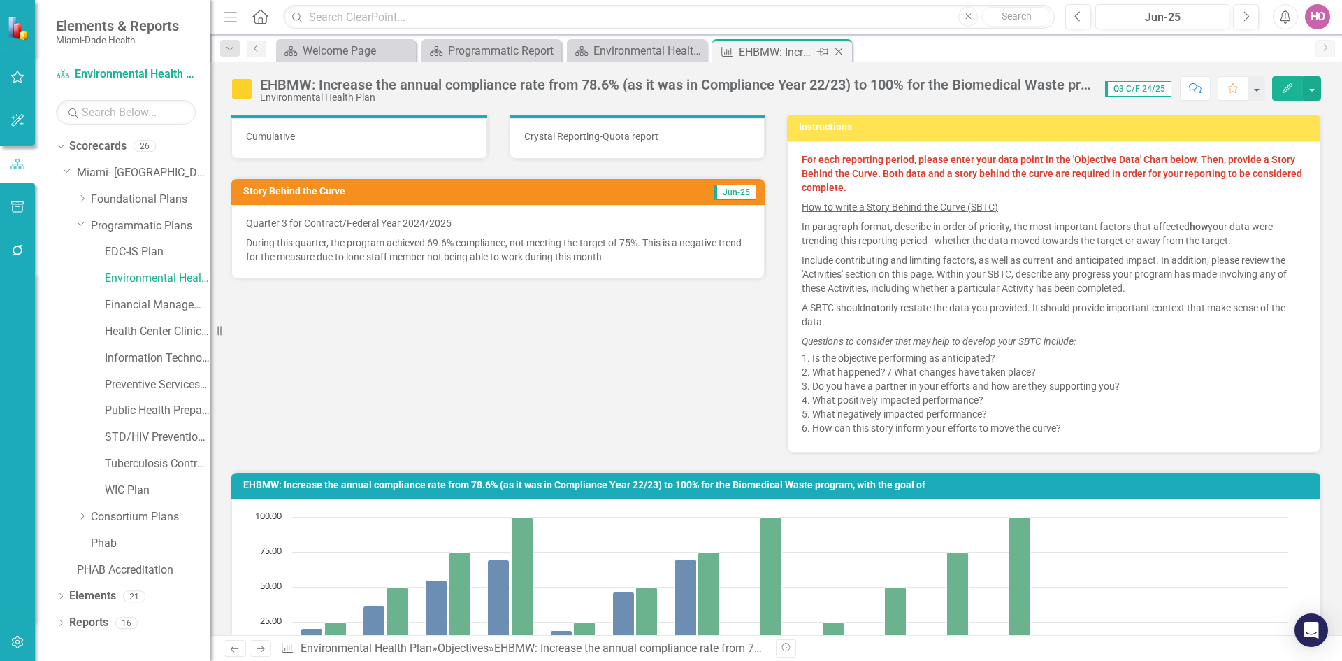
click at [842, 52] on icon "Close" at bounding box center [839, 51] width 14 height 11
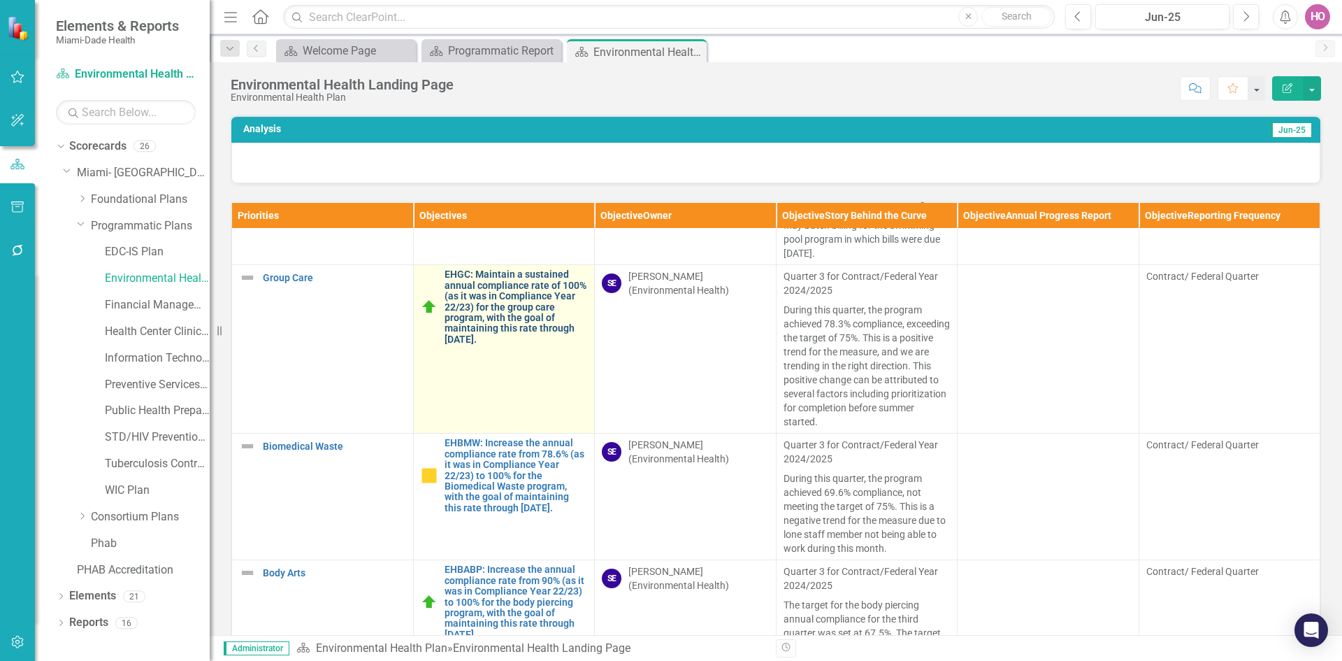
scroll to position [419, 0]
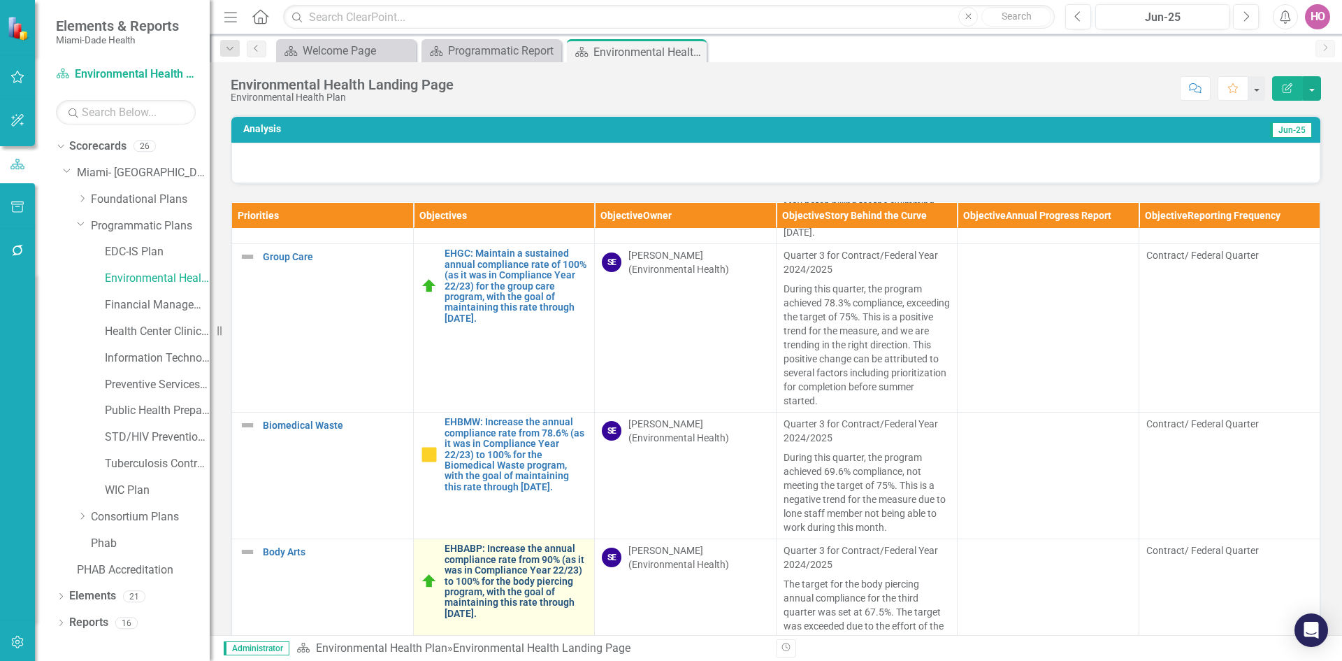
click at [484, 547] on link "EHBABP: Increase the annual compliance rate from 90% (as it was in Compliance Y…" at bounding box center [516, 580] width 143 height 75
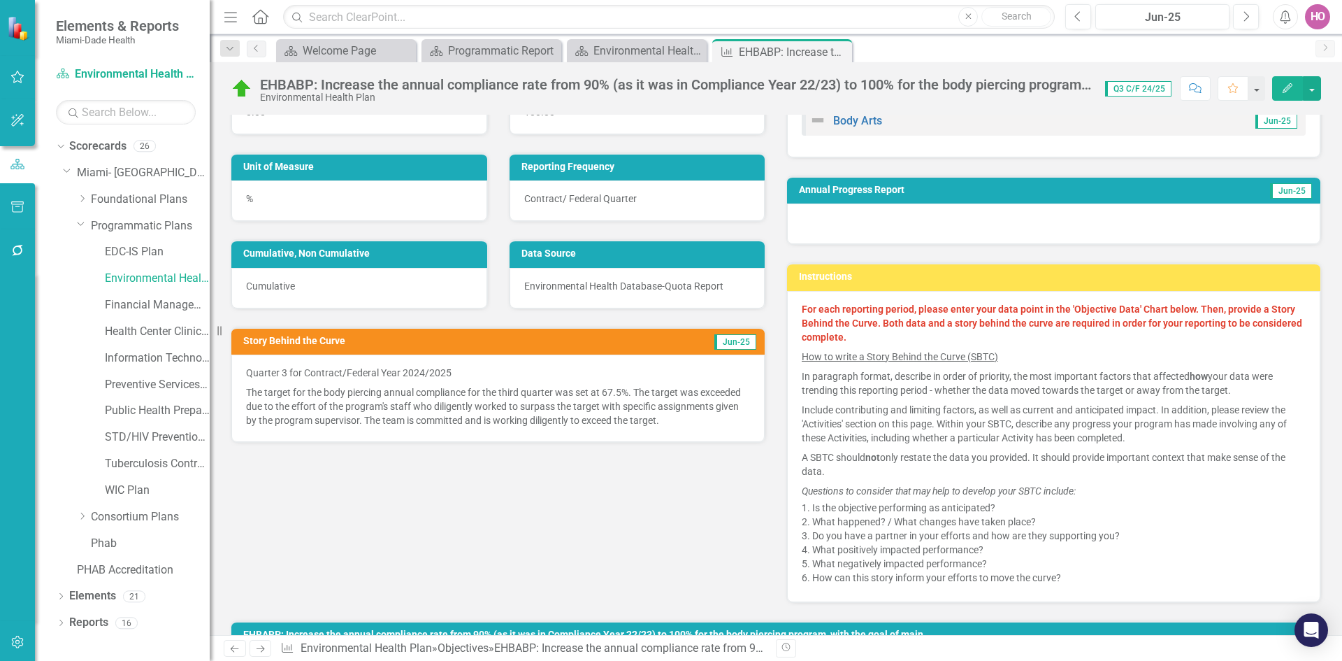
scroll to position [140, 0]
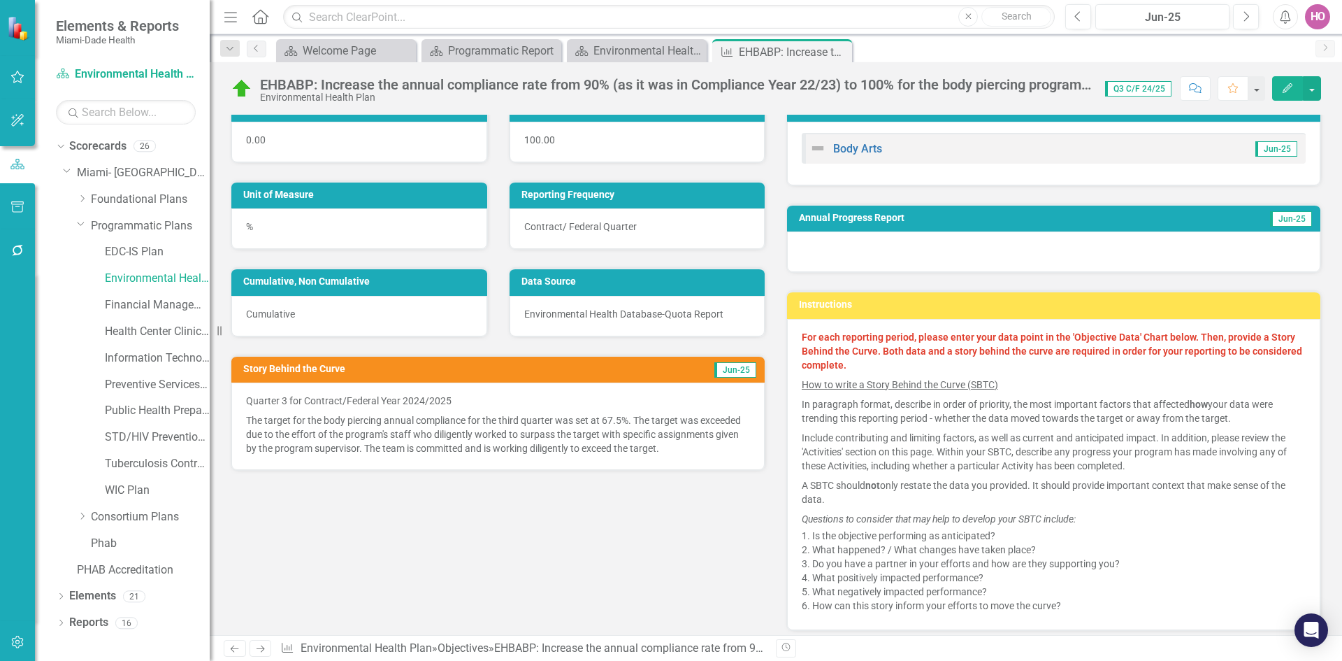
click at [361, 426] on p "The target for the body piercing annual compliance for the third quarter was se…" at bounding box center [498, 432] width 504 height 45
click at [287, 410] on p "The target for the body piercing annual compliance for the third quarter was se…" at bounding box center [498, 432] width 504 height 45
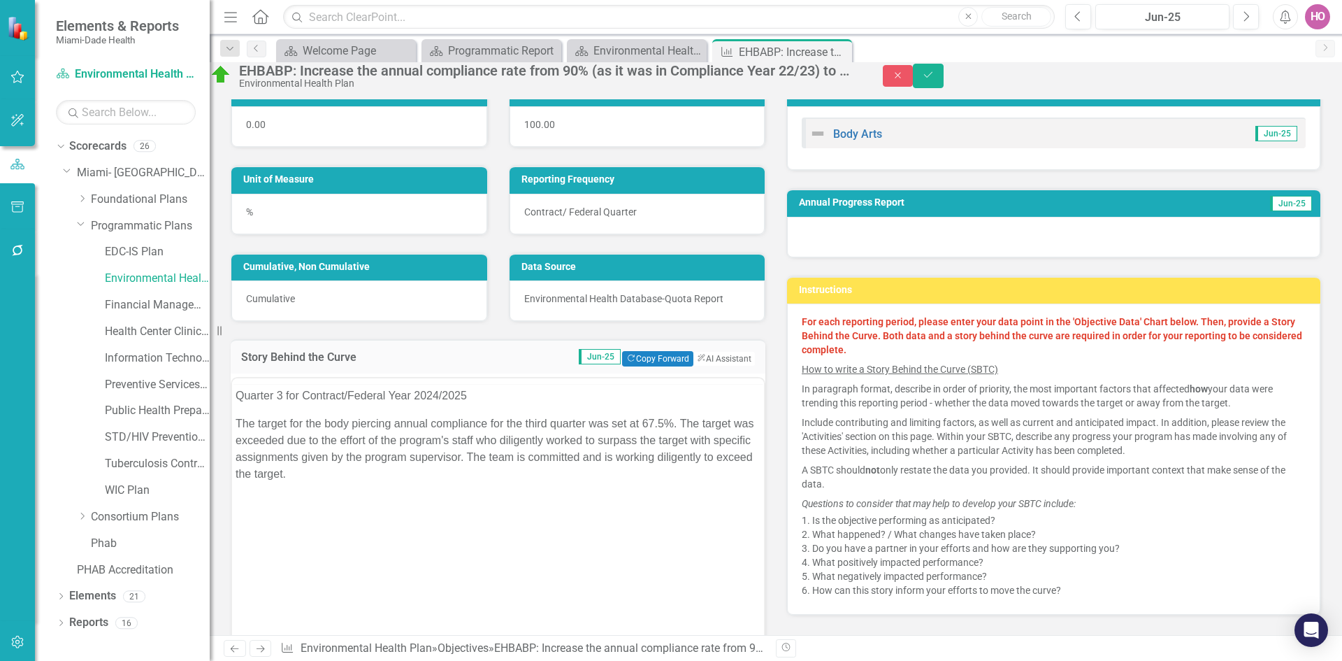
scroll to position [0, 0]
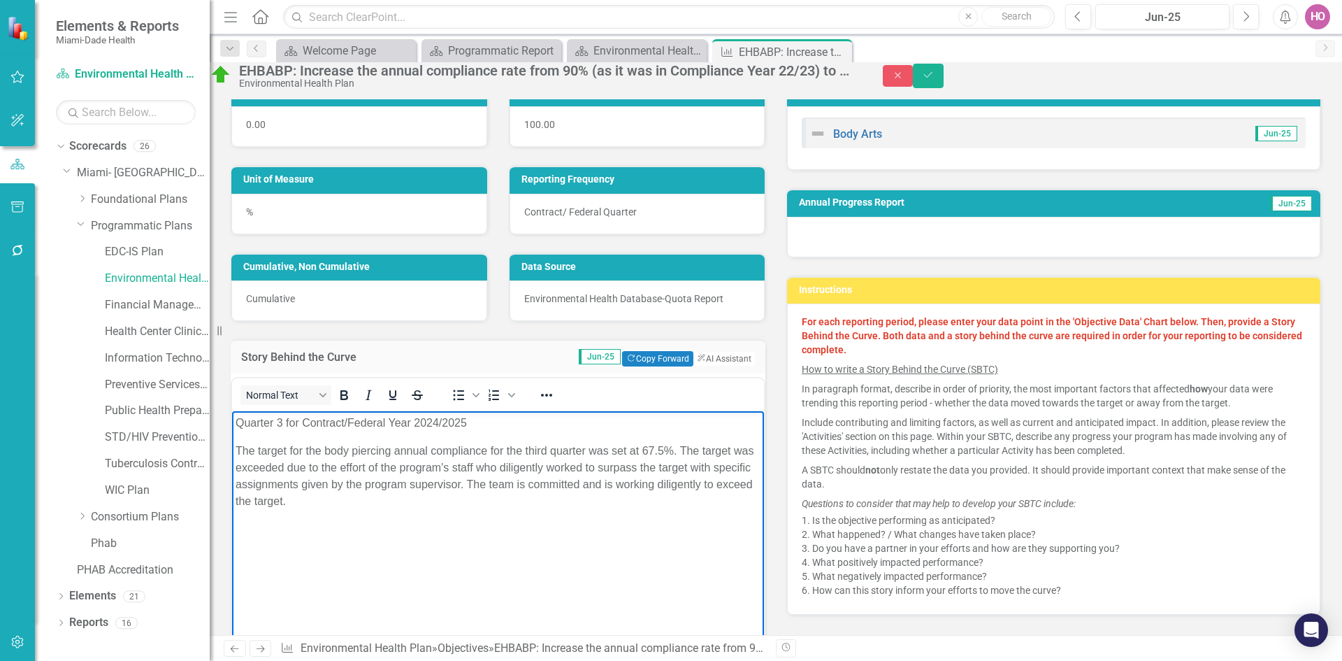
drag, startPoint x: 235, startPoint y: 421, endPoint x: 435, endPoint y: 507, distance: 218.5
click at [435, 507] on body "Quarter 3 for Contract/Federal Year 2024/2025 The target for the body piercing …" at bounding box center [498, 515] width 532 height 210
copy body "Quarter 3 for Contract/Federal Year 2024/2025 The target for the body piercing …"
click at [904, 80] on icon "Close" at bounding box center [898, 76] width 13 height 10
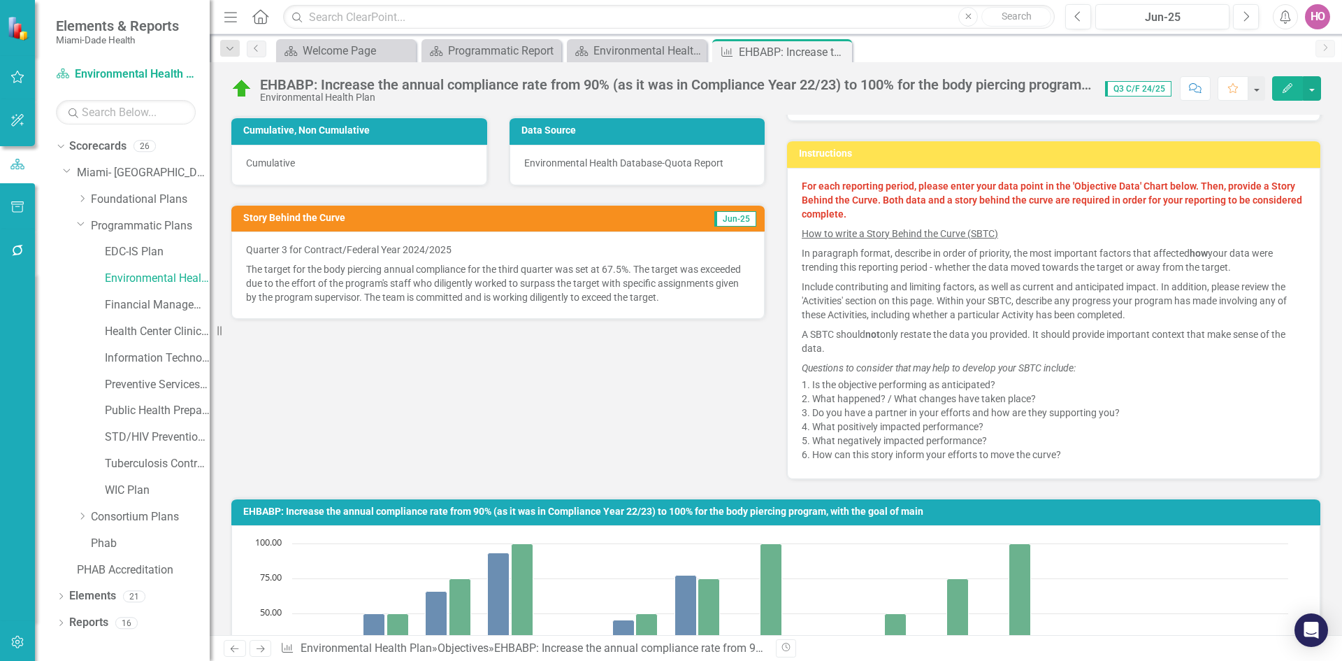
scroll to position [140, 0]
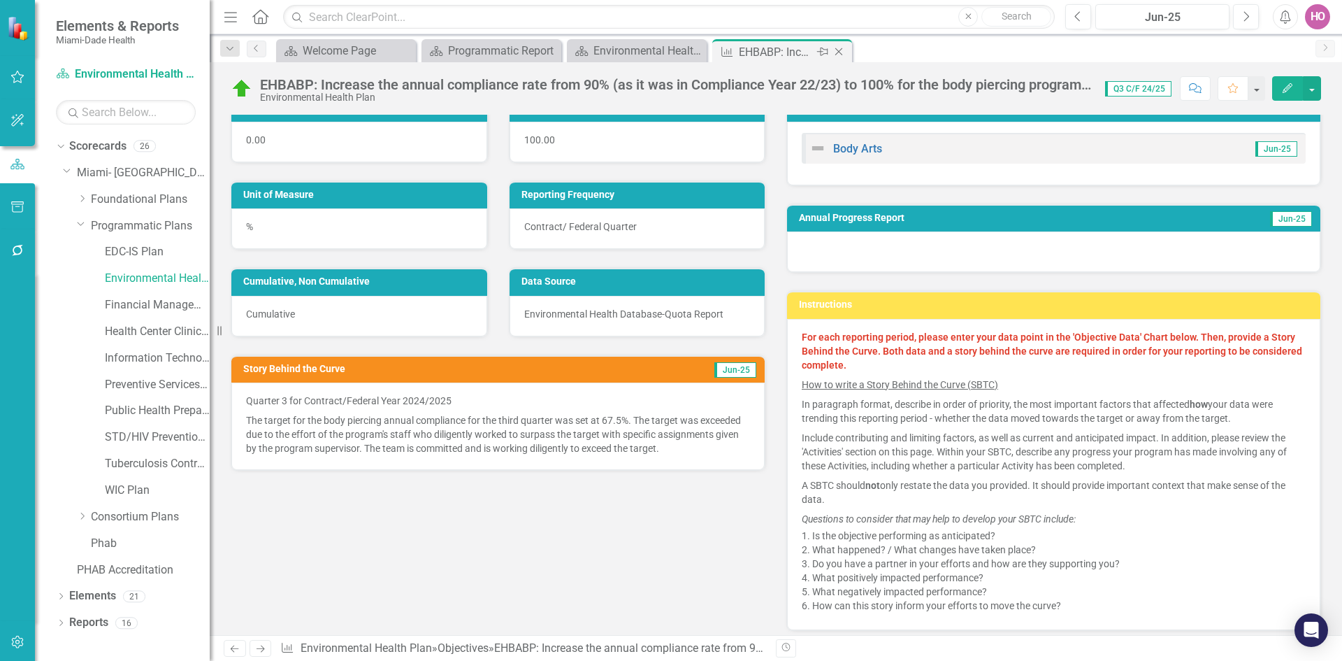
click at [844, 56] on icon "Close" at bounding box center [839, 51] width 14 height 11
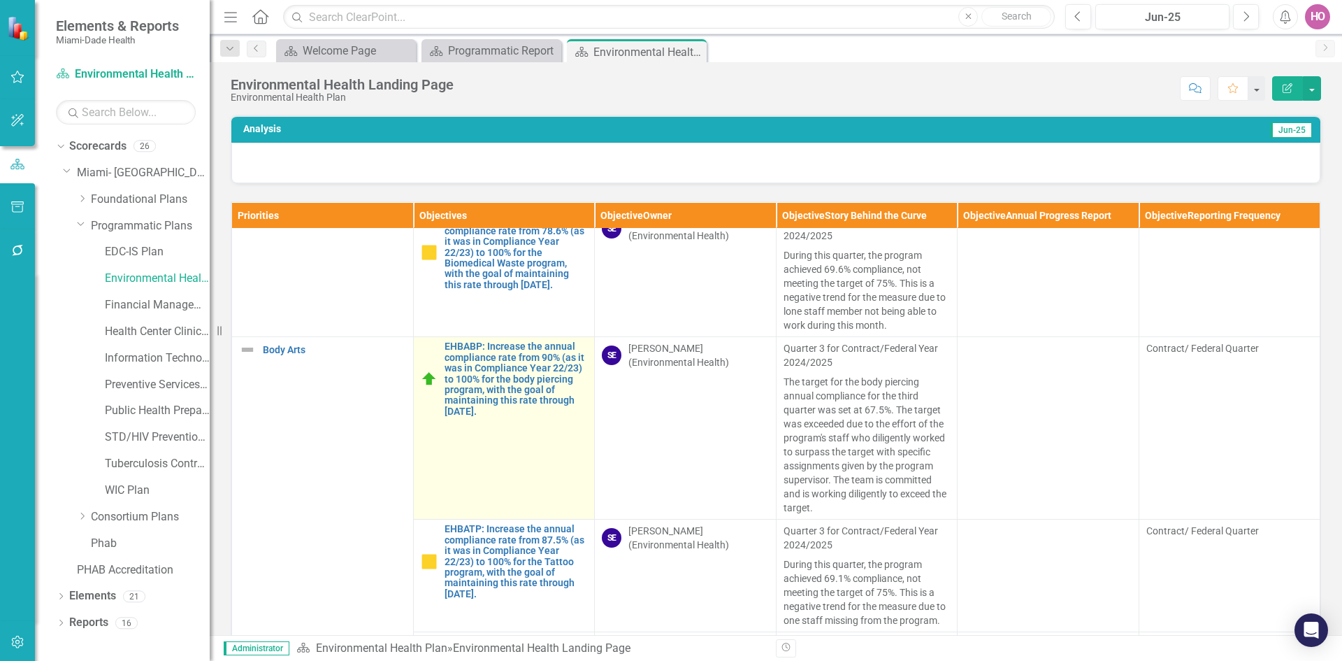
scroll to position [629, 0]
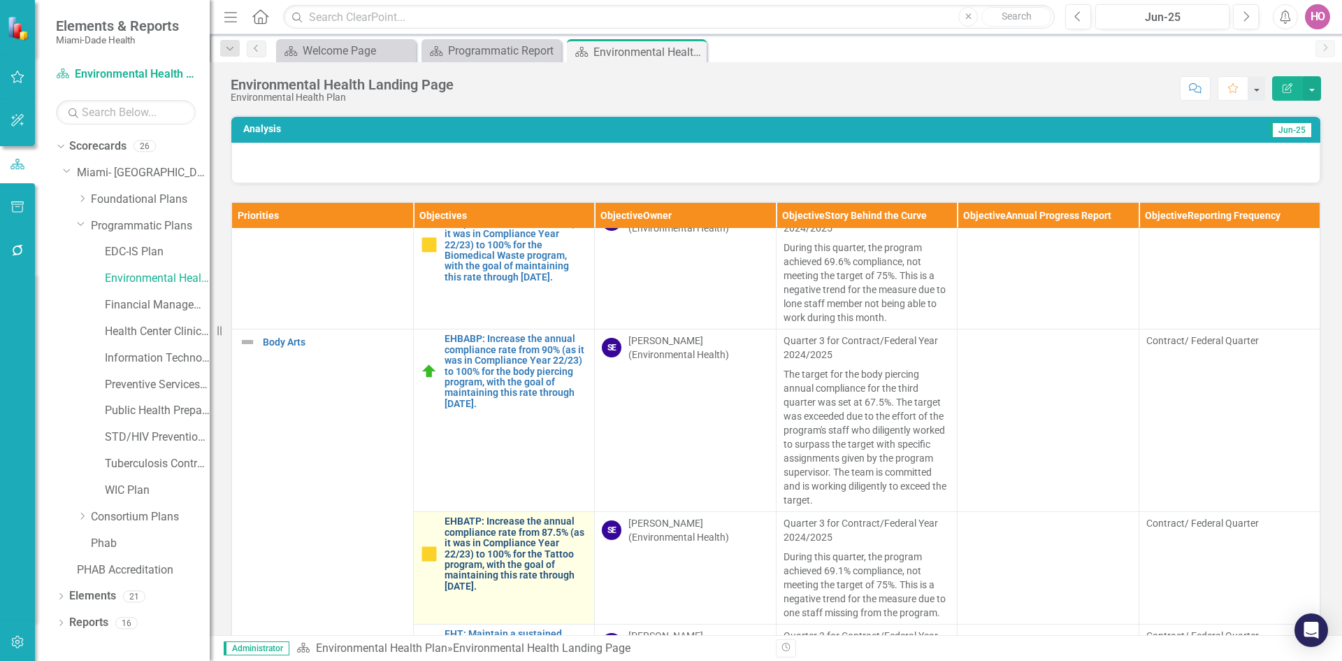
click at [491, 516] on link "EHBATP: Increase the annual compliance rate from 87.5% (as it was in Compliance…" at bounding box center [516, 553] width 143 height 75
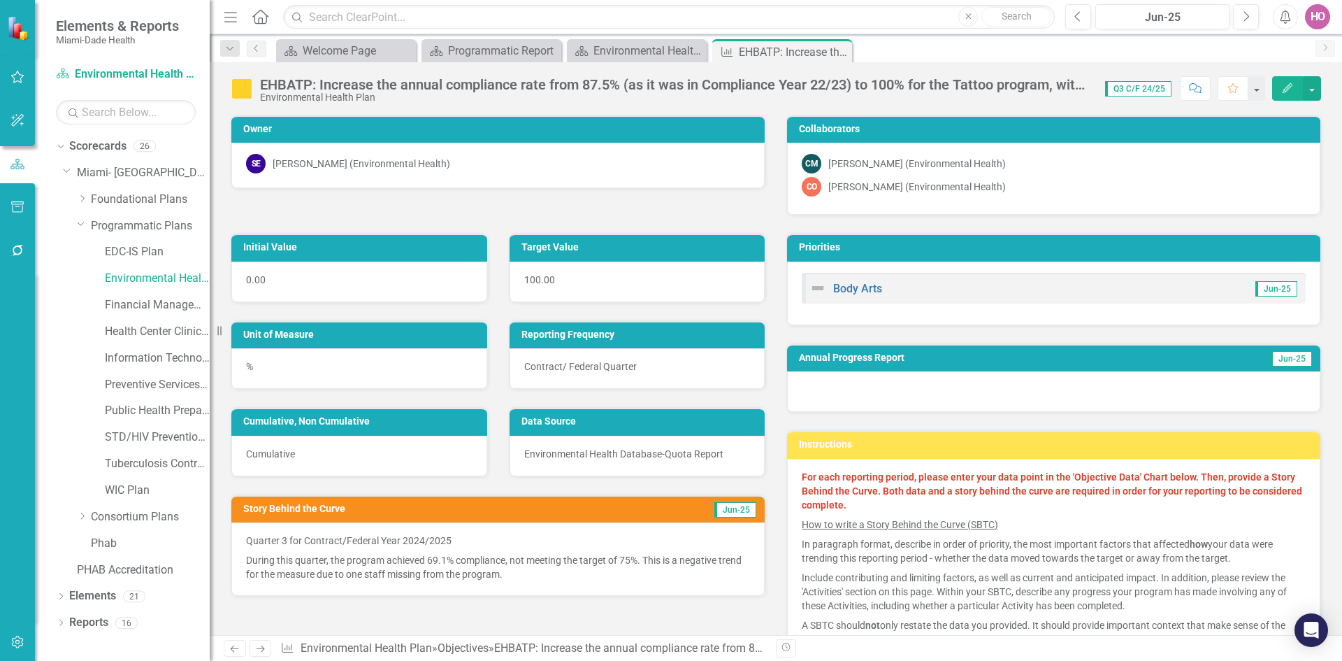
click at [364, 566] on p "During this quarter, the program achieved 69.1% compliance, not meeting the tar…" at bounding box center [498, 565] width 504 height 31
click at [319, 560] on p "During this quarter, the program achieved 69.1% compliance, not meeting the tar…" at bounding box center [498, 565] width 504 height 31
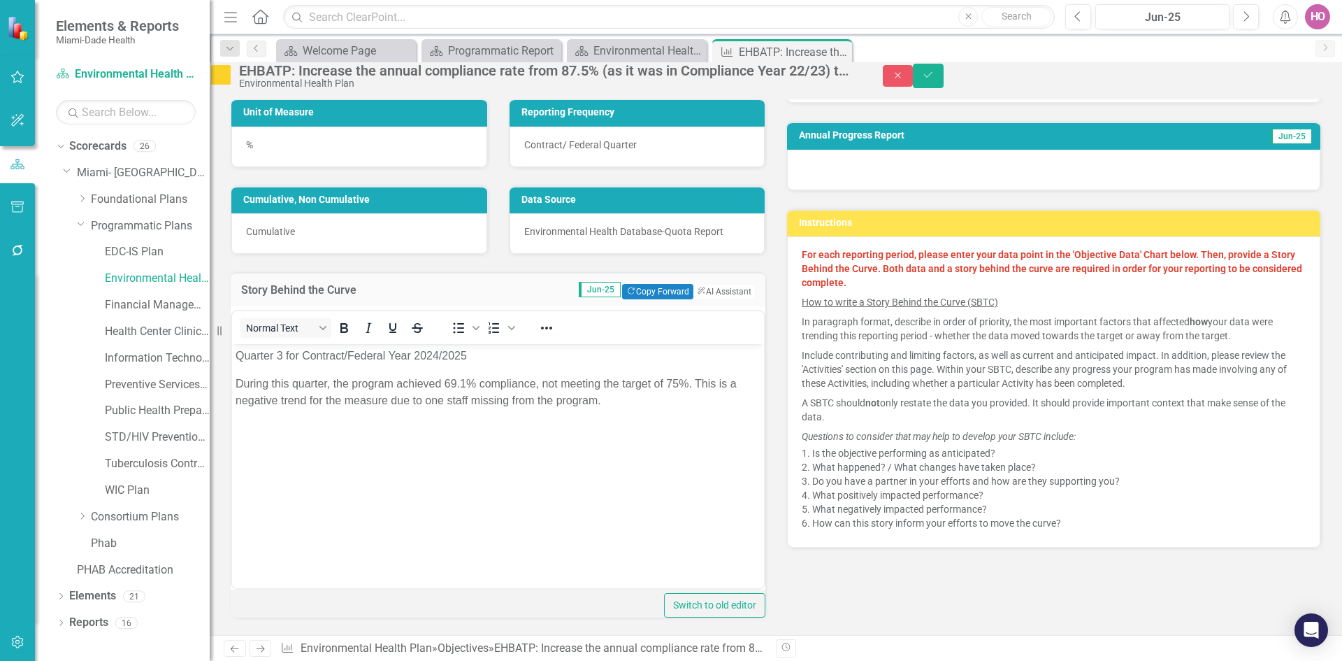
scroll to position [210, 0]
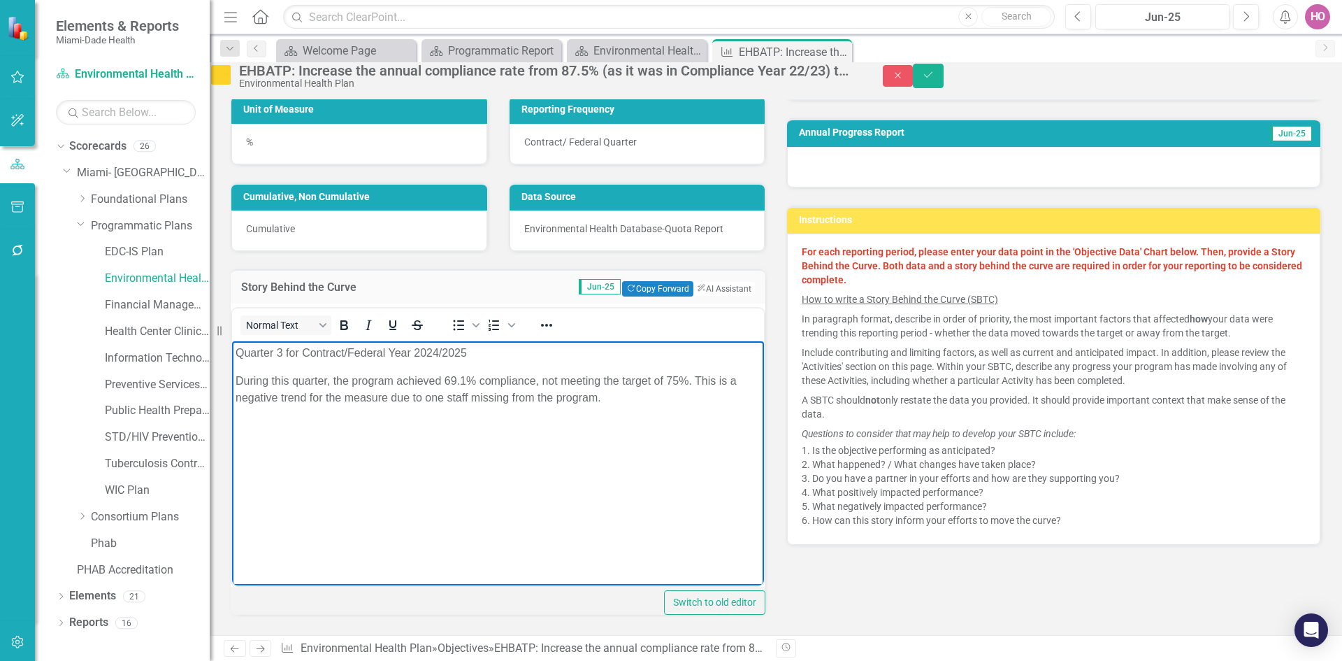
drag, startPoint x: 235, startPoint y: 351, endPoint x: 633, endPoint y: 399, distance: 400.6
click at [633, 399] on body "Quarter 3 for Contract/Federal Year 2024/2025 During this quarter, the program …" at bounding box center [498, 445] width 532 height 210
copy body "Quarter 3 for Contract/Federal Year 2024/2025 During this quarter, the program …"
drag, startPoint x: 1271, startPoint y: 78, endPoint x: 1190, endPoint y: 107, distance: 86.2
click at [904, 78] on icon "Close" at bounding box center [898, 76] width 13 height 10
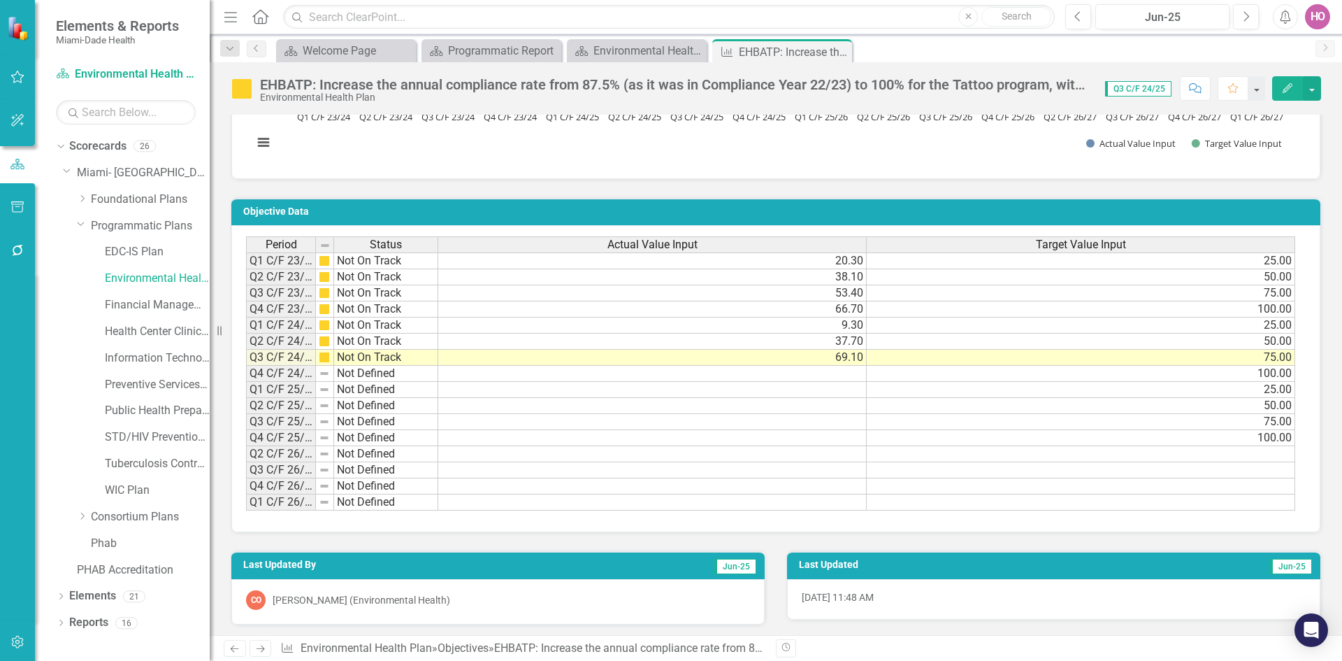
scroll to position [877, 0]
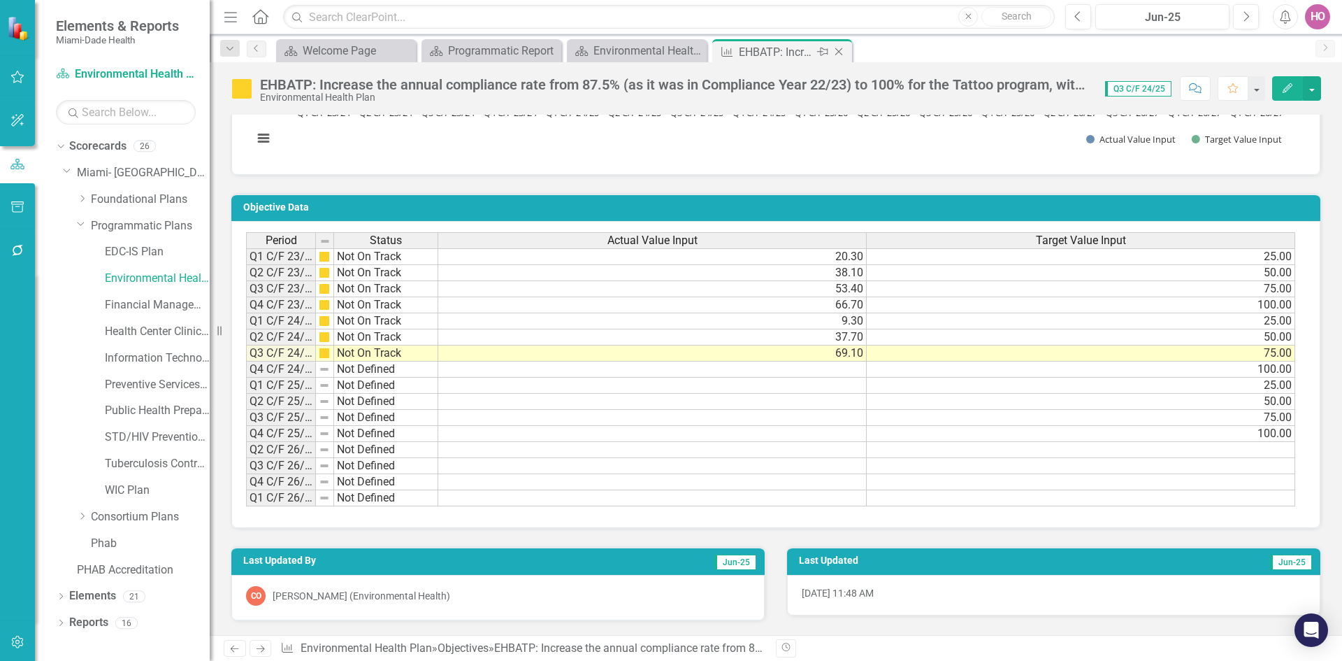
click at [840, 51] on icon "Close" at bounding box center [839, 51] width 14 height 11
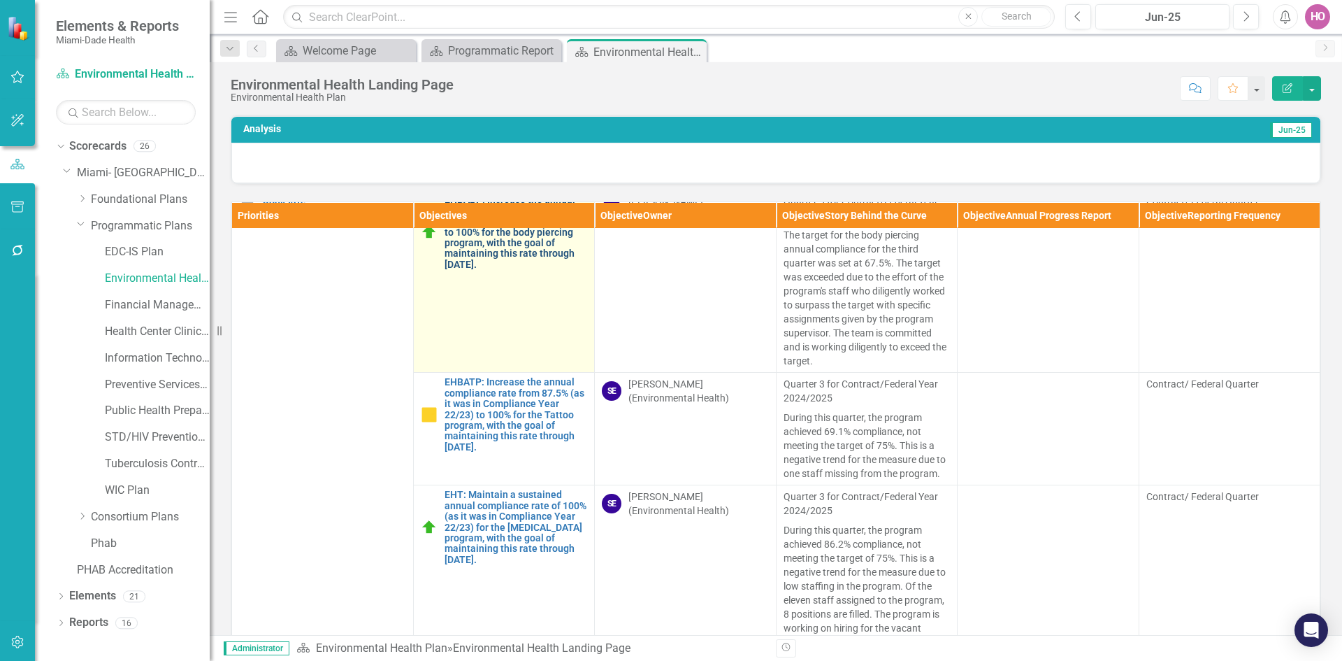
scroll to position [839, 0]
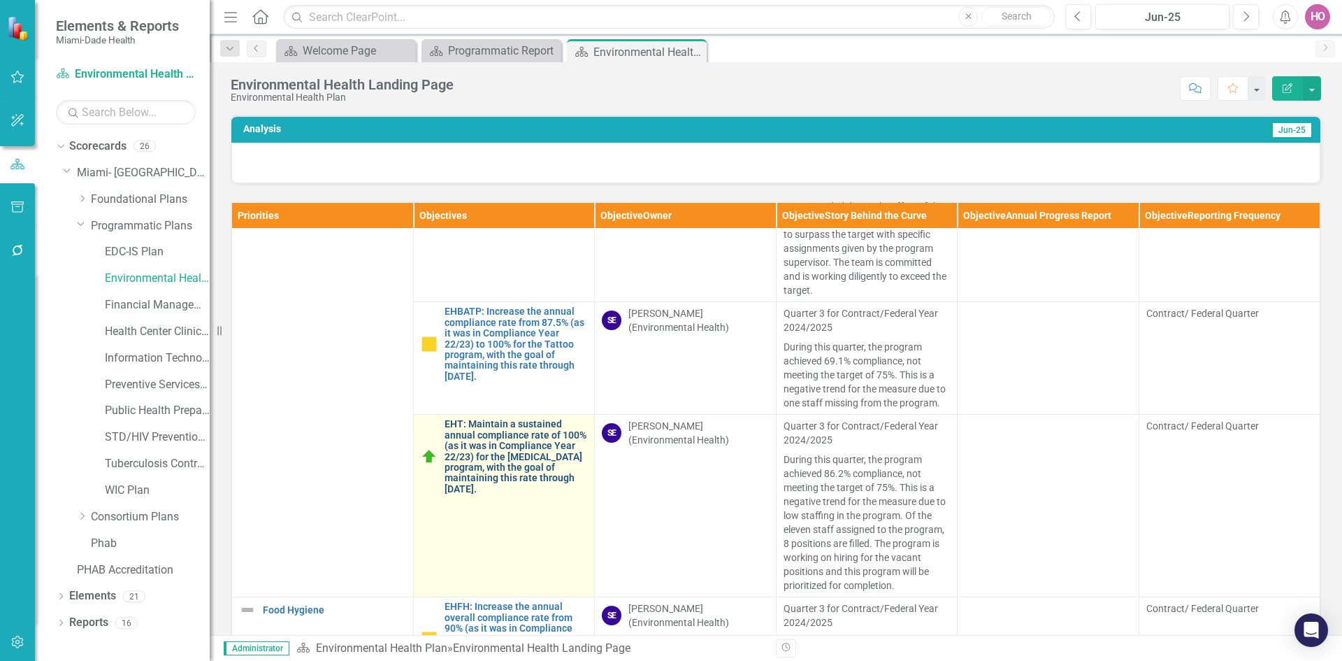
click at [491, 426] on link "EHT: Maintain a sustained annual compliance rate of 100% (as it was in Complian…" at bounding box center [516, 456] width 143 height 75
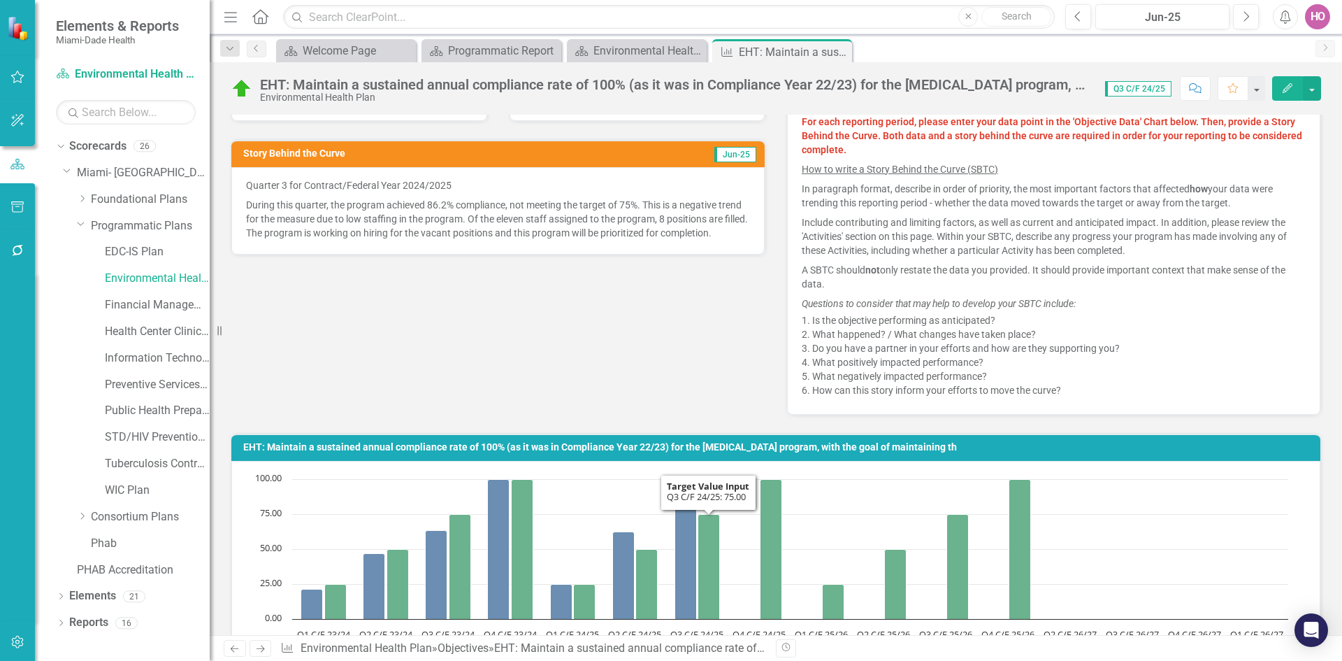
scroll to position [178, 0]
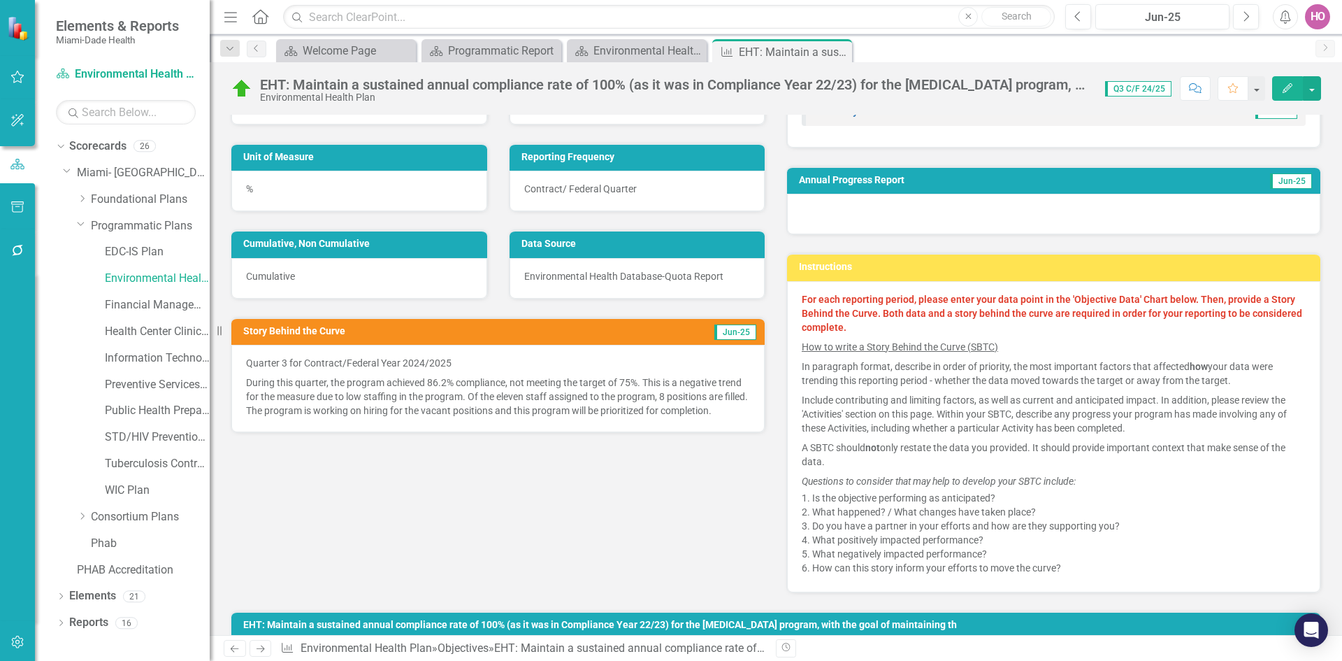
click at [332, 382] on p "During this quarter, the program achieved 86.2% compliance, not meeting the tar…" at bounding box center [498, 395] width 504 height 45
click at [271, 374] on p "During this quarter, the program achieved 86.2% compliance, not meeting the tar…" at bounding box center [498, 395] width 504 height 45
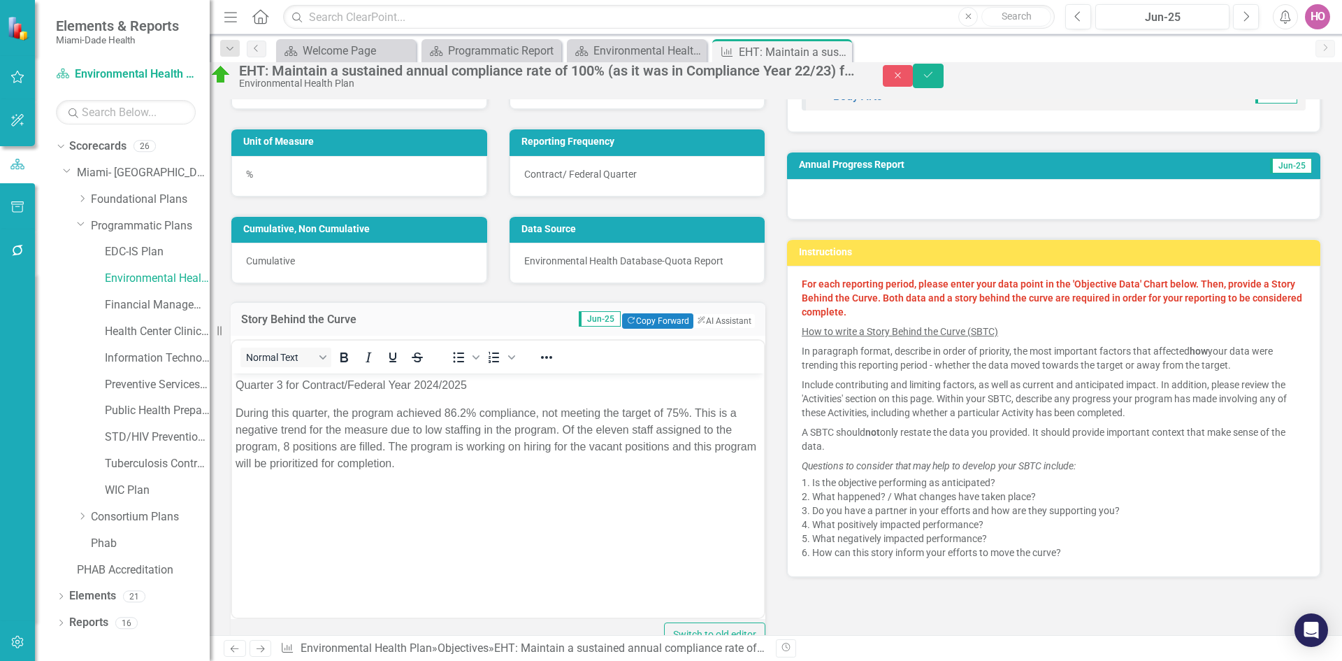
scroll to position [0, 0]
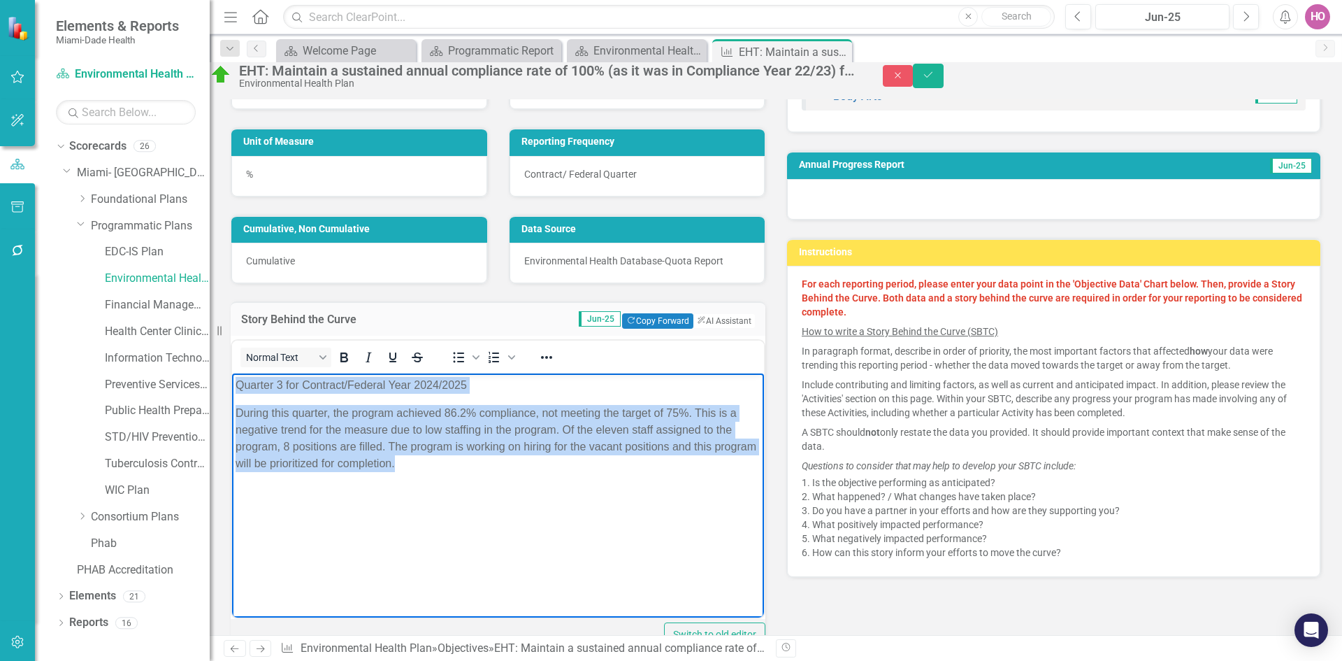
drag, startPoint x: 236, startPoint y: 380, endPoint x: 461, endPoint y: 463, distance: 240.0
click at [461, 463] on body "Quarter 3 for Contract/Federal Year 2024/2025 During this quarter, the program …" at bounding box center [498, 478] width 532 height 210
copy body "Quarter 3 for Contract/Federal Year 2024/2025 During this quarter, the program …"
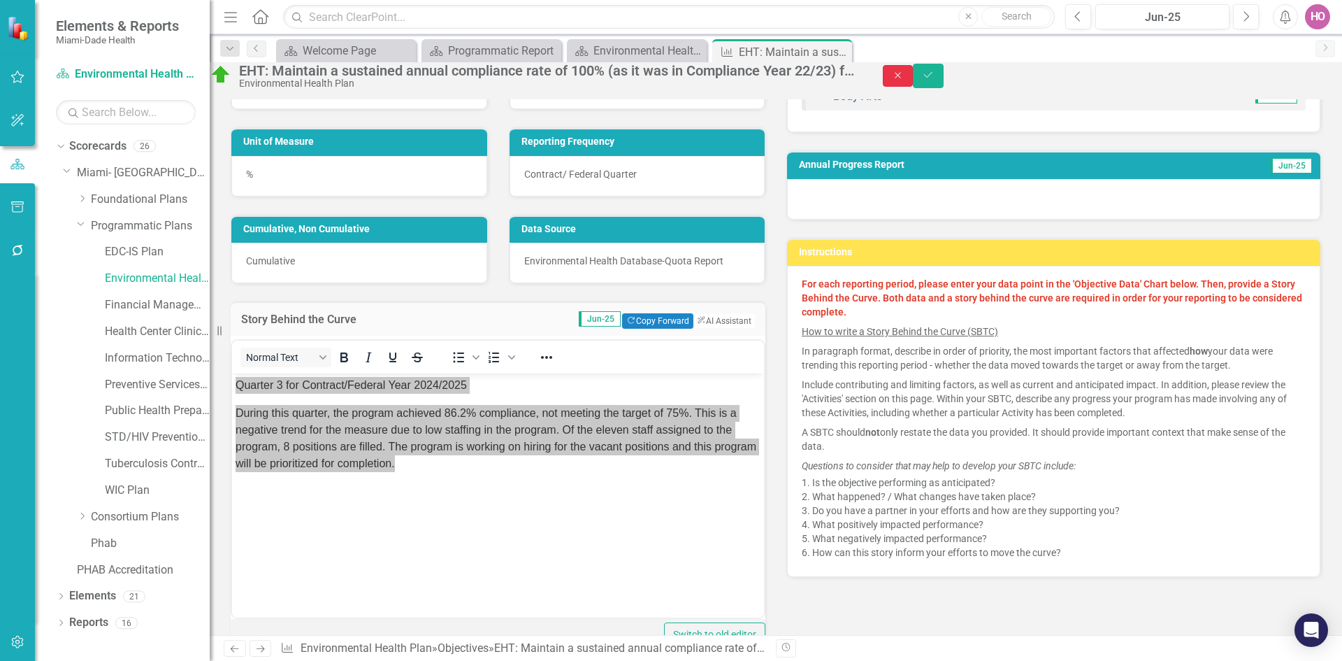
click at [901, 78] on icon "button" at bounding box center [898, 75] width 6 height 6
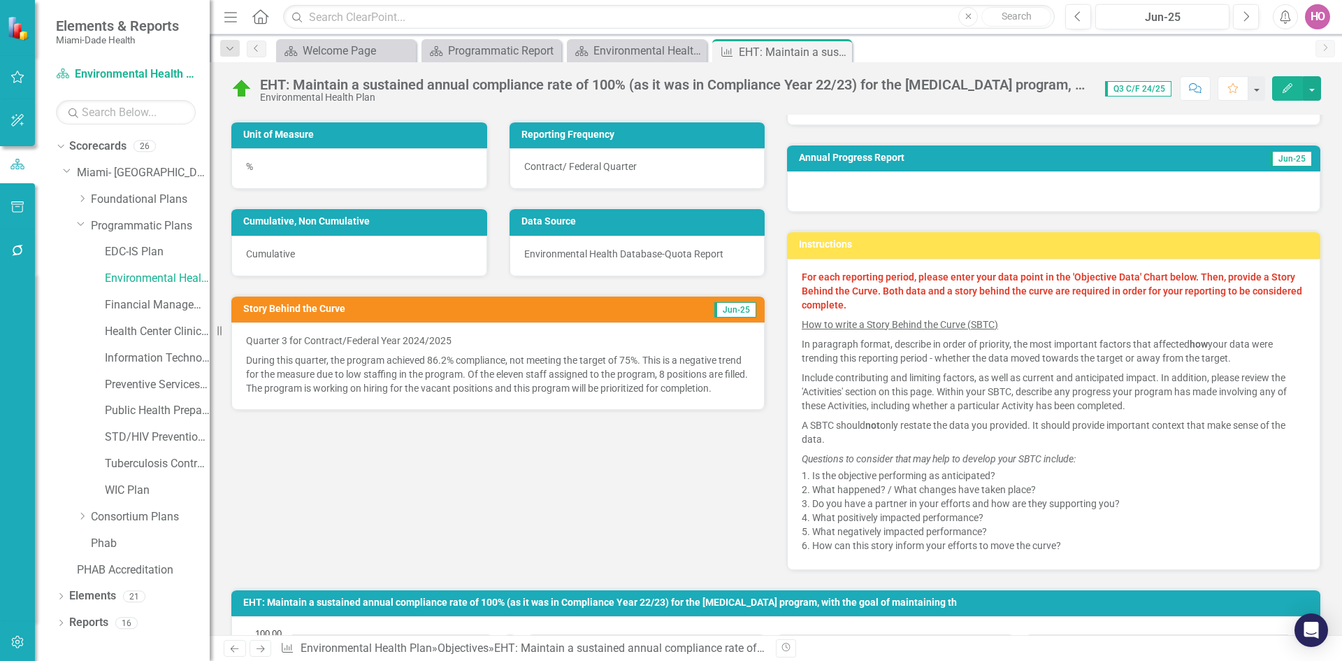
scroll to position [178, 0]
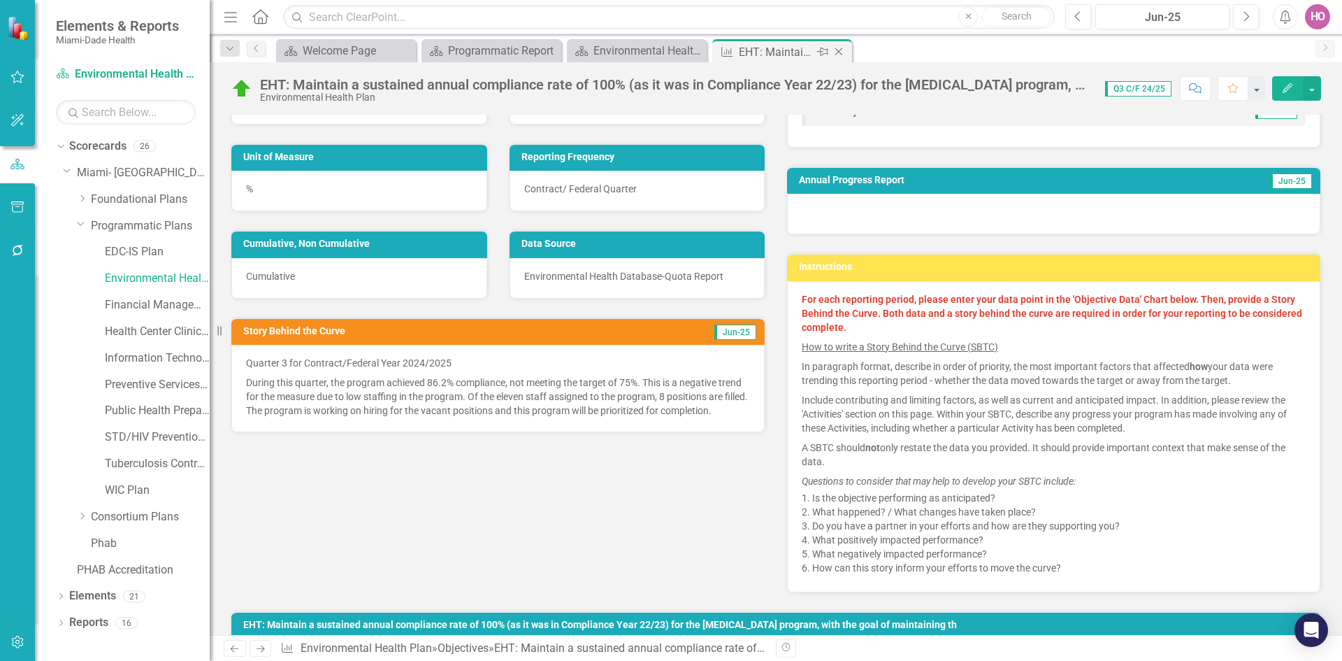
click at [841, 49] on icon "Close" at bounding box center [839, 51] width 14 height 11
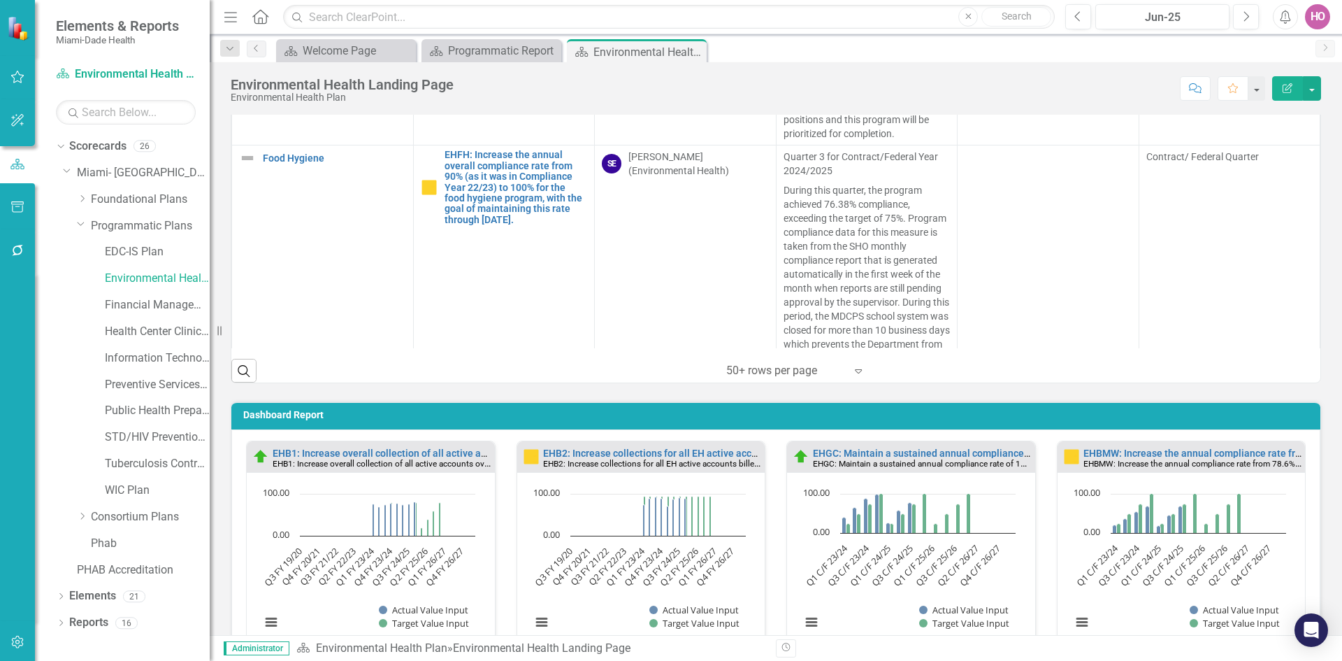
scroll to position [896, 0]
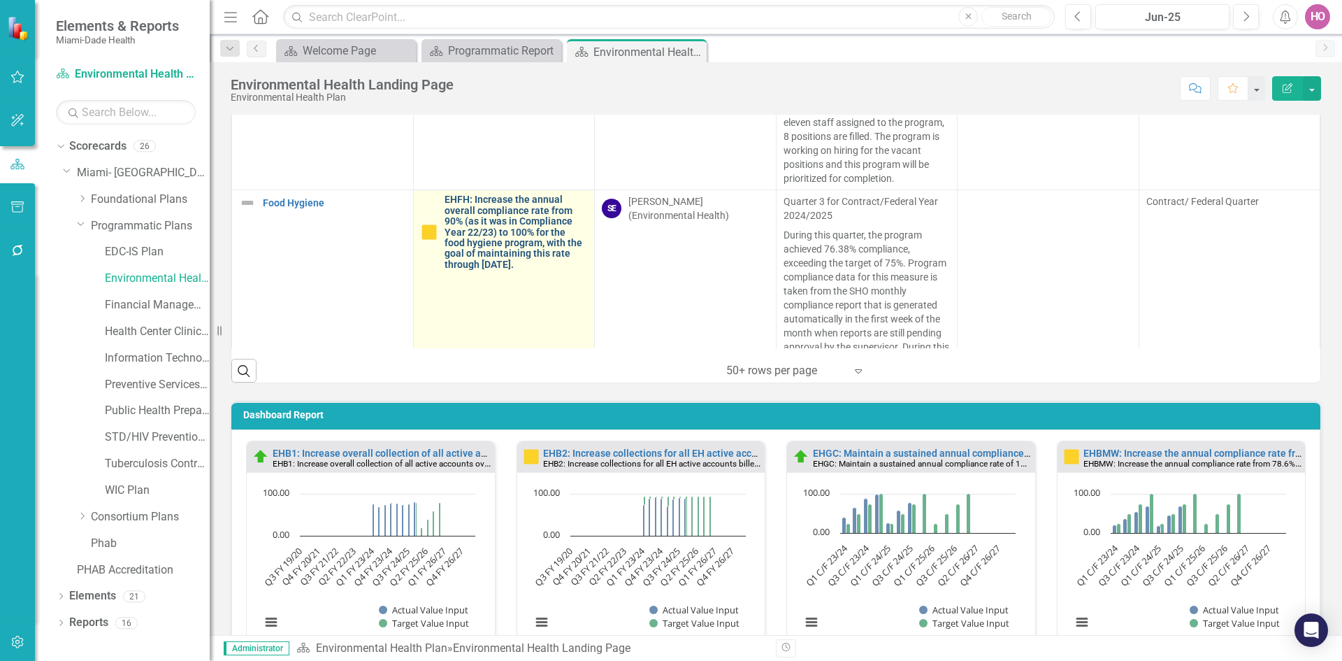
click at [505, 213] on link "EHFH: Increase the annual overall compliance rate from 90% (as it was in Compli…" at bounding box center [516, 231] width 143 height 75
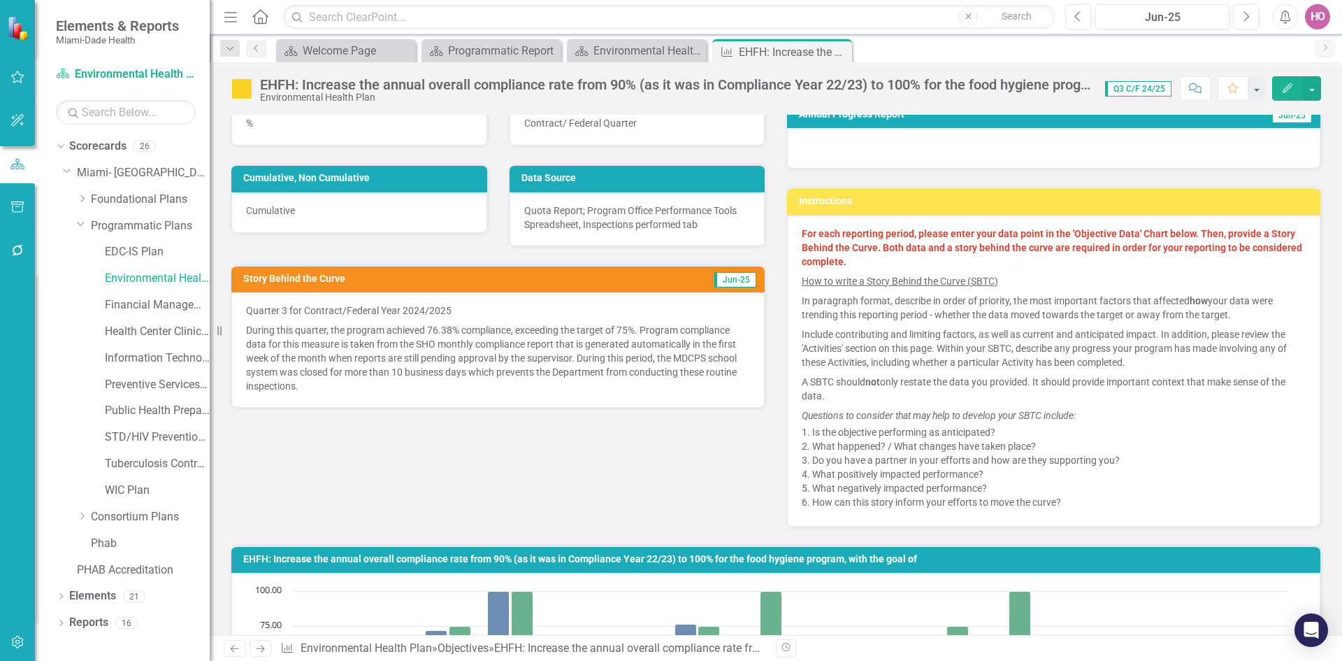
scroll to position [210, 0]
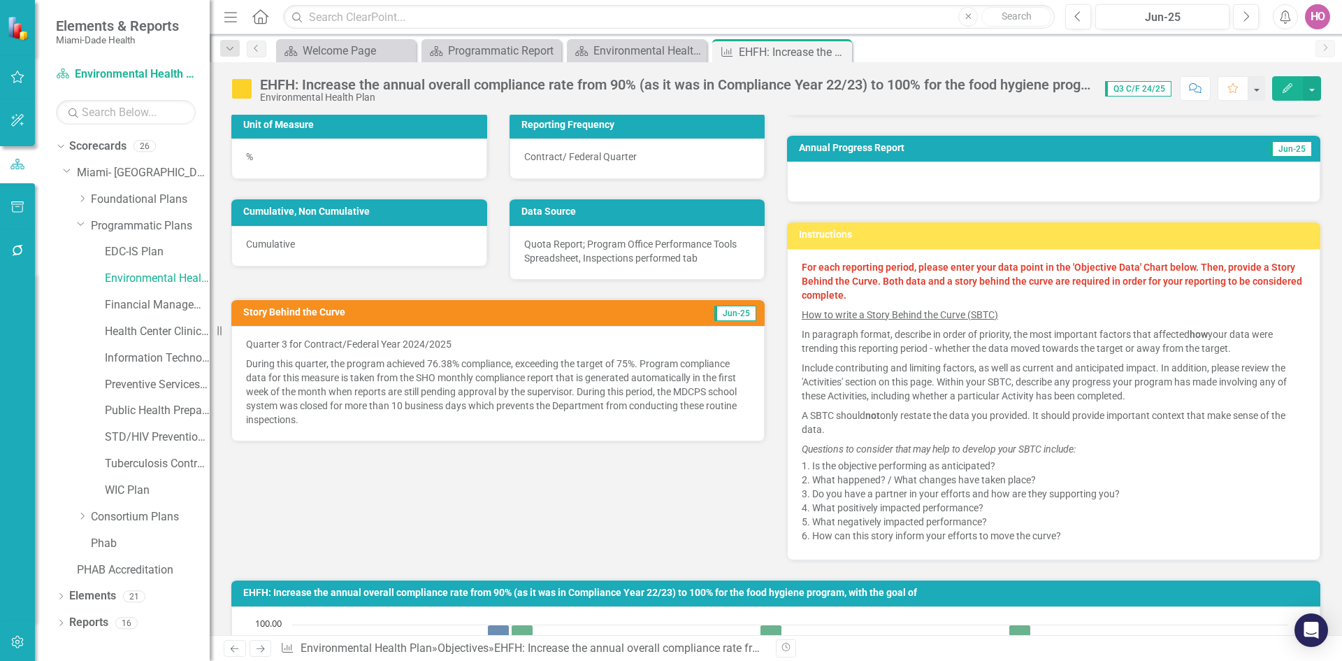
click at [294, 363] on p "During this quarter, the program achieved 76.38% compliance, exceeding the targ…" at bounding box center [498, 390] width 504 height 73
click at [268, 361] on p "During this quarter, the program achieved 76.38% compliance, exceeding the targ…" at bounding box center [498, 390] width 504 height 73
click at [269, 361] on p "During this quarter, the program achieved 76.38% compliance, exceeding the targ…" at bounding box center [498, 390] width 504 height 73
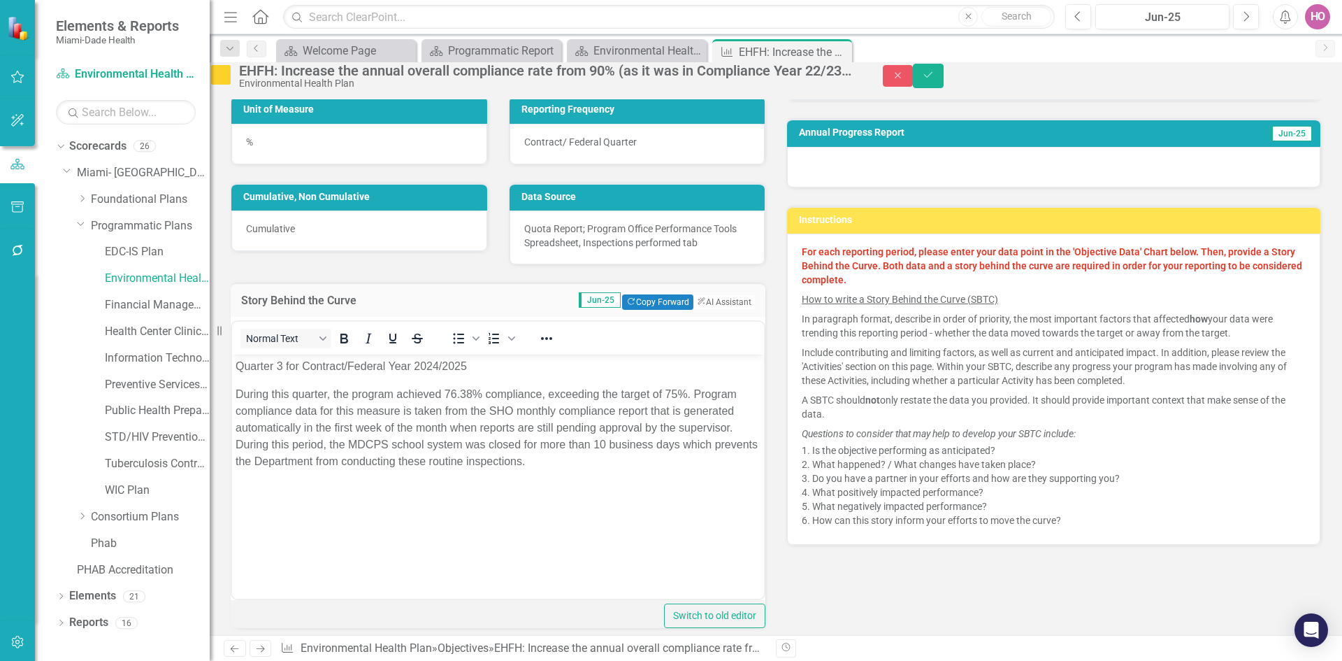
scroll to position [0, 0]
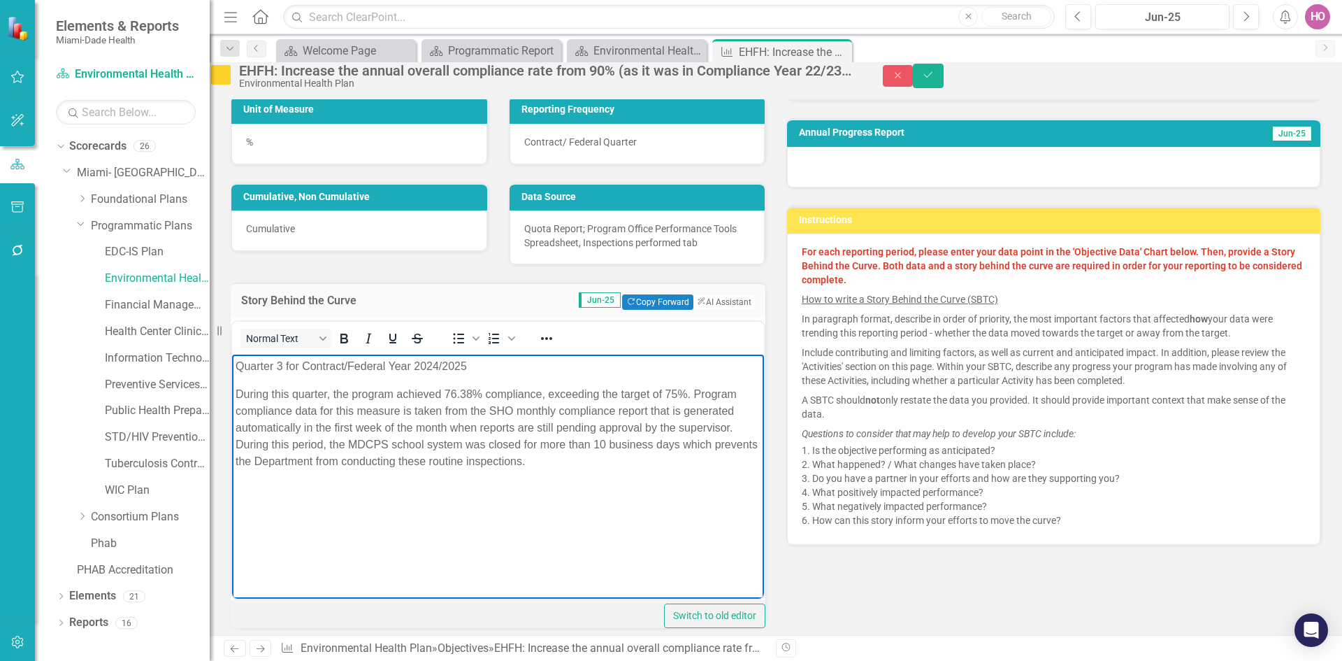
drag, startPoint x: 234, startPoint y: 362, endPoint x: 694, endPoint y: 466, distance: 471.4
click at [694, 466] on body "Quarter 3 for Contract/Federal Year 2024/2025 During this quarter, the program …" at bounding box center [498, 459] width 532 height 210
copy body "Quarter 3 for Contract/Federal Year 2024/2025 During this quarter, the program …"
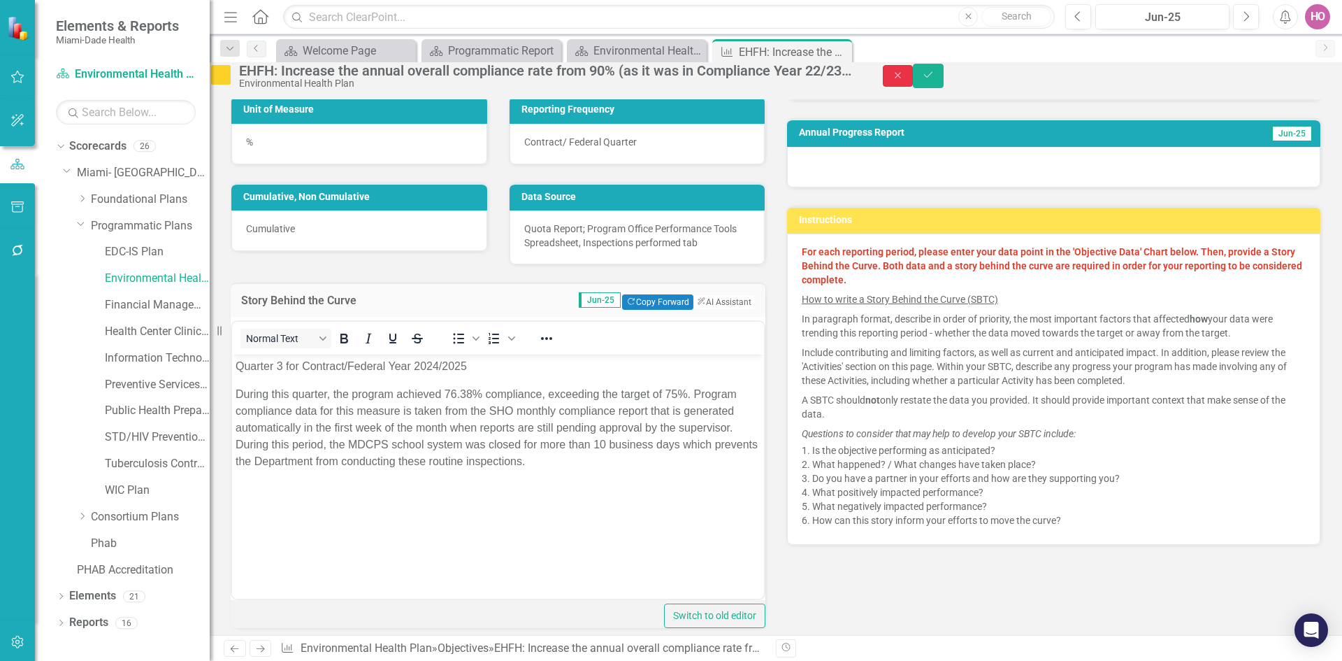
click at [904, 78] on icon "Close" at bounding box center [898, 76] width 13 height 10
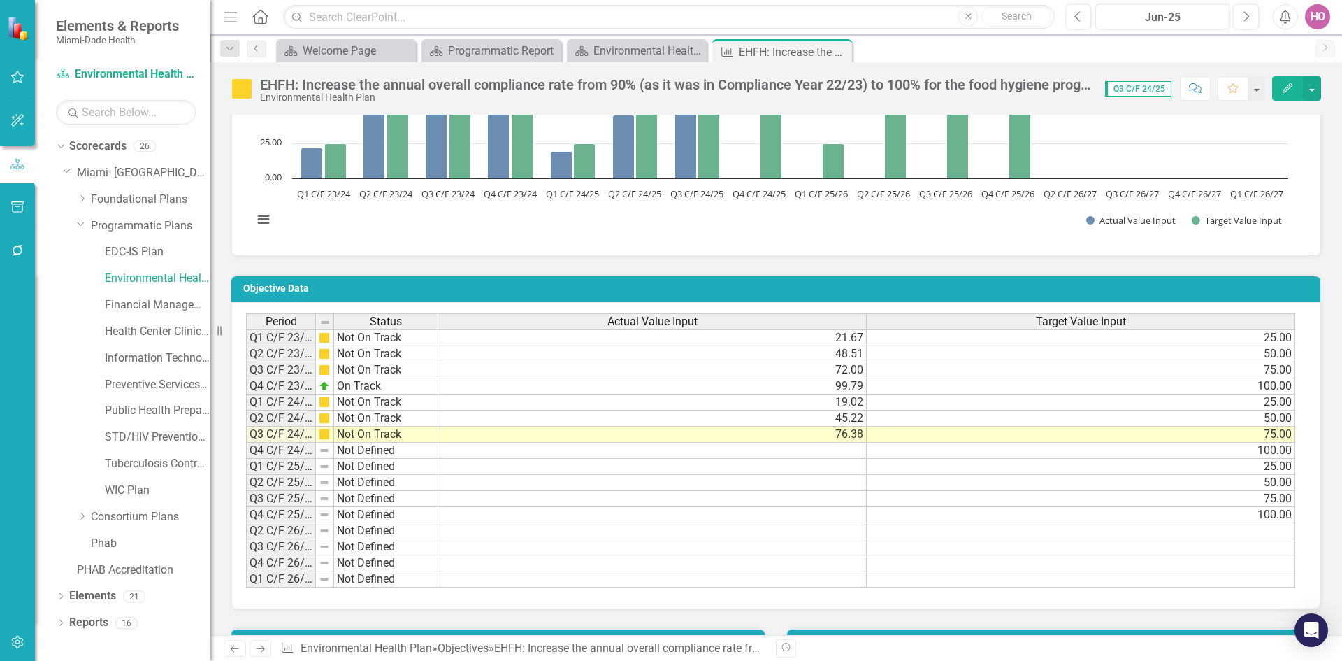
scroll to position [737, 0]
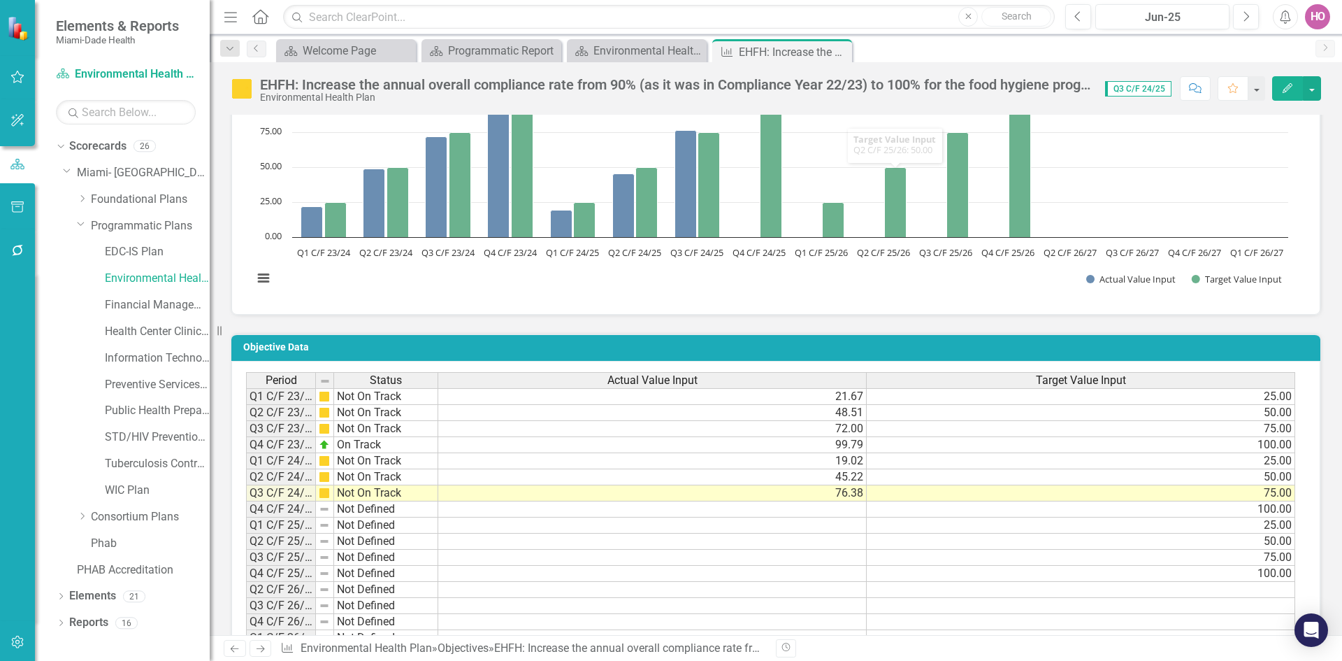
click at [0, 0] on icon "Close" at bounding box center [0, 0] width 0 height 0
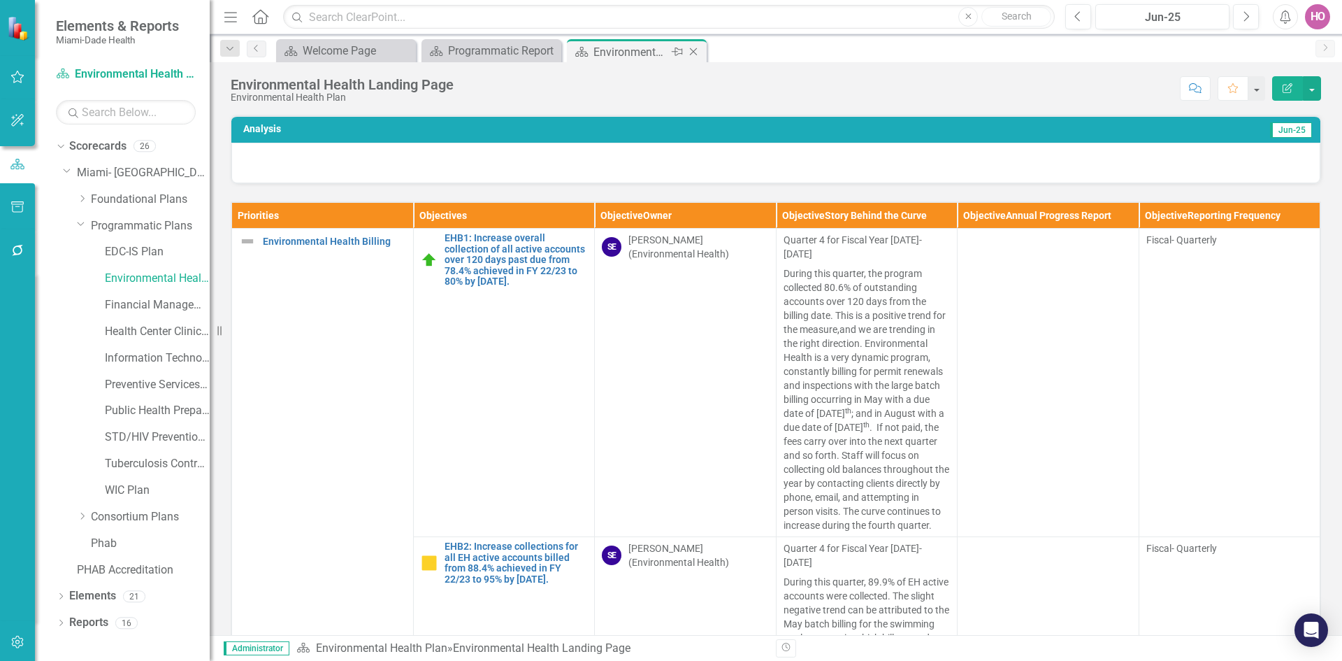
click at [699, 55] on icon "Close" at bounding box center [693, 51] width 14 height 11
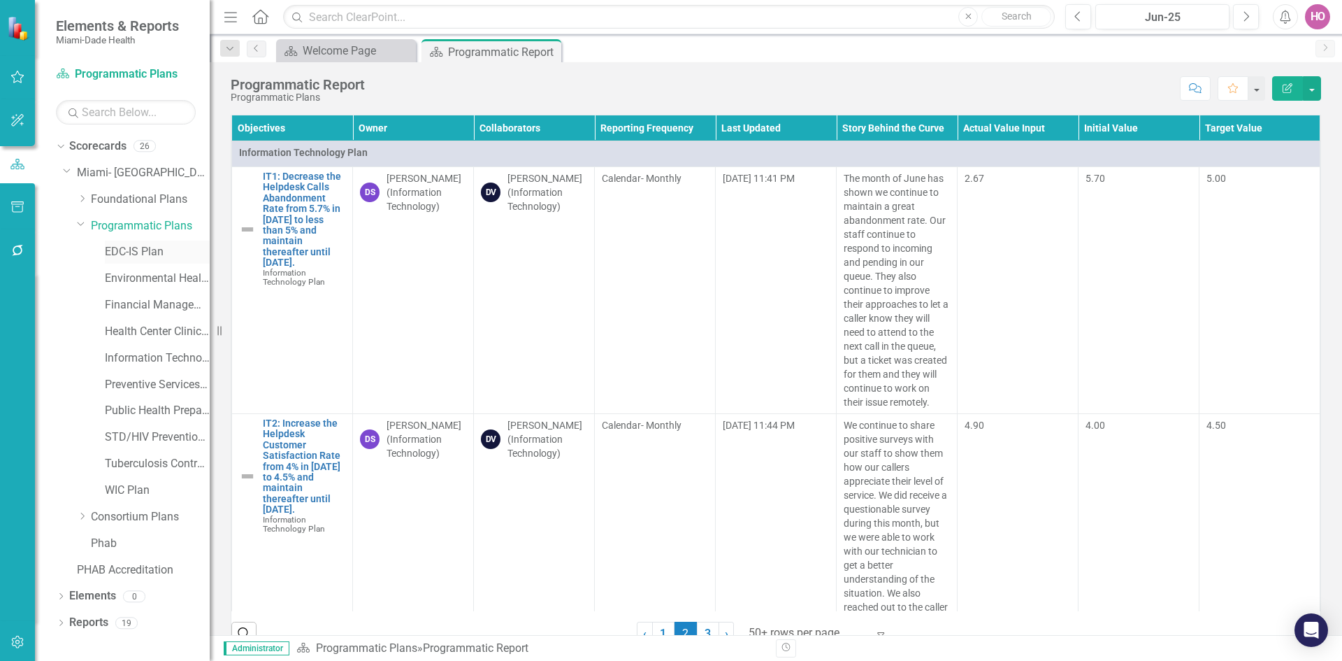
click at [141, 251] on link "EDC-IS Plan" at bounding box center [157, 252] width 105 height 16
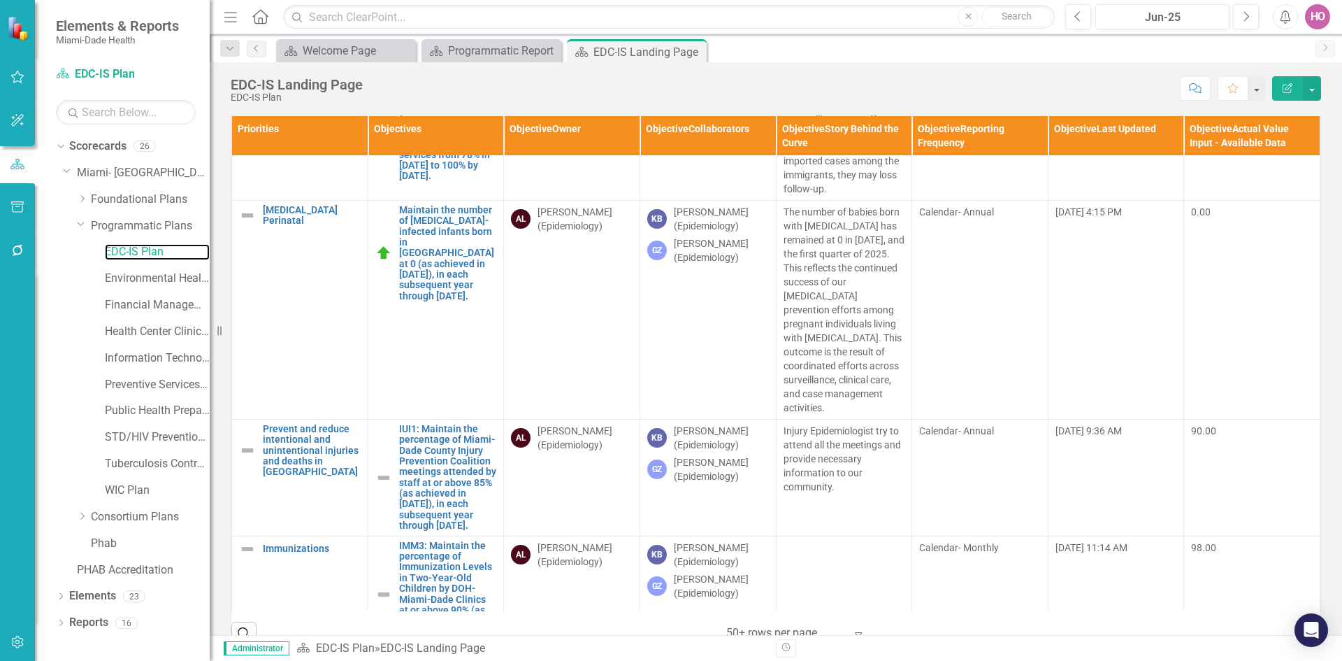
scroll to position [1747, 0]
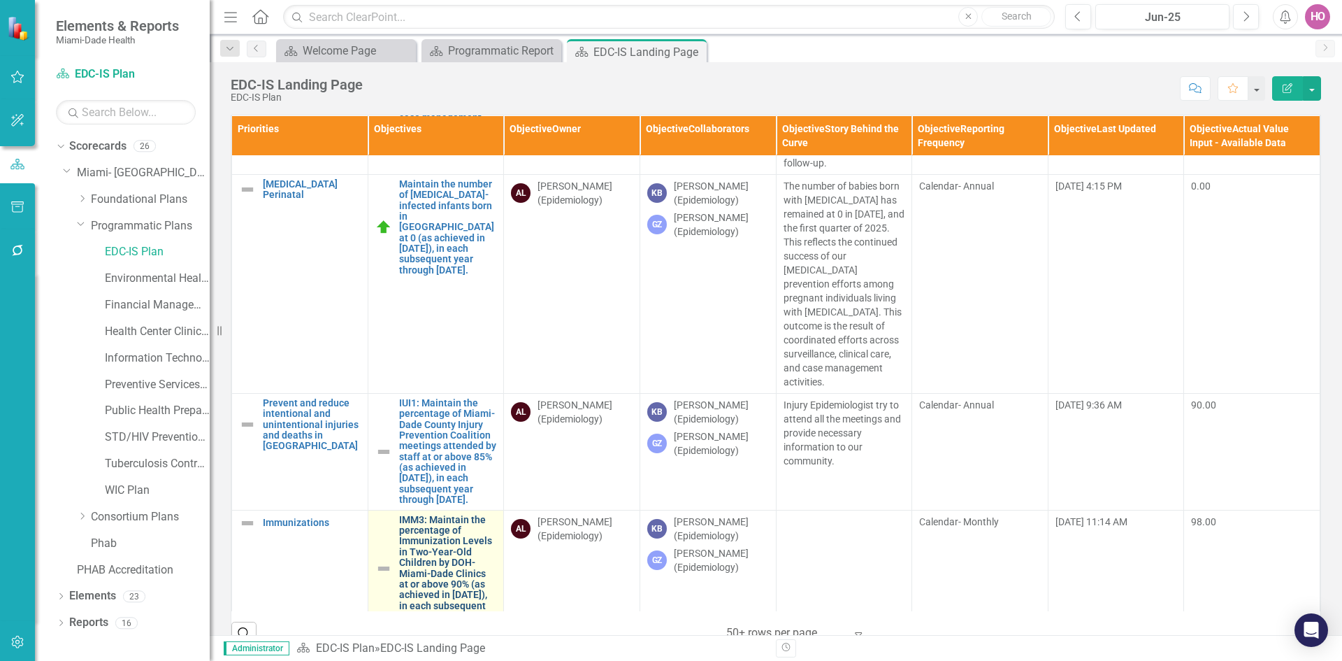
click at [442, 514] on link "IMM3: Maintain the percentage of Immunization Levels in Two-Year-Old Children b…" at bounding box center [448, 568] width 98 height 108
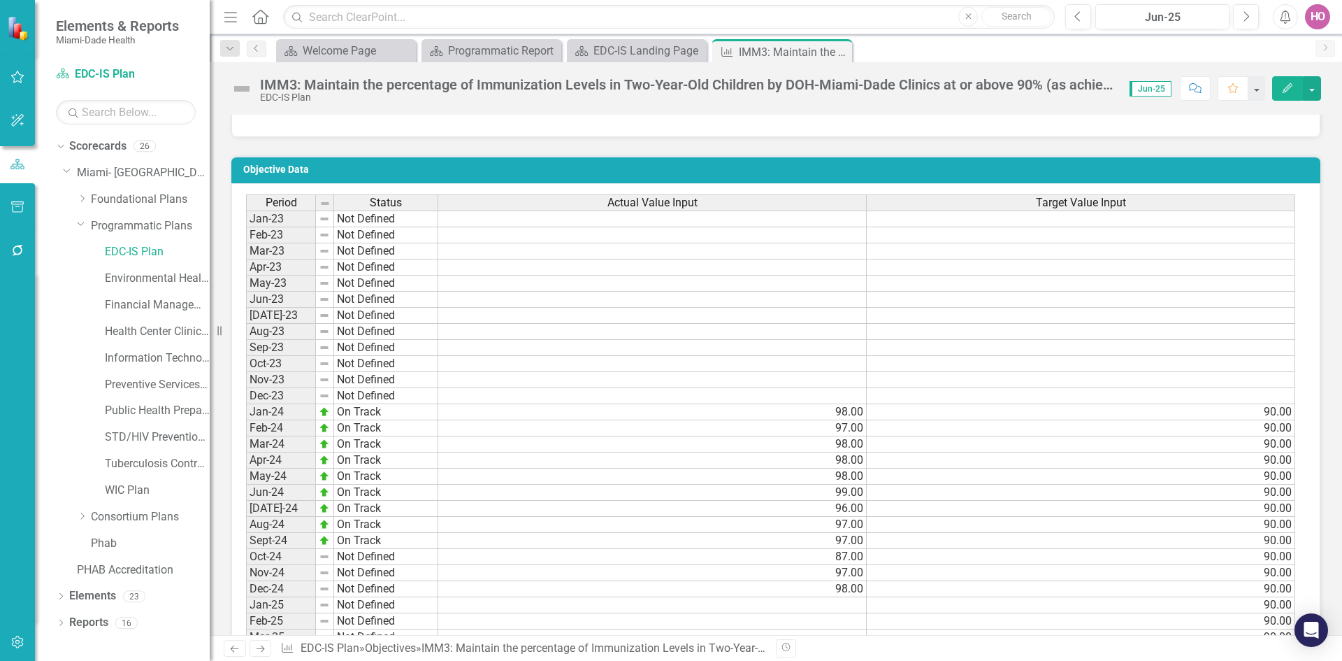
scroll to position [629, 0]
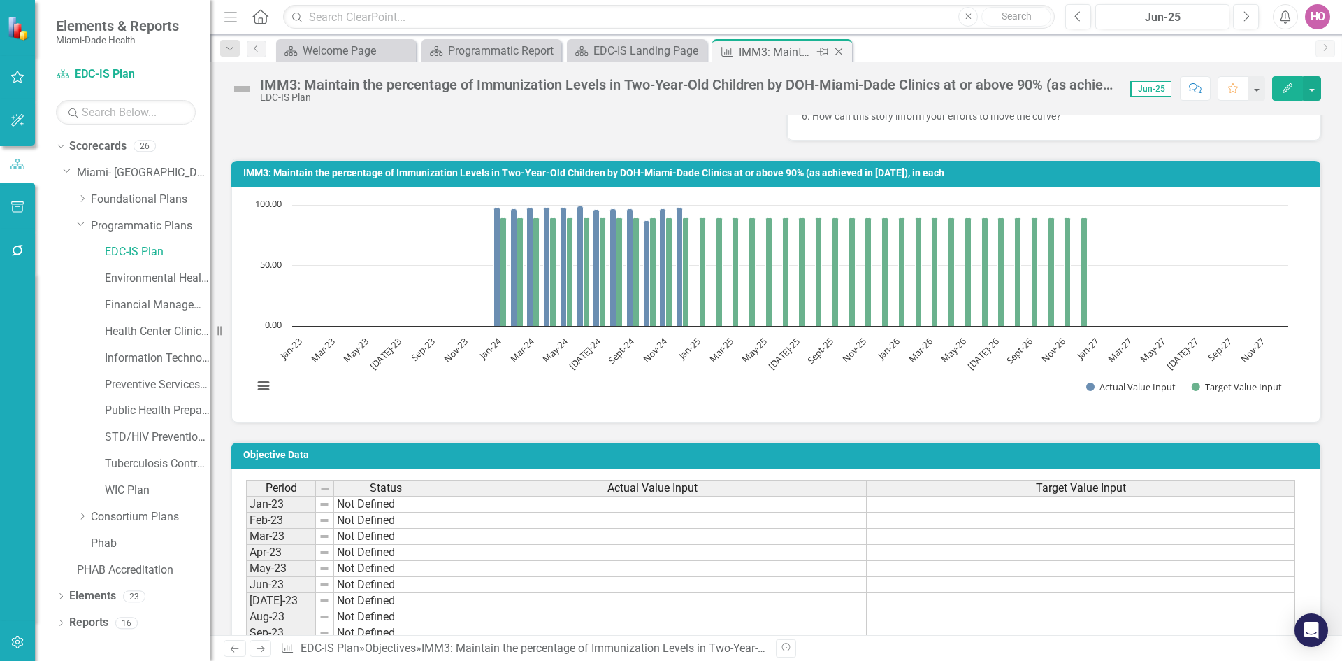
click at [839, 50] on icon "Close" at bounding box center [839, 51] width 14 height 11
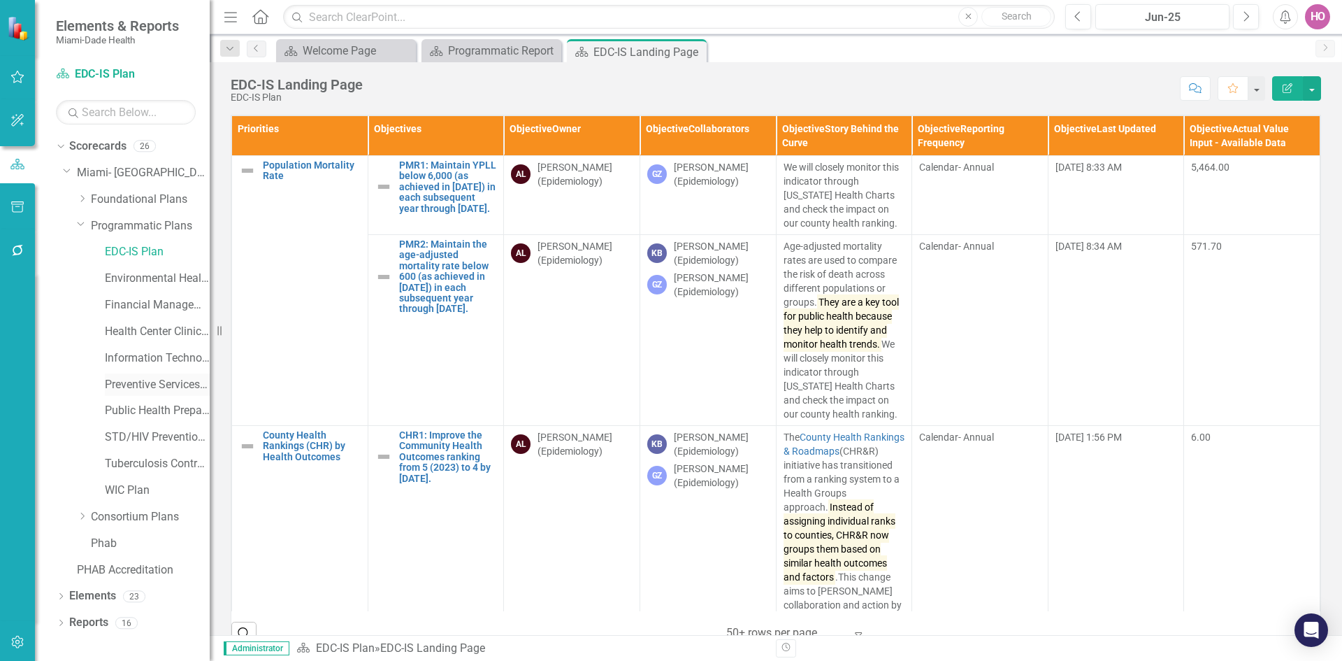
click at [143, 384] on link "Preventive Services Plan" at bounding box center [157, 385] width 105 height 16
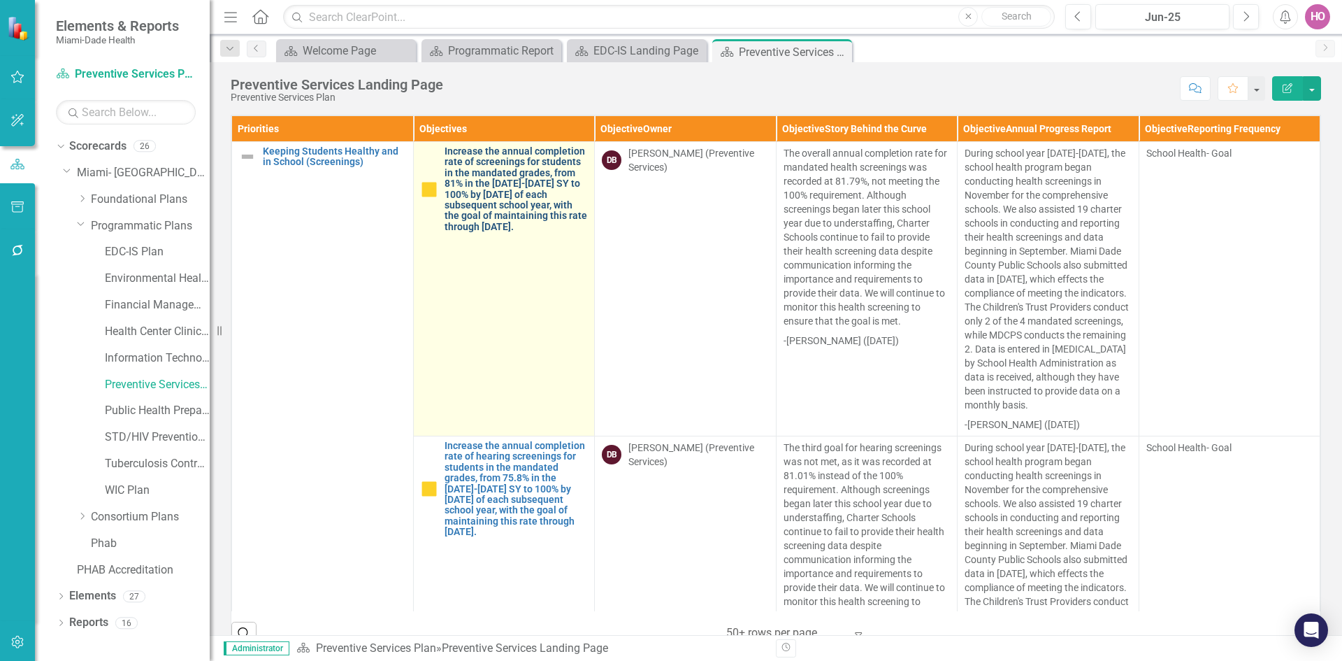
click at [474, 179] on link "Increase the annual completion rate of screenings for students in the mandated …" at bounding box center [516, 189] width 143 height 86
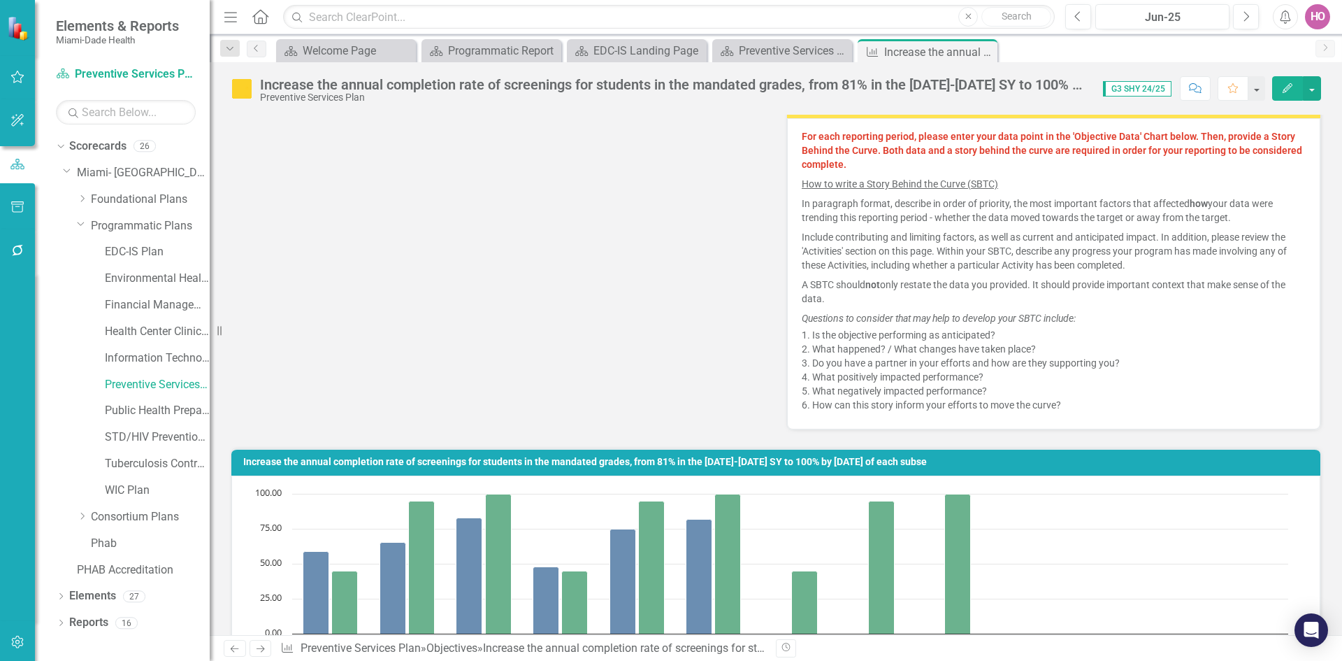
scroll to position [979, 0]
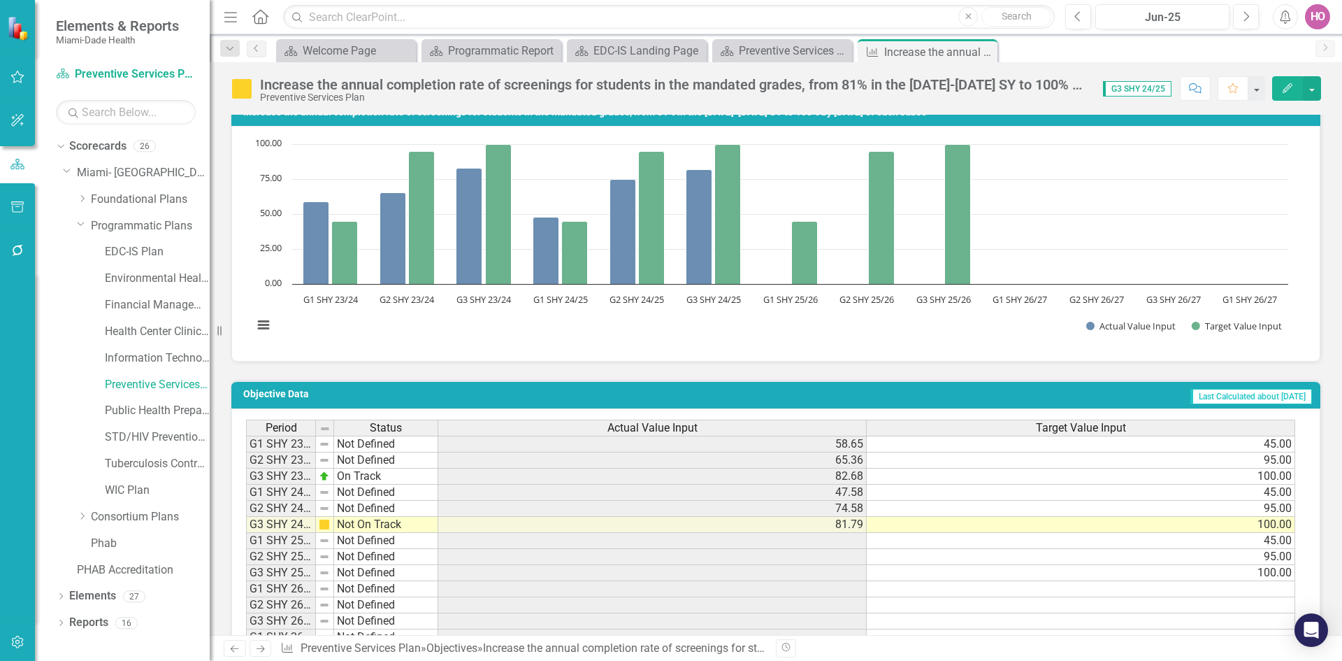
click at [0, 0] on icon "Close" at bounding box center [0, 0] width 0 height 0
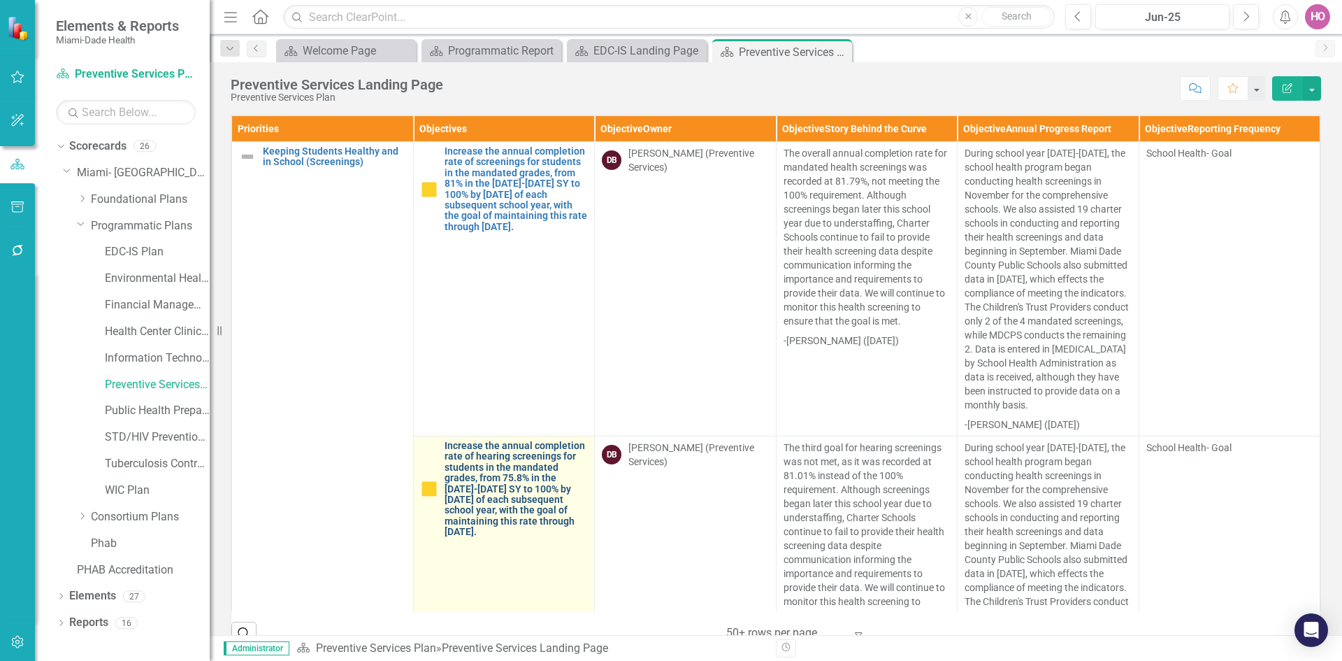
click at [524, 476] on link "Increase the annual completion rate of hearing screenings for students in the m…" at bounding box center [516, 488] width 143 height 97
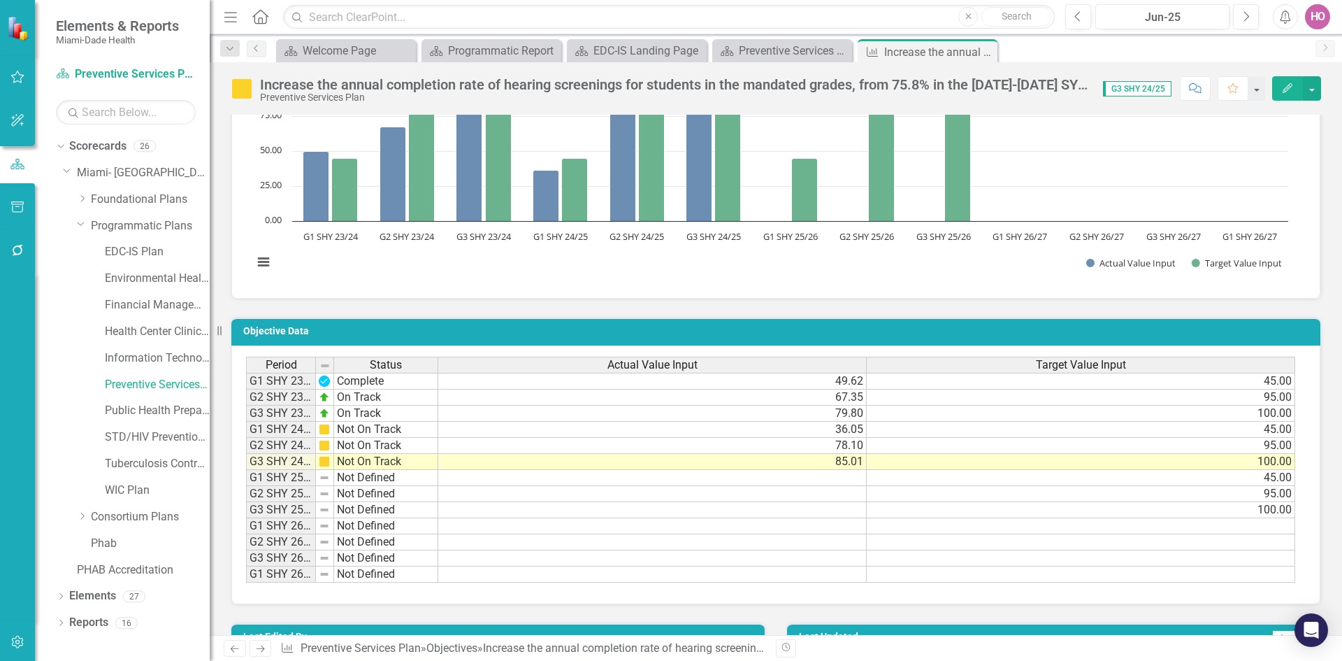
scroll to position [909, 0]
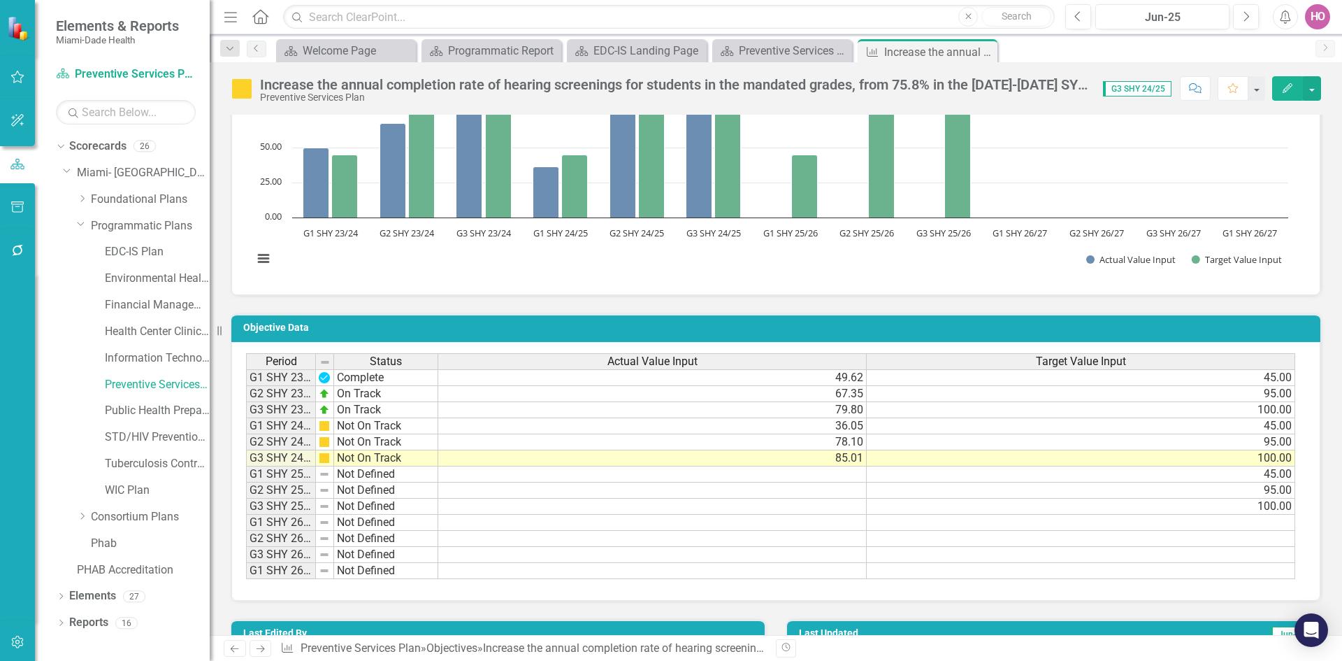
click at [0, 0] on icon "Close" at bounding box center [0, 0] width 0 height 0
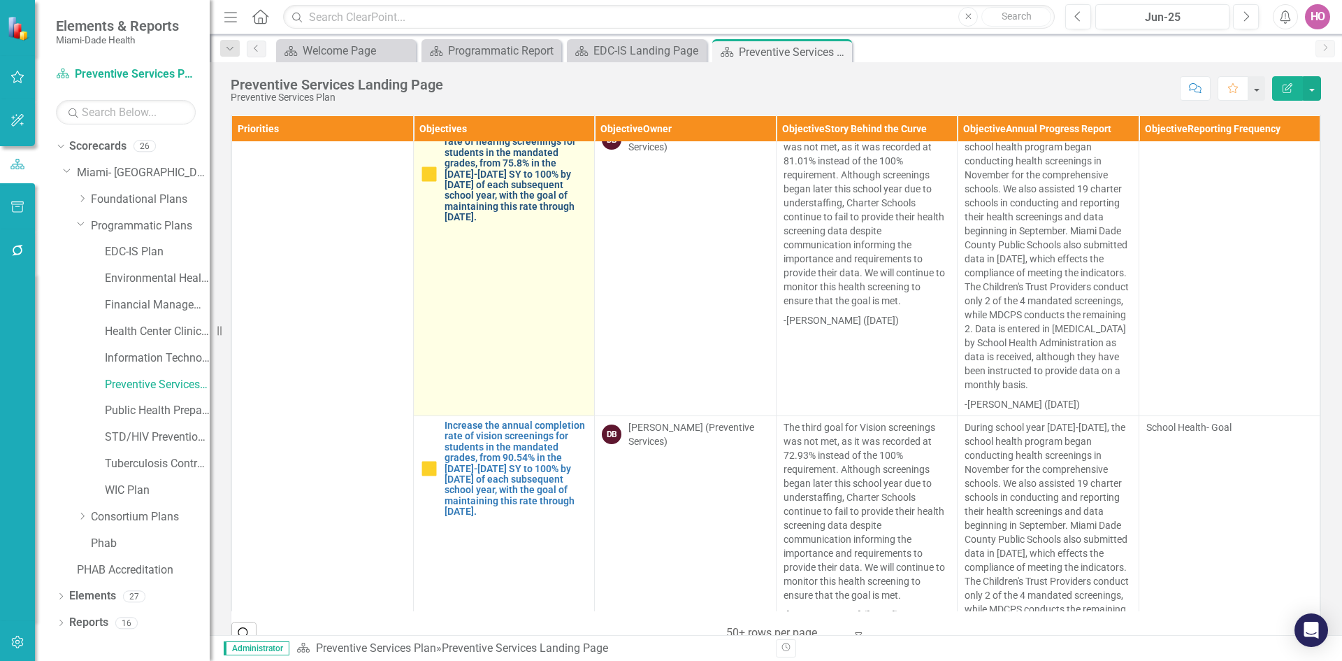
scroll to position [349, 0]
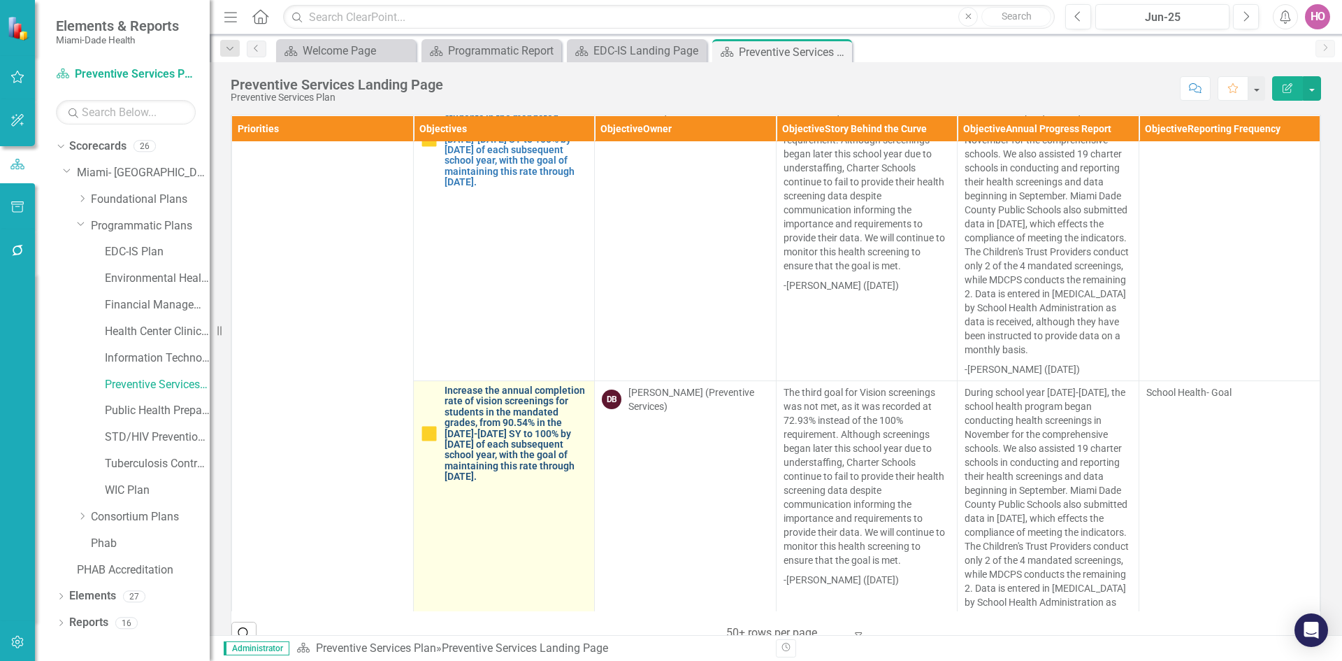
click at [482, 461] on link "Increase the annual completion rate of vision screenings for students in the ma…" at bounding box center [516, 433] width 143 height 97
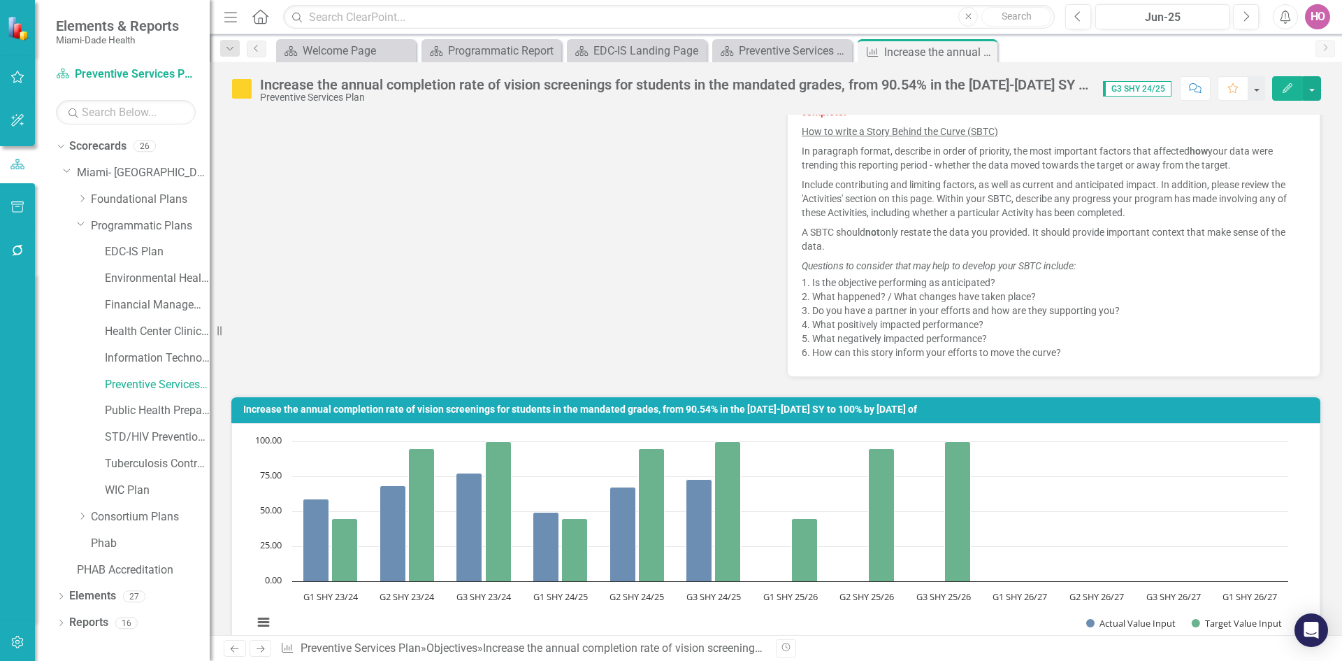
scroll to position [349, 0]
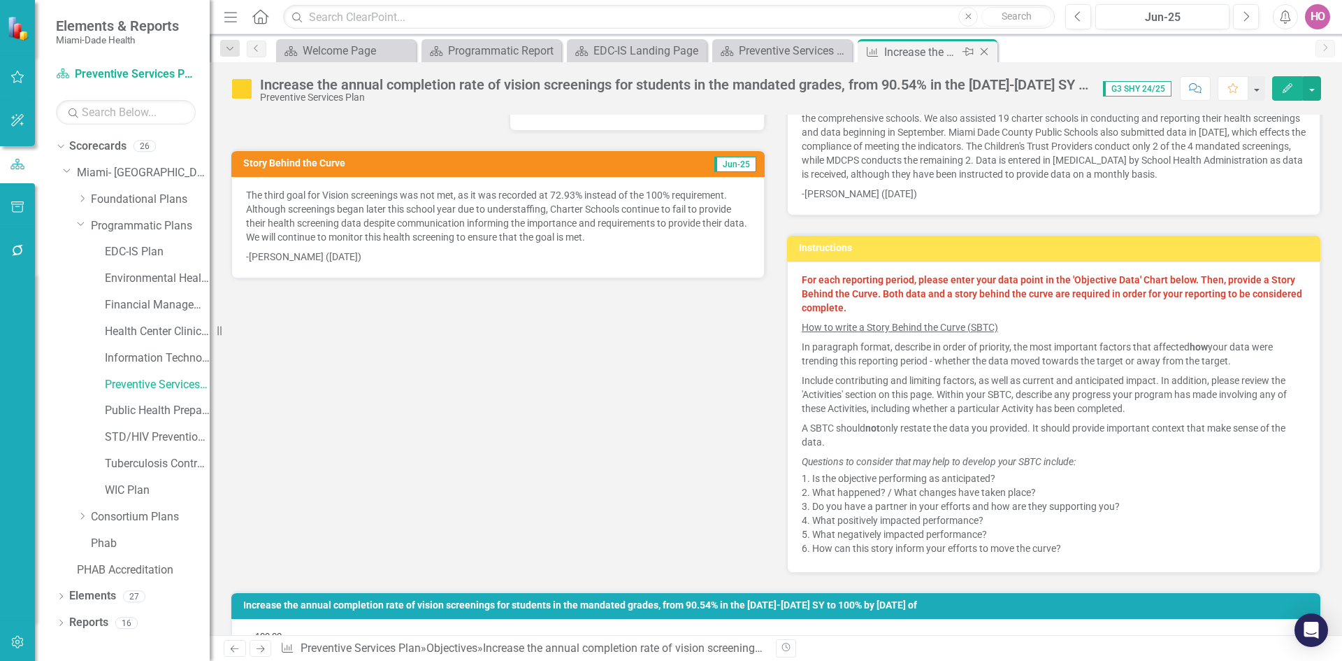
click at [982, 55] on icon "Close" at bounding box center [984, 51] width 14 height 11
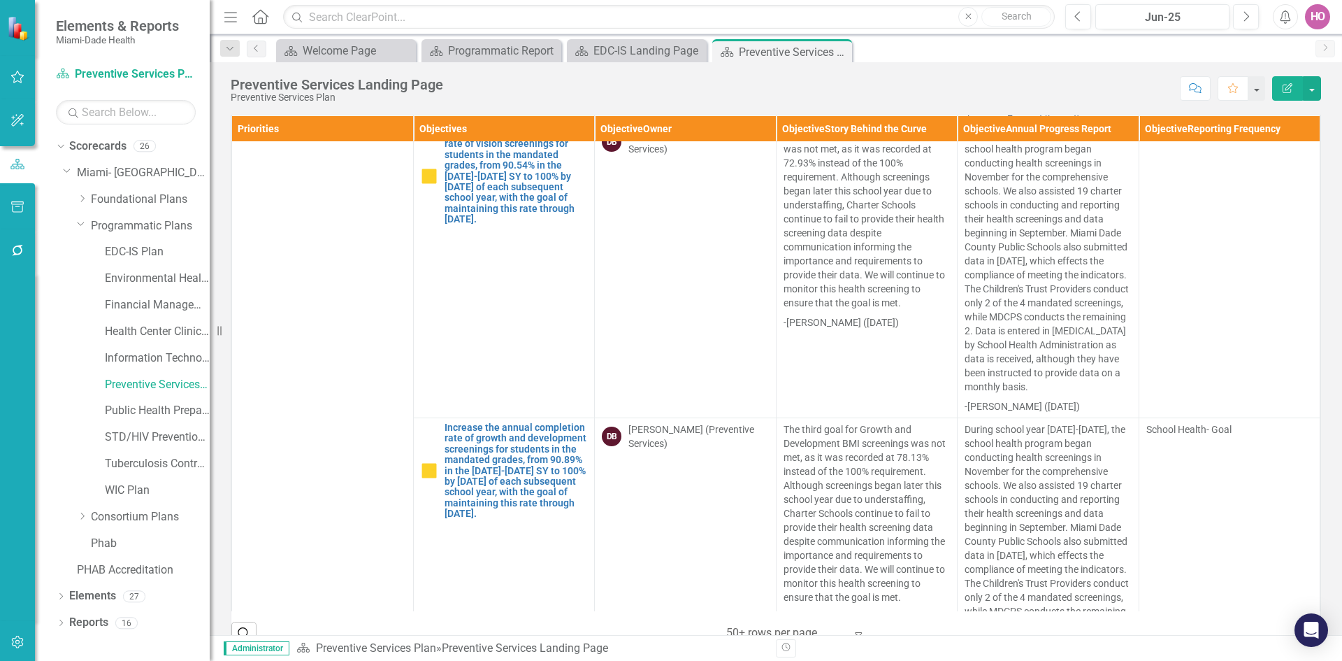
scroll to position [629, 0]
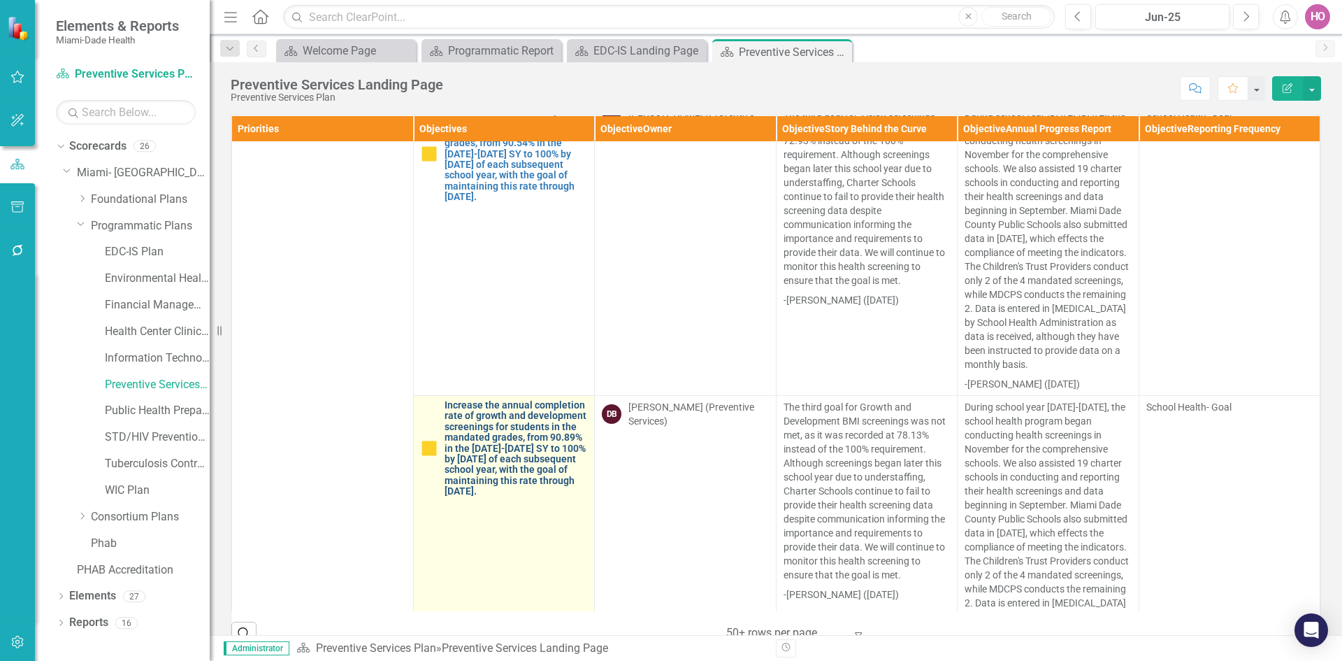
click at [487, 460] on link "Increase the annual completion rate of growth and development screenings for st…" at bounding box center [516, 448] width 143 height 97
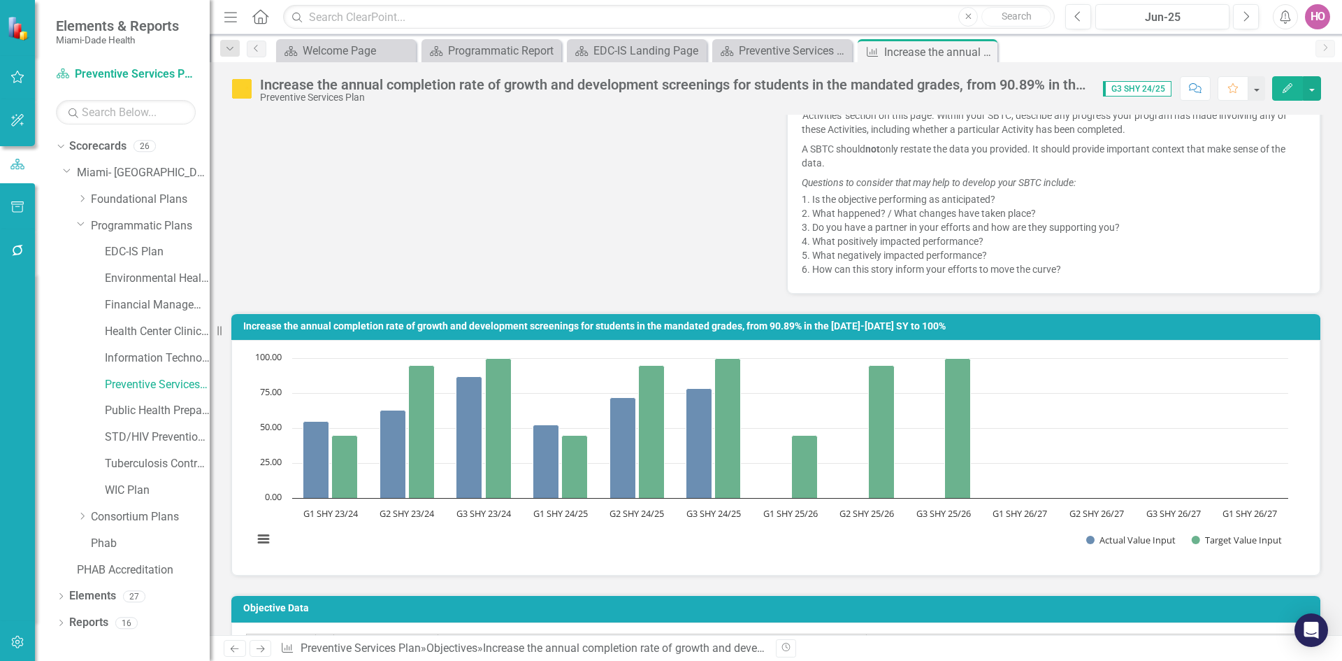
scroll to position [629, 0]
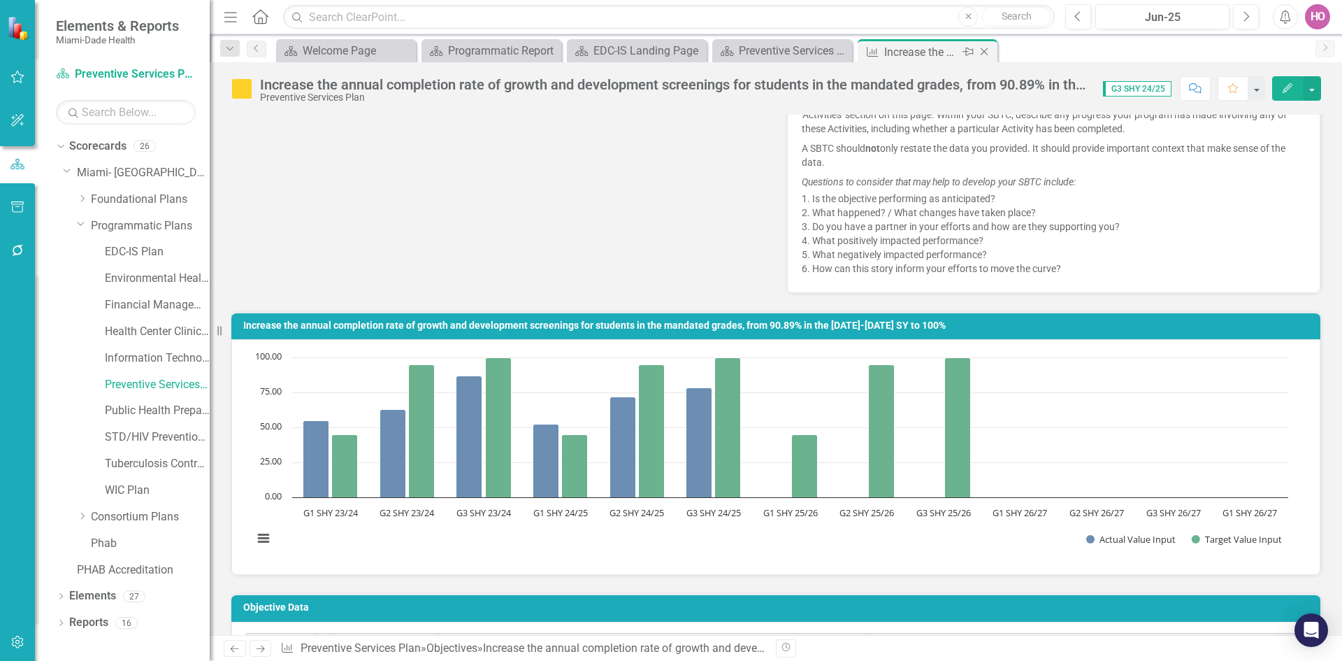
click at [984, 52] on icon at bounding box center [985, 52] width 8 height 8
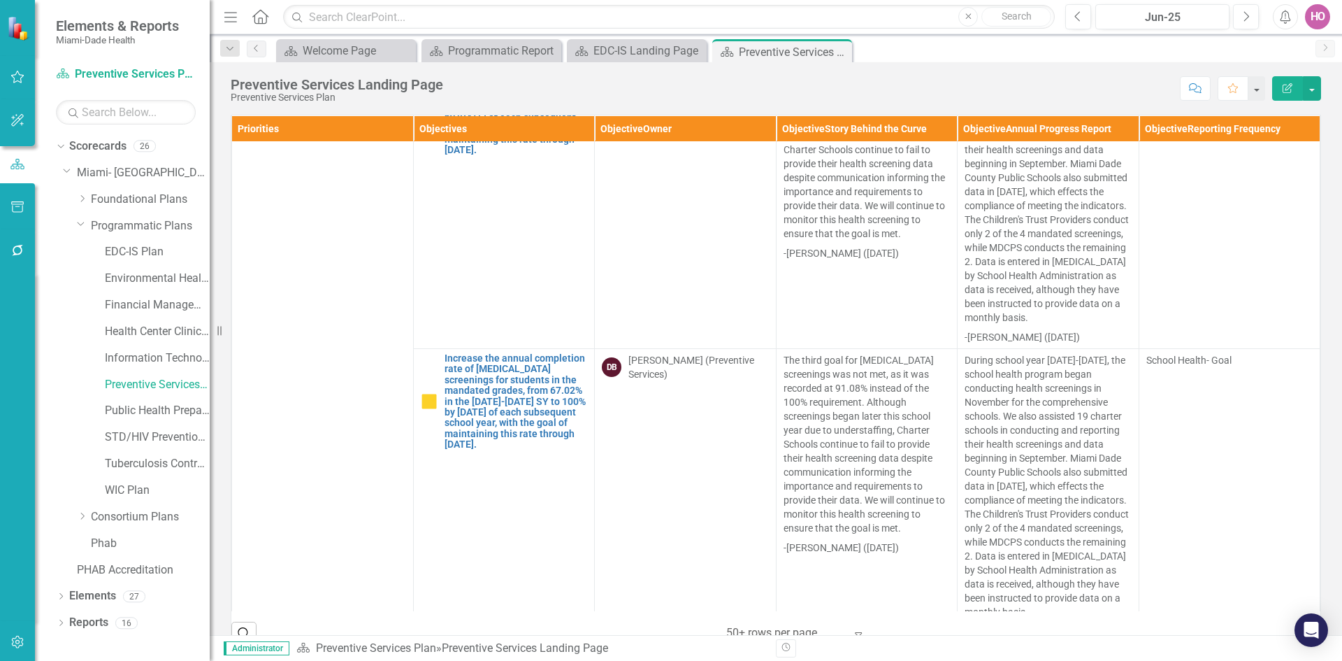
scroll to position [979, 0]
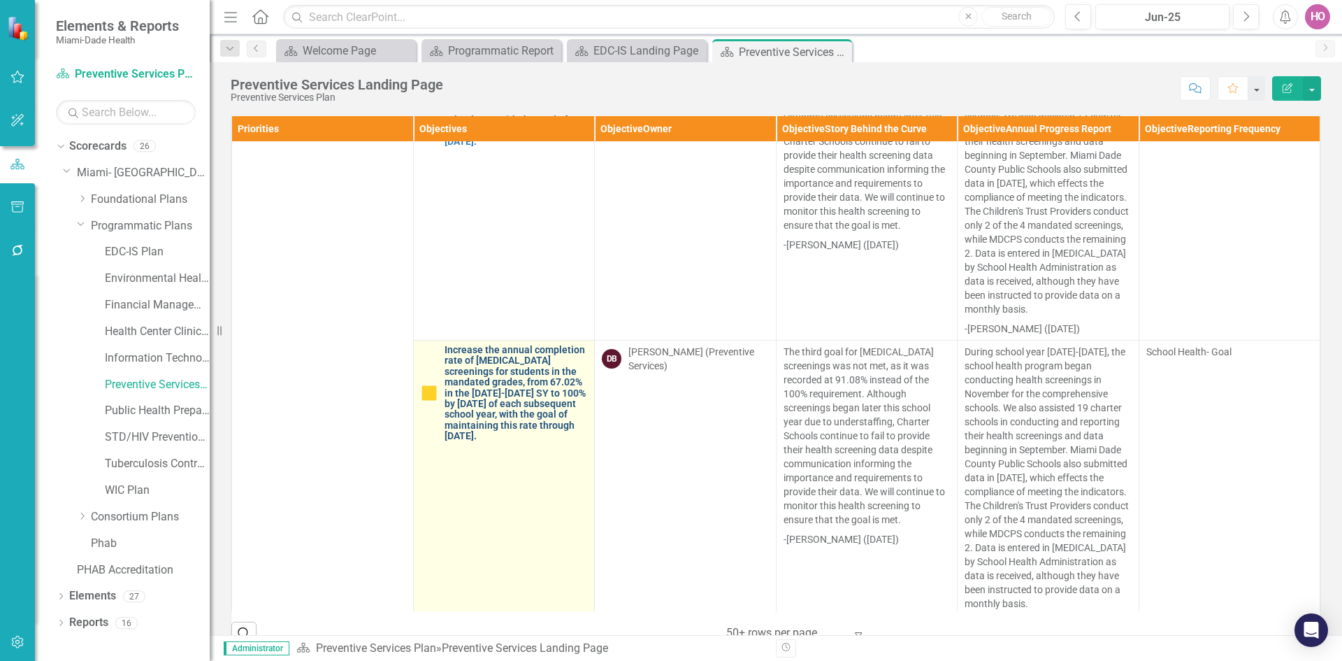
click at [514, 391] on link "Increase the annual completion rate of [MEDICAL_DATA] screenings for students i…" at bounding box center [516, 393] width 143 height 97
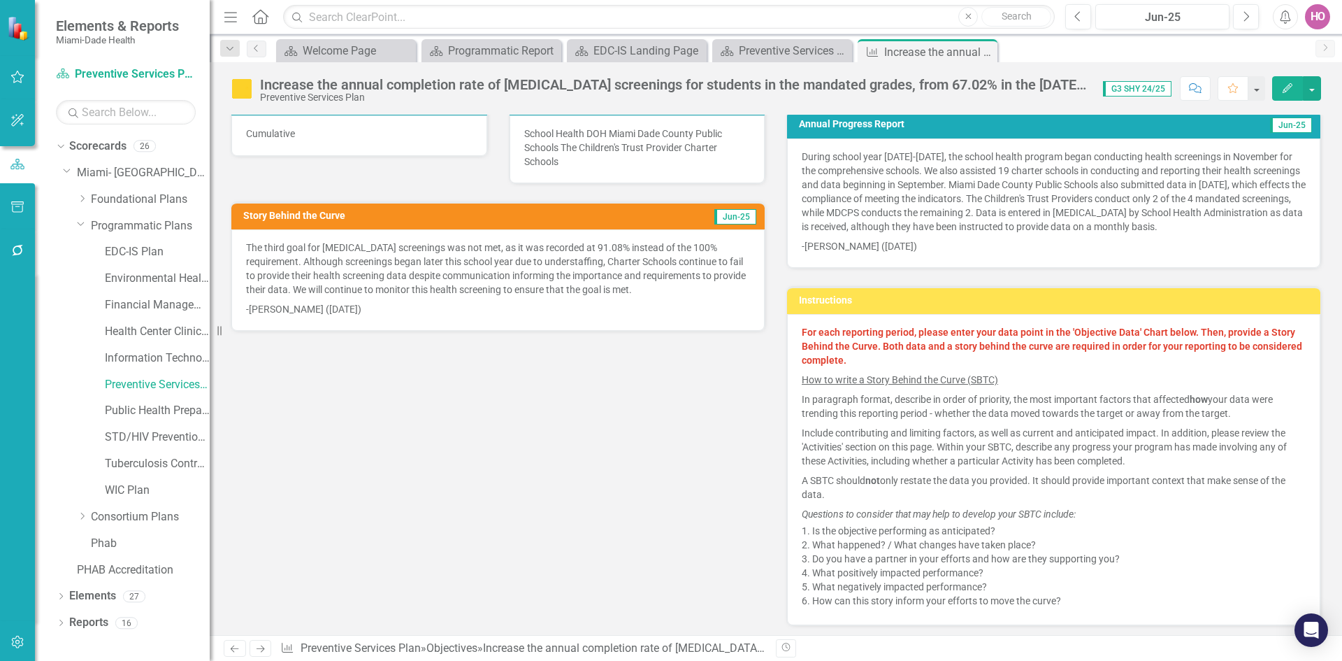
scroll to position [280, 0]
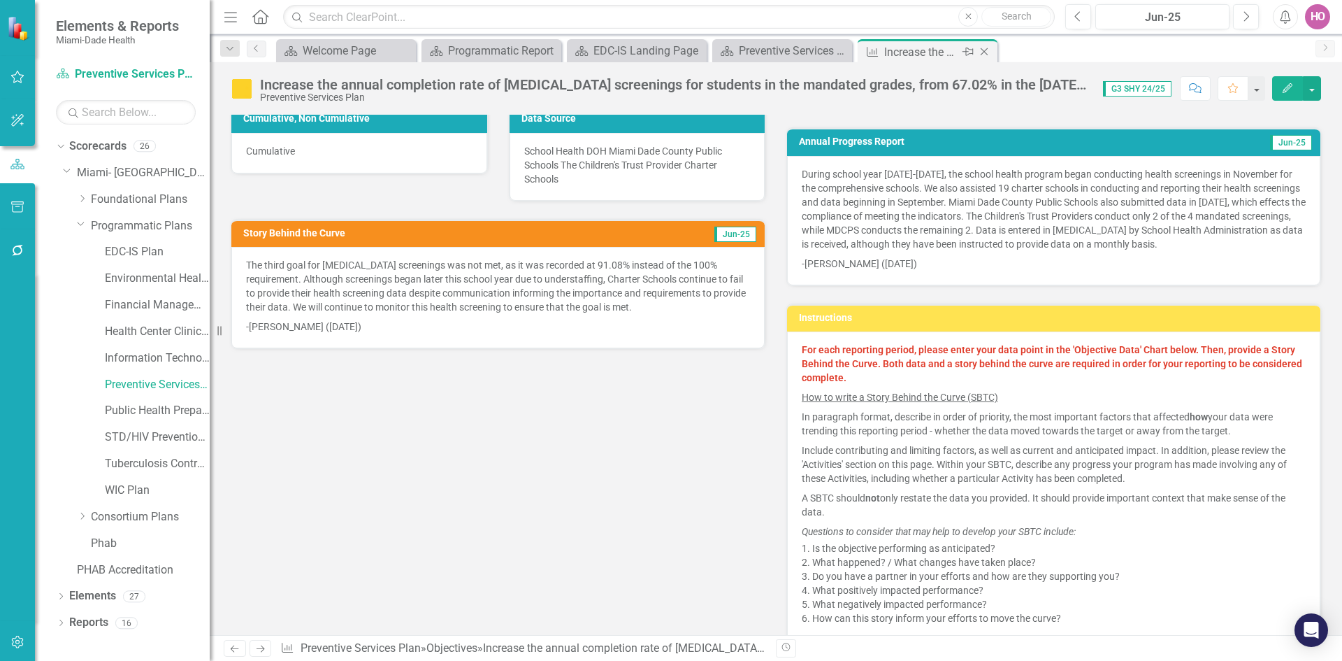
click at [982, 53] on icon "Close" at bounding box center [984, 51] width 14 height 11
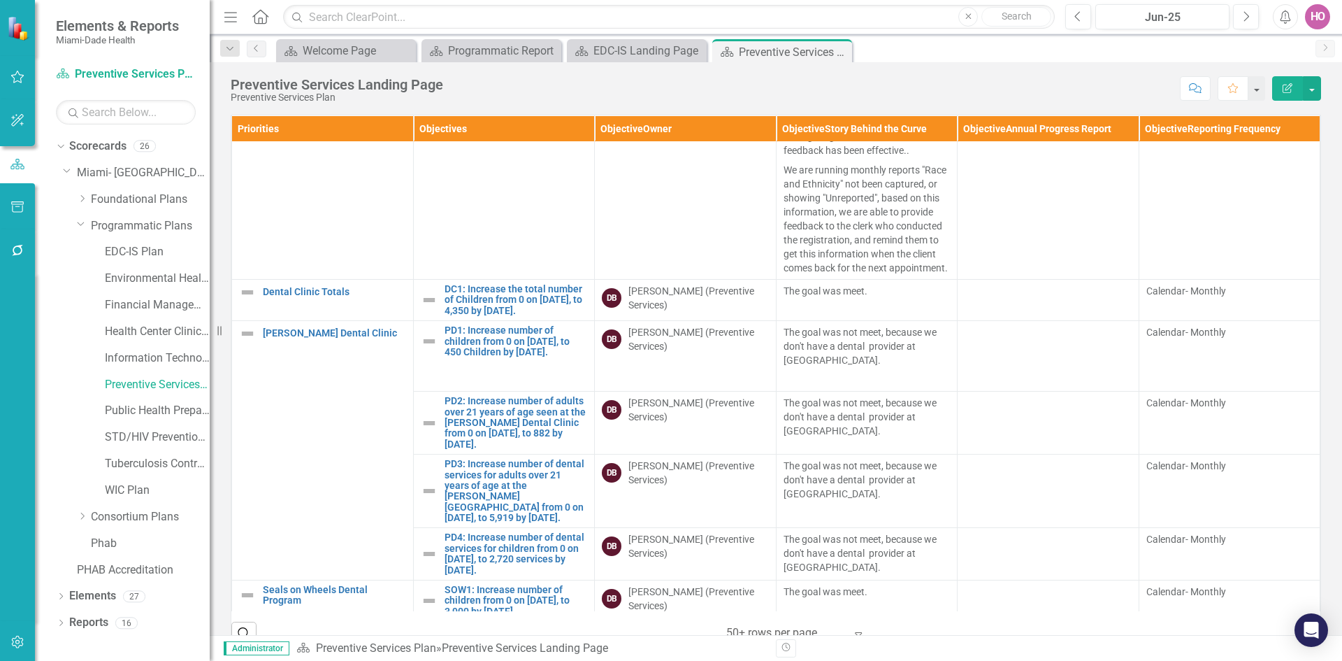
scroll to position [2796, 0]
click at [501, 296] on link "DC1: Increase the total number of Children from 0 on [DATE], to 4,350 by [DATE]." at bounding box center [516, 299] width 143 height 32
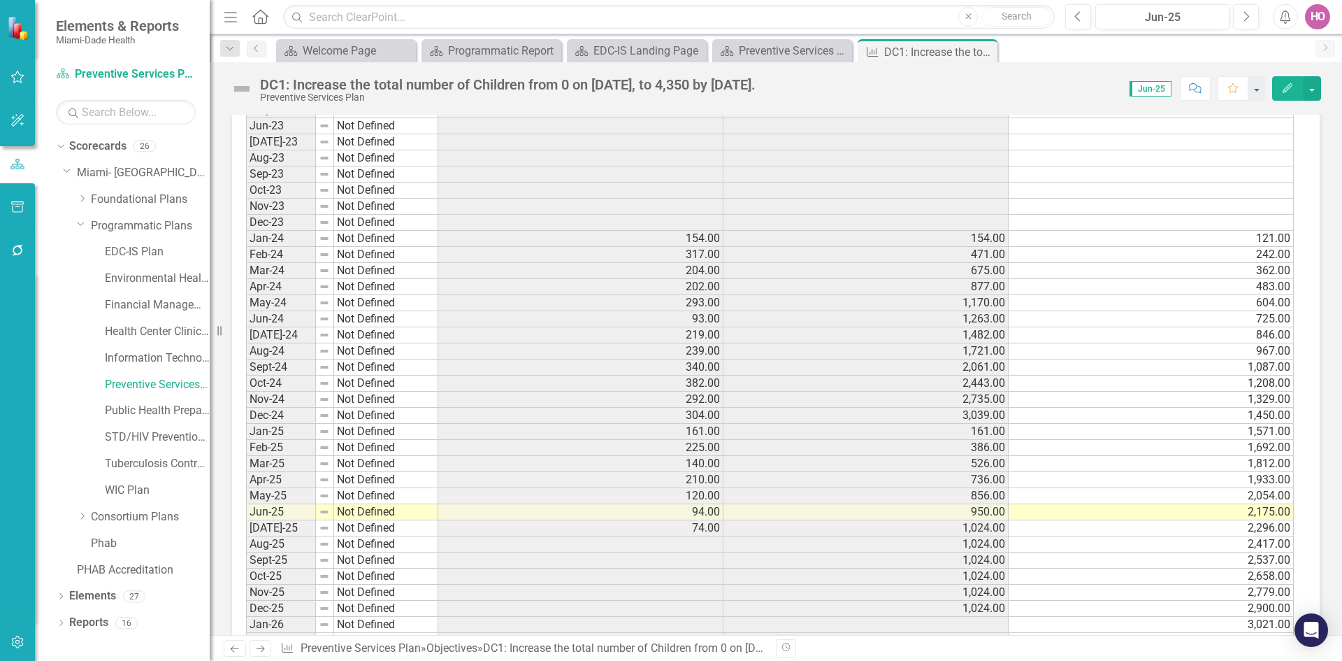
scroll to position [1188, 0]
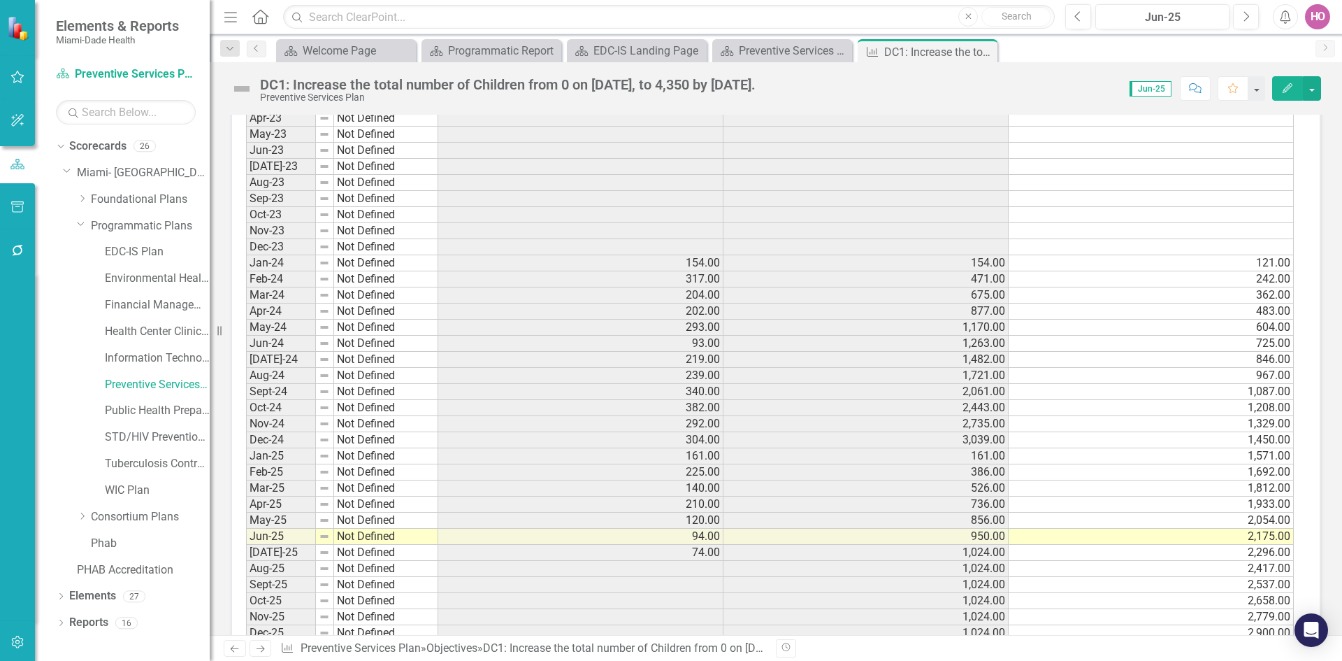
click at [685, 265] on td "154.00" at bounding box center [580, 263] width 285 height 16
click at [985, 54] on icon "Close" at bounding box center [984, 51] width 14 height 11
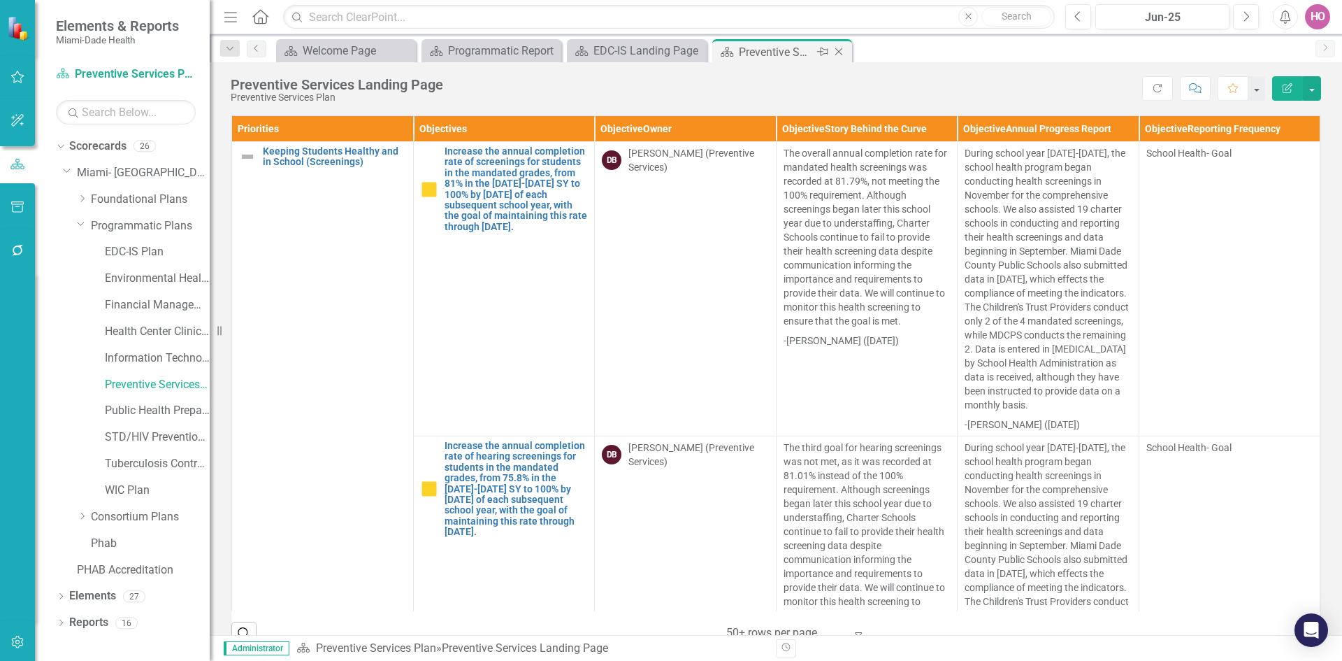
click at [842, 52] on icon "Close" at bounding box center [839, 51] width 14 height 11
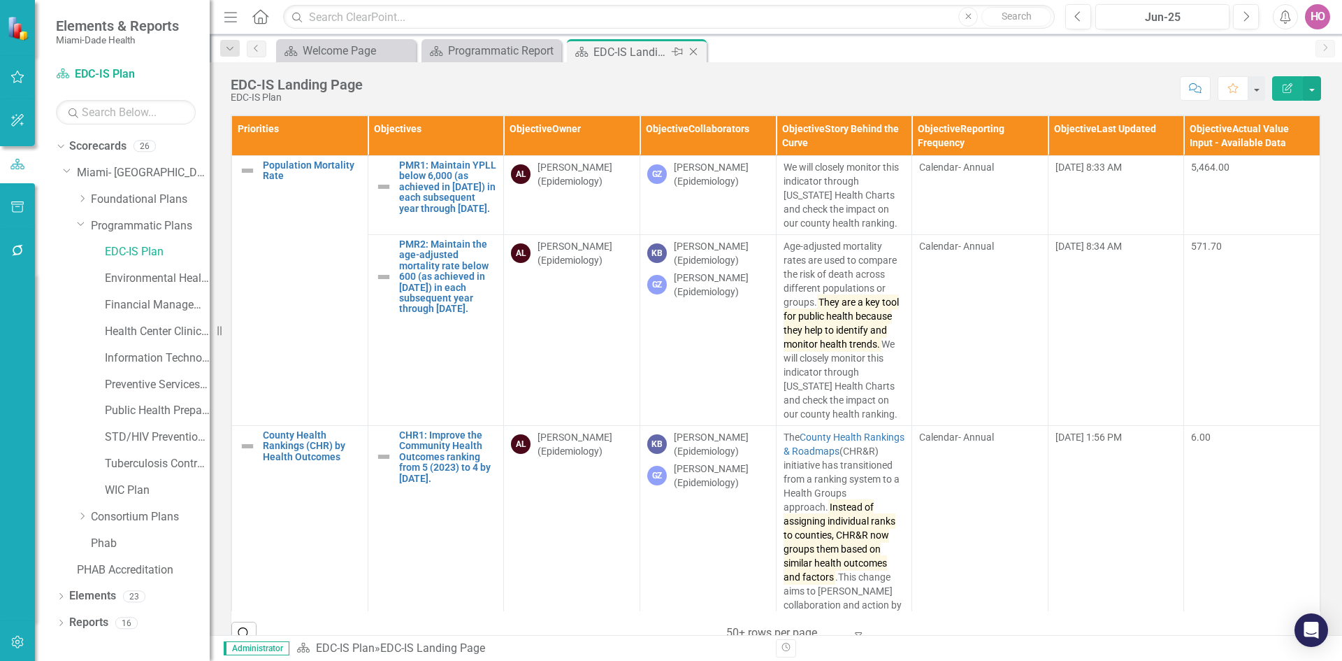
click at [694, 50] on icon "Close" at bounding box center [693, 51] width 14 height 11
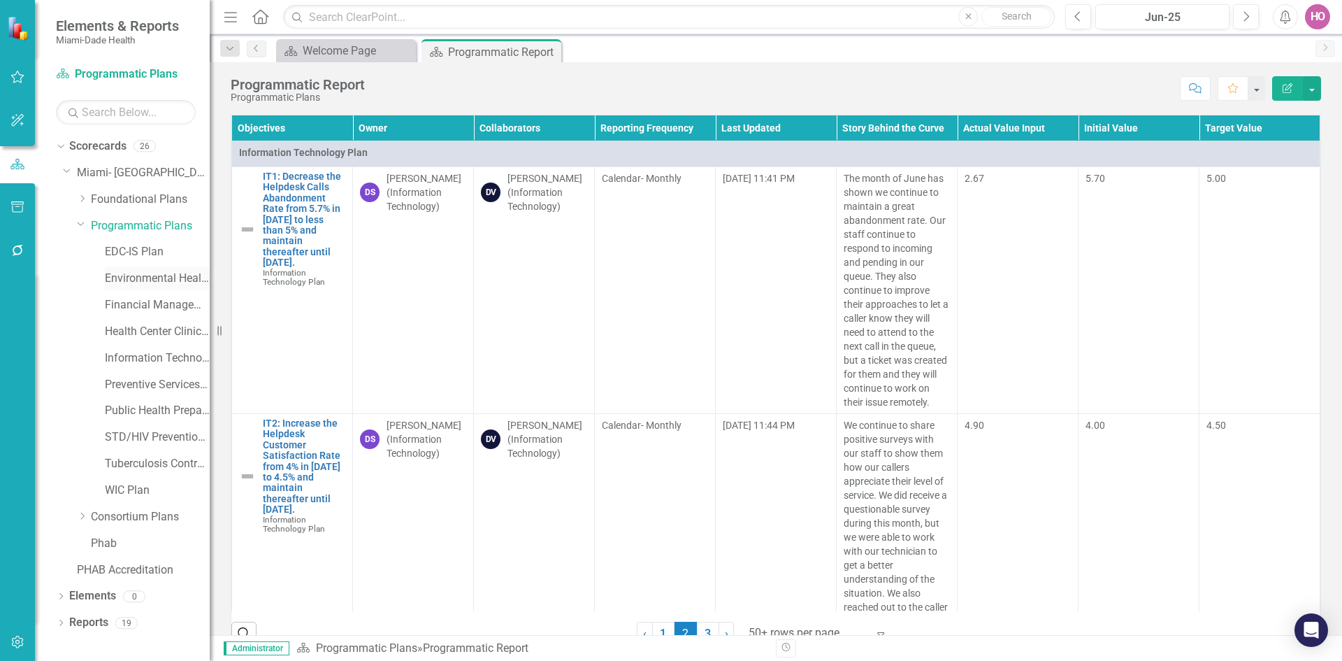
click at [159, 277] on link "Environmental Health Plan" at bounding box center [157, 279] width 105 height 16
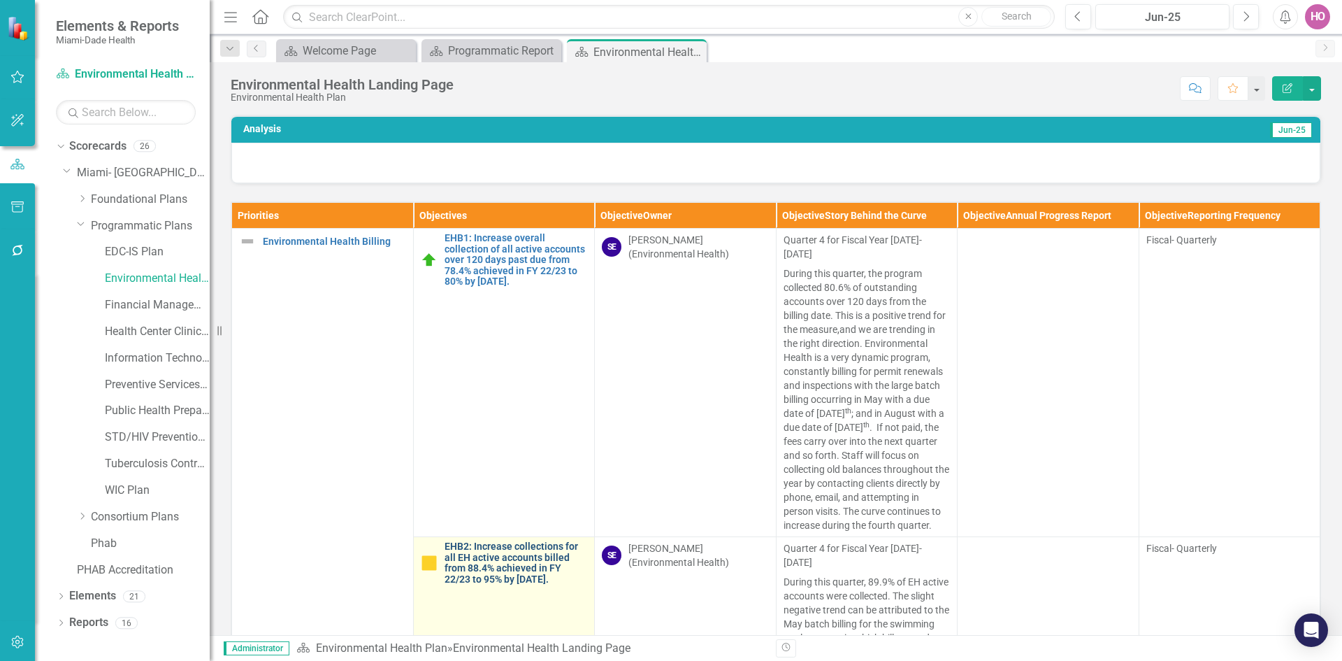
click at [515, 559] on link "EHB2: Increase collections for all EH active accounts billed from 88.4% achieve…" at bounding box center [516, 562] width 143 height 43
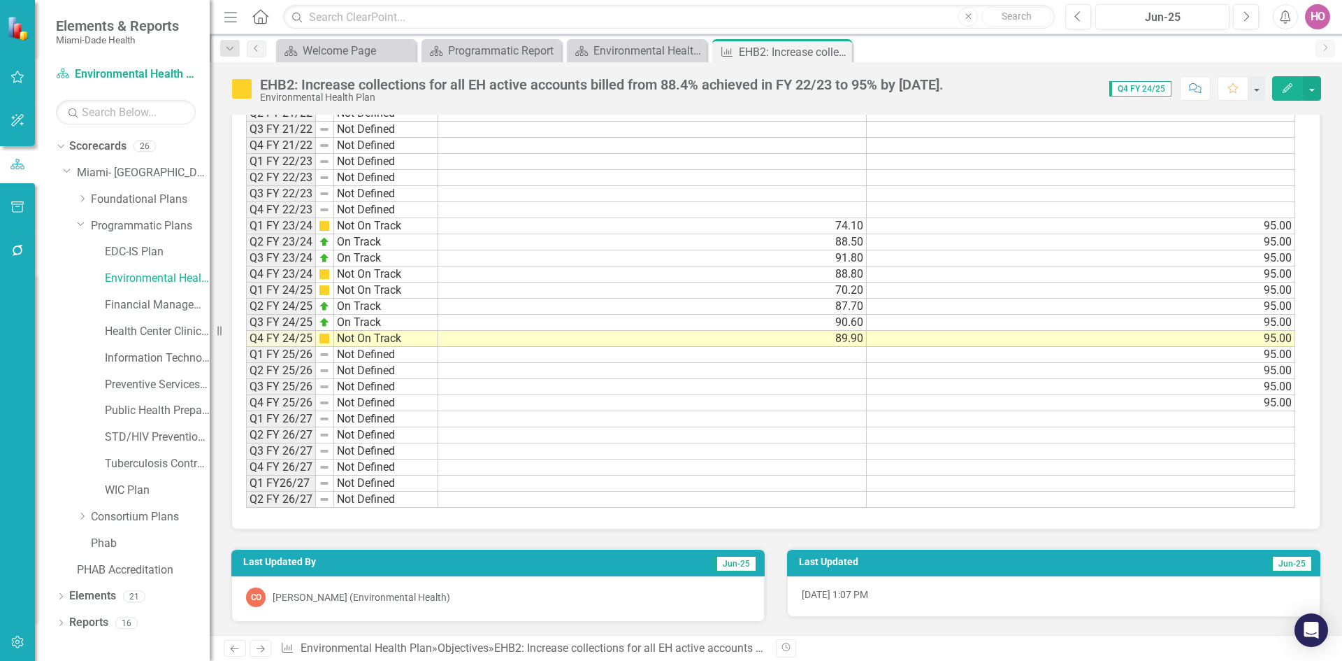
scroll to position [1134, 0]
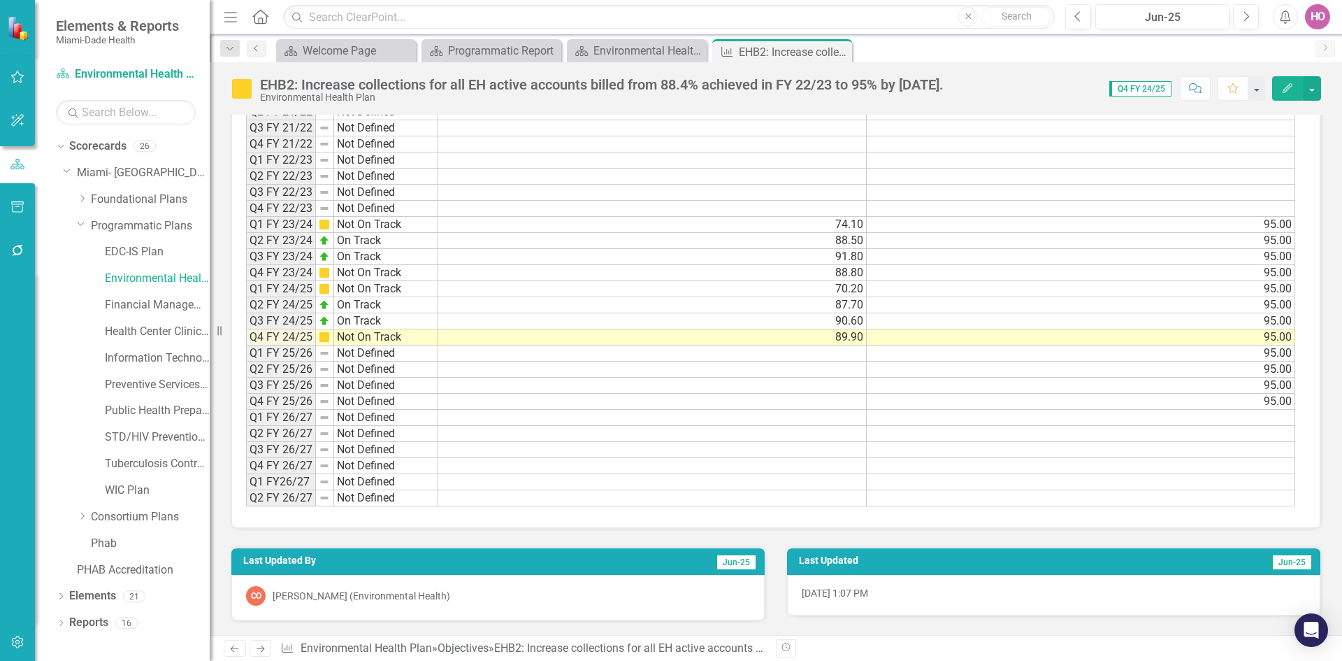
drag, startPoint x: 837, startPoint y: 49, endPoint x: 35, endPoint y: 582, distance: 962.9
click at [0, 0] on icon "Close" at bounding box center [0, 0] width 0 height 0
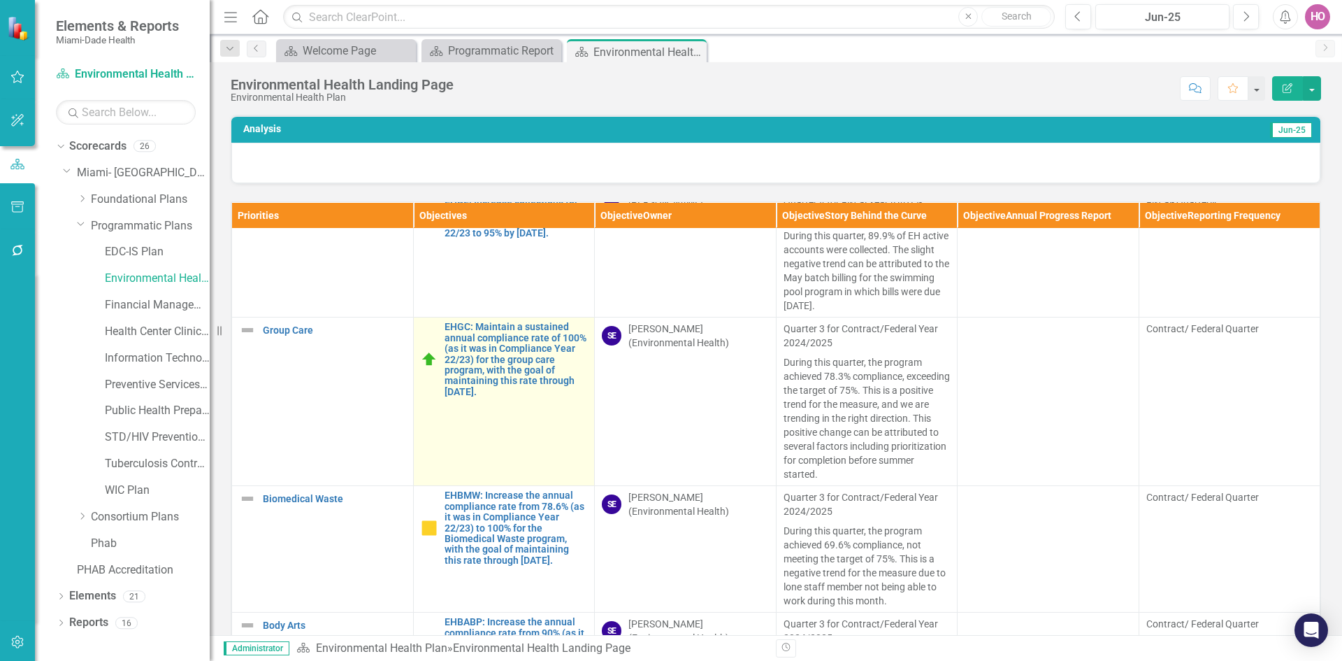
scroll to position [349, 0]
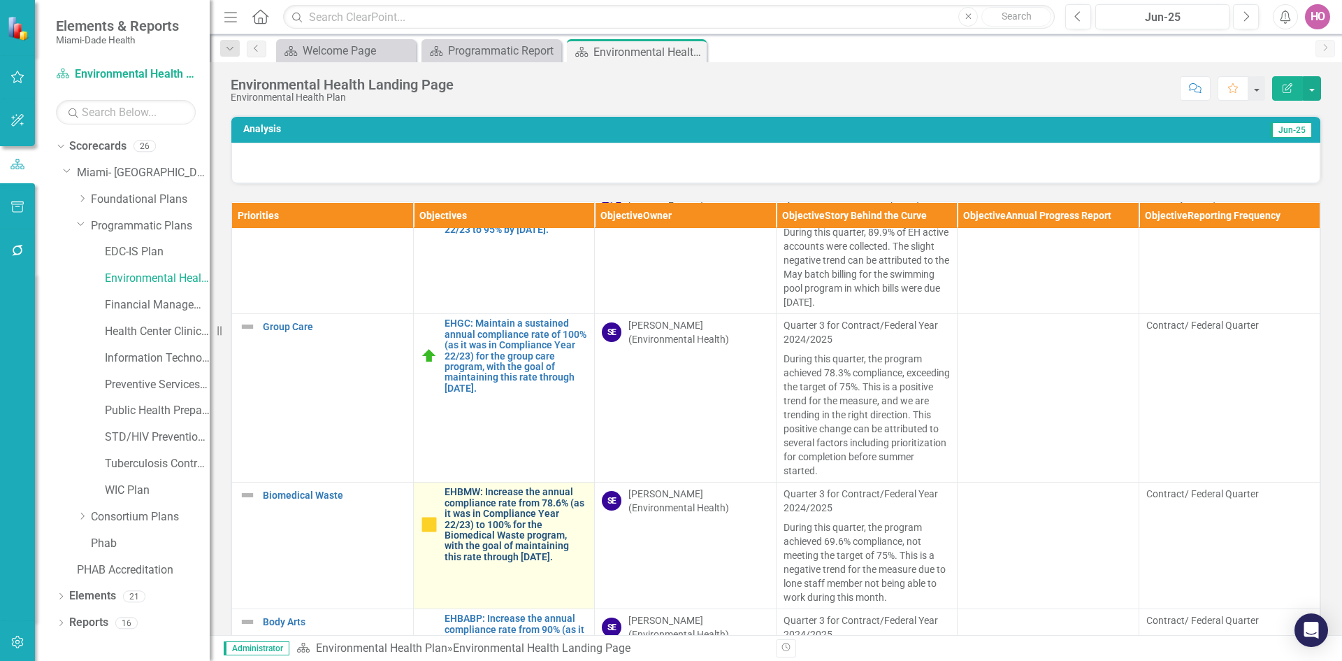
click at [484, 505] on link "EHBMW: Increase the annual compliance rate from 78.6% (as it was in Compliance …" at bounding box center [516, 523] width 143 height 75
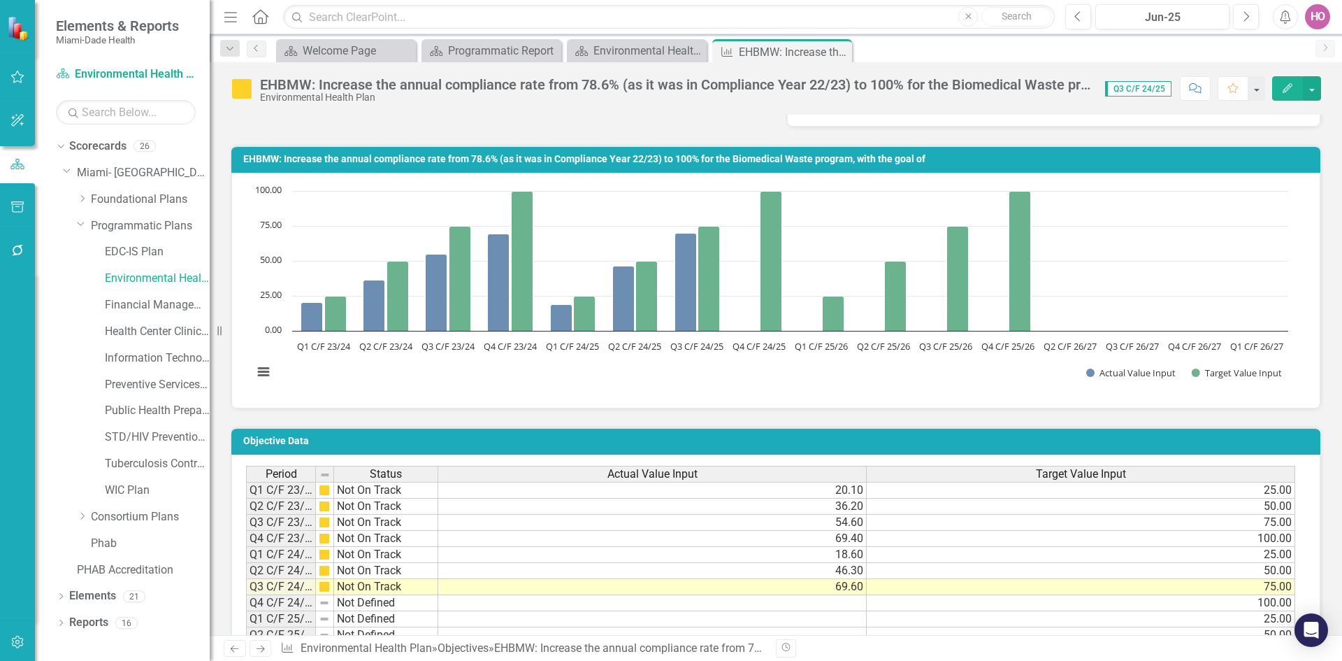
scroll to position [839, 0]
